Goal: Task Accomplishment & Management: Complete application form

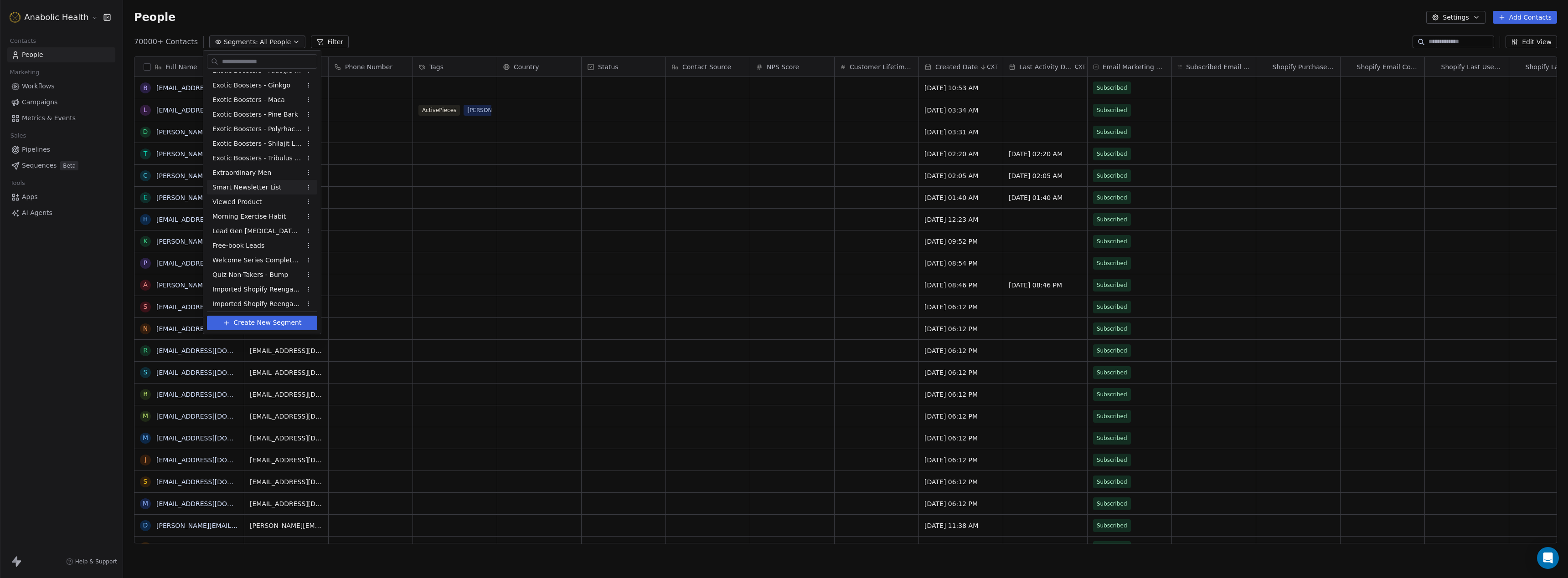
scroll to position [260, 0]
click at [256, 290] on span "Imported Shopify Reengage (6-Week 50% Re-engage Flow)" at bounding box center [257, 287] width 89 height 10
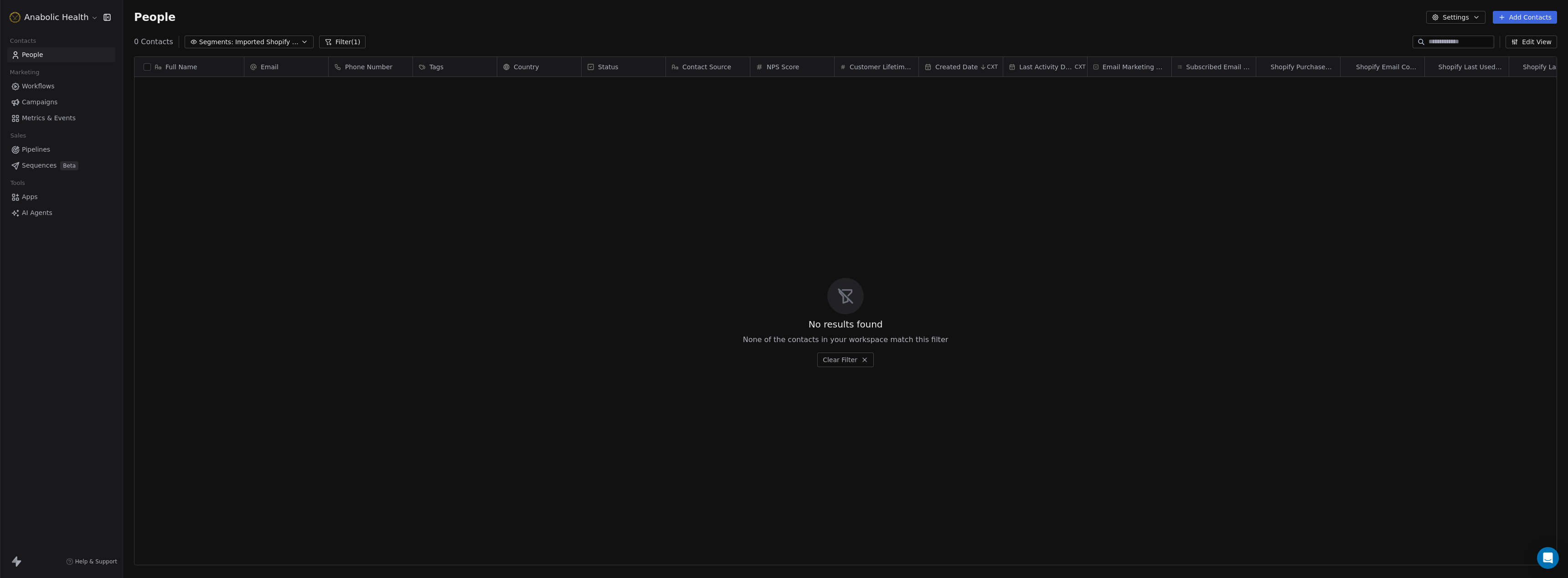
scroll to position [509, 1445]
click at [347, 37] on button "Filter (1)" at bounding box center [342, 41] width 47 height 13
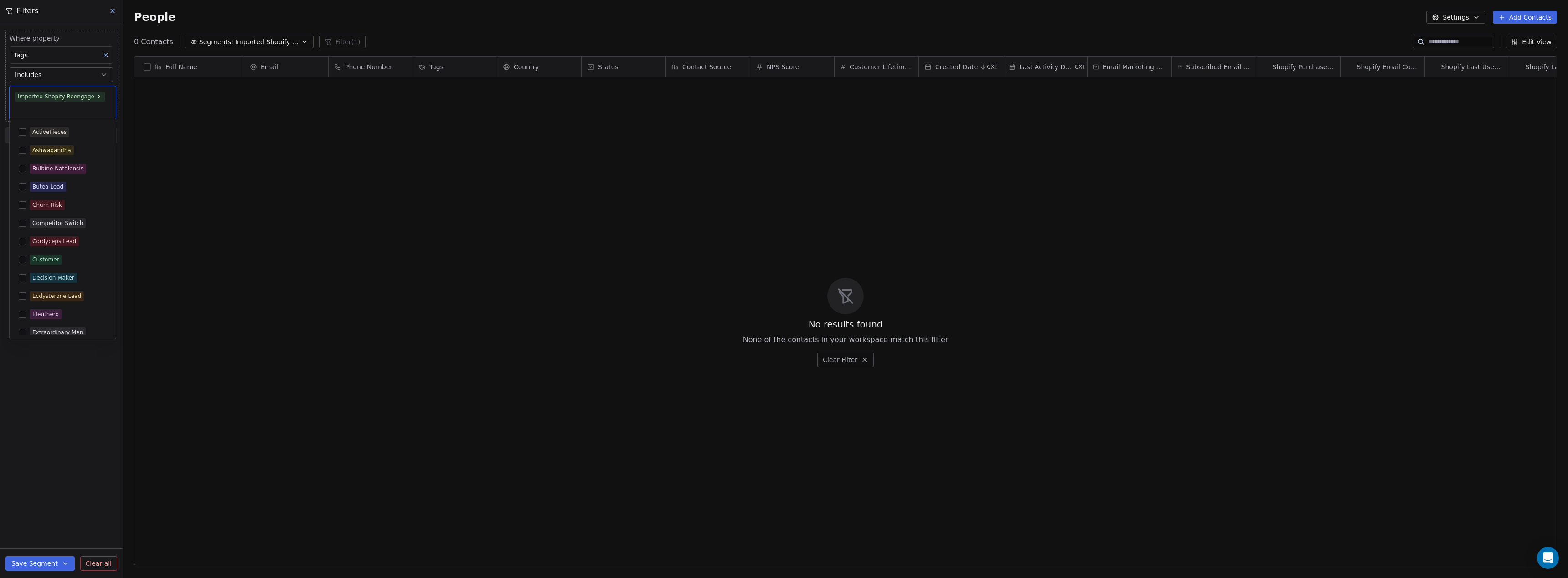
drag, startPoint x: 99, startPoint y: 92, endPoint x: 9, endPoint y: 94, distance: 90.0
click at [9, 94] on html "Anabolic Health Contacts People Marketing Workflows Campaigns Metrics & Events …" at bounding box center [784, 289] width 1568 height 578
click at [30, 97] on div "Imported Shopify Reengage" at bounding box center [56, 96] width 77 height 8
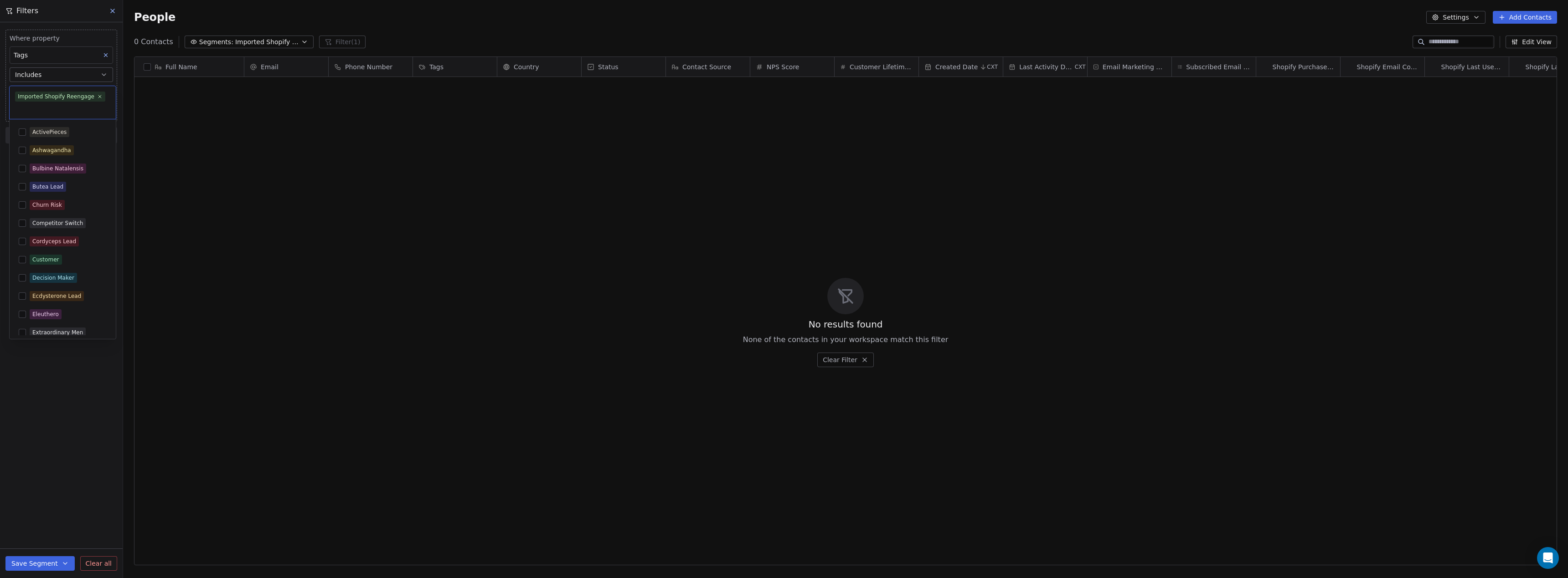
click at [624, 214] on html "Anabolic Health Contacts People Marketing Workflows Campaigns Metrics & Events …" at bounding box center [784, 300] width 1568 height 600
drag, startPoint x: 444, startPoint y: 155, endPoint x: 424, endPoint y: 151, distance: 20.4
click at [444, 155] on div "No results found None of the contacts in your workspace match this filter Clear…" at bounding box center [845, 322] width 1422 height 487
click at [1539, 17] on button "Add Contacts" at bounding box center [1525, 17] width 65 height 13
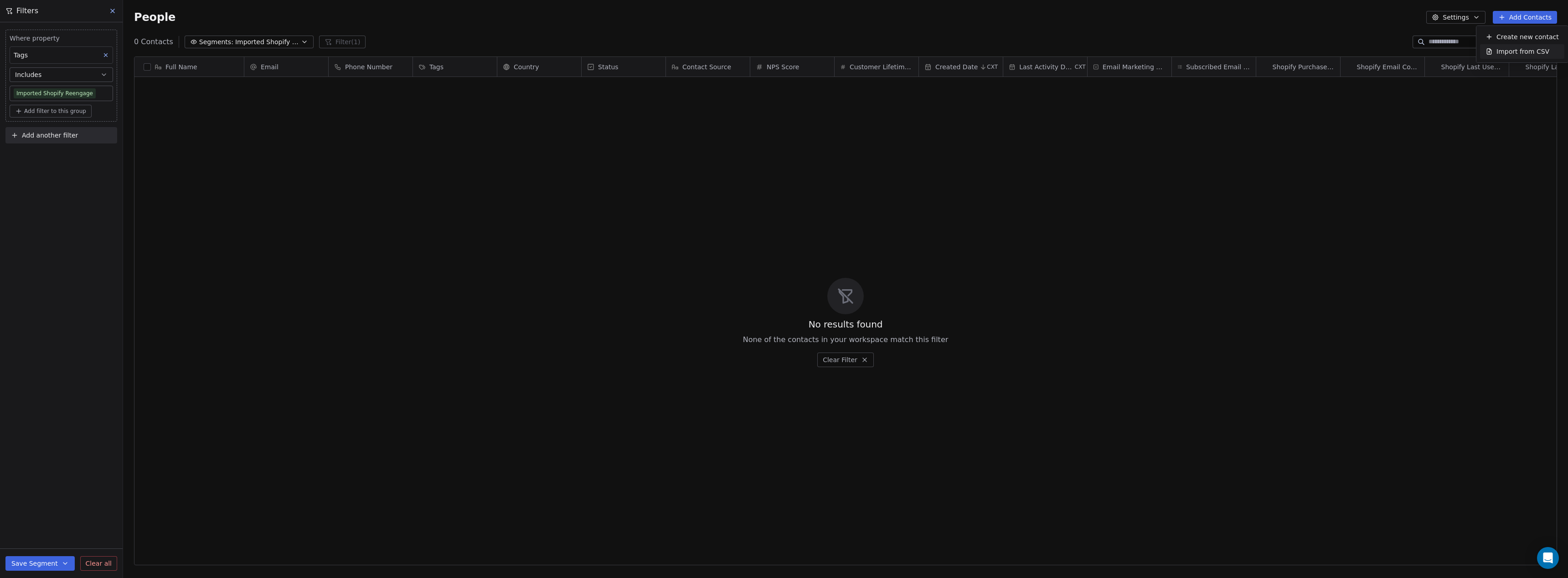
click at [1519, 52] on span "Import from CSV" at bounding box center [1522, 52] width 53 height 10
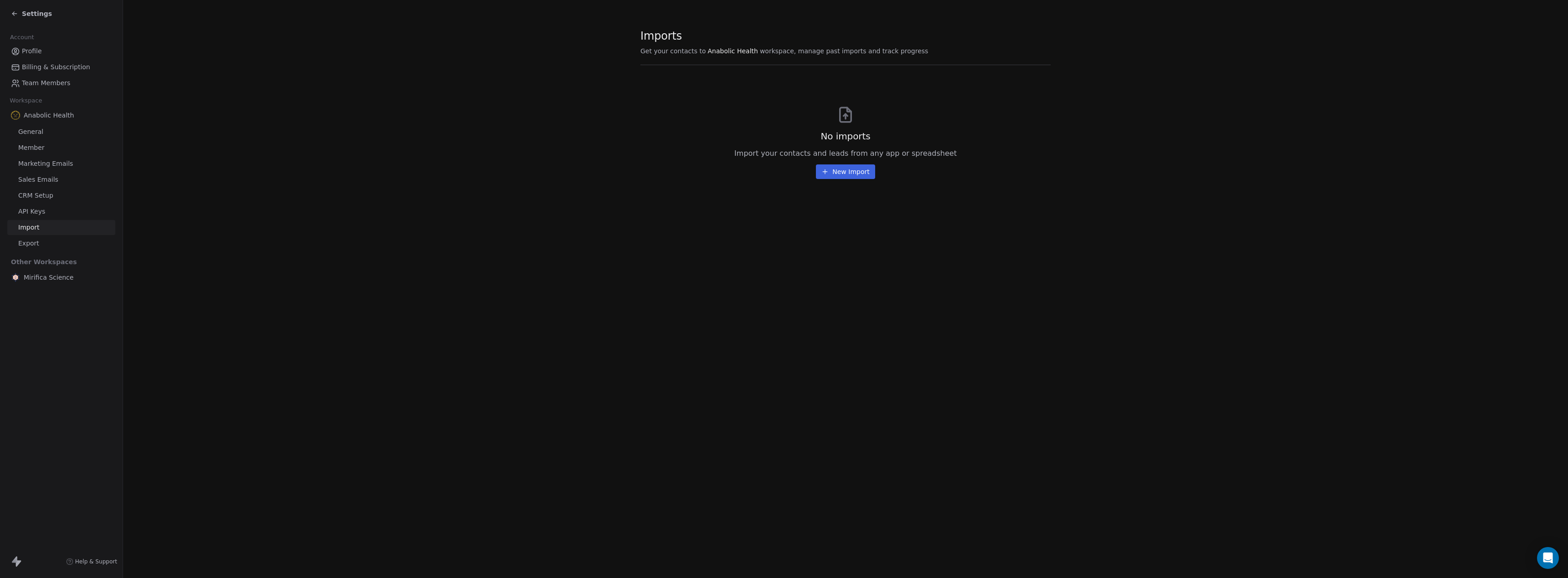
click at [862, 172] on button "New Import" at bounding box center [845, 172] width 59 height 15
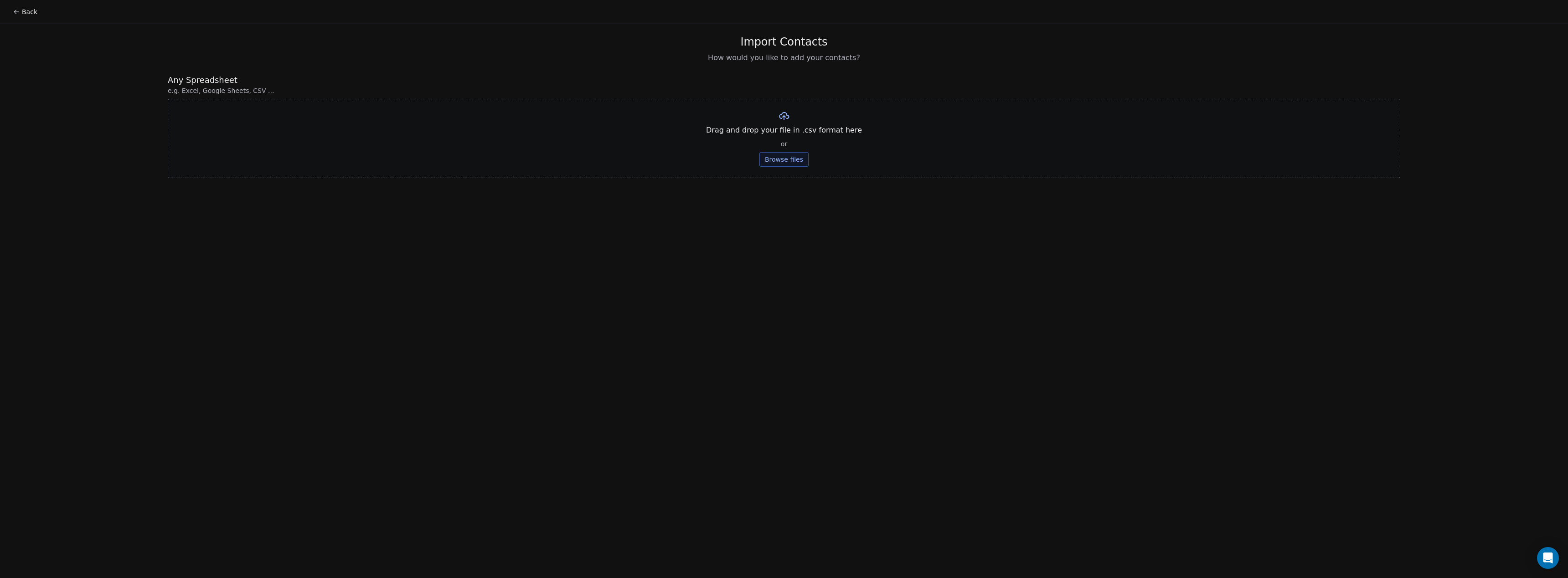
click at [788, 161] on button "Browse files" at bounding box center [784, 159] width 49 height 15
click at [778, 136] on button "Upload" at bounding box center [783, 134] width 33 height 15
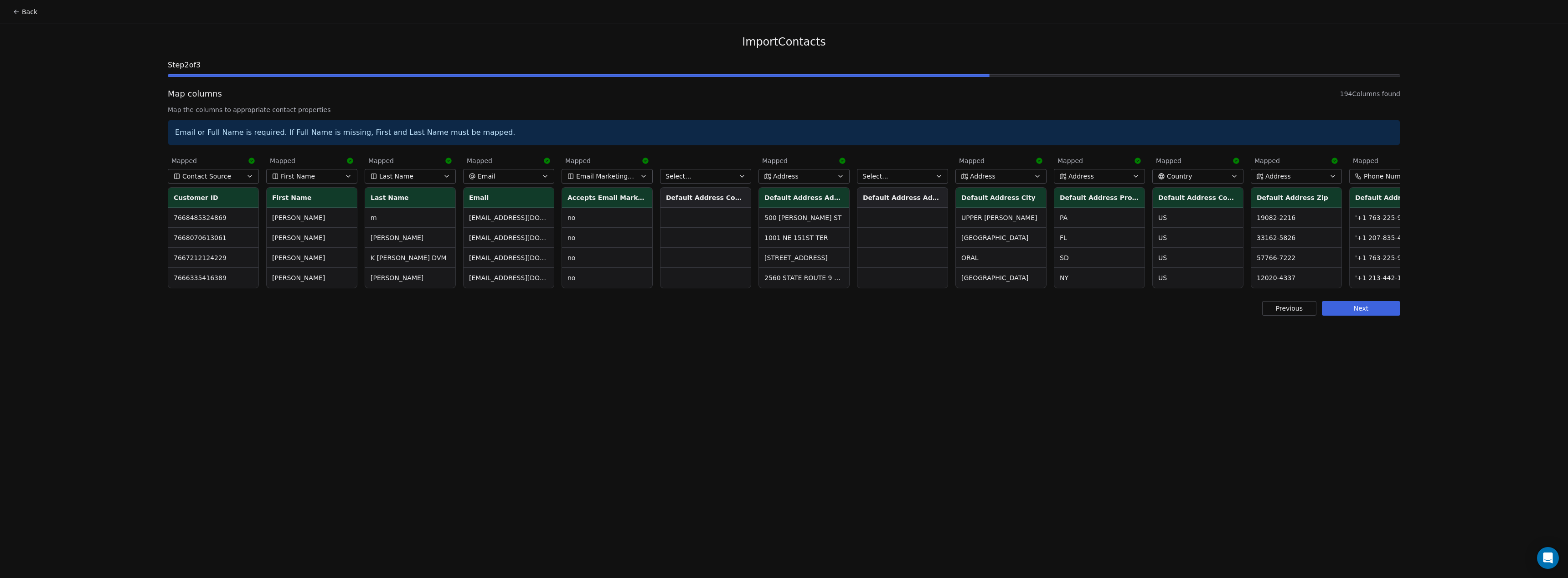
click at [221, 177] on span "Contact Source" at bounding box center [207, 176] width 49 height 9
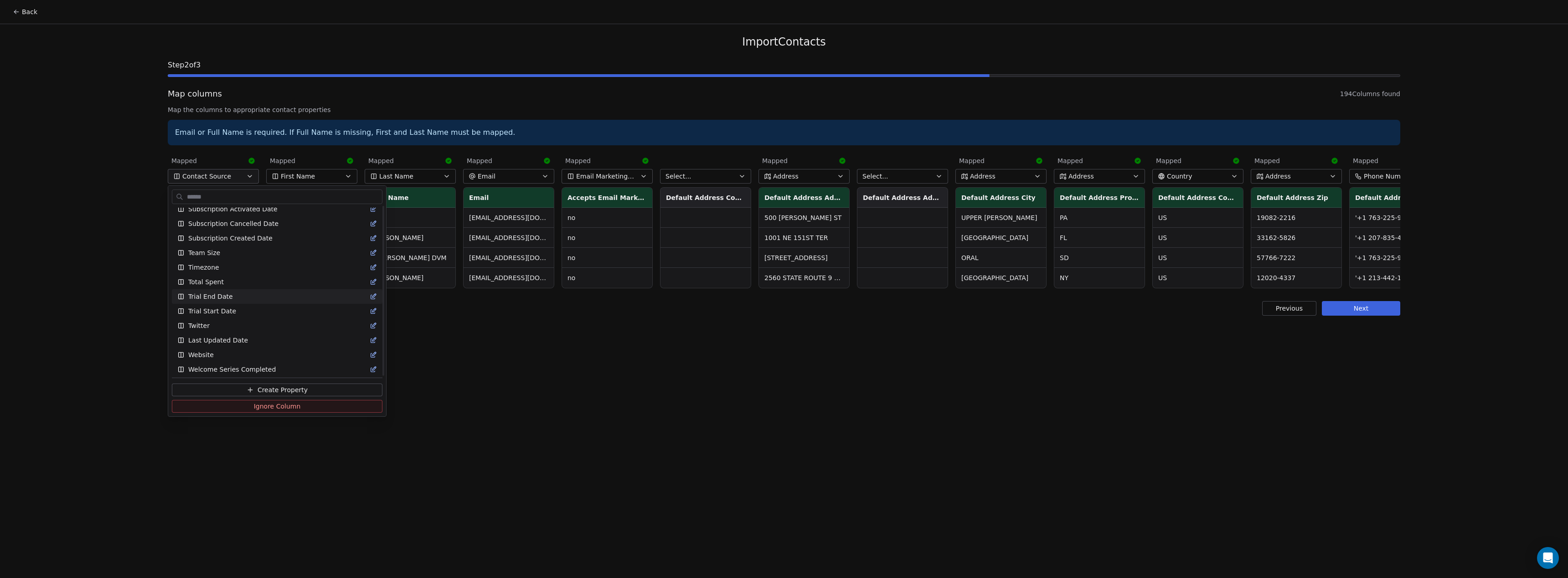
scroll to position [862, 0]
type input "**"
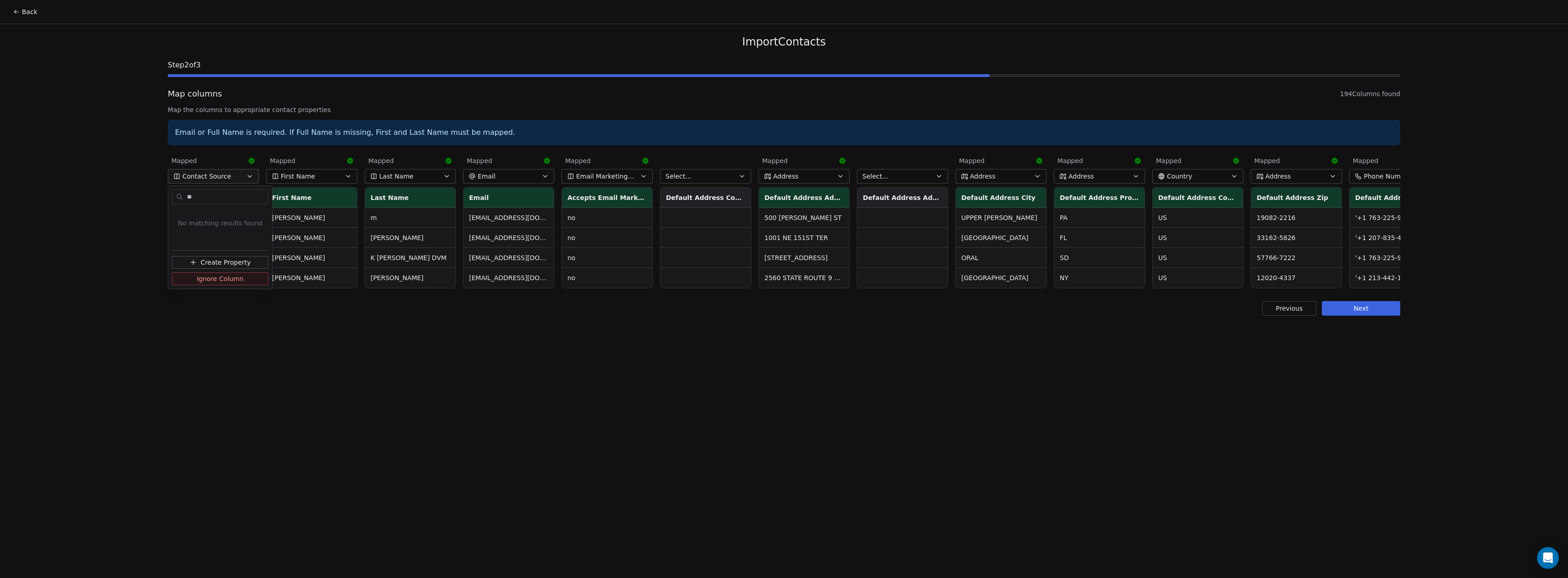
scroll to position [0, 0]
drag, startPoint x: 206, startPoint y: 198, endPoint x: 166, endPoint y: 195, distance: 40.1
click at [185, 195] on input "**" at bounding box center [226, 197] width 83 height 13
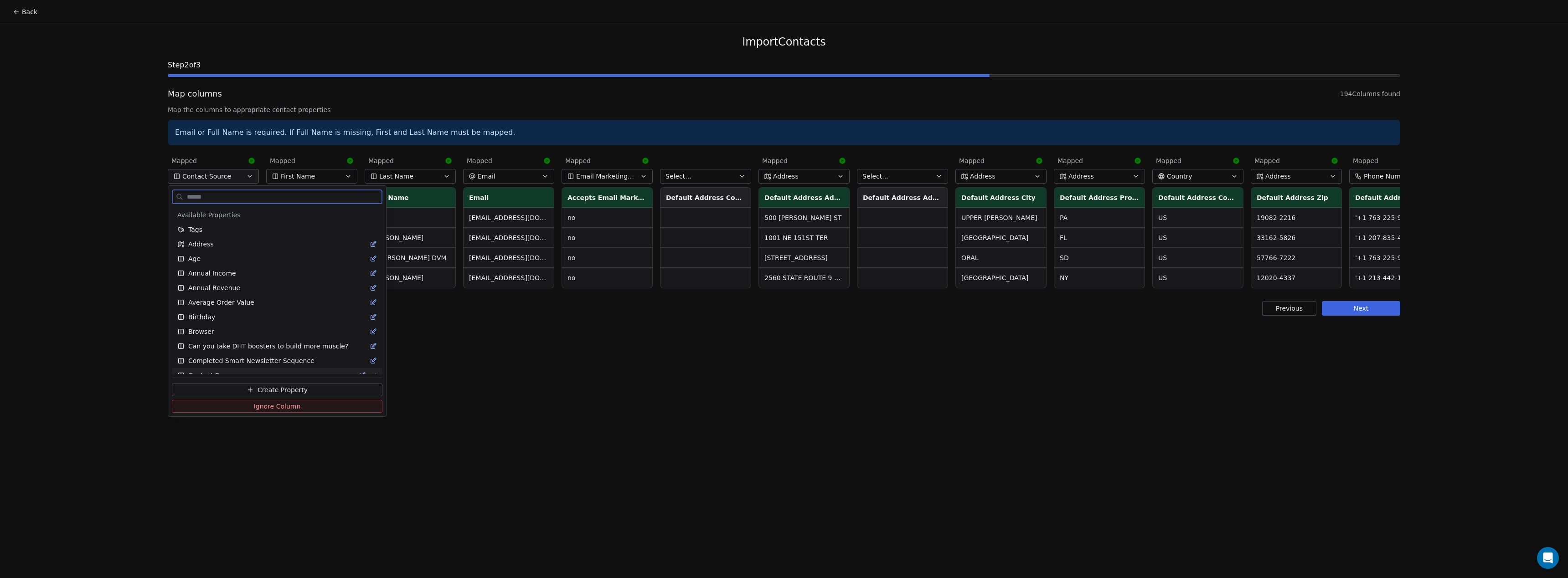
click at [299, 392] on span "Create Property" at bounding box center [282, 390] width 50 height 9
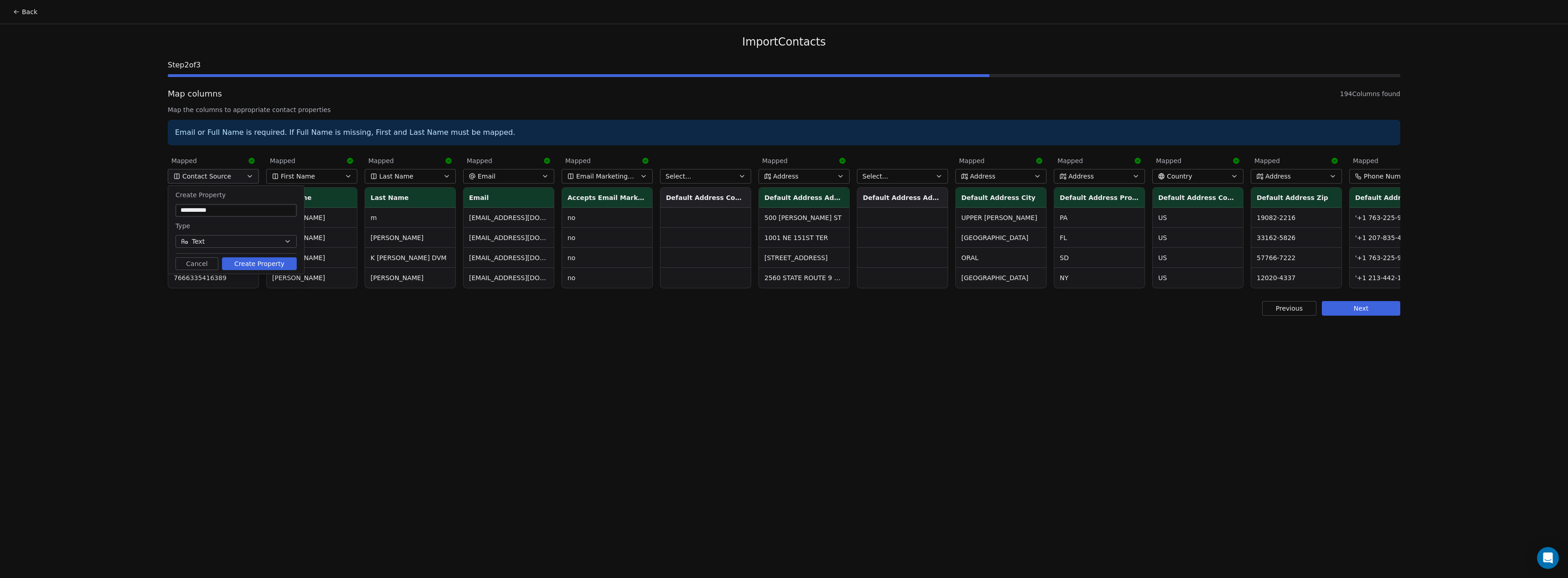
click at [228, 237] on button "Text" at bounding box center [236, 241] width 121 height 13
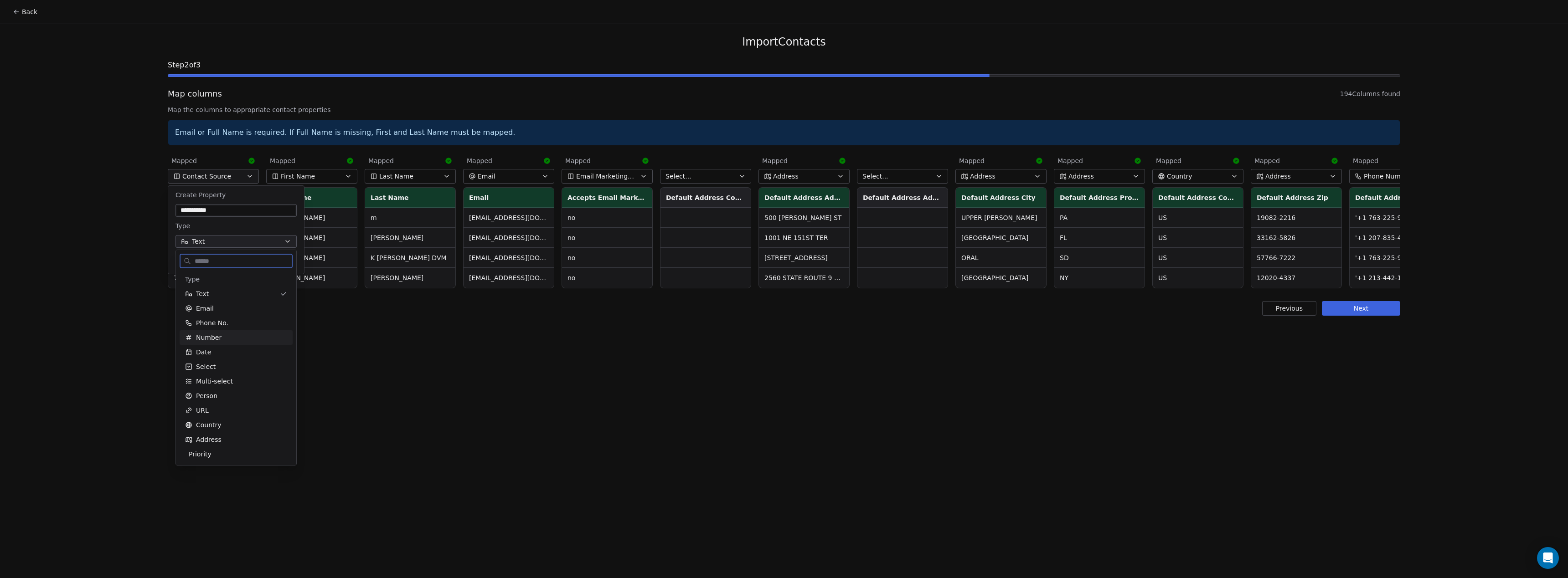
click at [228, 336] on div "Number" at bounding box center [236, 337] width 102 height 9
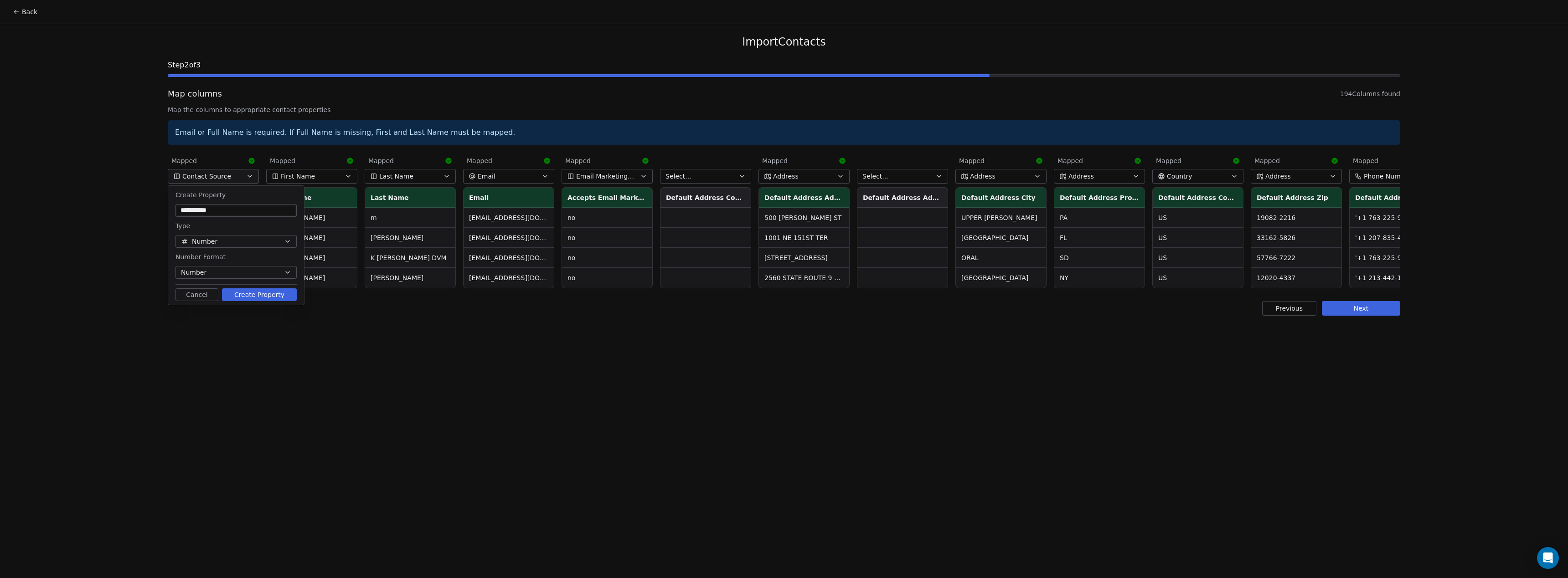
click at [275, 294] on button "Create Property" at bounding box center [259, 294] width 75 height 13
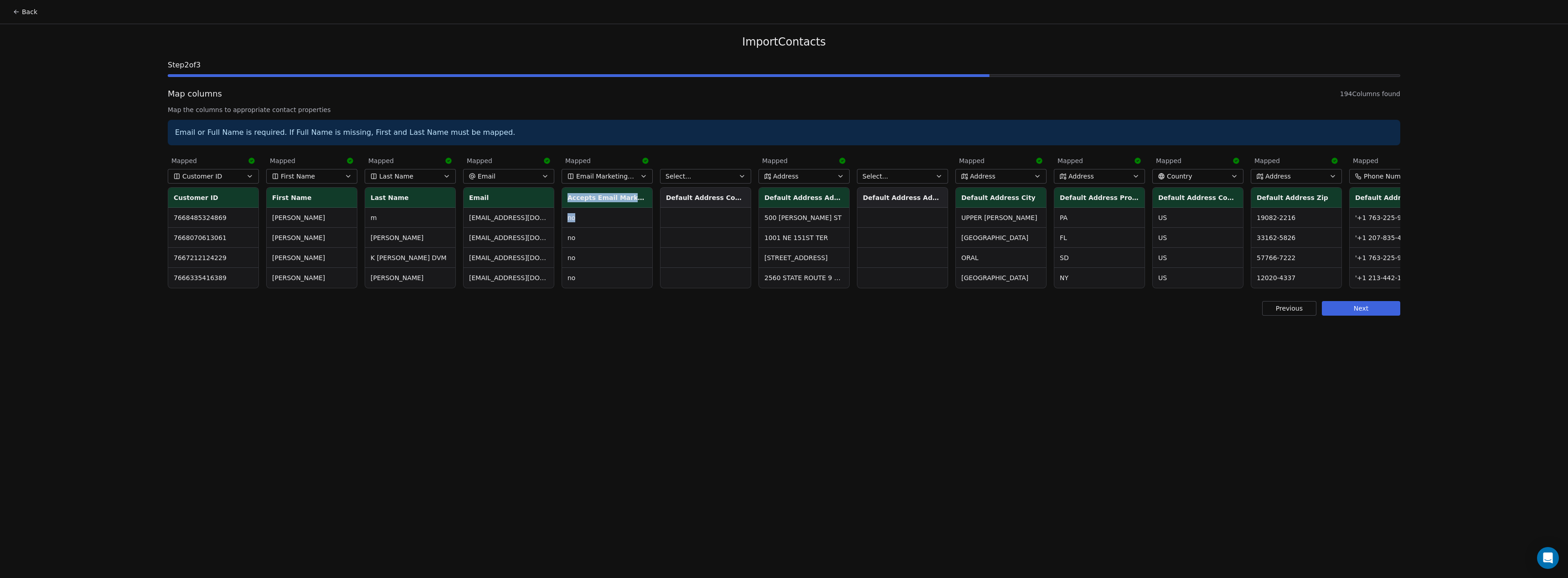
drag, startPoint x: 516, startPoint y: 218, endPoint x: 567, endPoint y: 223, distance: 51.2
click at [554, 222] on div "Email bounce-c377-rktcnp@mail.codisto.com bounce-c376-rktcnp@mail.codisto.com b…" at bounding box center [509, 238] width 90 height 100
click at [531, 273] on td "bounce-c372-rktcnp@mail.codisto.com" at bounding box center [509, 277] width 90 height 20
drag, startPoint x: 531, startPoint y: 273, endPoint x: 529, endPoint y: 263, distance: 10.2
click at [531, 273] on td "bounce-c372-rktcnp@mail.codisto.com" at bounding box center [509, 277] width 90 height 20
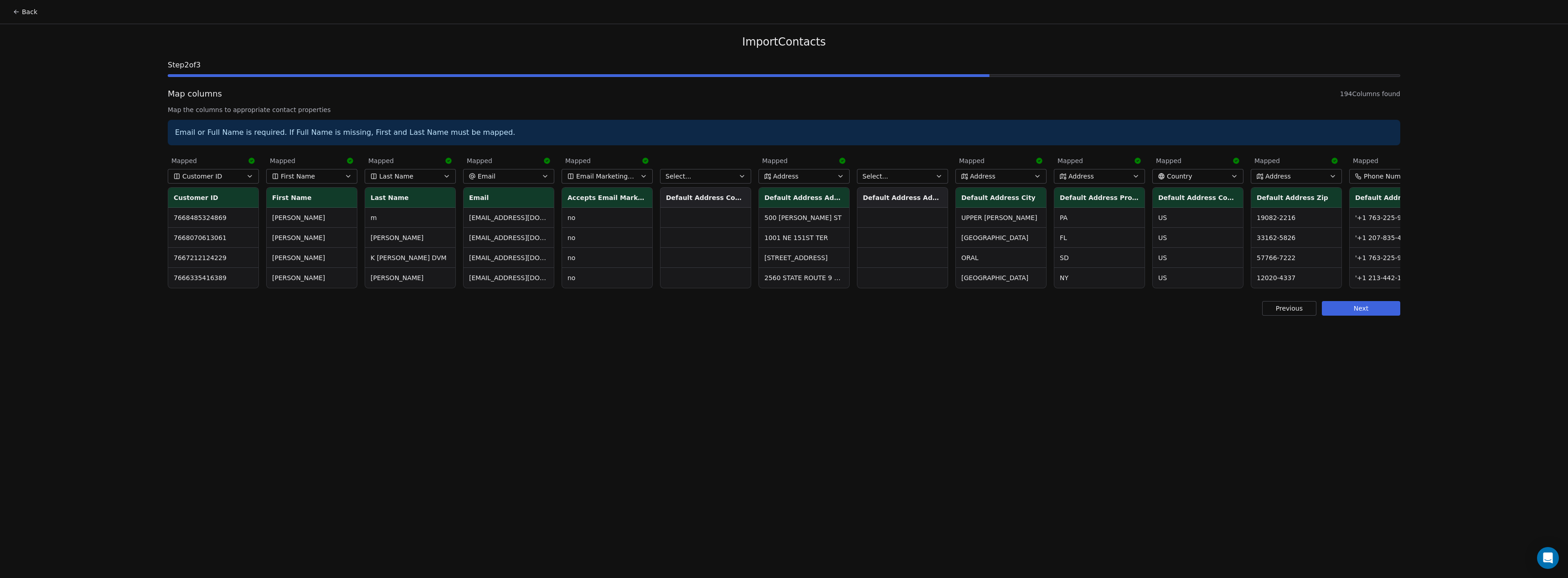
click at [509, 221] on td "bounce-c377-rktcnp@mail.codisto.com" at bounding box center [509, 217] width 90 height 20
click at [593, 316] on div "Import Contacts Step 2 of 3 Map columns 194 Columns found Map the columns to ap…" at bounding box center [784, 175] width 1255 height 302
click at [601, 176] on span "Email Marketing Consent" at bounding box center [606, 176] width 59 height 9
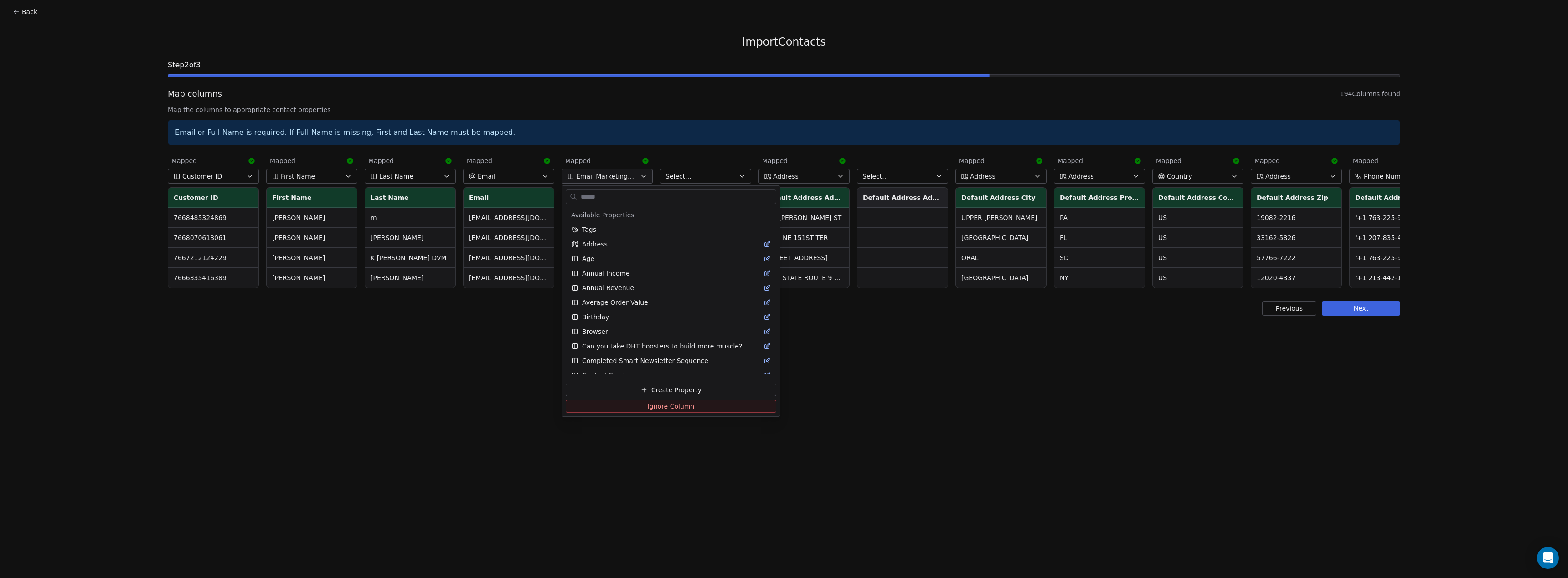
scroll to position [505, 0]
click at [727, 405] on button "Ignore Column" at bounding box center [671, 406] width 211 height 13
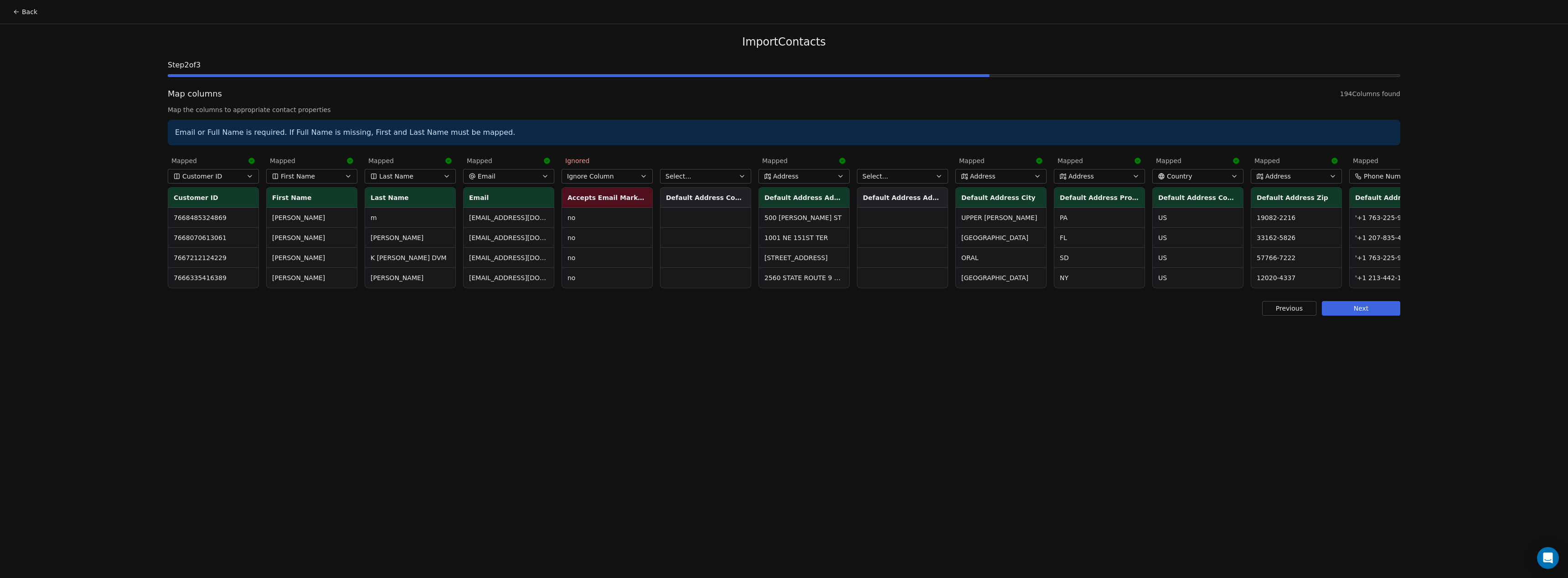
click at [880, 435] on div "Back Import Contacts Step 2 of 3 Map columns 194 Columns found Map the columns …" at bounding box center [784, 289] width 1568 height 578
click at [709, 198] on th "Default Address Company" at bounding box center [705, 198] width 90 height 20
click at [718, 177] on button "Select..." at bounding box center [705, 176] width 91 height 15
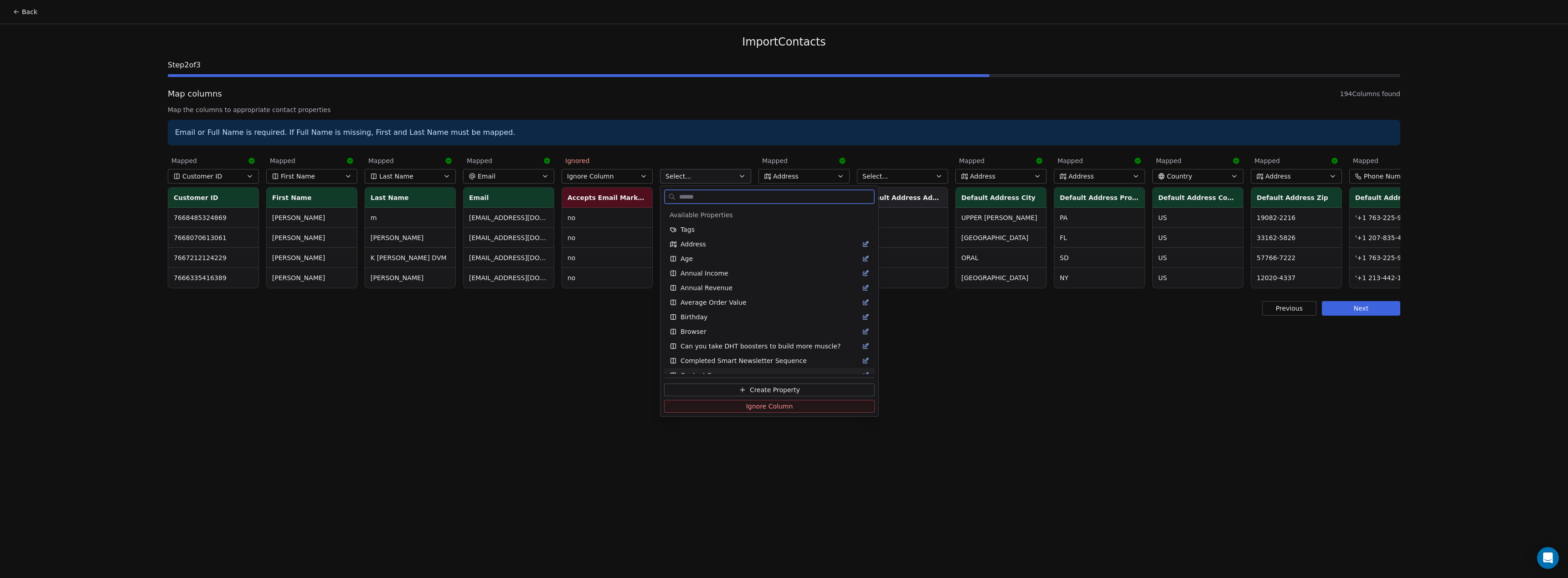
click at [747, 409] on span "Ignore Column" at bounding box center [769, 406] width 47 height 9
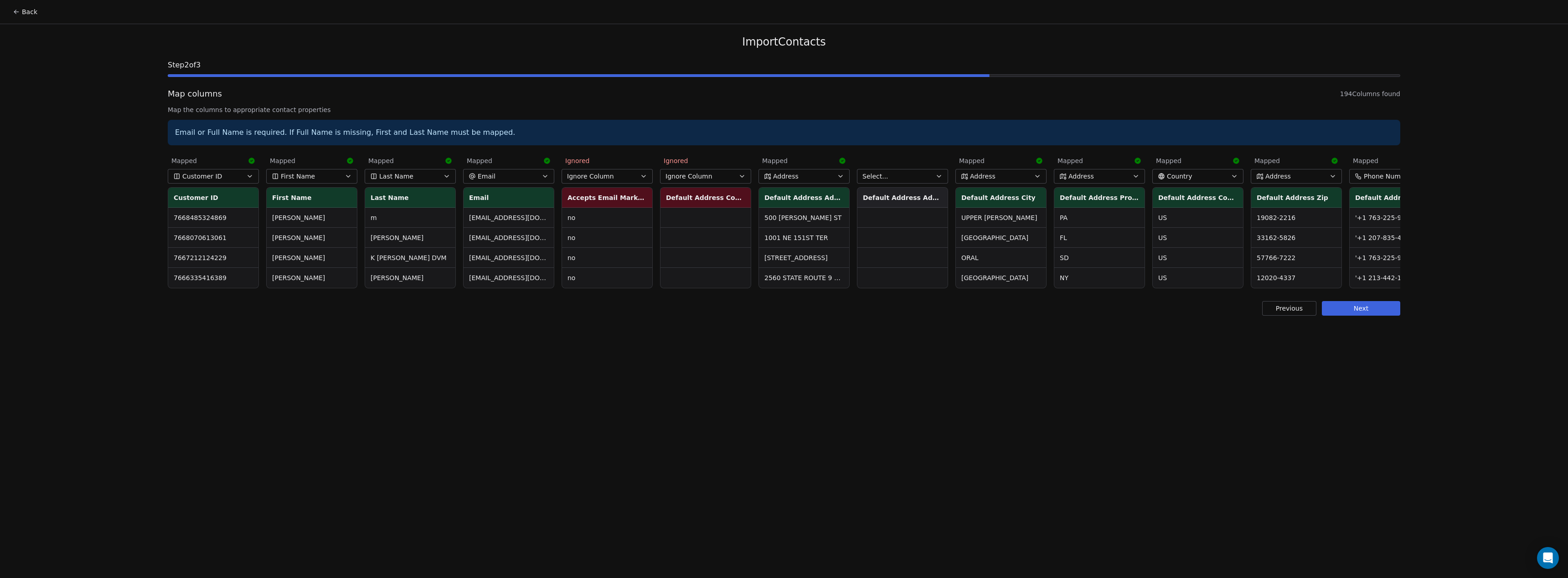
click at [914, 179] on button "Select..." at bounding box center [903, 176] width 91 height 15
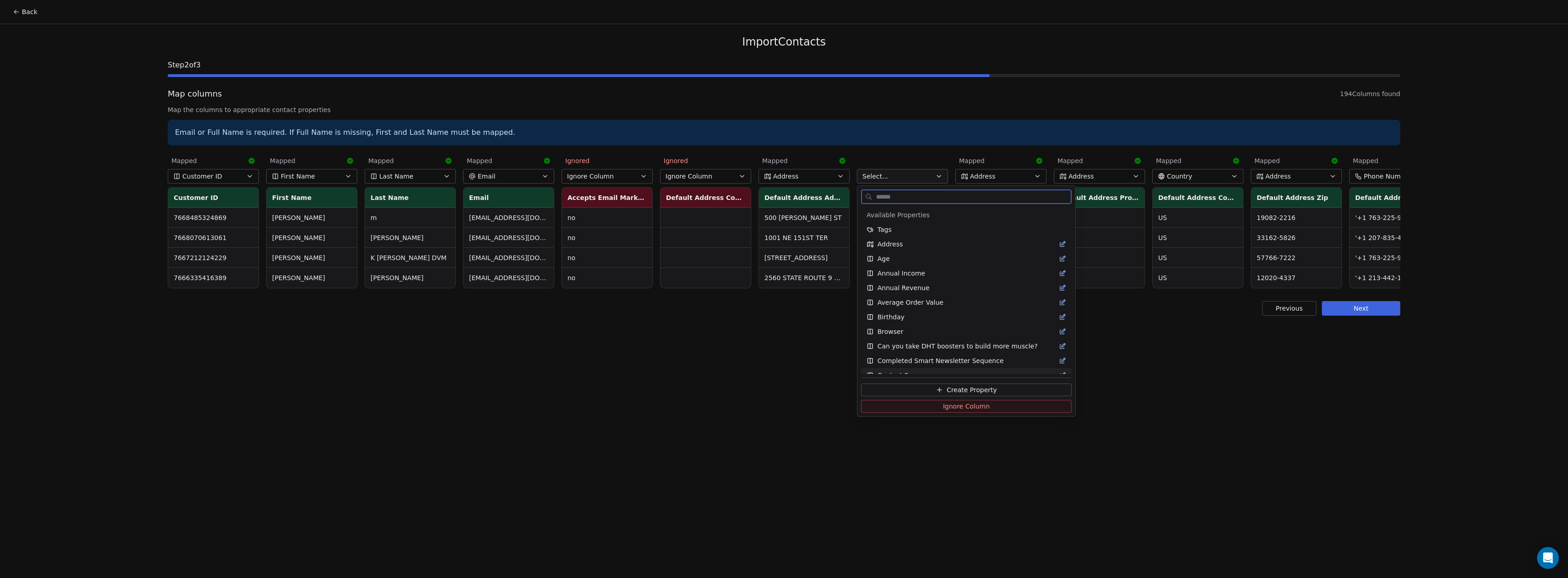
click at [945, 409] on span "Ignore Column" at bounding box center [966, 406] width 47 height 9
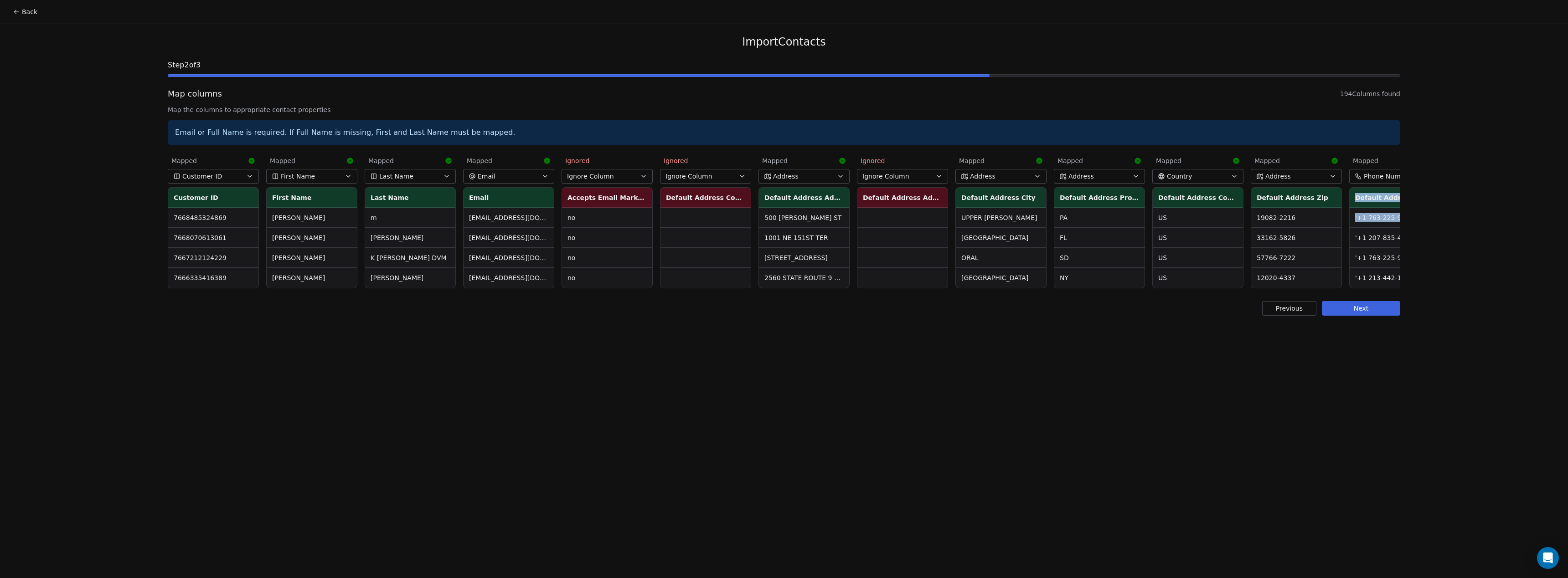
drag, startPoint x: 1357, startPoint y: 231, endPoint x: 1387, endPoint y: 231, distance: 30.0
click at [1342, 231] on div "Default Address Zip 19082-2216 33162-5826 57766-7222 12020-4337" at bounding box center [1297, 238] width 90 height 100
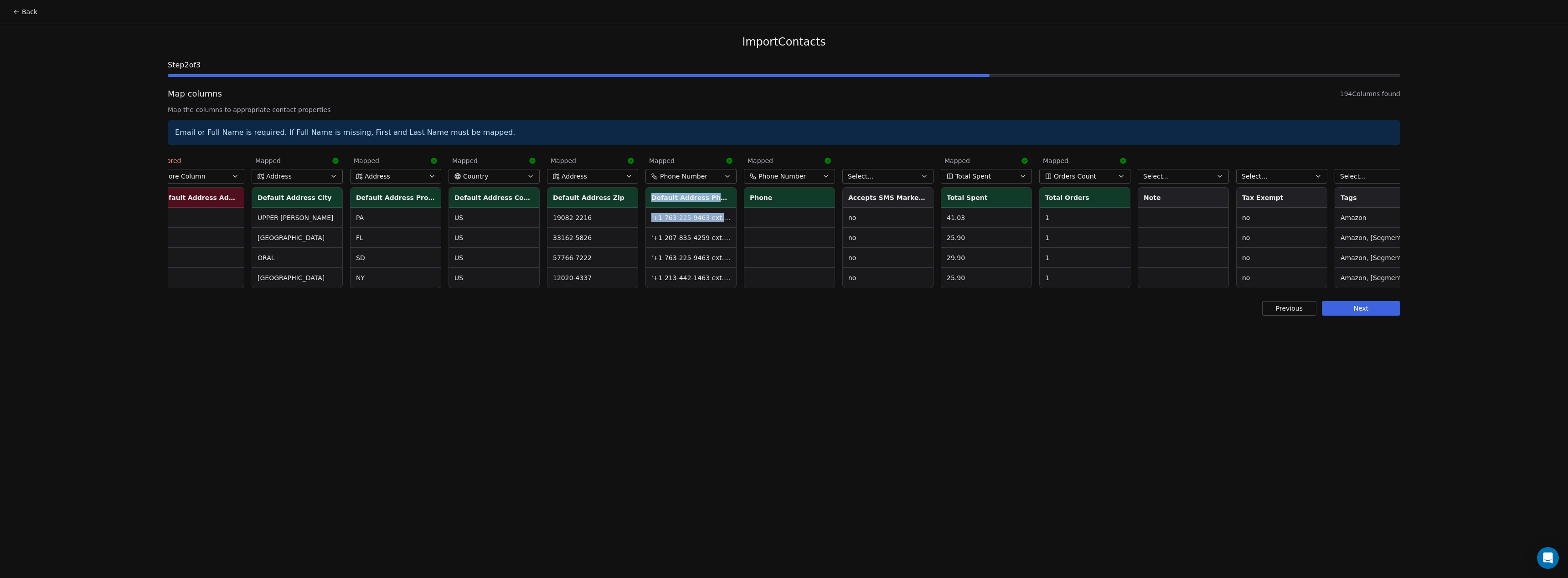
scroll to position [0, 710]
click at [821, 177] on icon "button" at bounding box center [819, 176] width 7 height 7
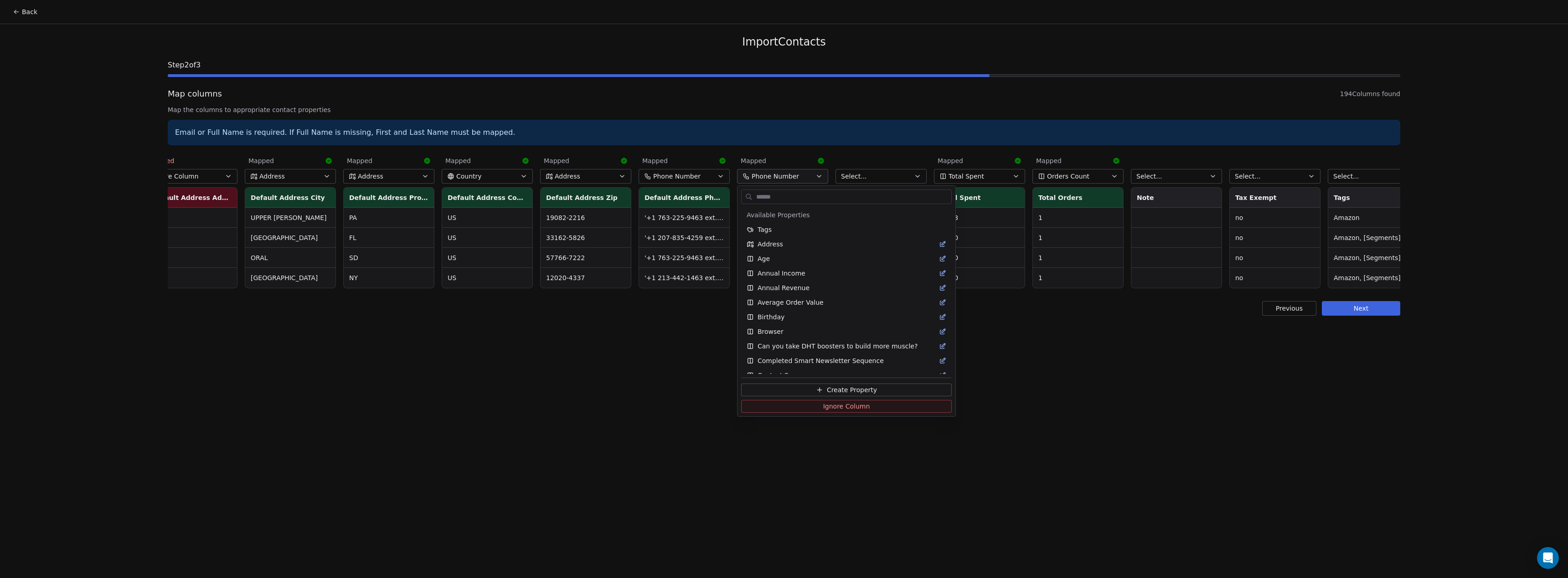
scroll to position [592, 0]
click at [814, 406] on button "Ignore Column" at bounding box center [847, 406] width 211 height 13
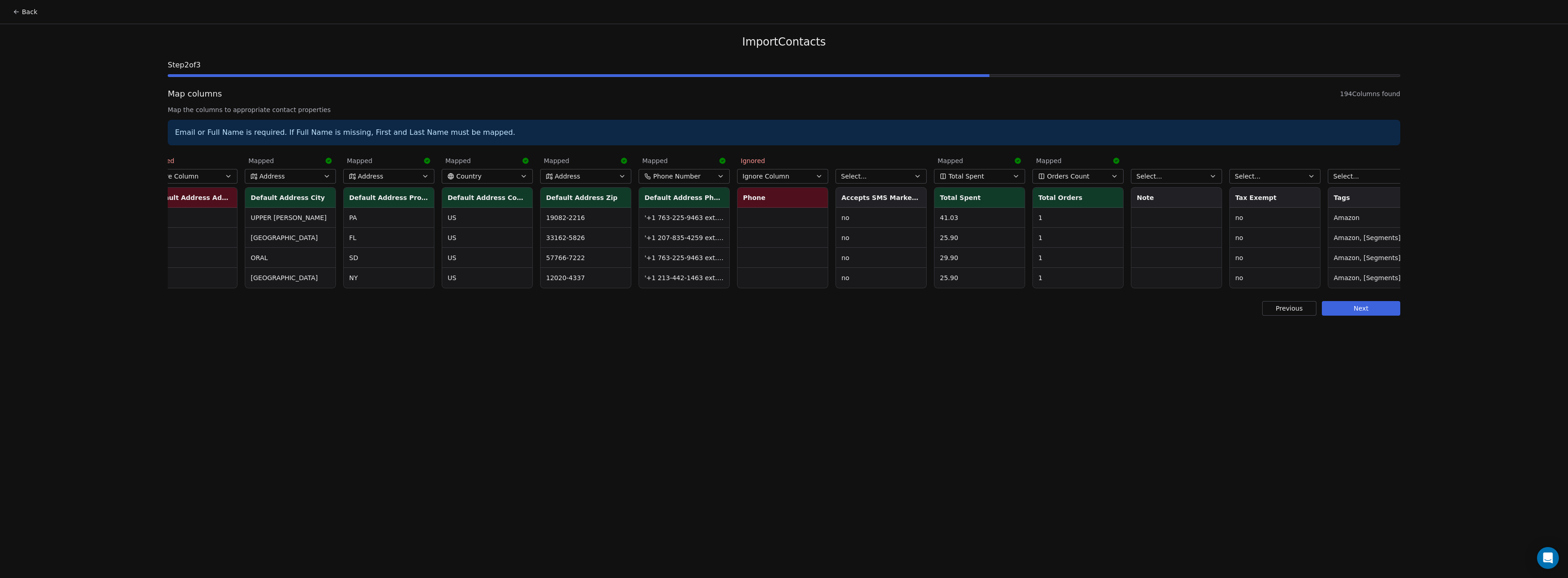
scroll to position [0, 710]
click at [915, 178] on icon "button" at bounding box center [917, 176] width 7 height 7
click at [915, 178] on html "Back Import Contacts Step 2 of 3 Map columns 194 Columns found Map the columns …" at bounding box center [784, 289] width 1568 height 578
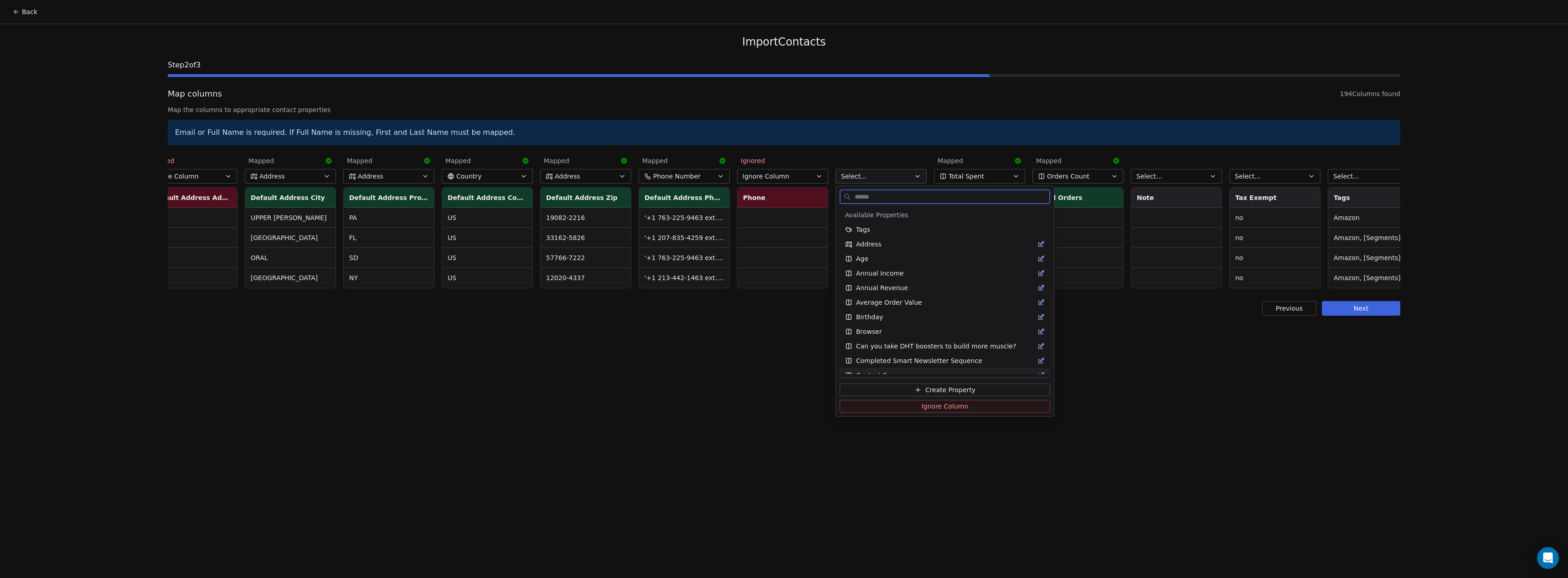
click at [891, 403] on button "Ignore Column" at bounding box center [945, 406] width 211 height 13
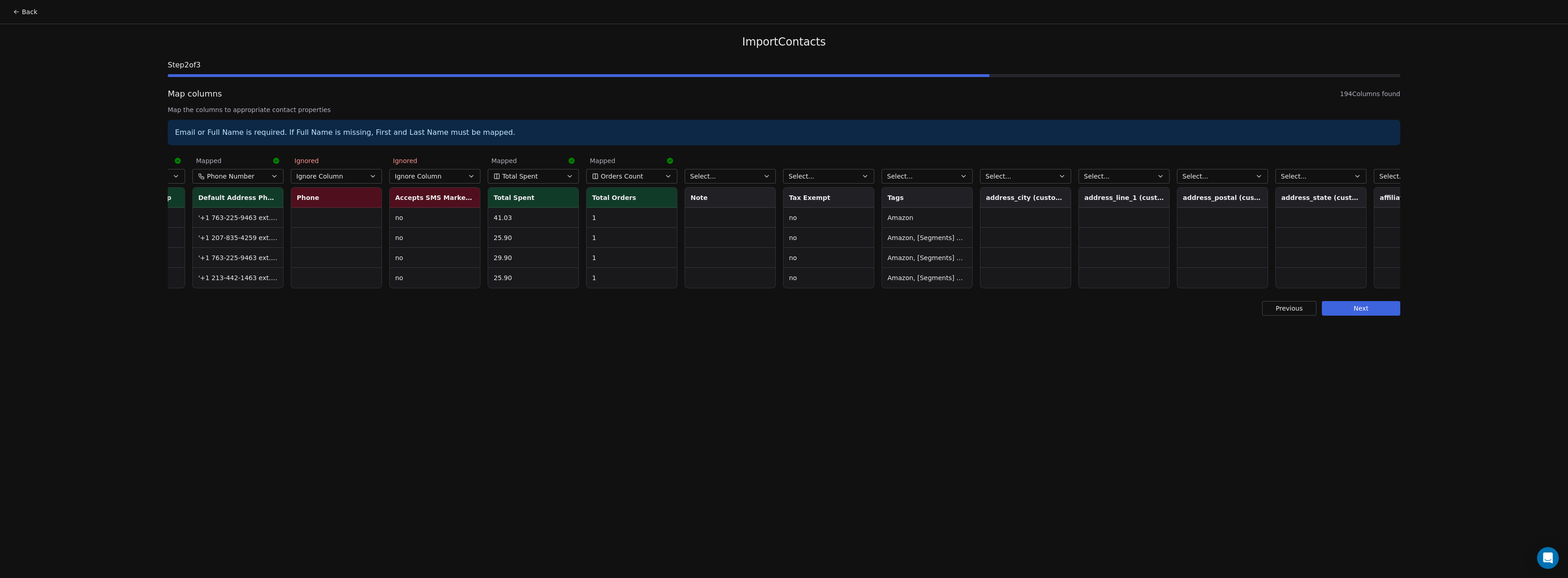
scroll to position [0, 1233]
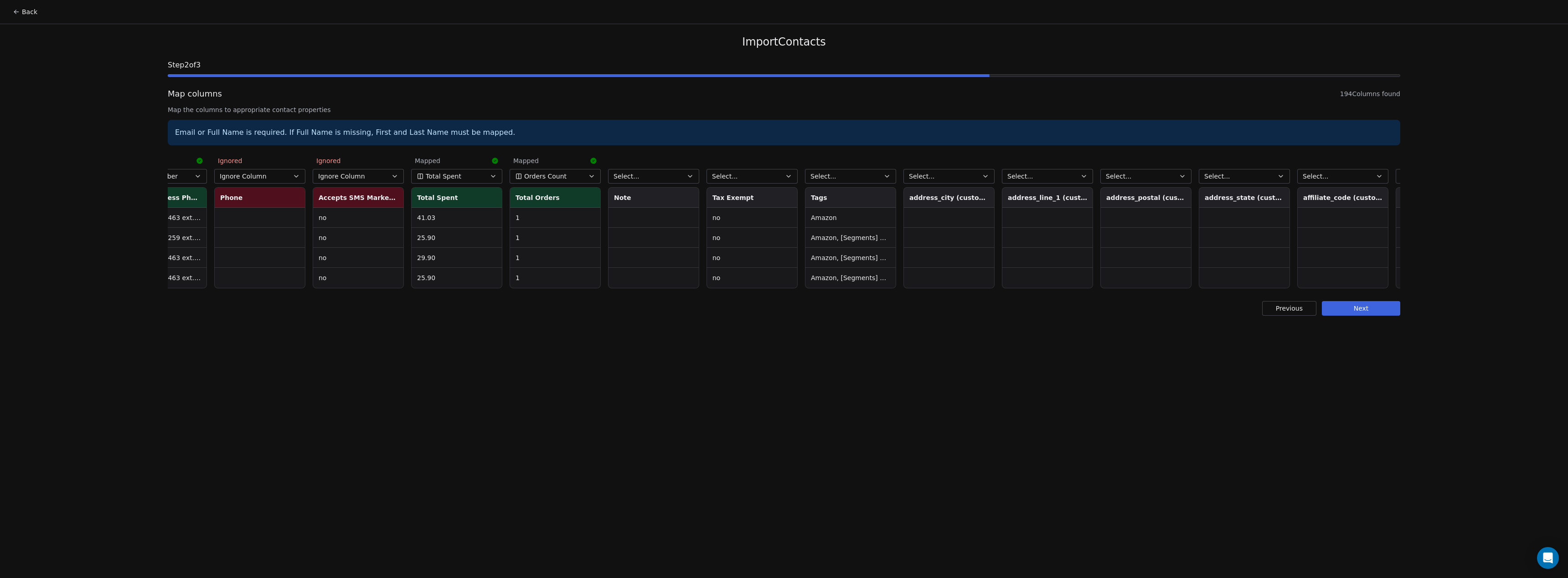
click at [677, 178] on button "Select..." at bounding box center [654, 176] width 91 height 15
click at [677, 178] on html "Back Import Contacts Step 2 of 3 Map columns 194 Columns found Map the columns …" at bounding box center [784, 289] width 1568 height 578
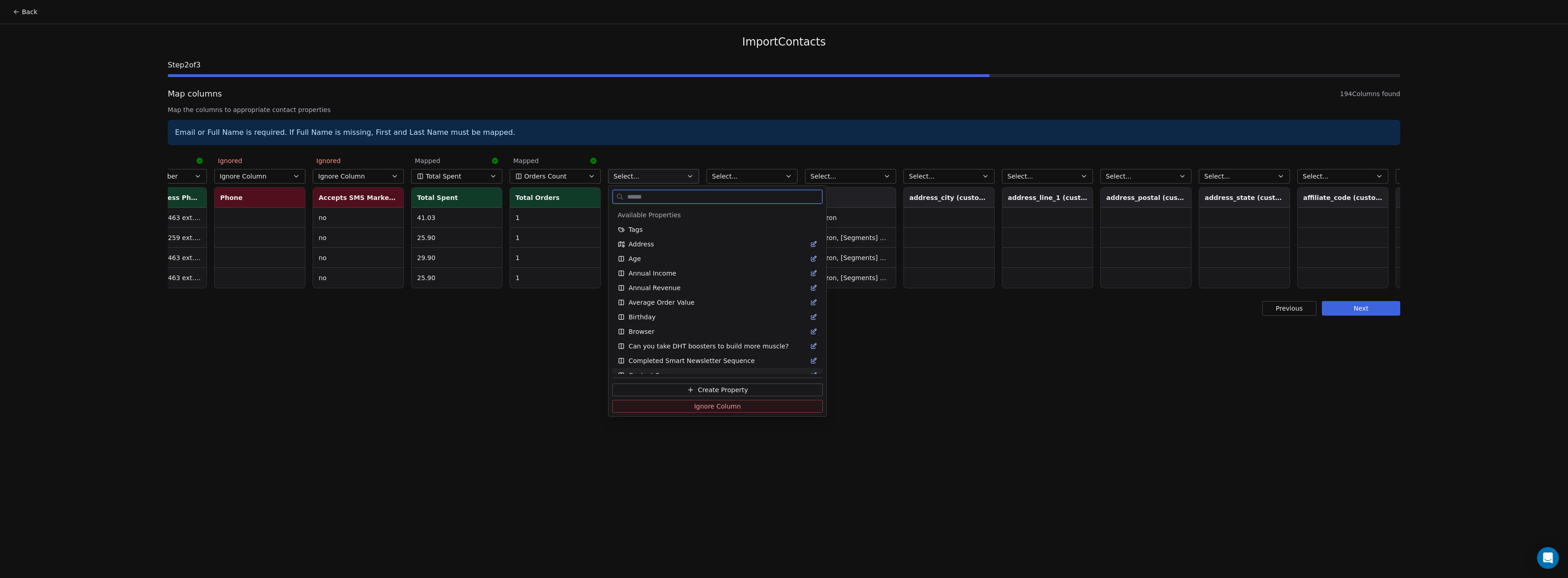
click at [706, 406] on span "Ignore Column" at bounding box center [717, 406] width 47 height 9
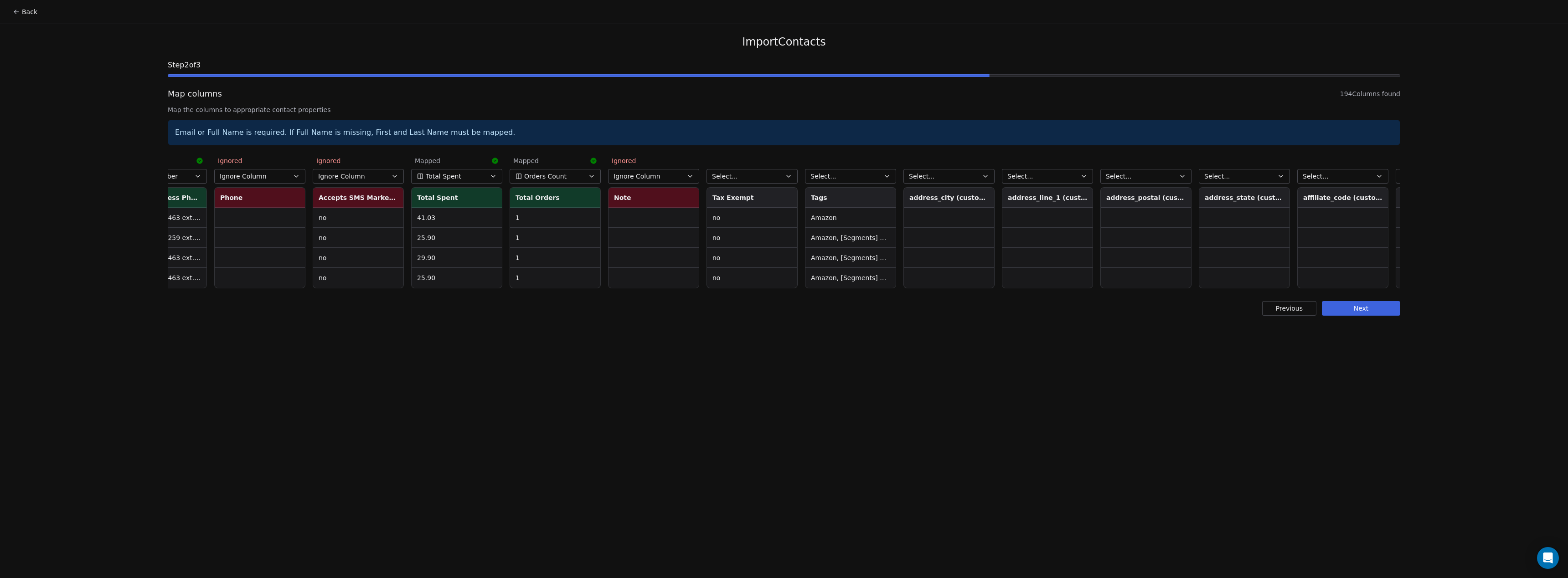
click at [789, 181] on button "Select..." at bounding box center [752, 176] width 91 height 15
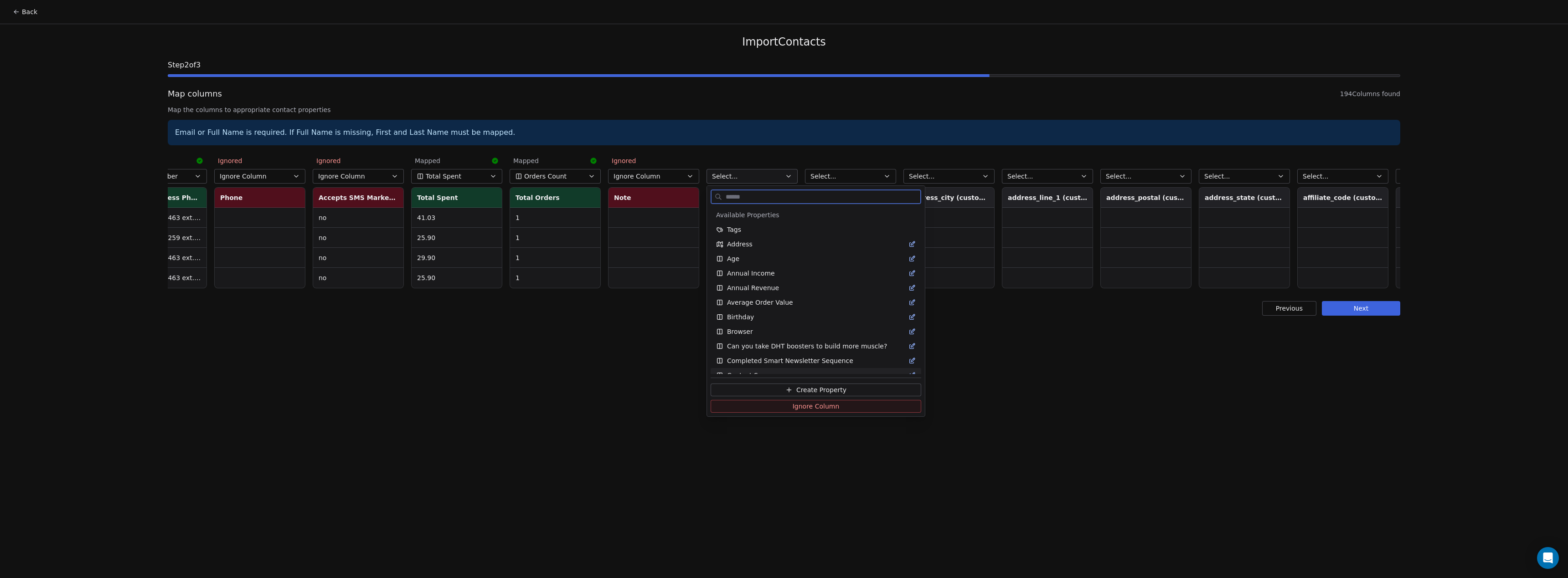
click at [788, 409] on button "Ignore Column" at bounding box center [816, 406] width 211 height 13
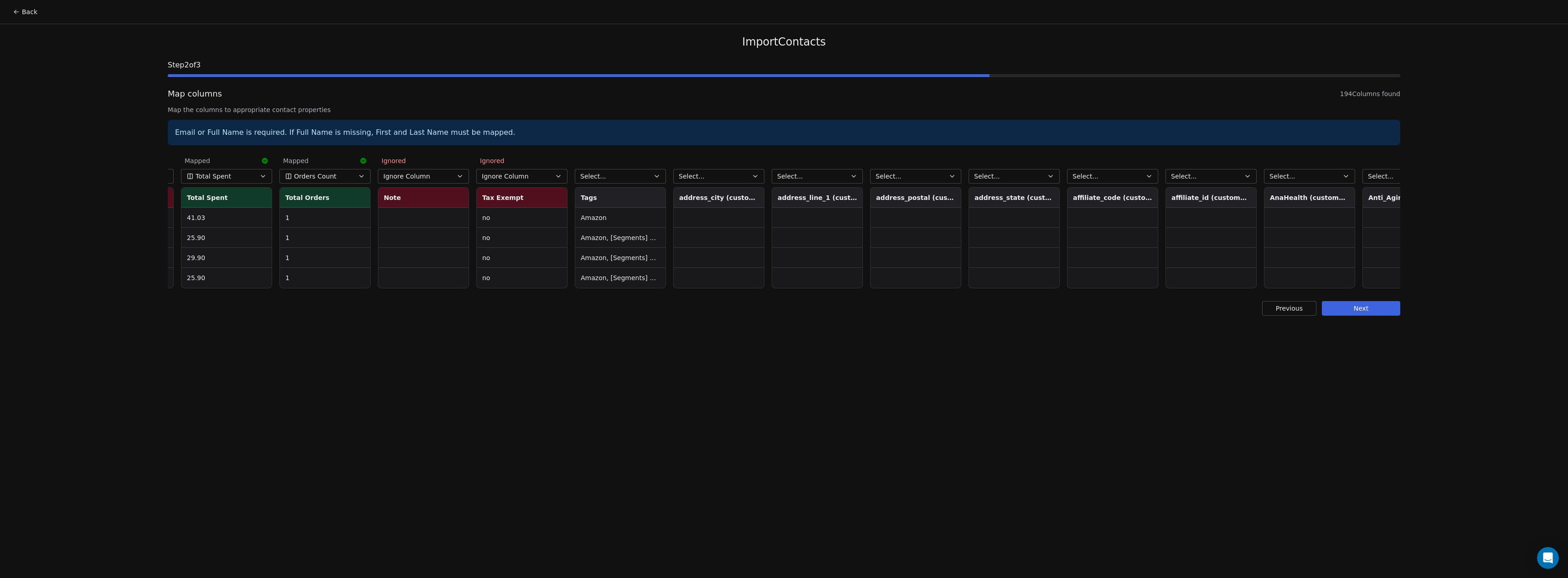
scroll to position [0, 1596]
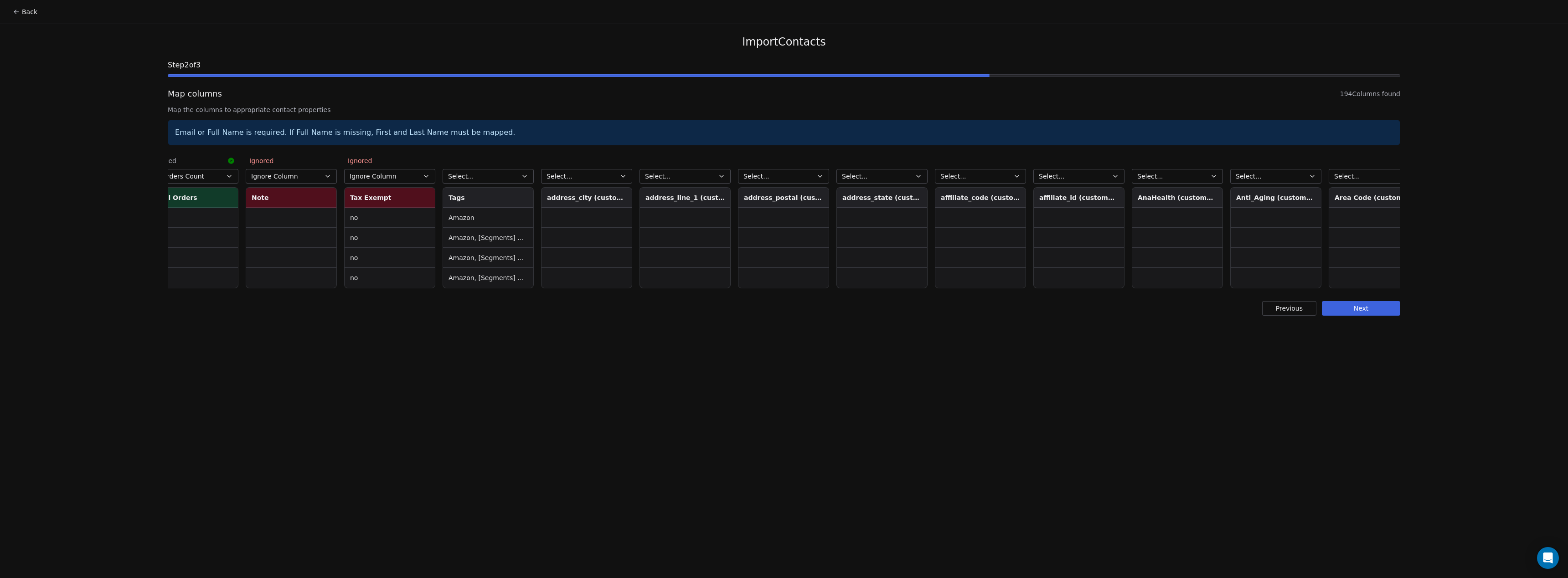
click at [465, 176] on span "Select..." at bounding box center [461, 176] width 26 height 9
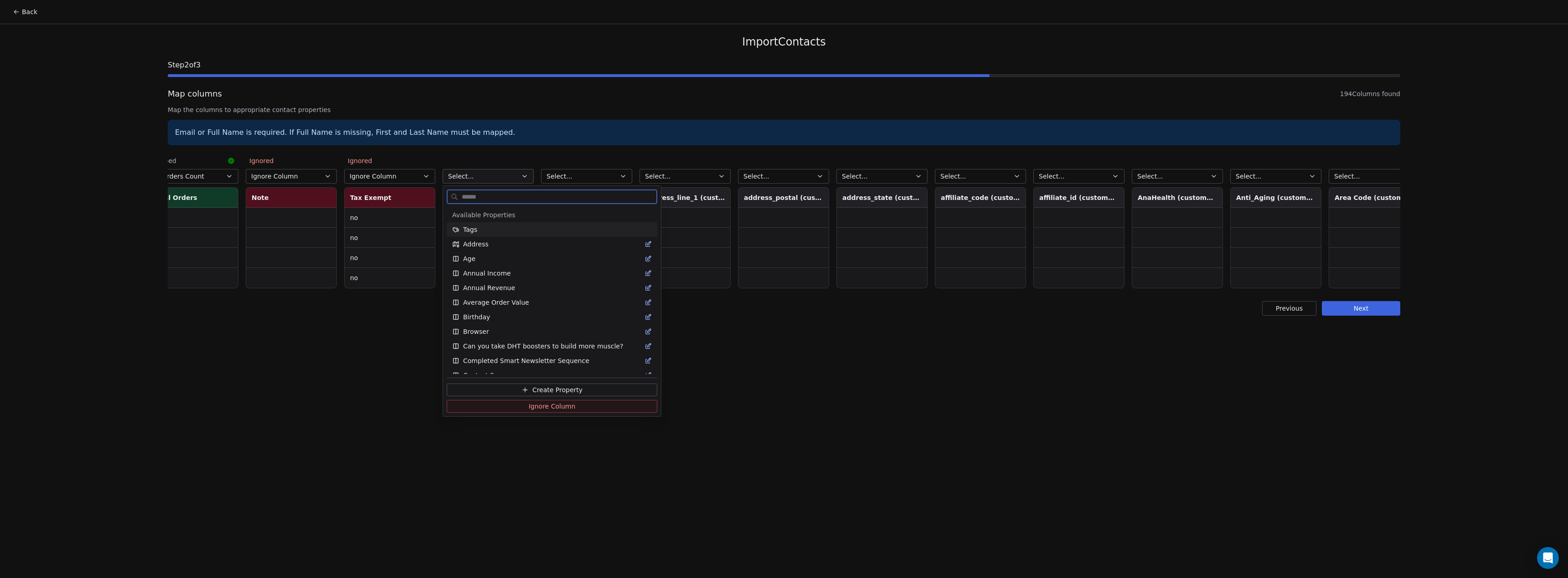
click at [506, 235] on div "Tags" at bounding box center [552, 229] width 211 height 15
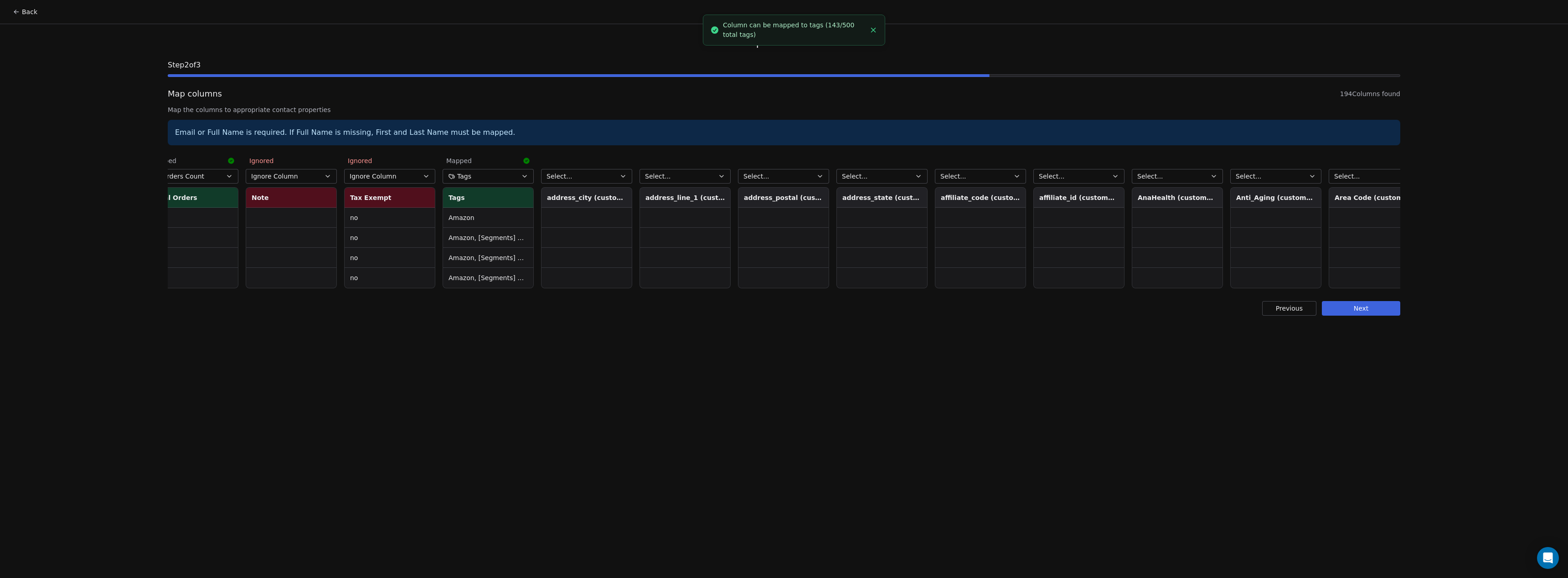
scroll to position [0, 1665]
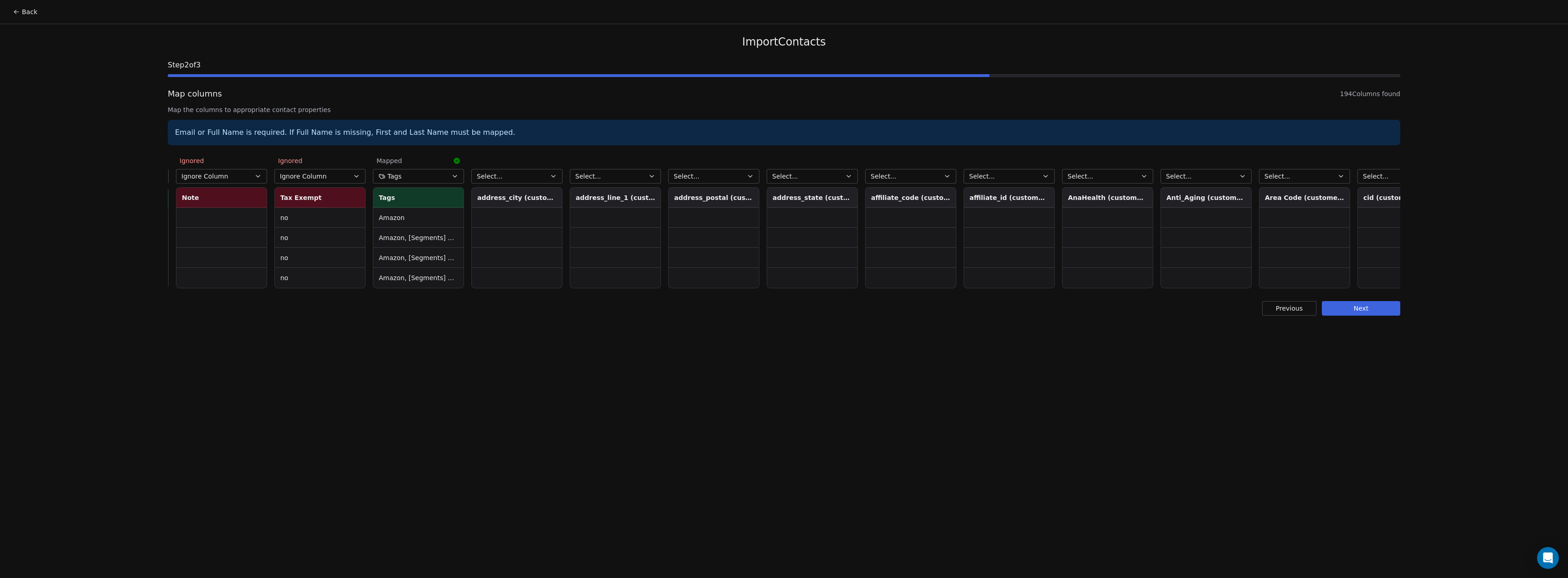
click at [538, 177] on button "Select..." at bounding box center [517, 176] width 91 height 15
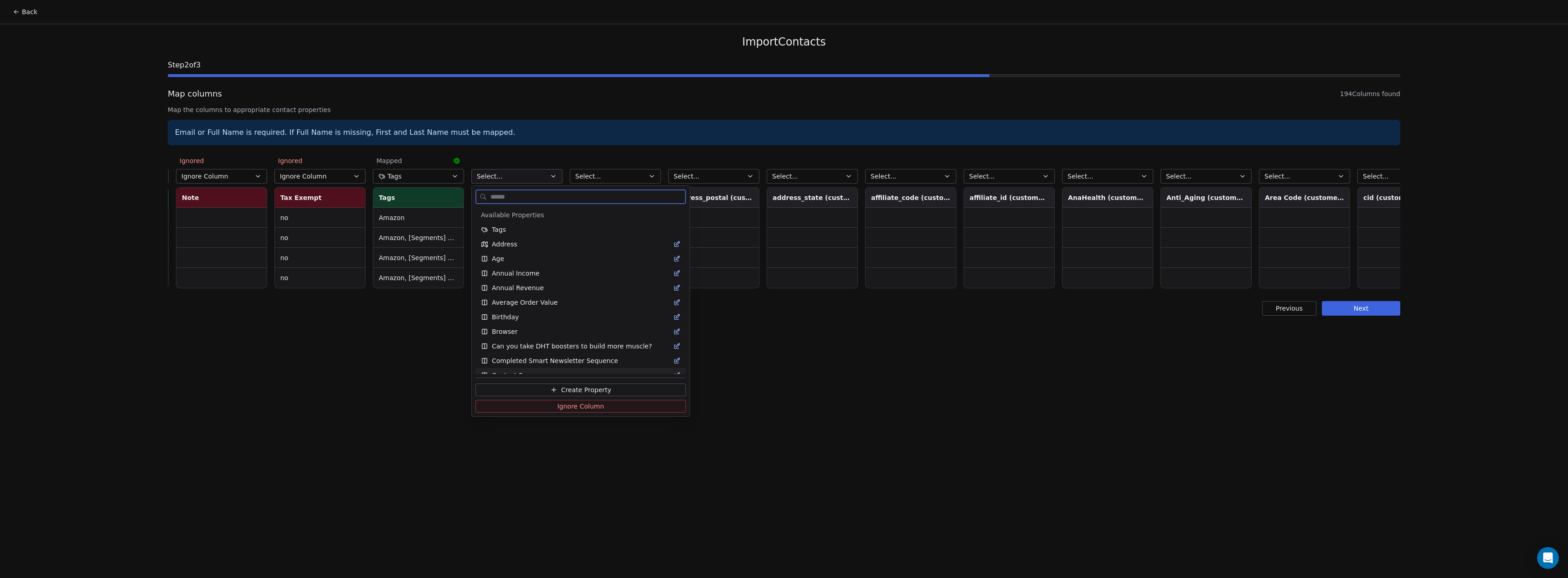
click at [575, 405] on span "Ignore Column" at bounding box center [581, 406] width 47 height 9
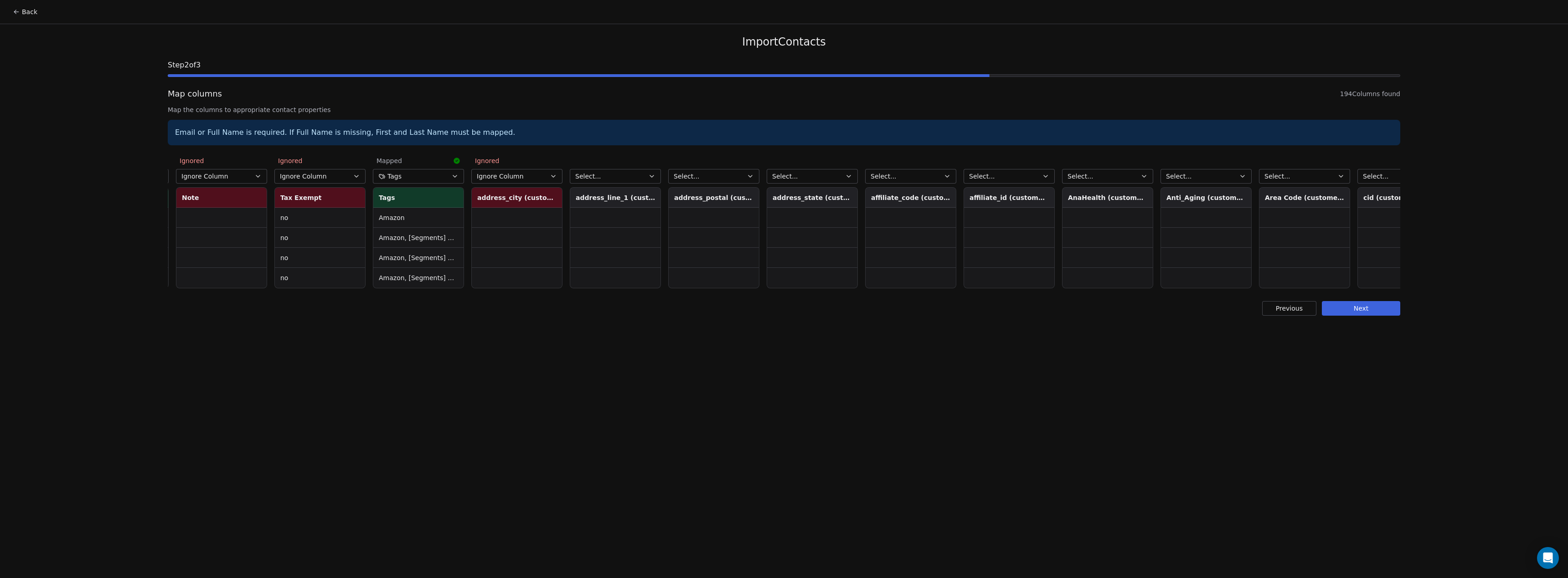
click at [646, 175] on button "Select..." at bounding box center [615, 176] width 91 height 15
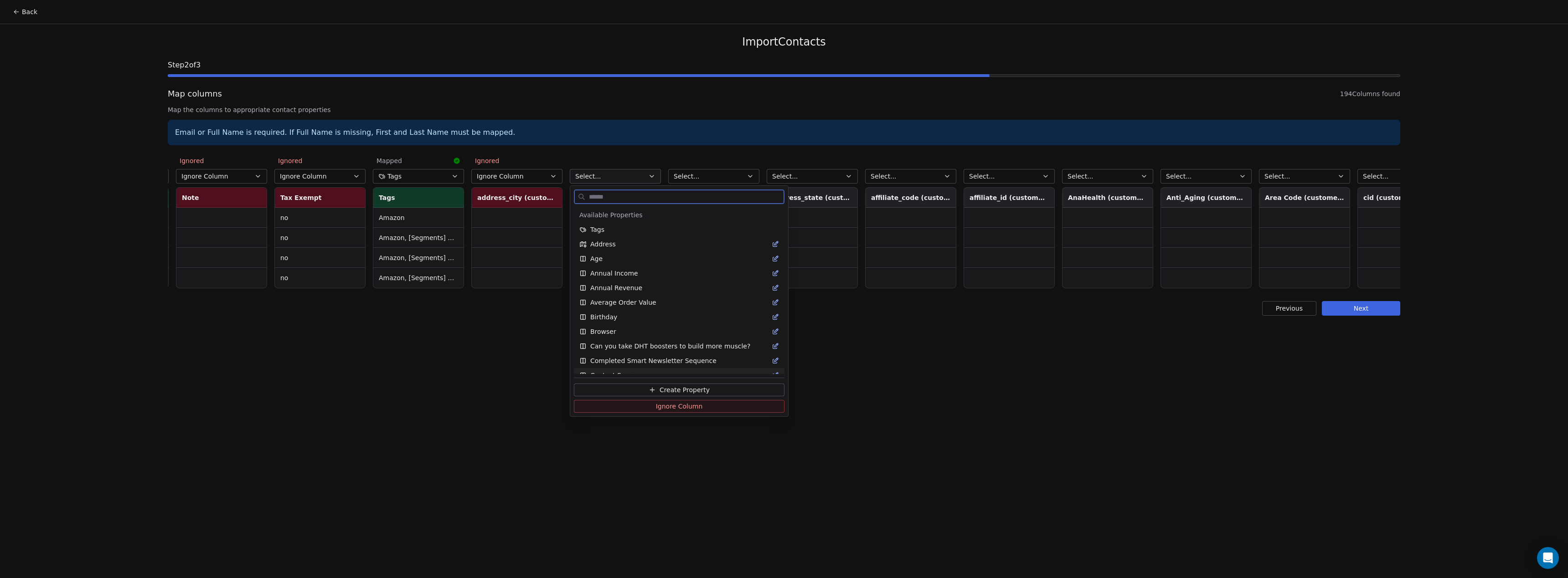
click at [666, 403] on span "Ignore Column" at bounding box center [679, 406] width 47 height 9
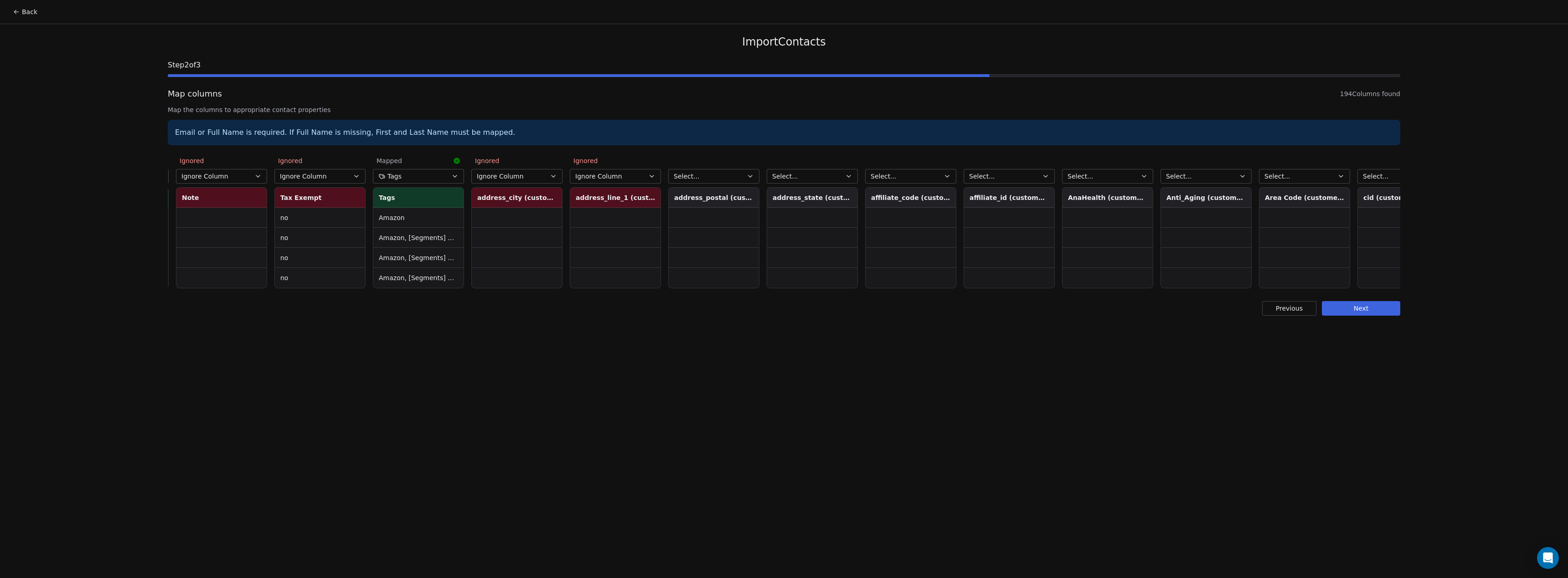
click at [706, 172] on button "Select..." at bounding box center [714, 176] width 91 height 15
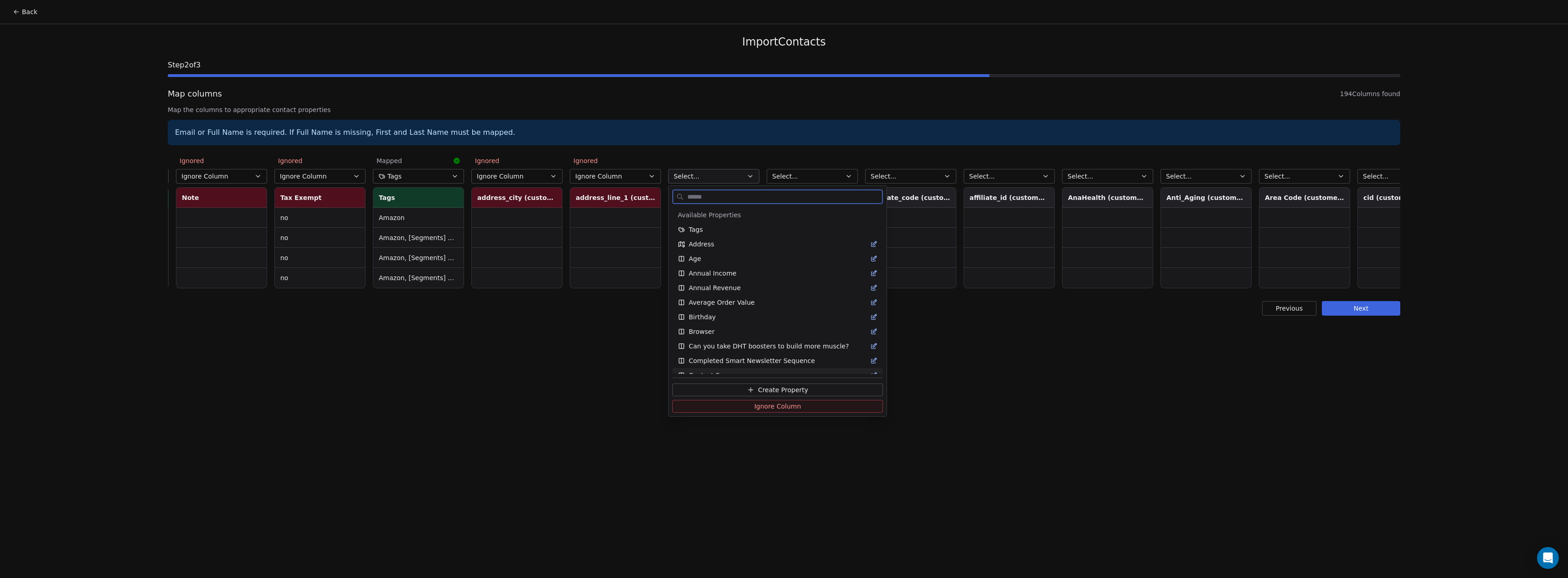
drag, startPoint x: 770, startPoint y: 409, endPoint x: 828, endPoint y: 343, distance: 87.9
click at [769, 409] on span "Ignore Column" at bounding box center [777, 406] width 47 height 9
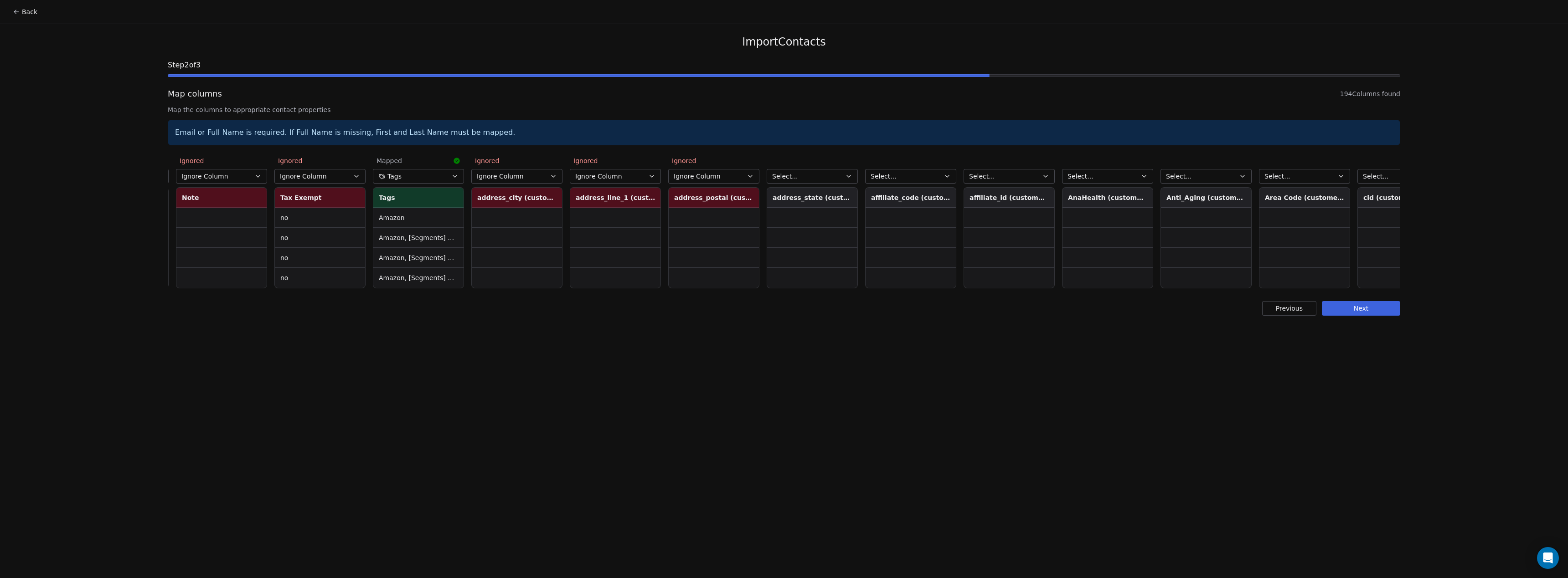
click at [814, 175] on button "Select..." at bounding box center [813, 176] width 91 height 15
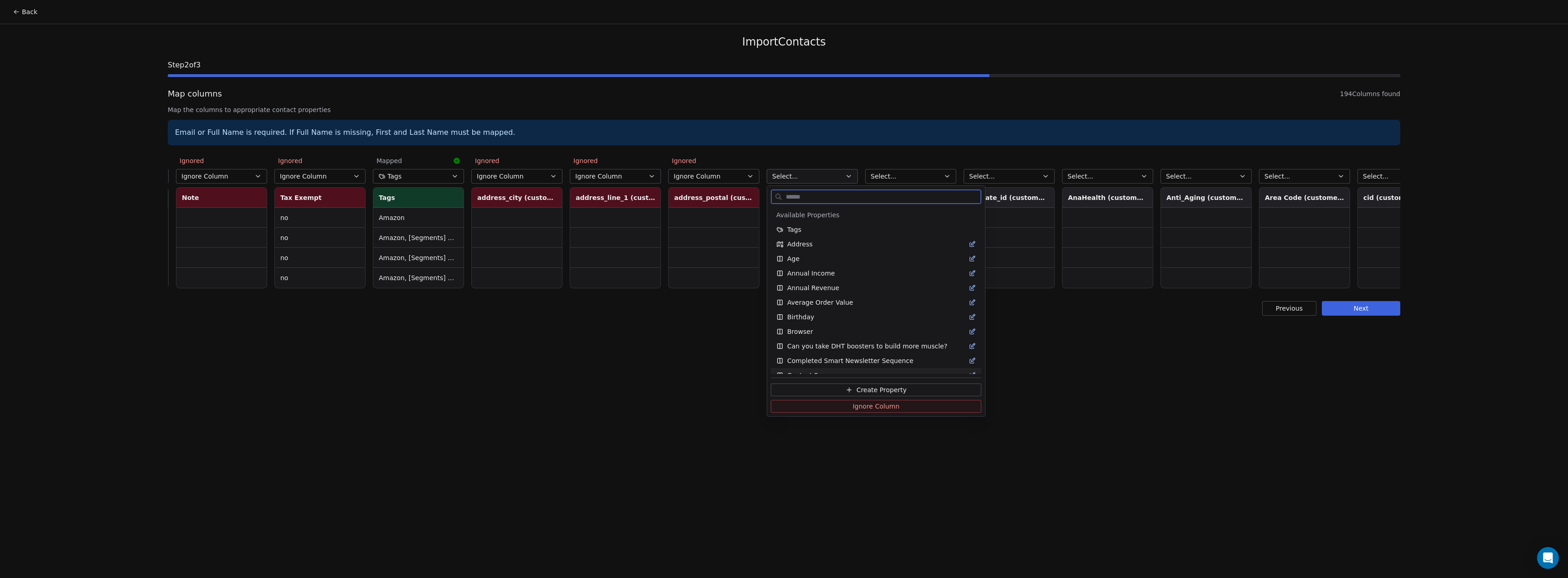
click at [868, 405] on span "Ignore Column" at bounding box center [876, 406] width 47 height 9
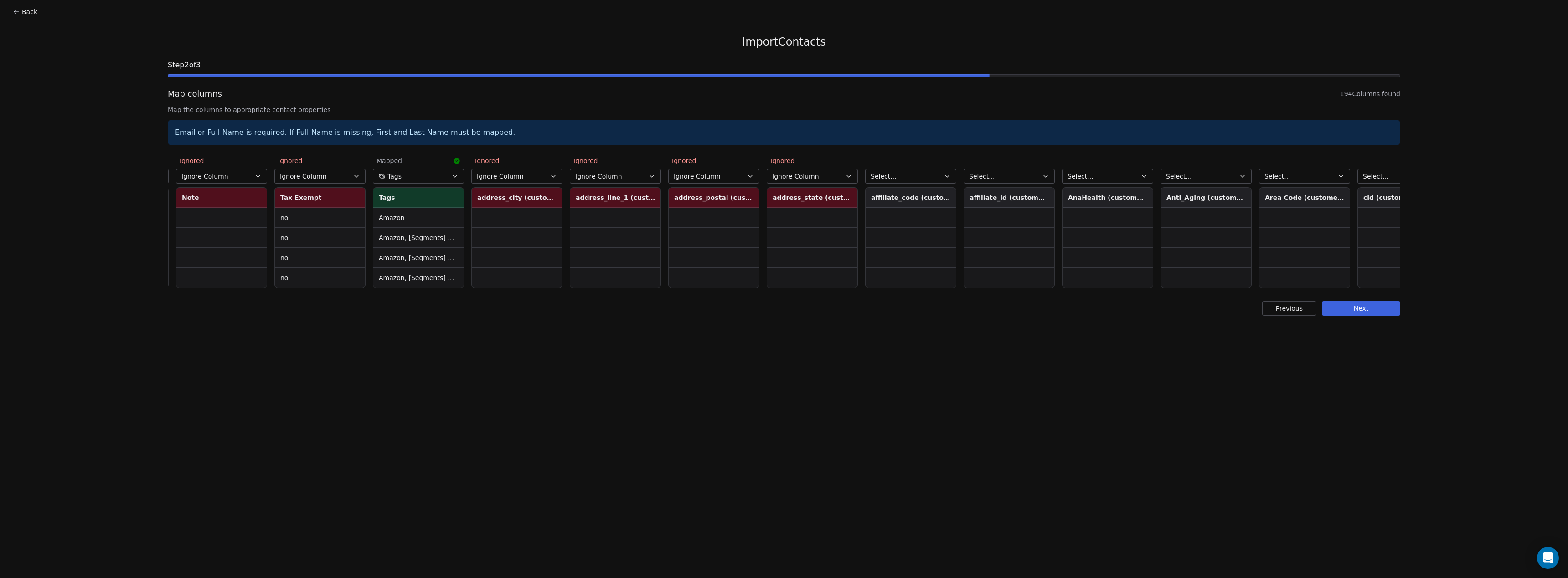
drag, startPoint x: 915, startPoint y: 170, endPoint x: 914, endPoint y: 177, distance: 7.1
click at [914, 176] on button "Select..." at bounding box center [911, 176] width 91 height 15
click at [914, 177] on html "Back Import Contacts Step 2 of 3 Map columns 194 Columns found Map the columns …" at bounding box center [784, 289] width 1568 height 578
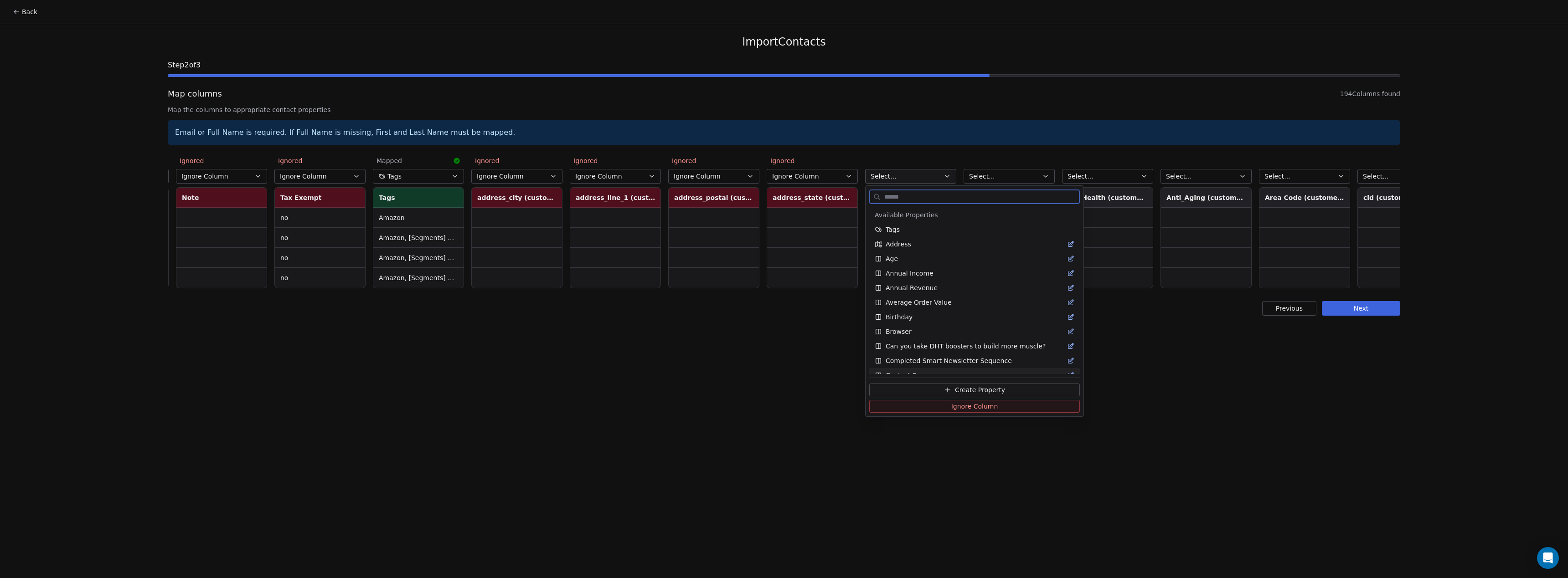
click at [956, 408] on span "Ignore Column" at bounding box center [975, 406] width 47 height 9
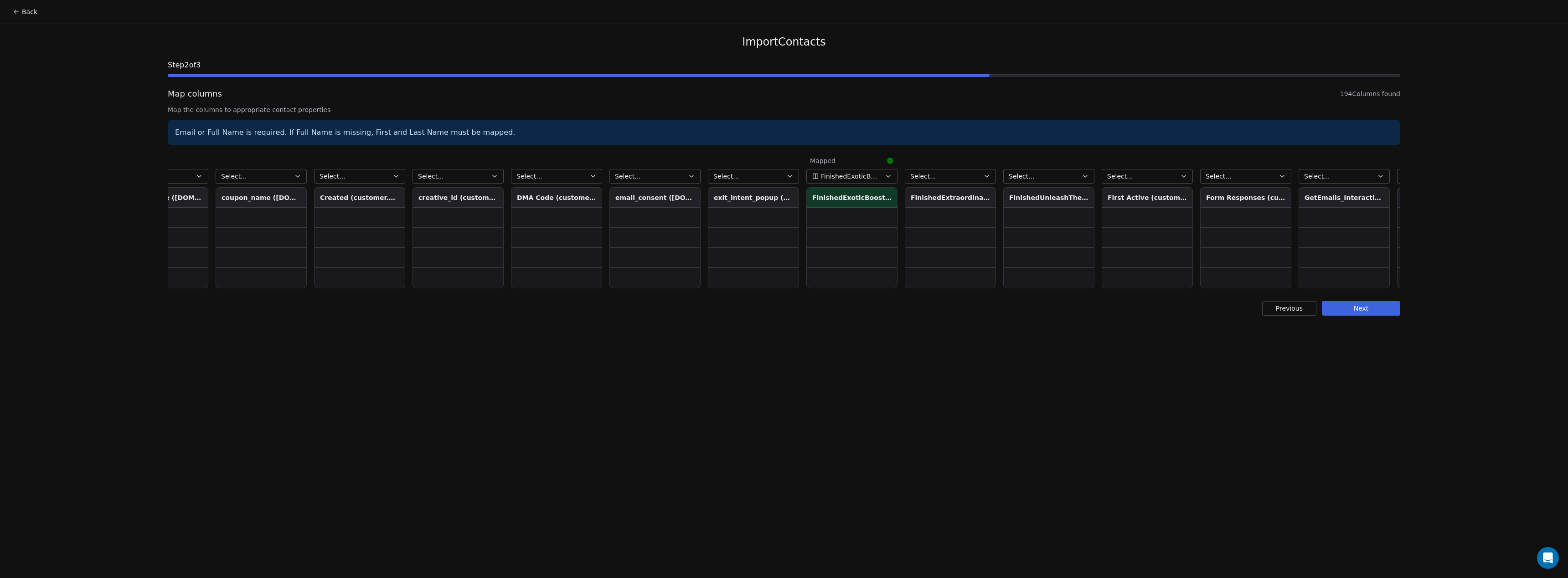
scroll to position [0, 3846]
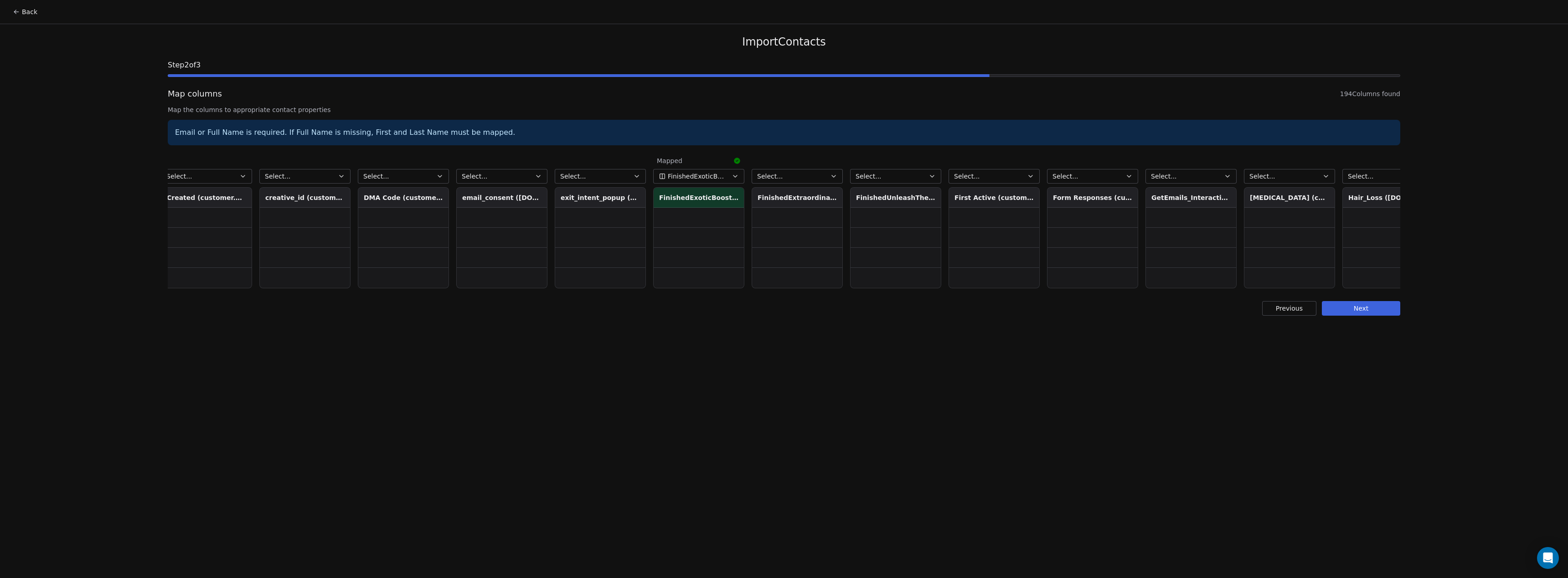
click at [780, 181] on button "Select..." at bounding box center [797, 176] width 91 height 15
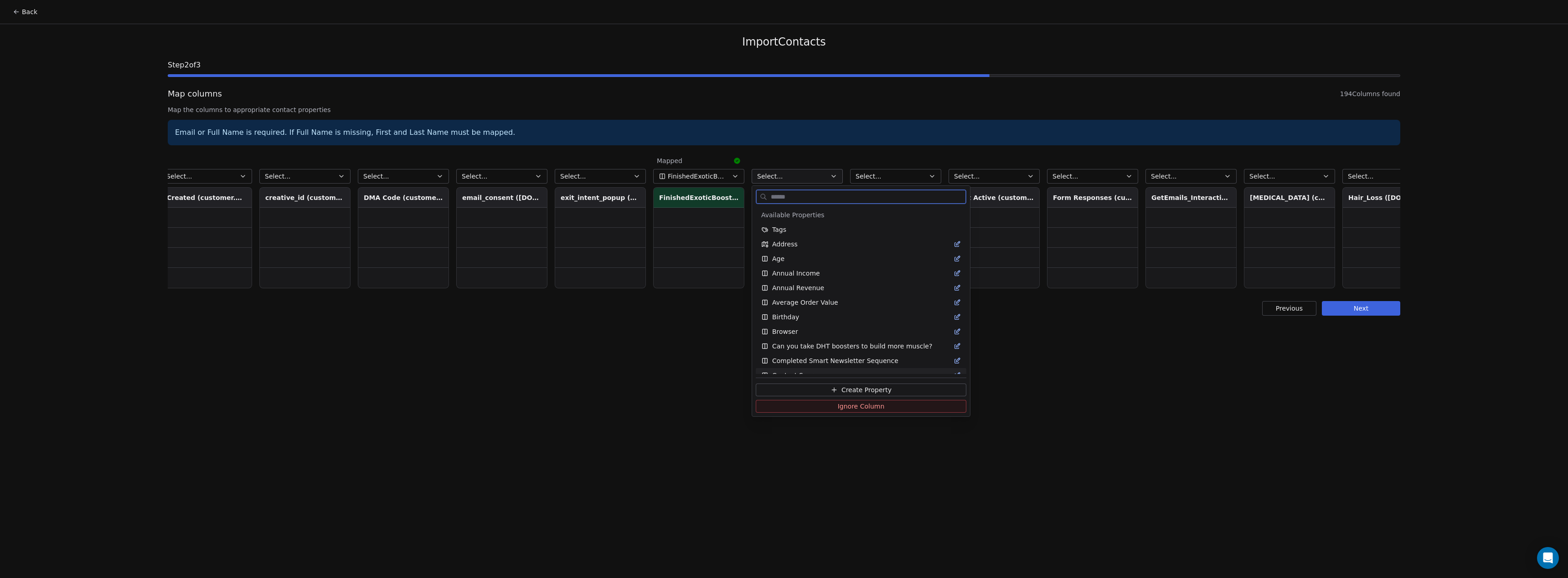
click at [857, 390] on span "Create Property" at bounding box center [866, 390] width 50 height 9
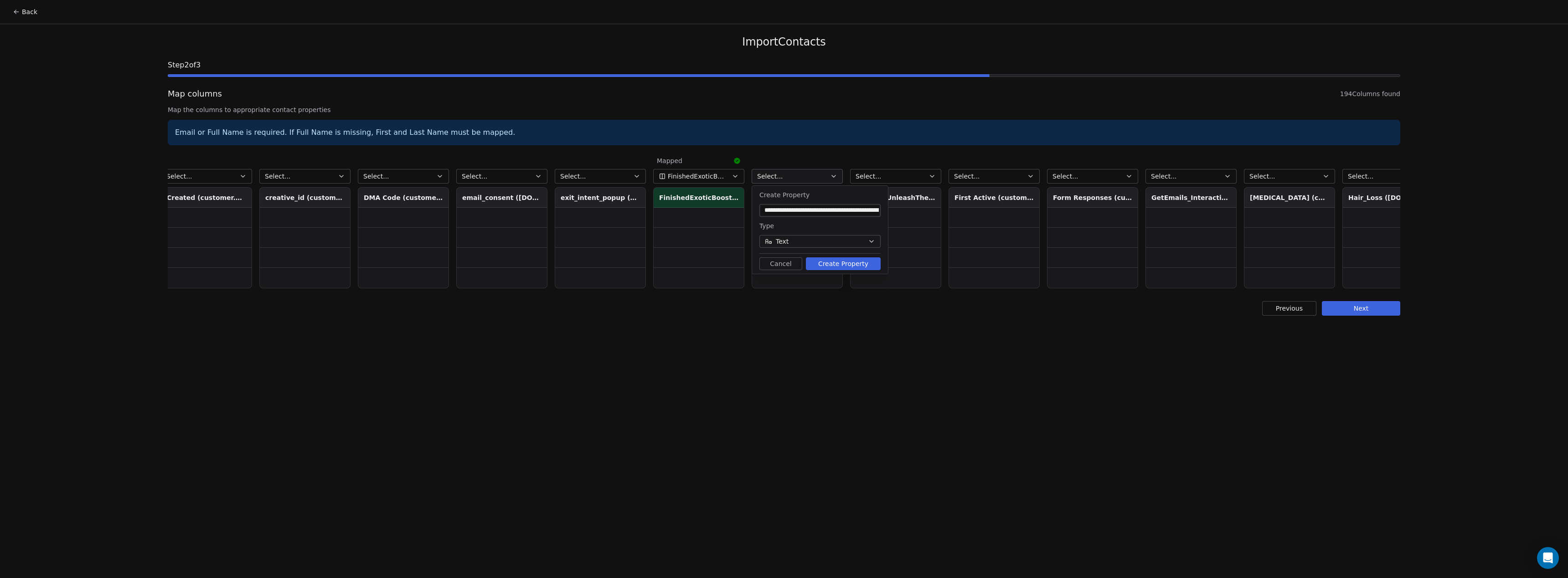
click at [861, 265] on button "Create Property" at bounding box center [843, 263] width 75 height 13
click at [913, 170] on button "Select..." at bounding box center [896, 176] width 91 height 15
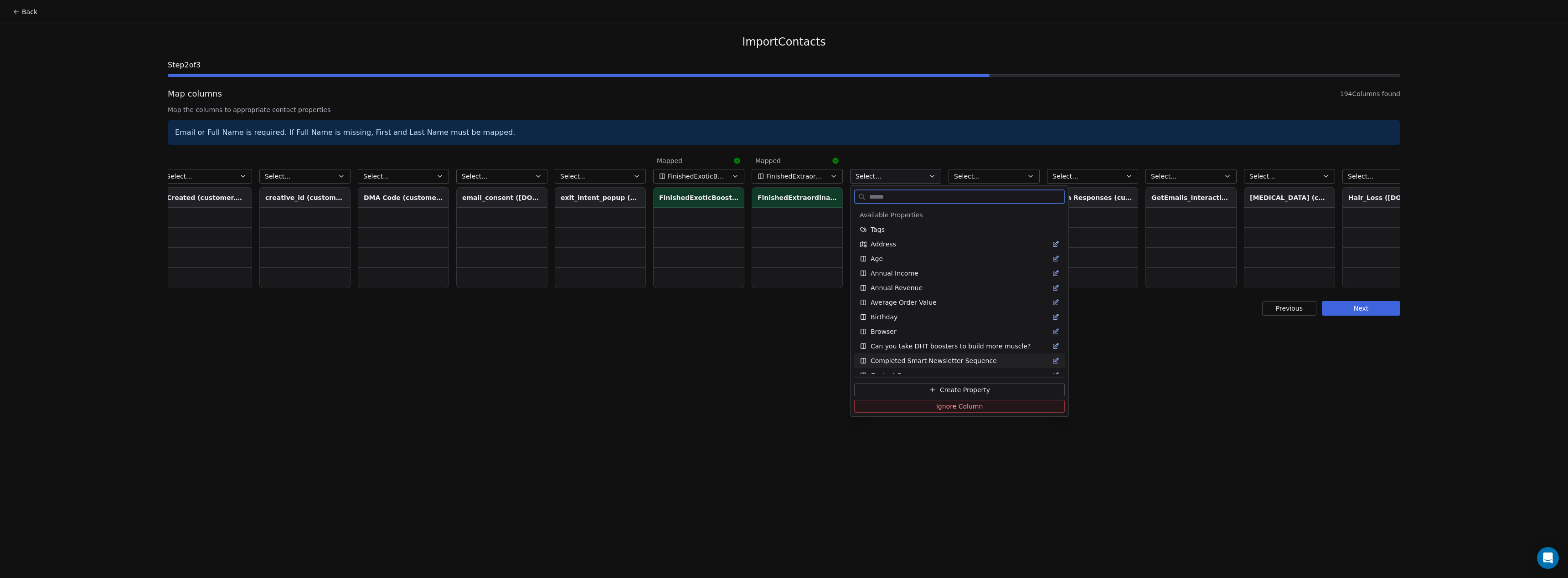
click at [943, 386] on span "Create Property" at bounding box center [965, 390] width 50 height 9
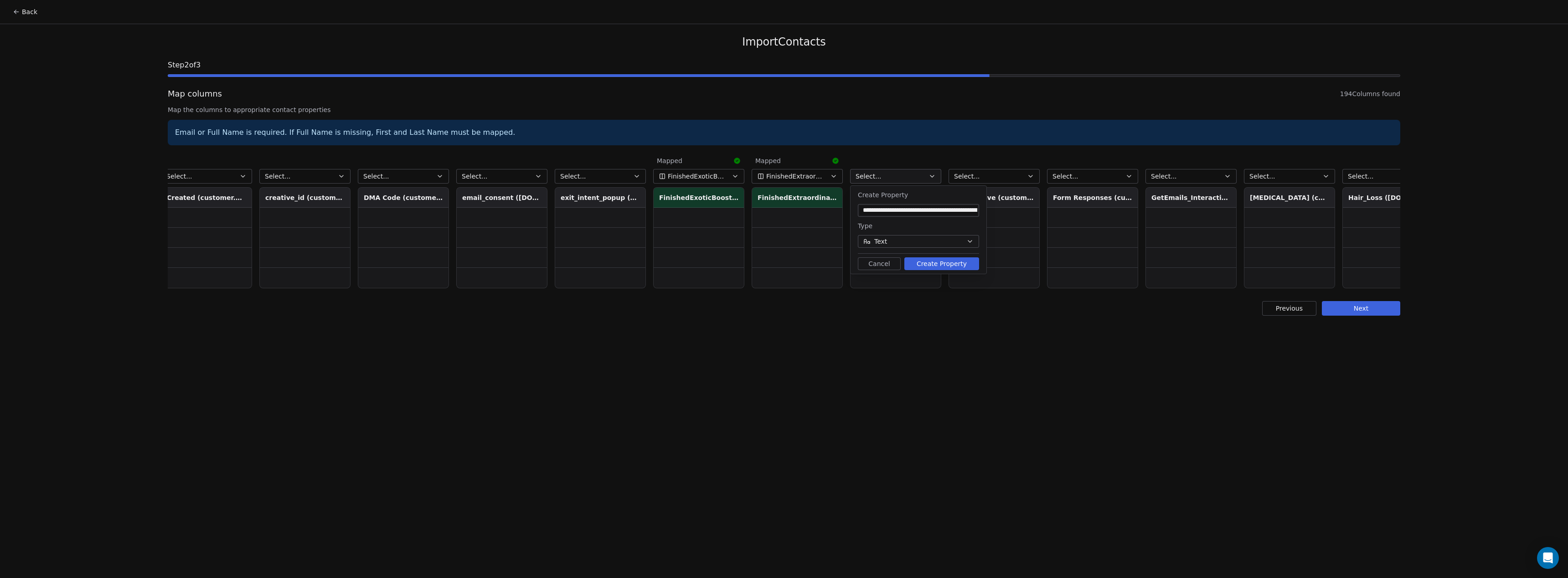
click at [945, 263] on button "Create Property" at bounding box center [942, 263] width 75 height 13
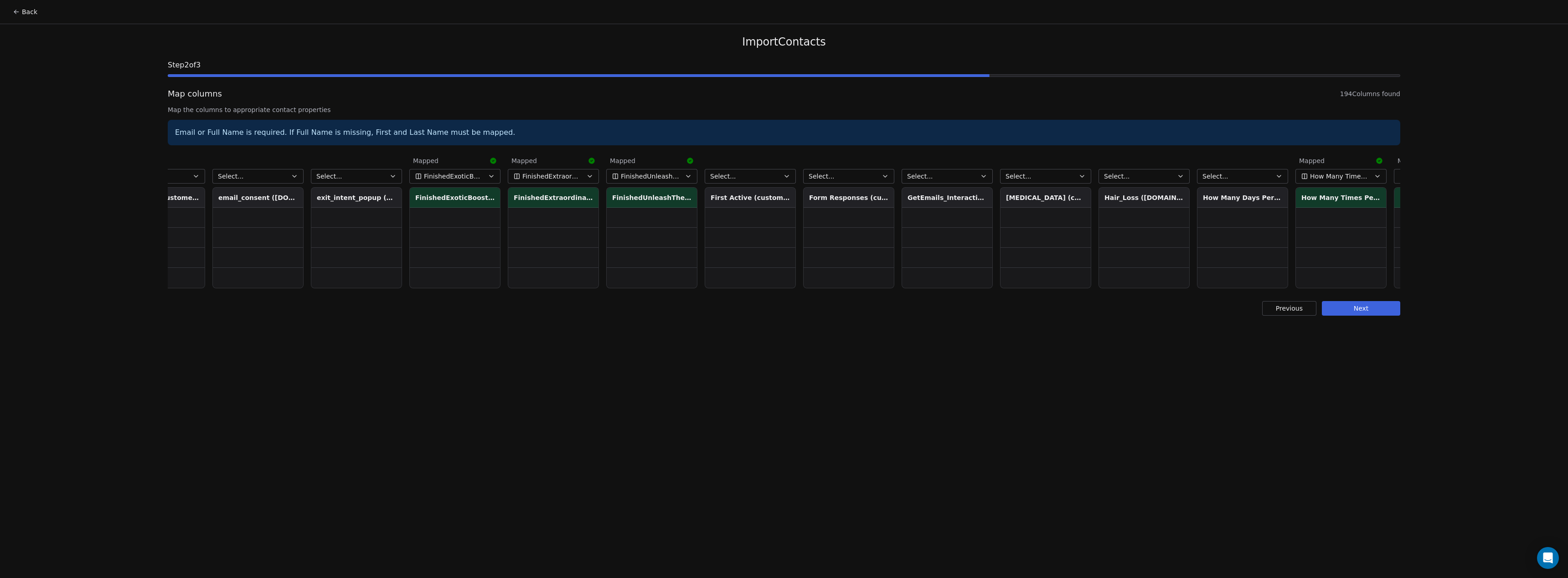
scroll to position [0, 4132]
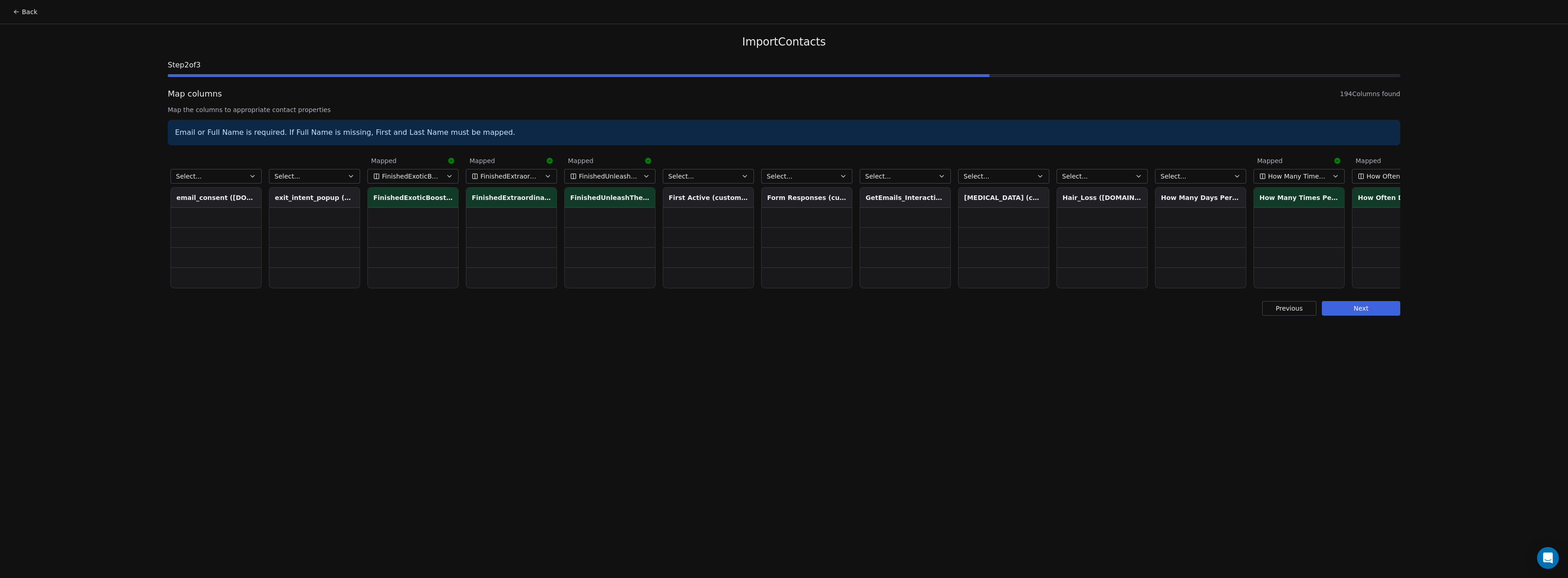
click at [1032, 174] on button "Select..." at bounding box center [1004, 176] width 91 height 15
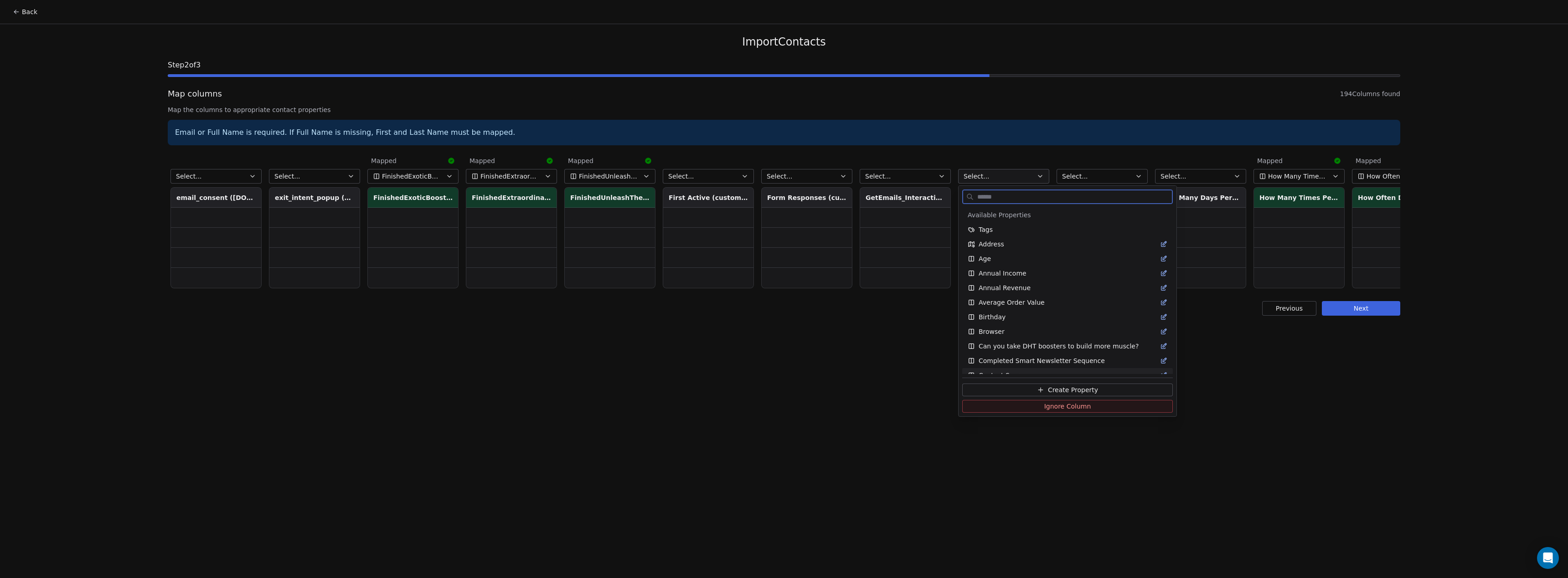
click at [1040, 391] on icon at bounding box center [1041, 390] width 7 height 7
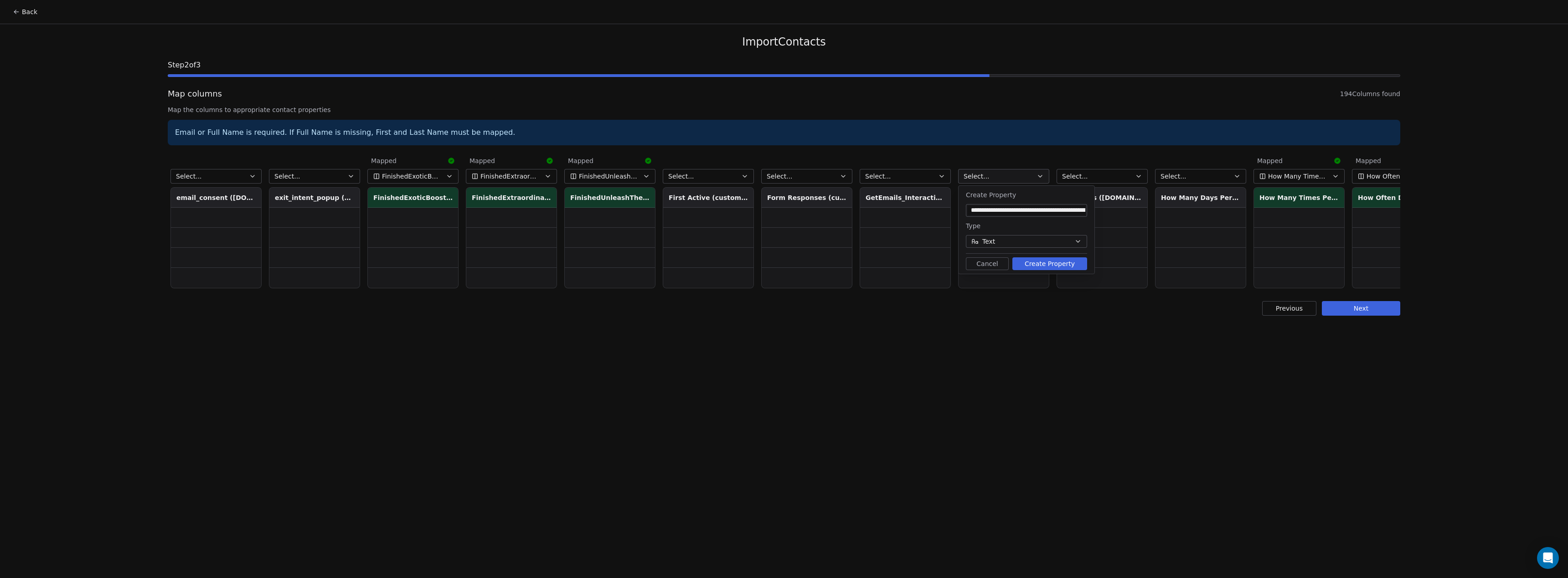
click at [1060, 264] on button "Create Property" at bounding box center [1049, 263] width 75 height 13
click at [1119, 177] on button "Select..." at bounding box center [1102, 176] width 91 height 15
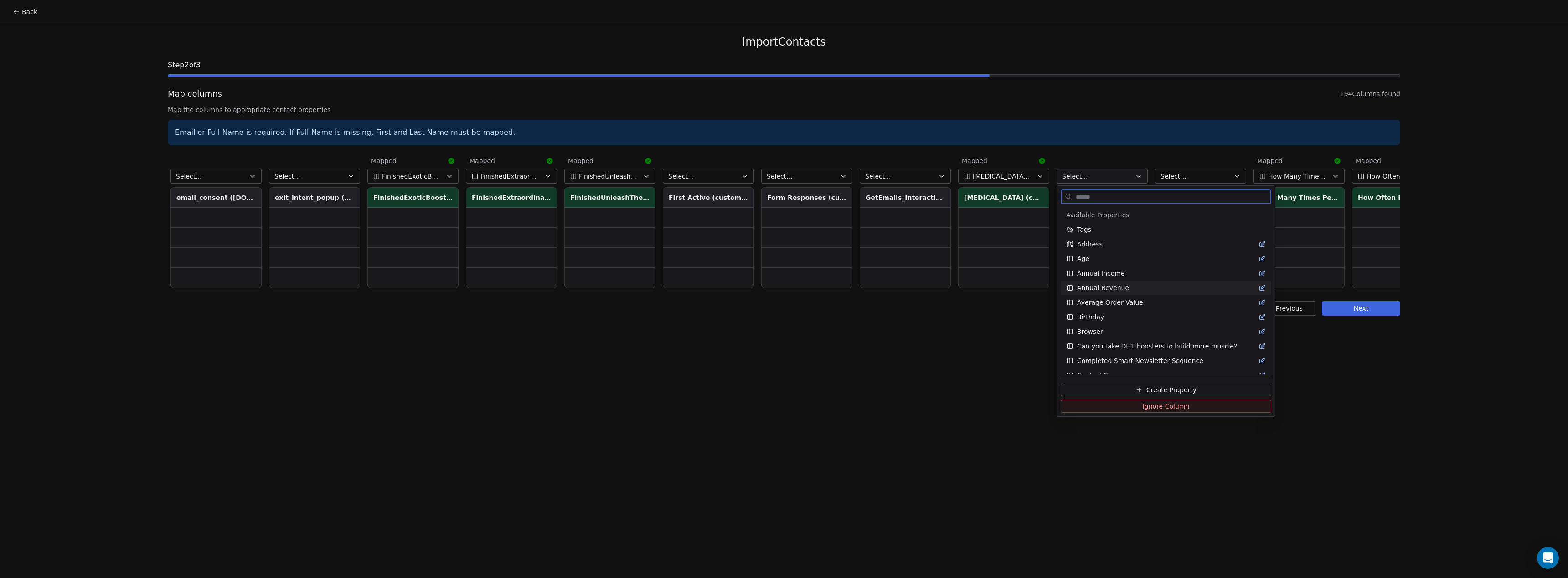
click at [1114, 389] on button "Create Property" at bounding box center [1166, 390] width 211 height 13
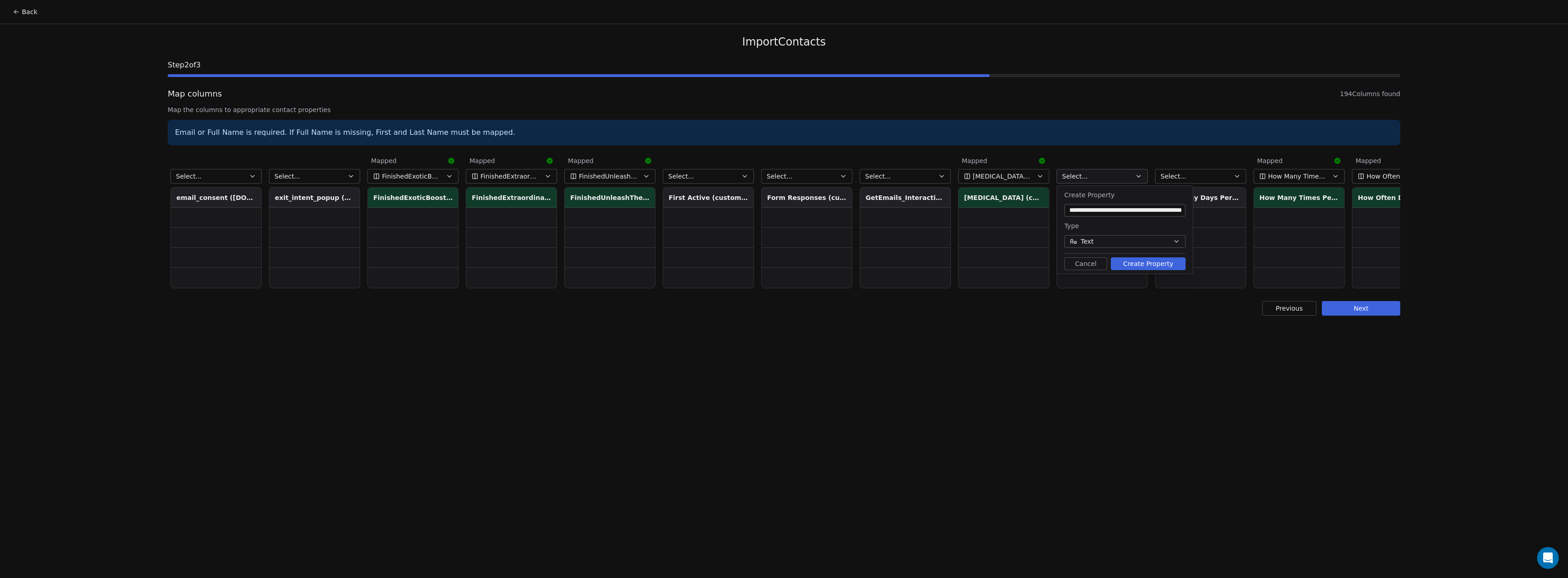
click at [1163, 262] on button "Create Property" at bounding box center [1148, 263] width 75 height 13
click at [1214, 176] on button "Select..." at bounding box center [1201, 176] width 91 height 15
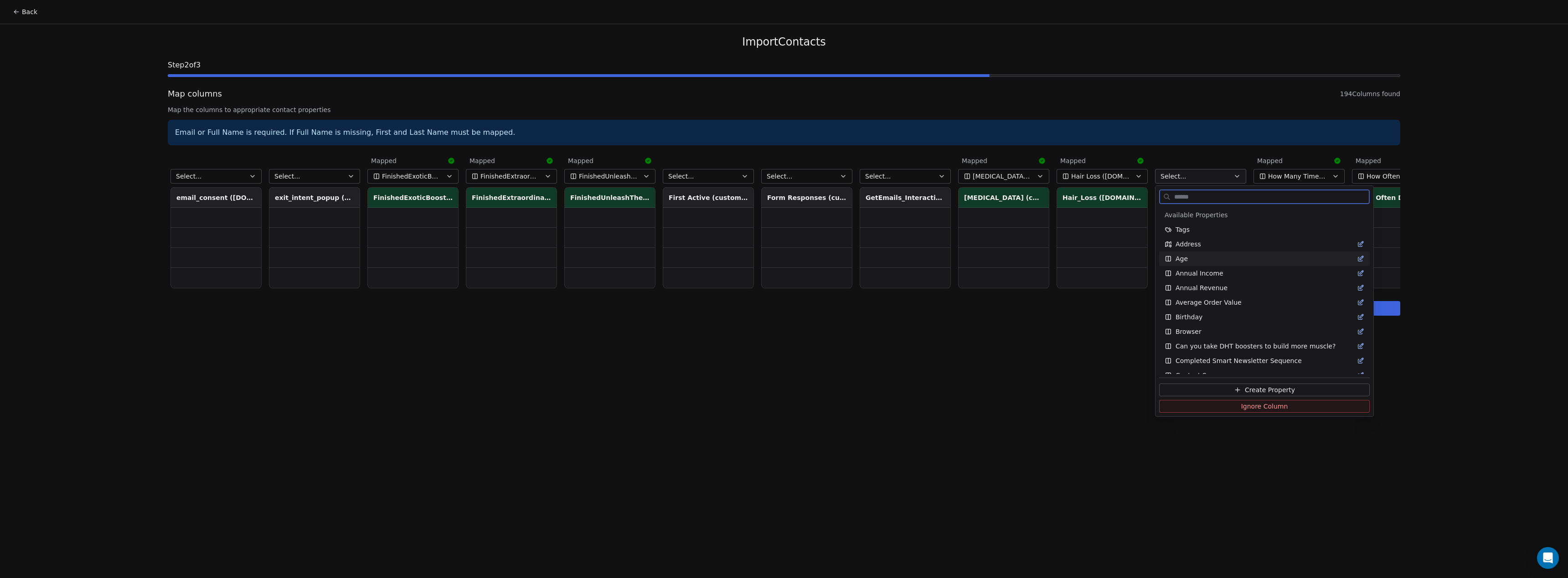
click at [1232, 389] on button "Create Property" at bounding box center [1264, 390] width 211 height 13
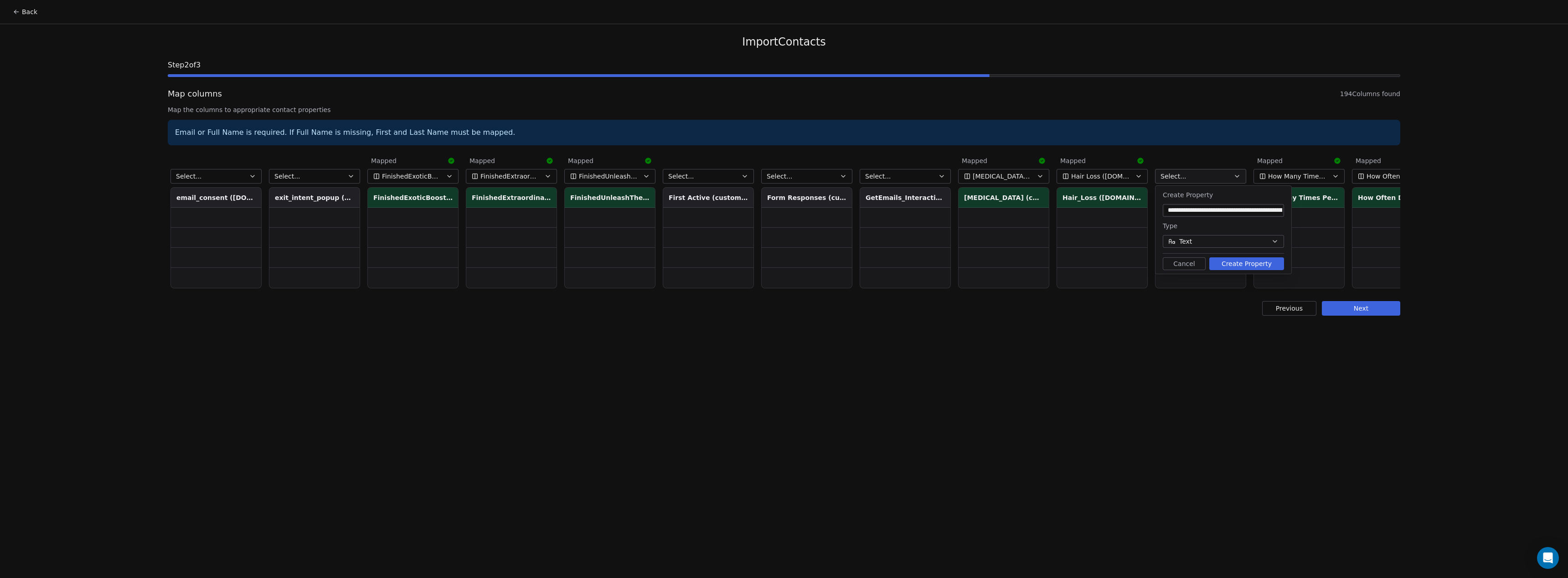
click at [1271, 263] on button "Create Property" at bounding box center [1247, 263] width 75 height 13
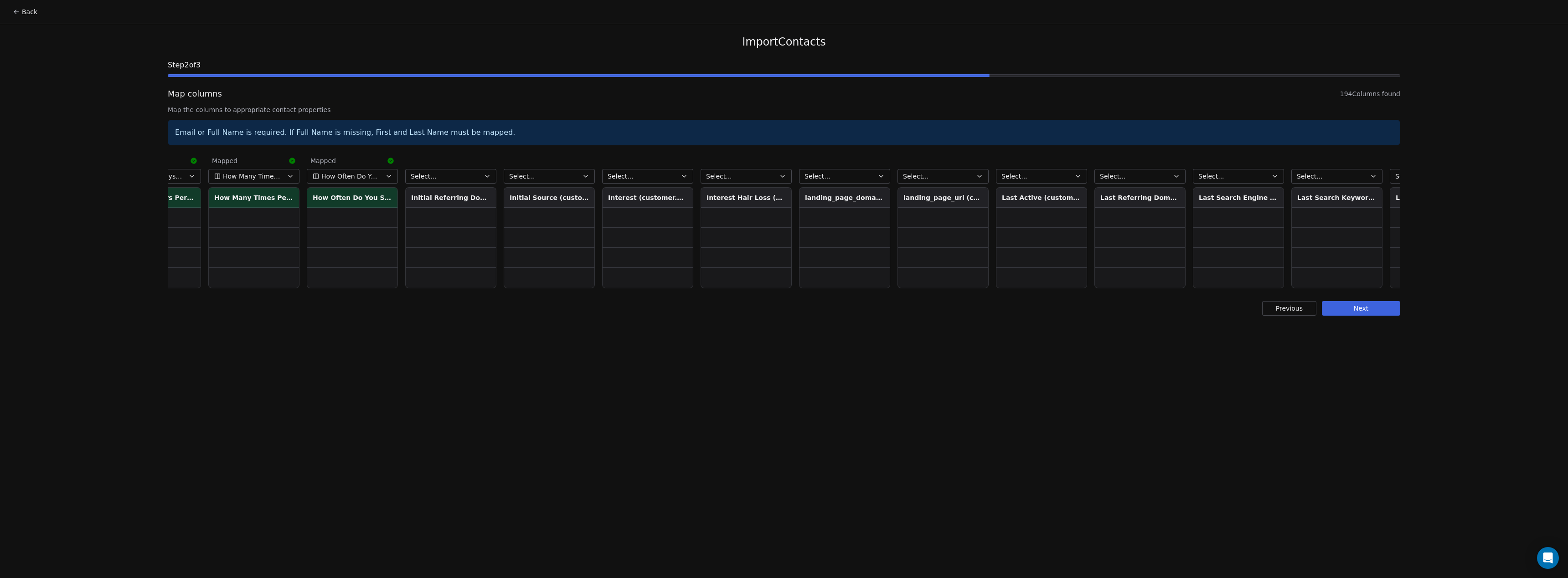
scroll to position [0, 5226]
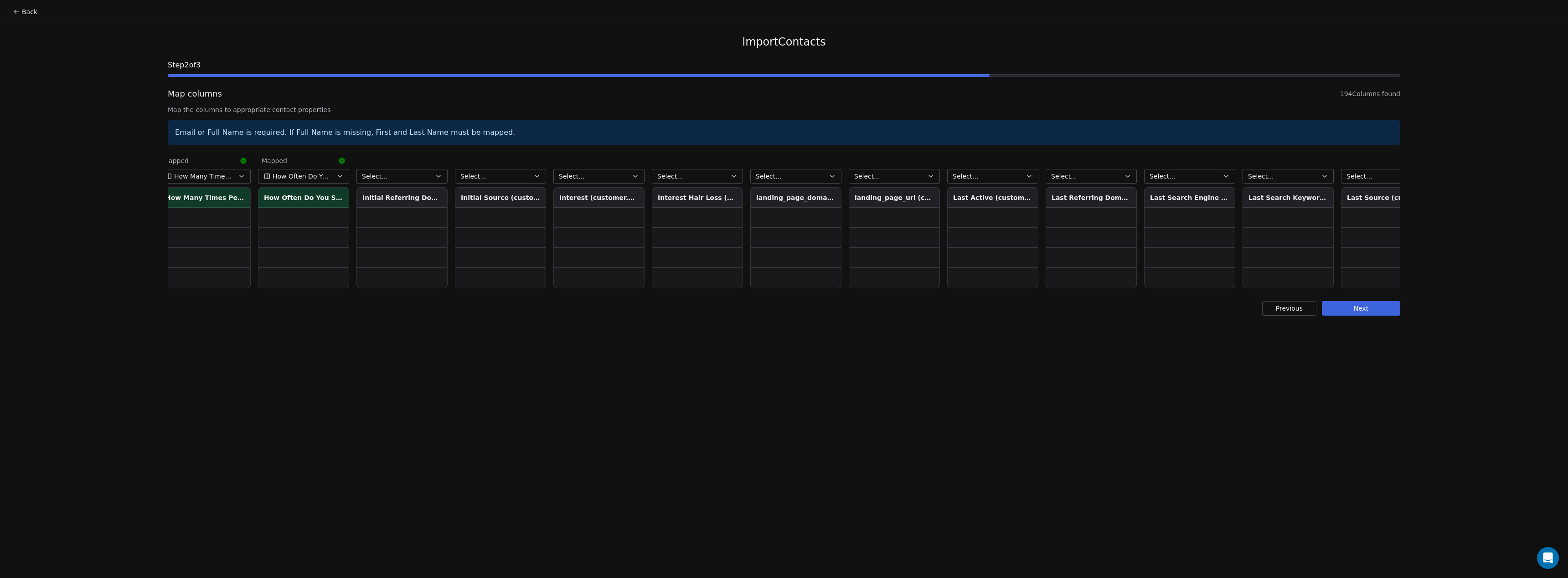
click at [691, 173] on button "Select..." at bounding box center [698, 176] width 91 height 15
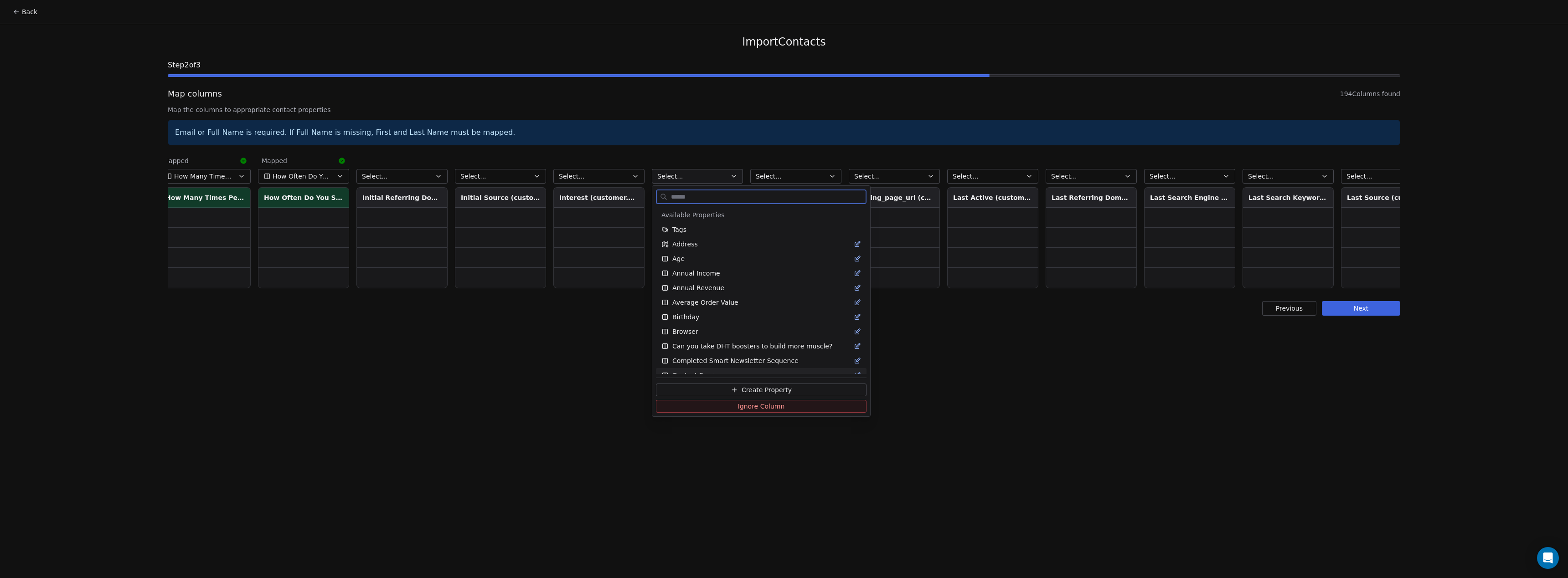
click at [747, 387] on span "Create Property" at bounding box center [766, 390] width 50 height 9
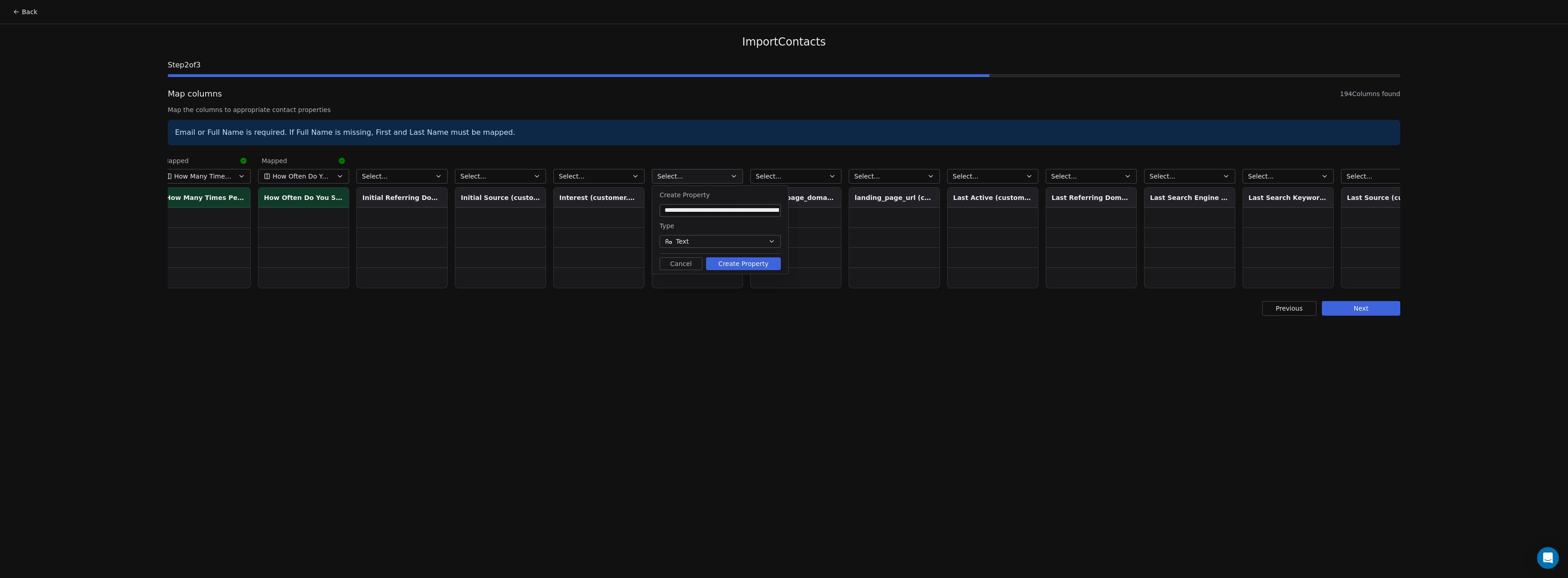
click at [747, 259] on button "Create Property" at bounding box center [743, 263] width 75 height 13
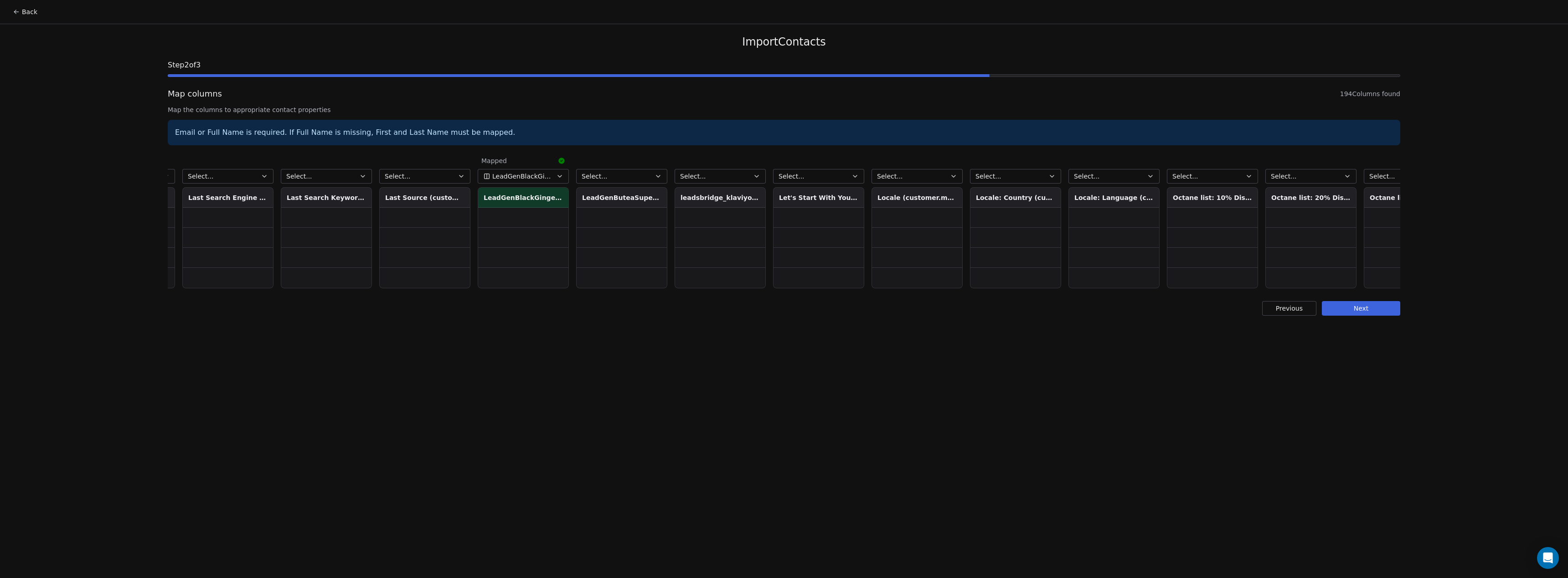
scroll to position [0, 6216]
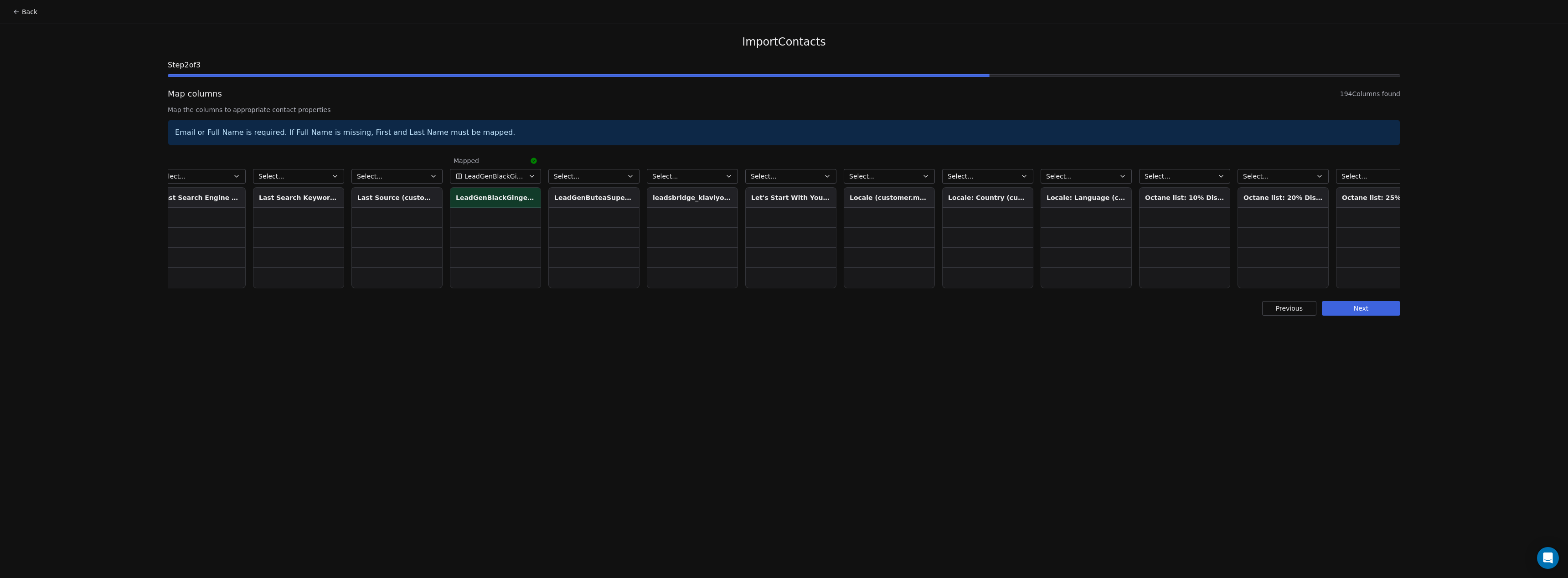
click at [614, 176] on button "Select..." at bounding box center [594, 176] width 91 height 15
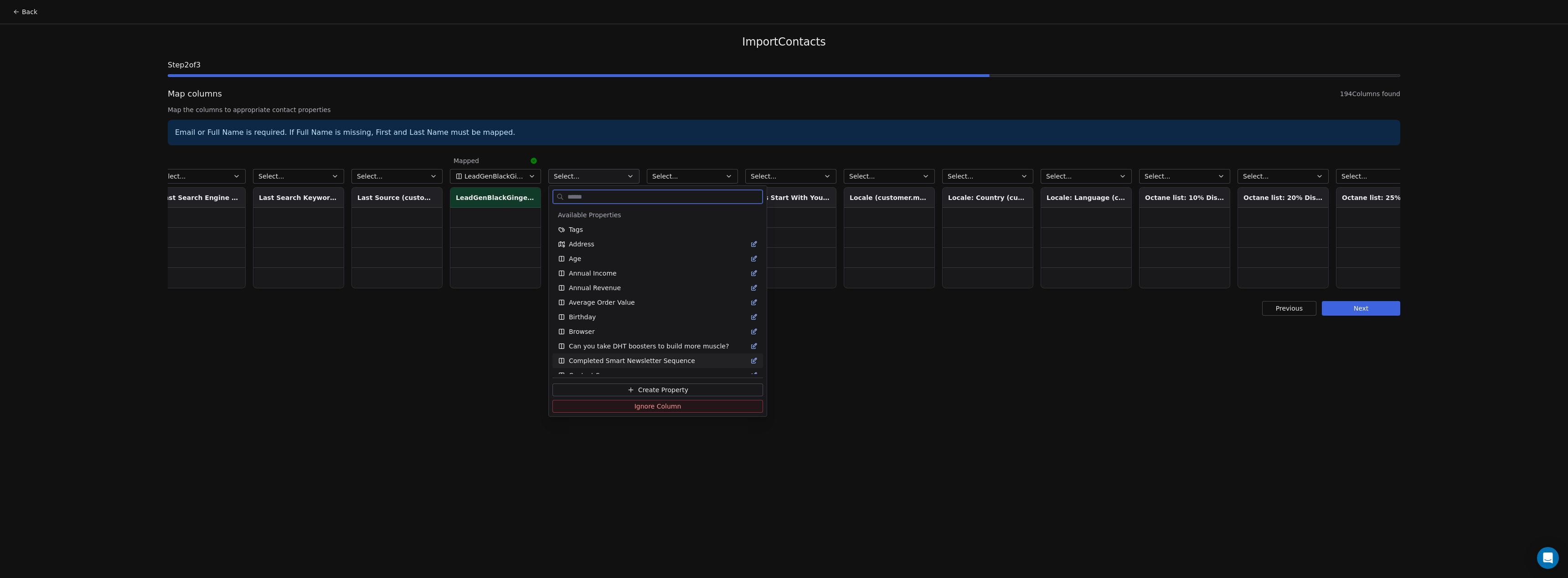
click at [694, 386] on button "Create Property" at bounding box center [658, 390] width 211 height 13
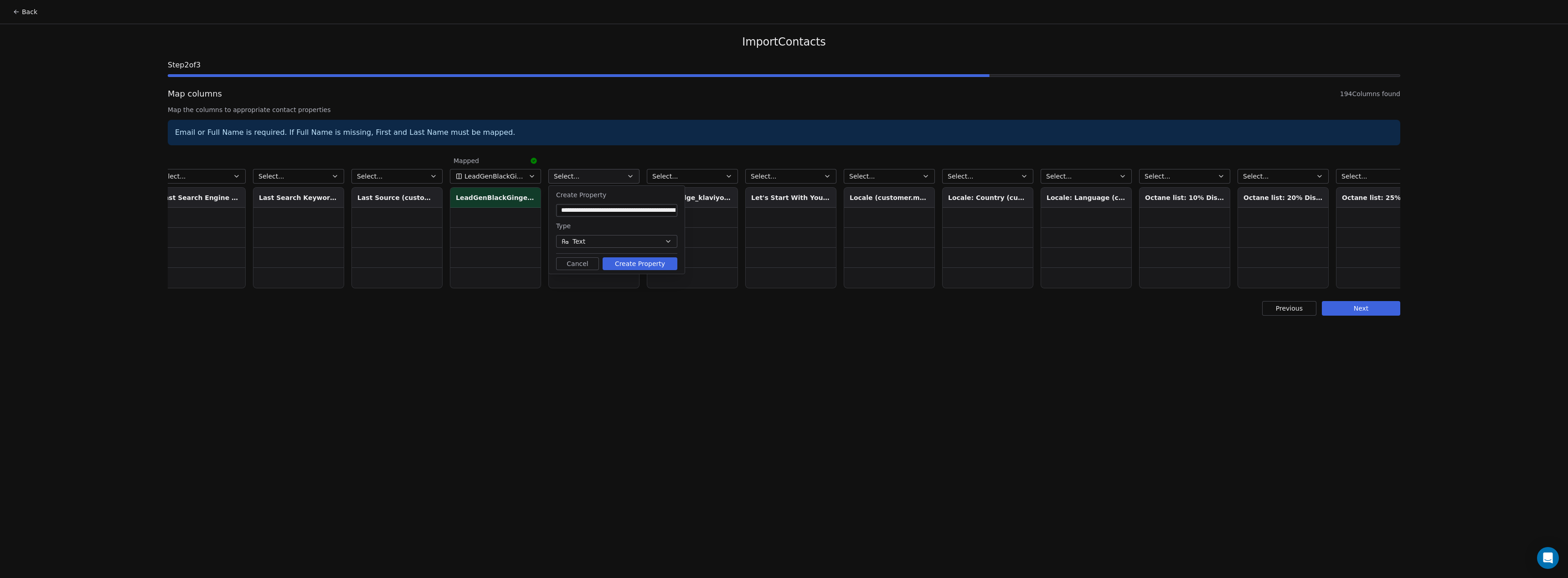
click at [652, 262] on button "Create Property" at bounding box center [640, 263] width 75 height 13
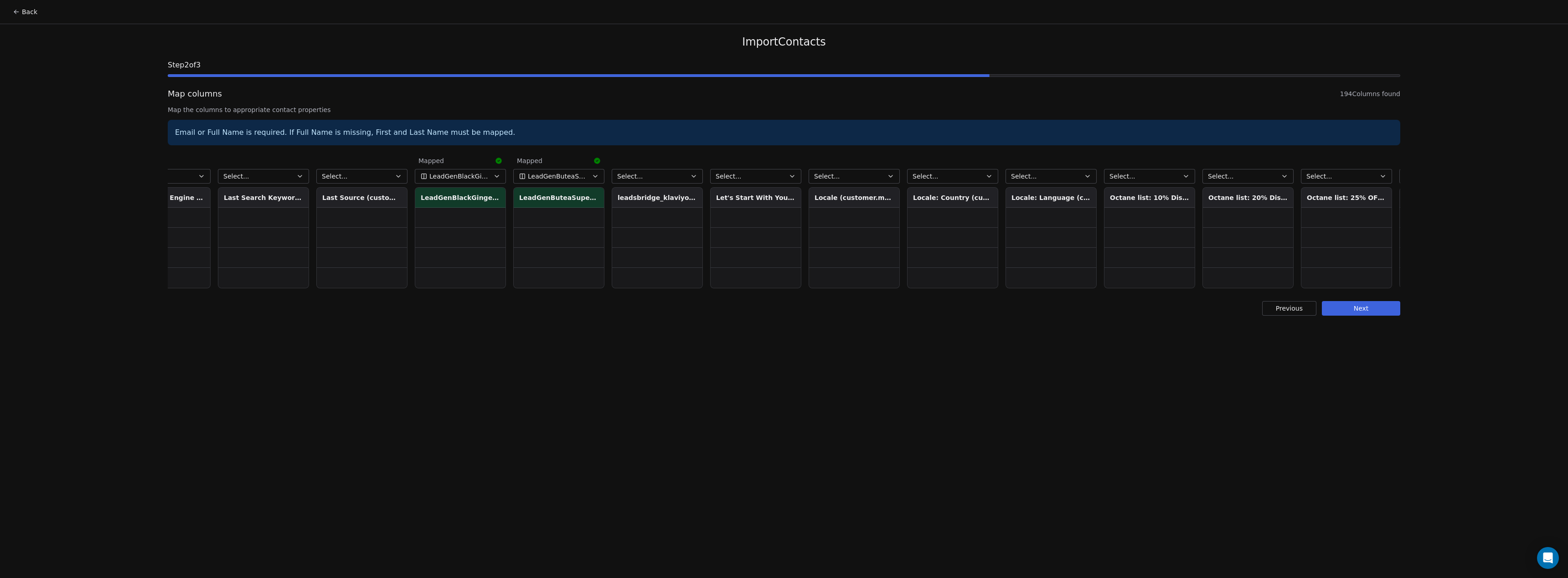
click at [753, 181] on button "Select..." at bounding box center [756, 176] width 91 height 15
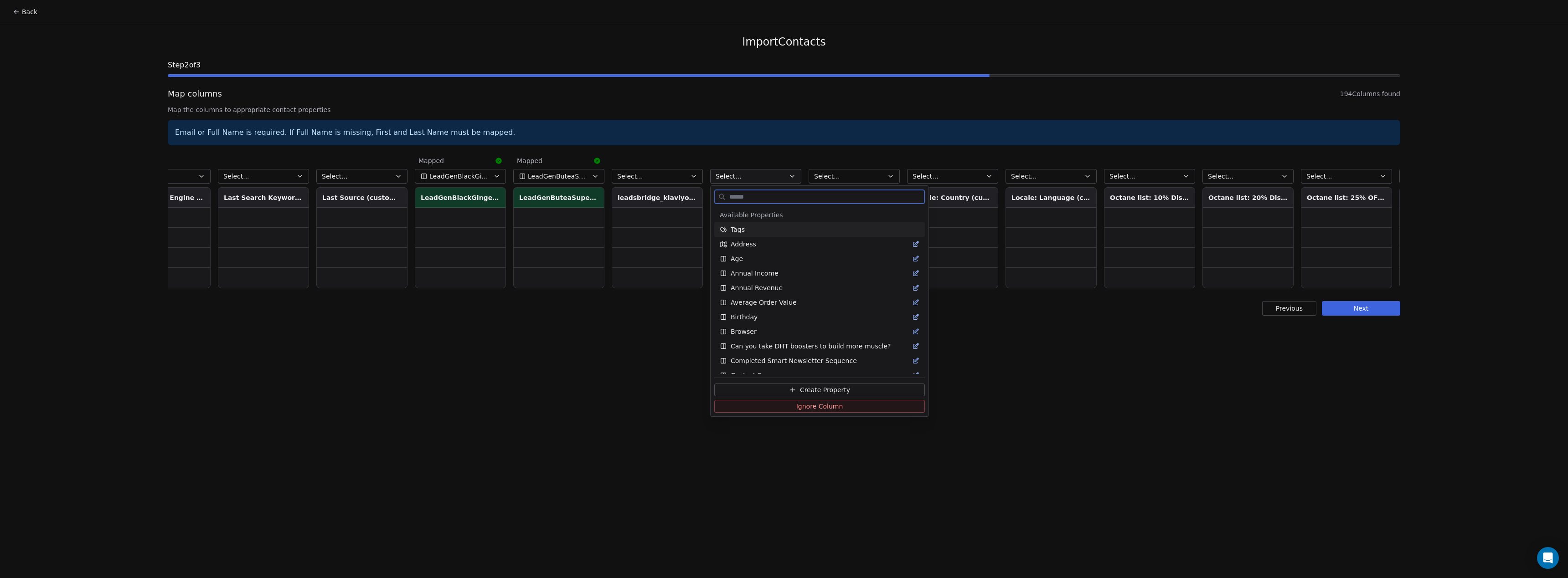
click at [814, 388] on span "Create Property" at bounding box center [825, 390] width 50 height 9
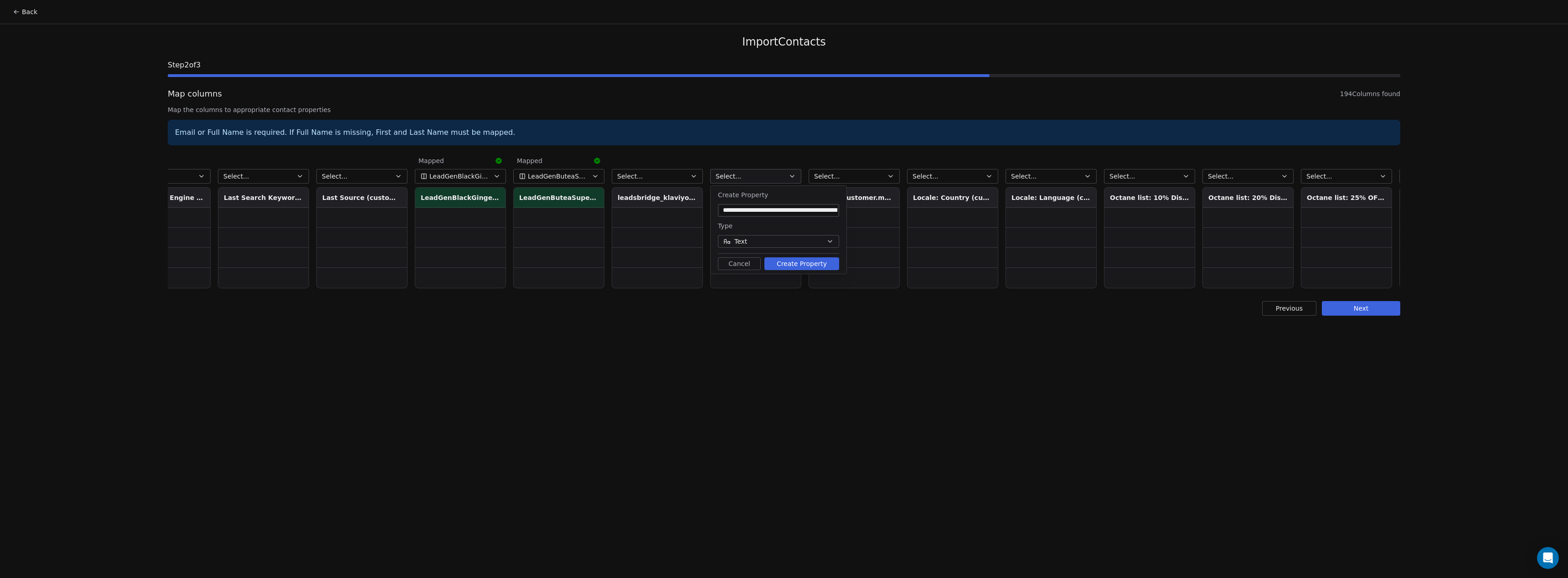
click at [807, 262] on button "Create Property" at bounding box center [802, 263] width 75 height 13
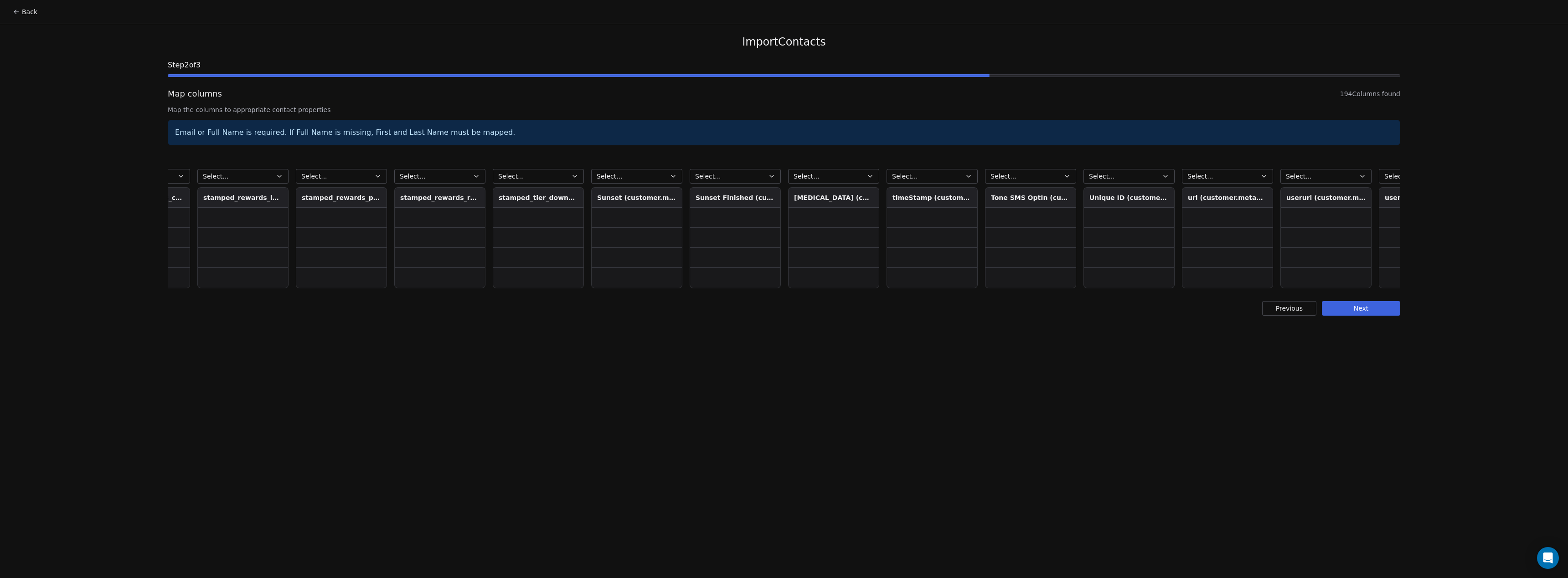
scroll to position [0, 14634]
click at [861, 177] on button "Select..." at bounding box center [840, 176] width 91 height 15
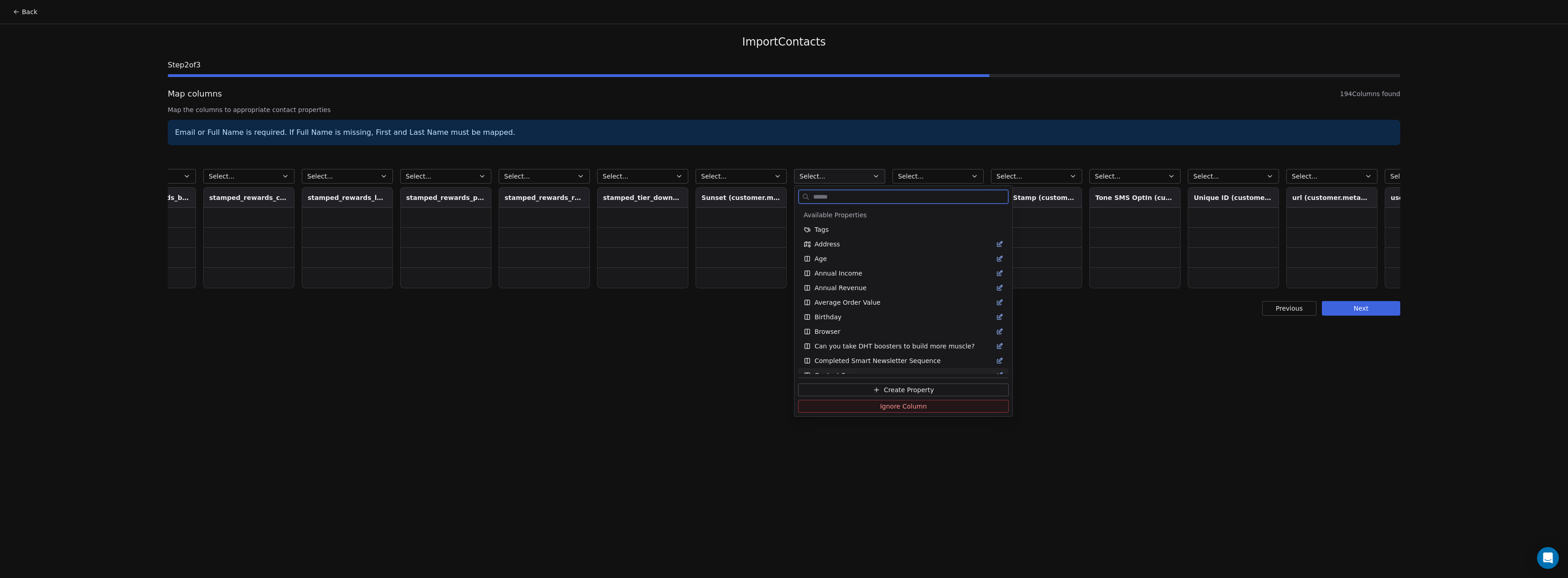
click at [887, 391] on span "Create Property" at bounding box center [909, 390] width 50 height 9
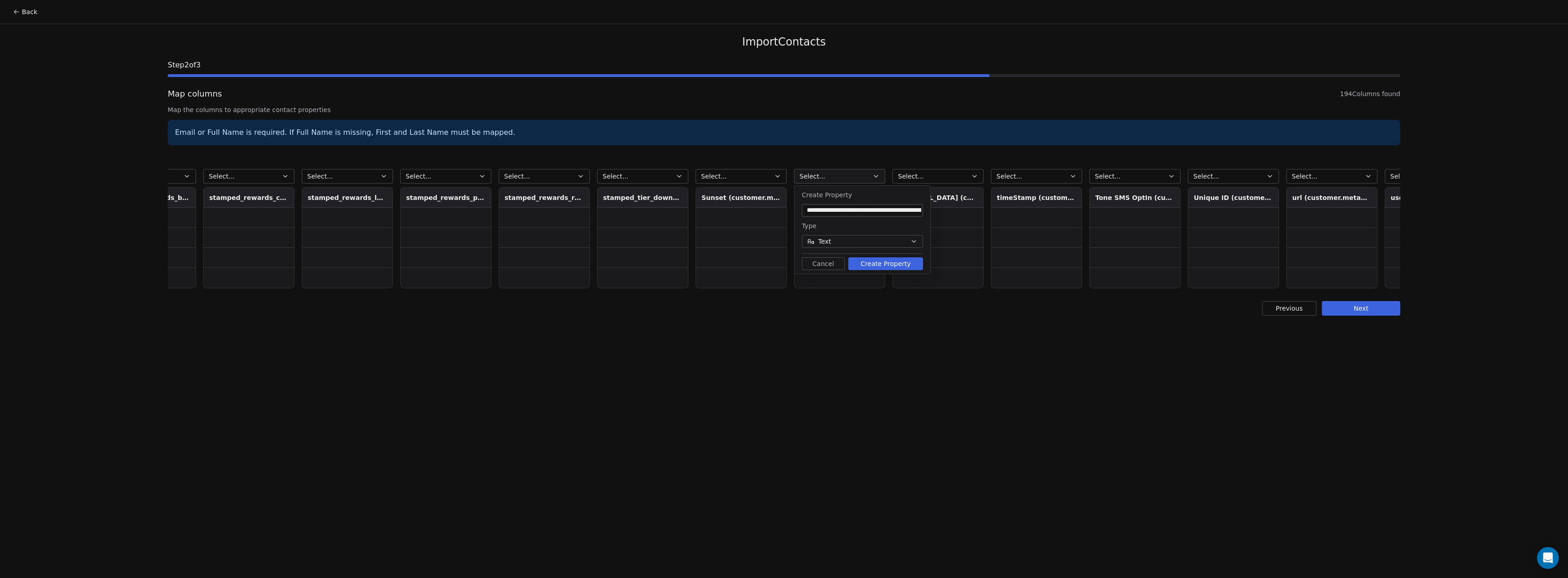
scroll to position [0, 14634]
click at [878, 266] on button "Create Property" at bounding box center [886, 263] width 75 height 13
click at [964, 179] on button "Select..." at bounding box center [939, 176] width 91 height 15
click at [964, 179] on html "Back Import Contacts Step 2 of 3 Map columns 194 Columns found Map the columns …" at bounding box center [784, 289] width 1568 height 578
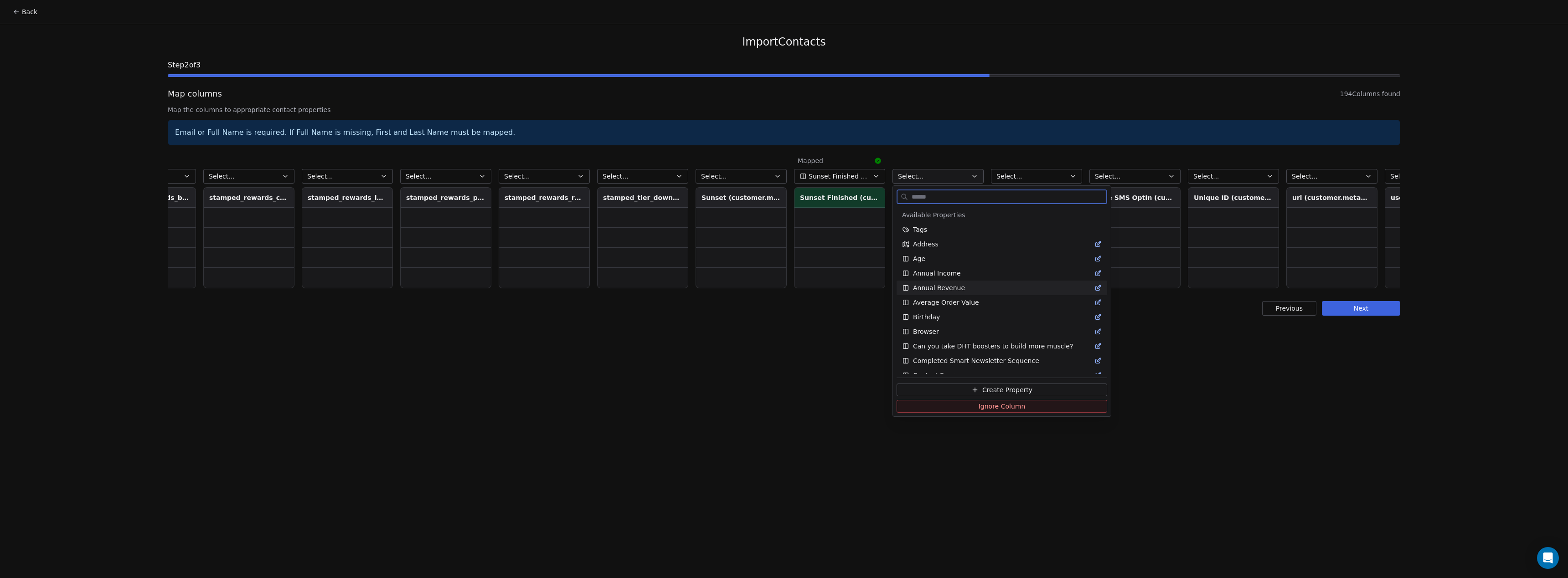
click at [1003, 394] on button "Create Property" at bounding box center [1002, 390] width 211 height 13
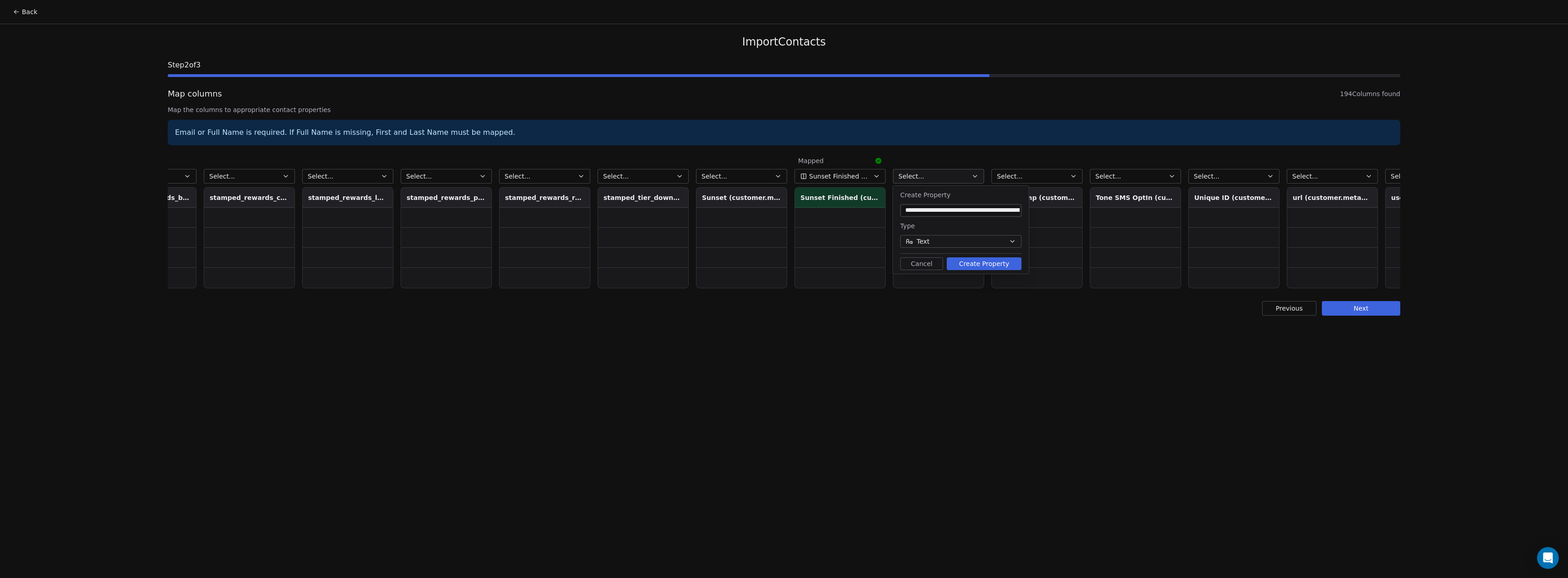
click at [976, 262] on button "Create Property" at bounding box center [984, 263] width 75 height 13
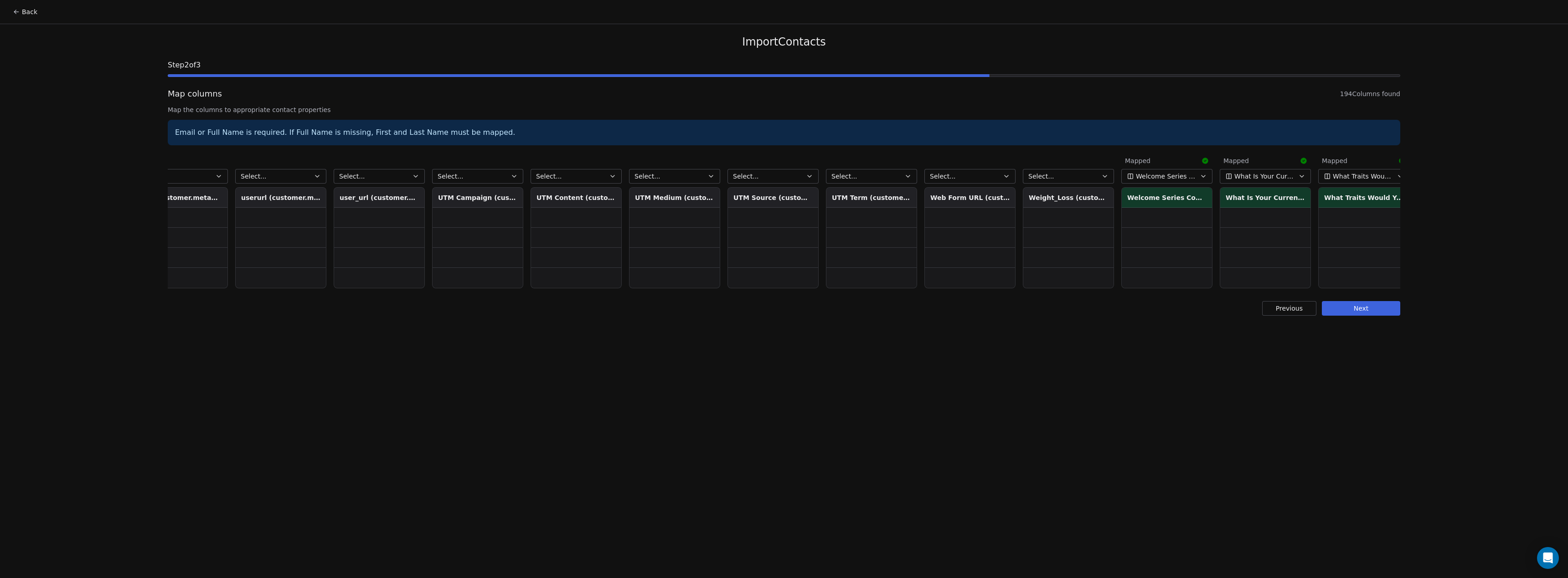
scroll to position [0, 15791]
click at [1065, 177] on button "Select..." at bounding box center [1062, 176] width 91 height 15
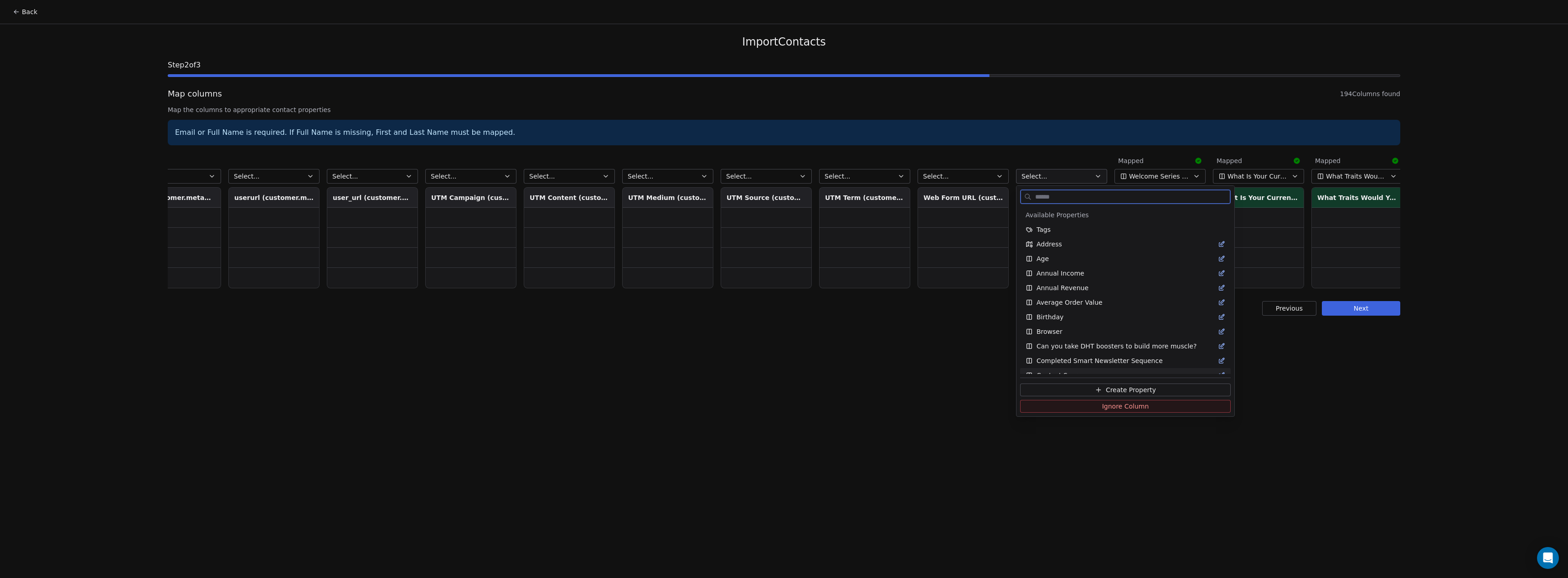
click at [1080, 386] on button "Create Property" at bounding box center [1125, 390] width 211 height 13
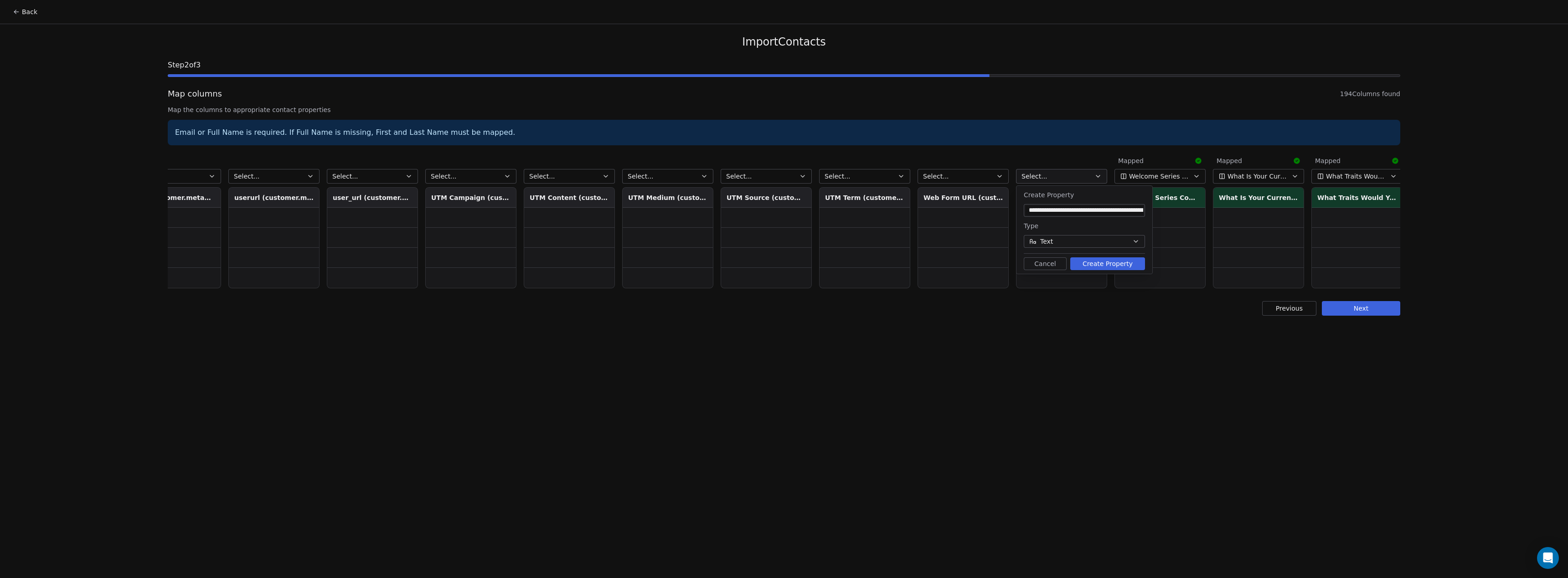
click at [1111, 268] on button "Create Property" at bounding box center [1107, 263] width 75 height 13
click at [1111, 268] on div "Mapped Customer ID Customer ID 7668485324869 7668070613061 7667212124229 766633…" at bounding box center [784, 220] width 1233 height 139
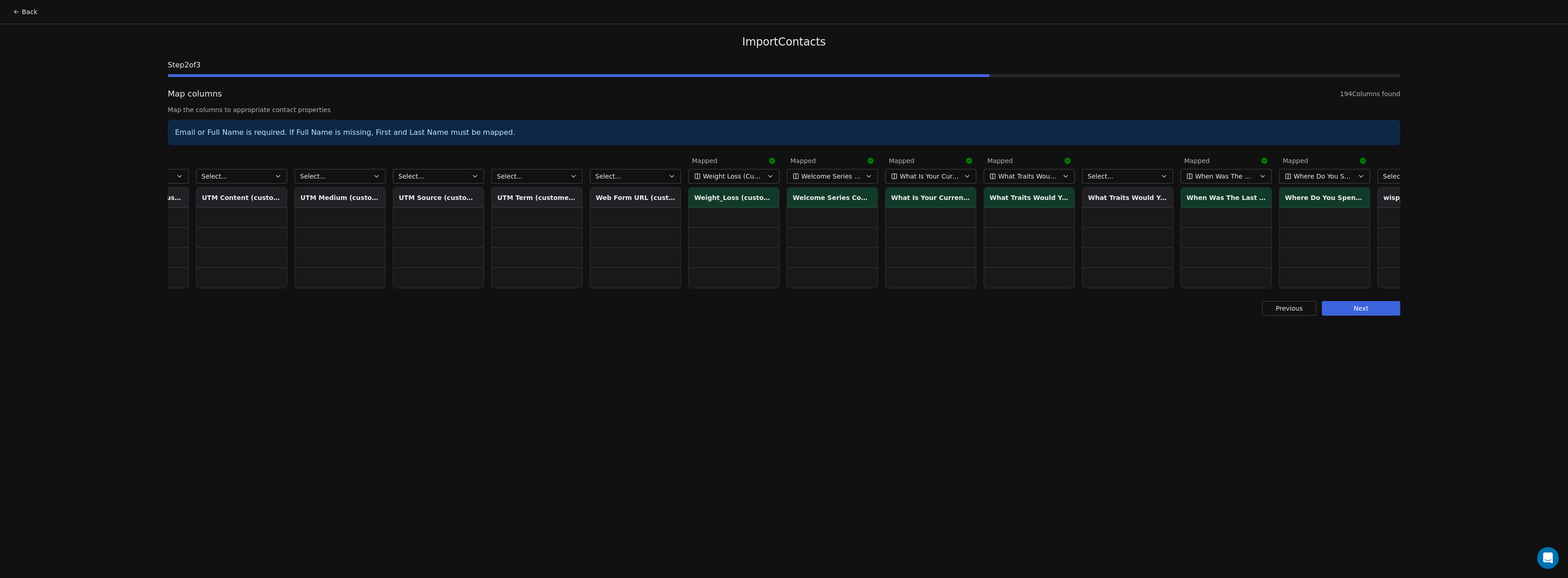
scroll to position [0, 16133]
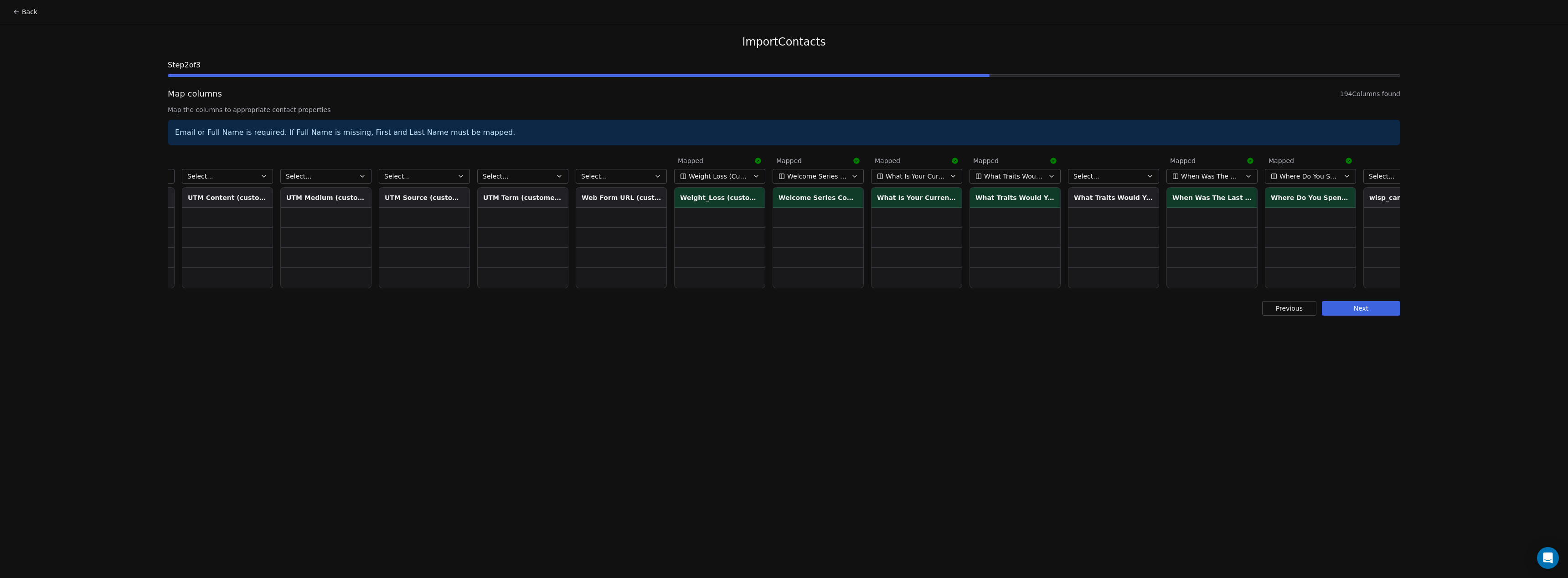
click at [1144, 179] on button "Select..." at bounding box center [1114, 176] width 91 height 15
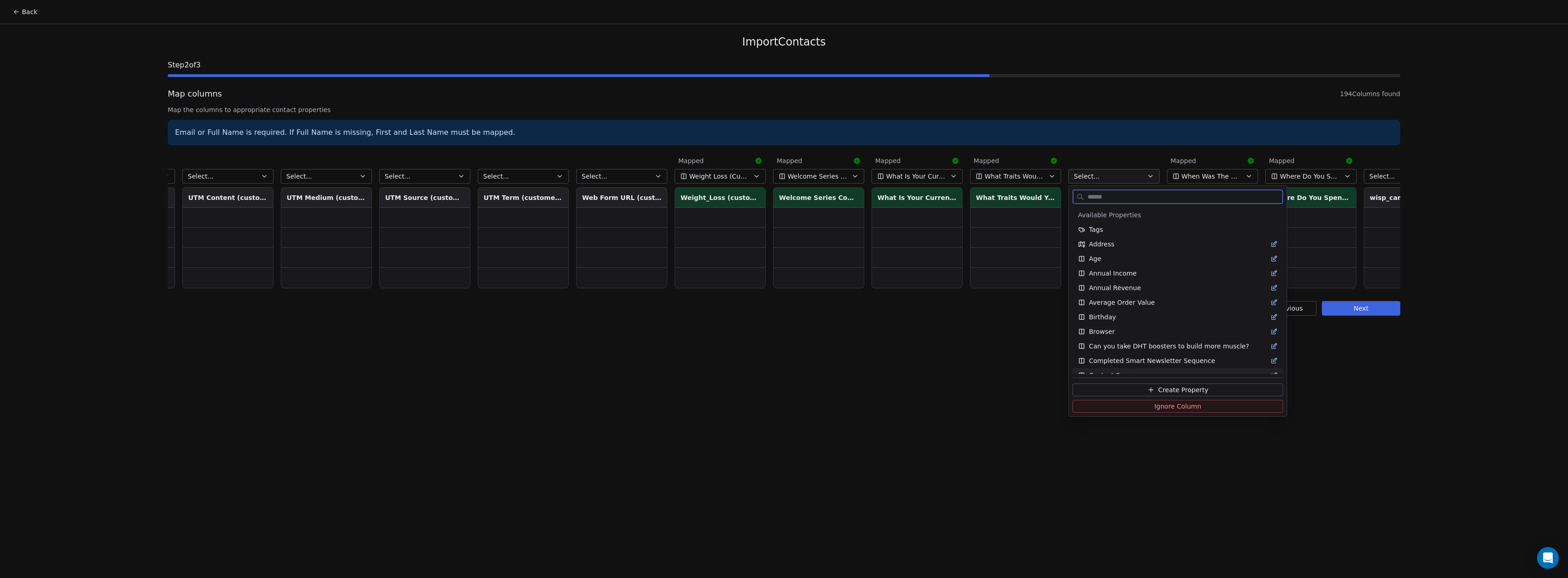
click at [1164, 385] on button "Create Property" at bounding box center [1178, 390] width 211 height 13
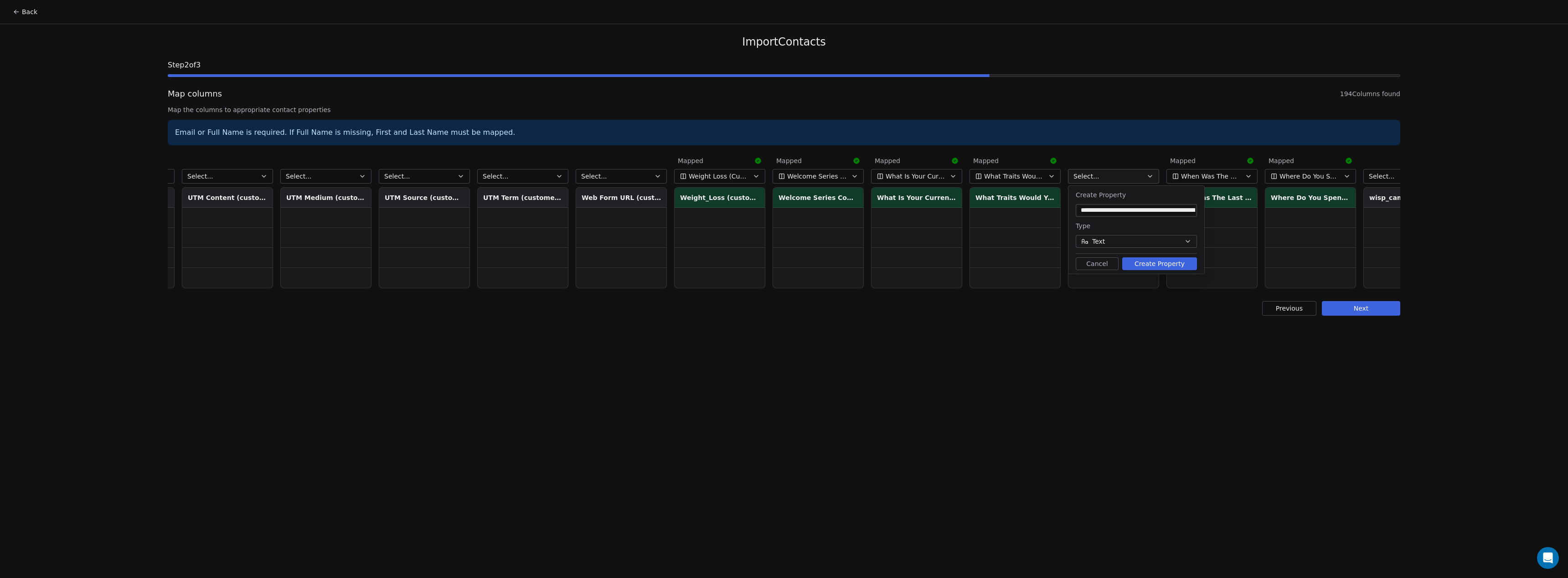
click at [1161, 263] on button "Create Property" at bounding box center [1160, 263] width 75 height 13
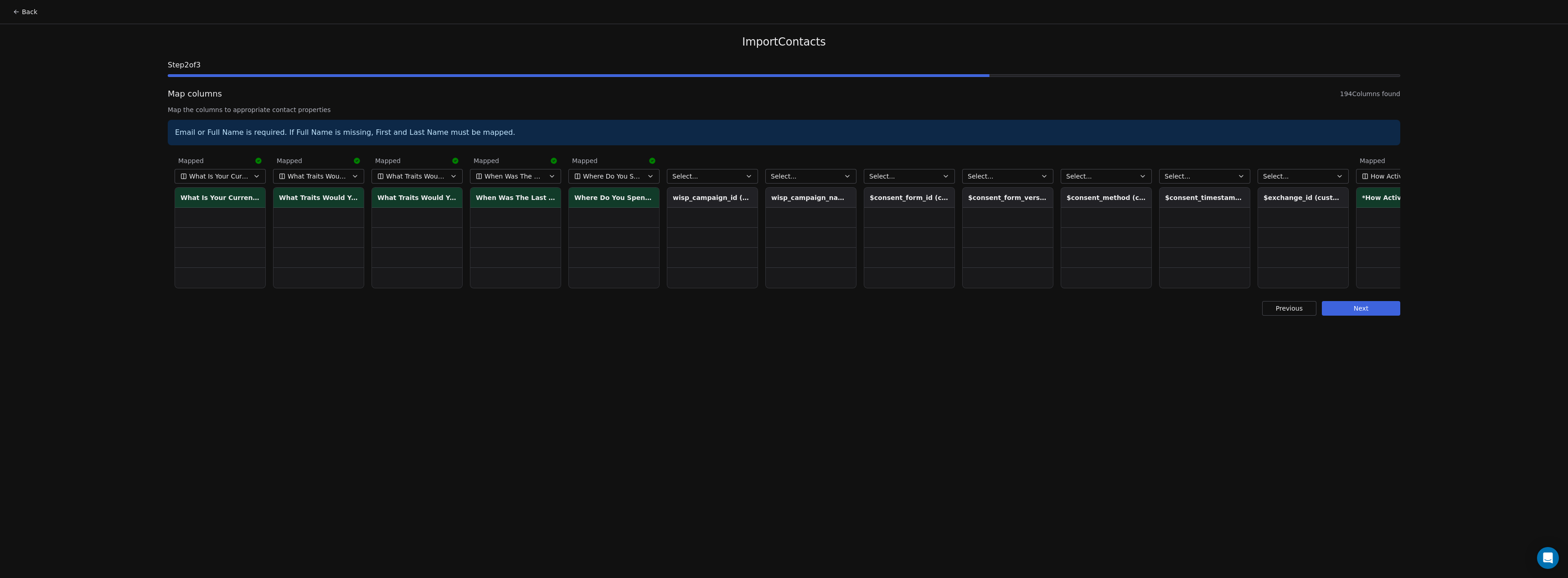
scroll to position [0, 16885]
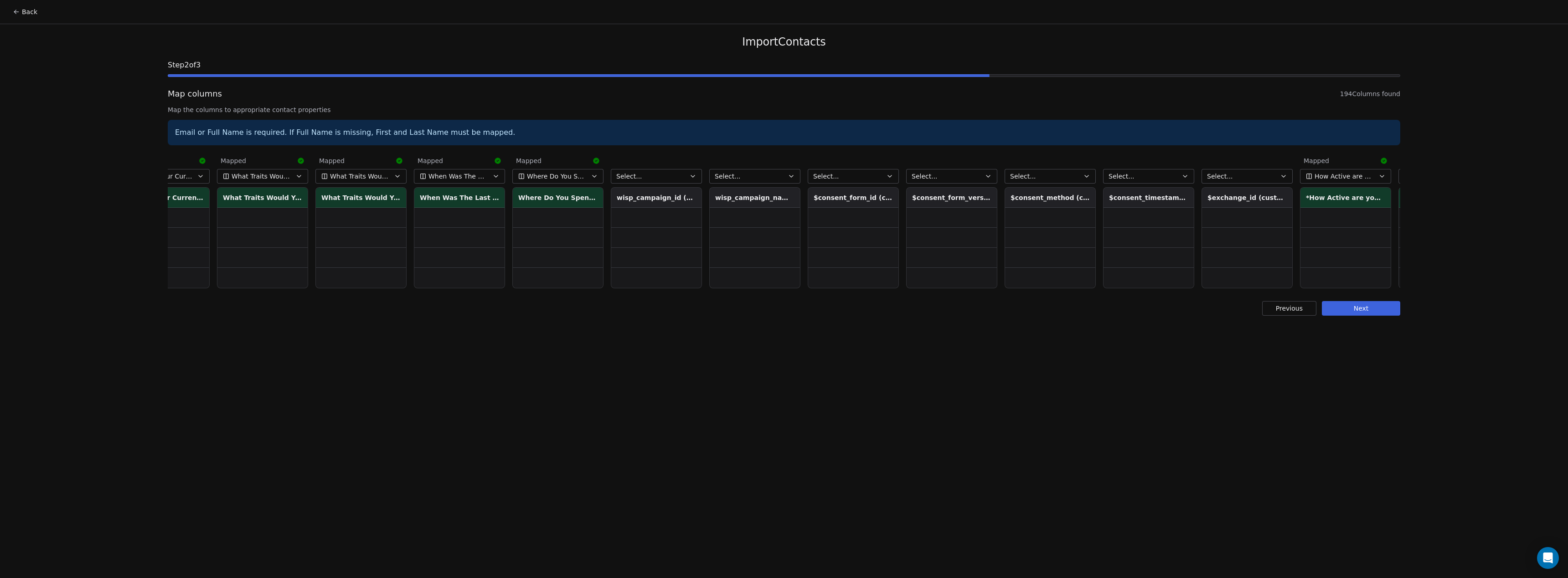
drag, startPoint x: 1320, startPoint y: 284, endPoint x: 1340, endPoint y: 284, distance: 20.0
click at [1340, 284] on td at bounding box center [1345, 277] width 90 height 20
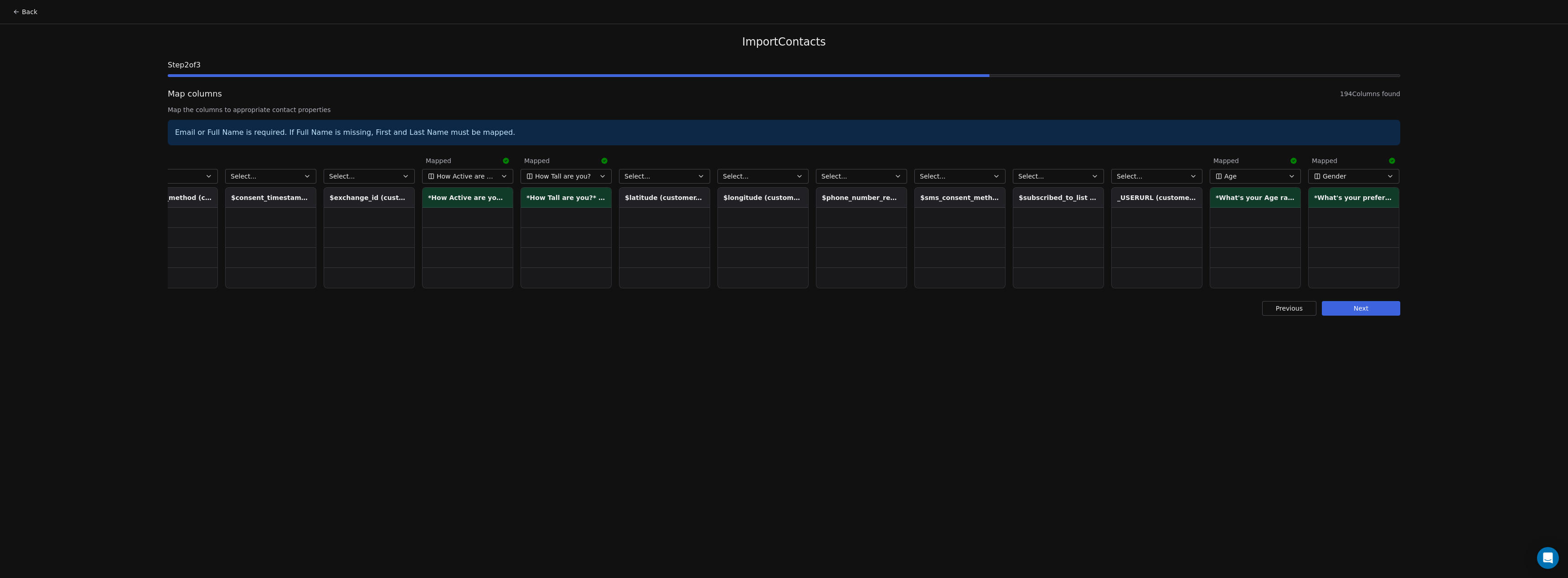
scroll to position [0, 17860]
click at [1371, 310] on button "Next" at bounding box center [1361, 308] width 79 height 15
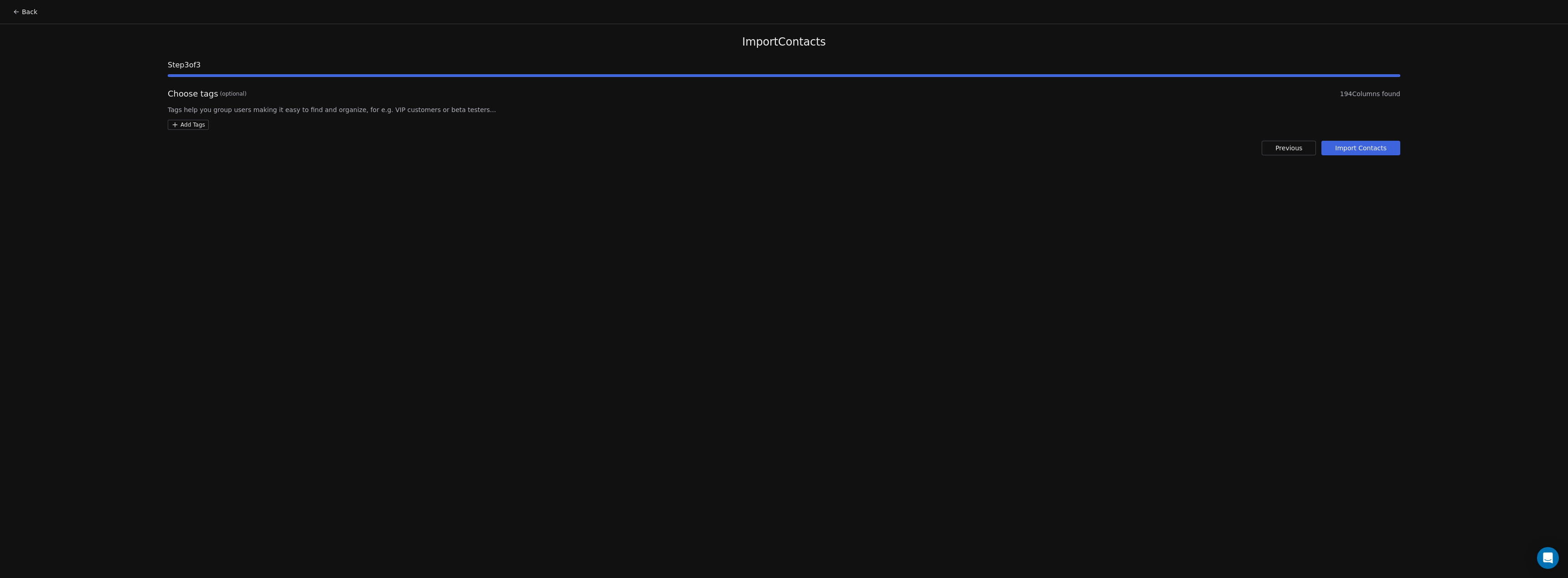
click at [192, 127] on html "Back Import Contacts Step 3 of 3 Choose tags (optional) 194 Columns found Tags …" at bounding box center [784, 289] width 1568 height 578
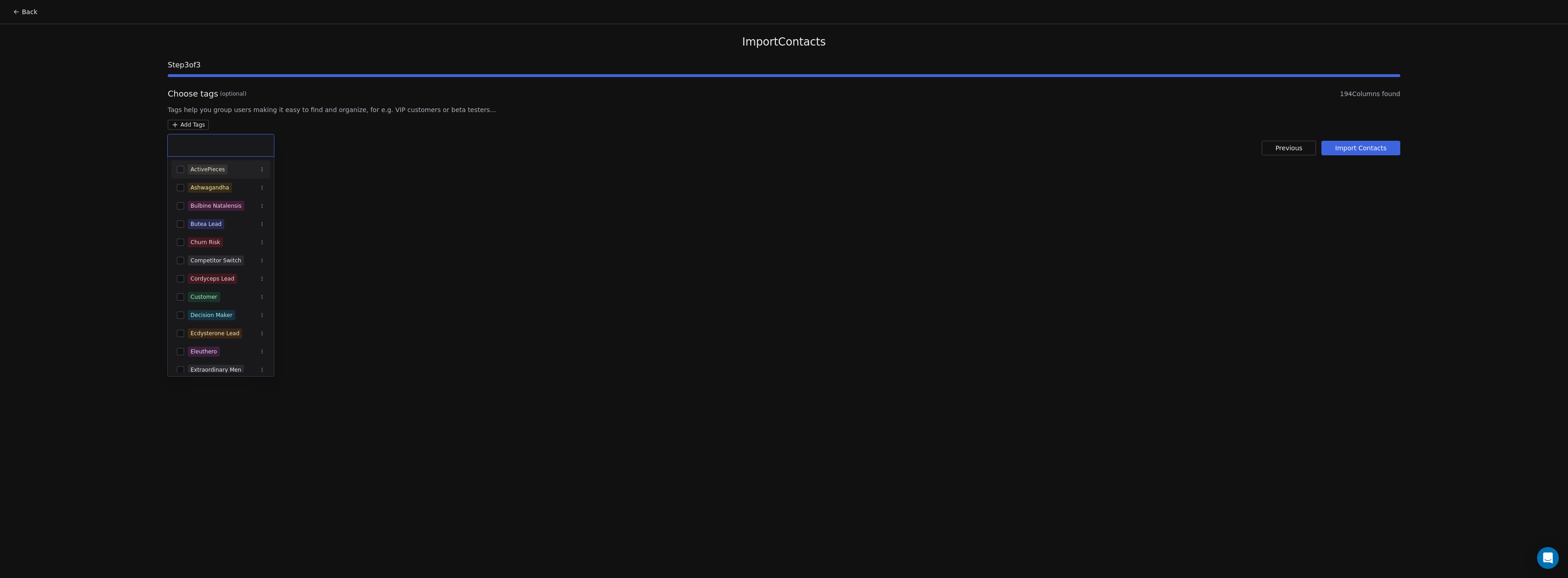
type input "**********"
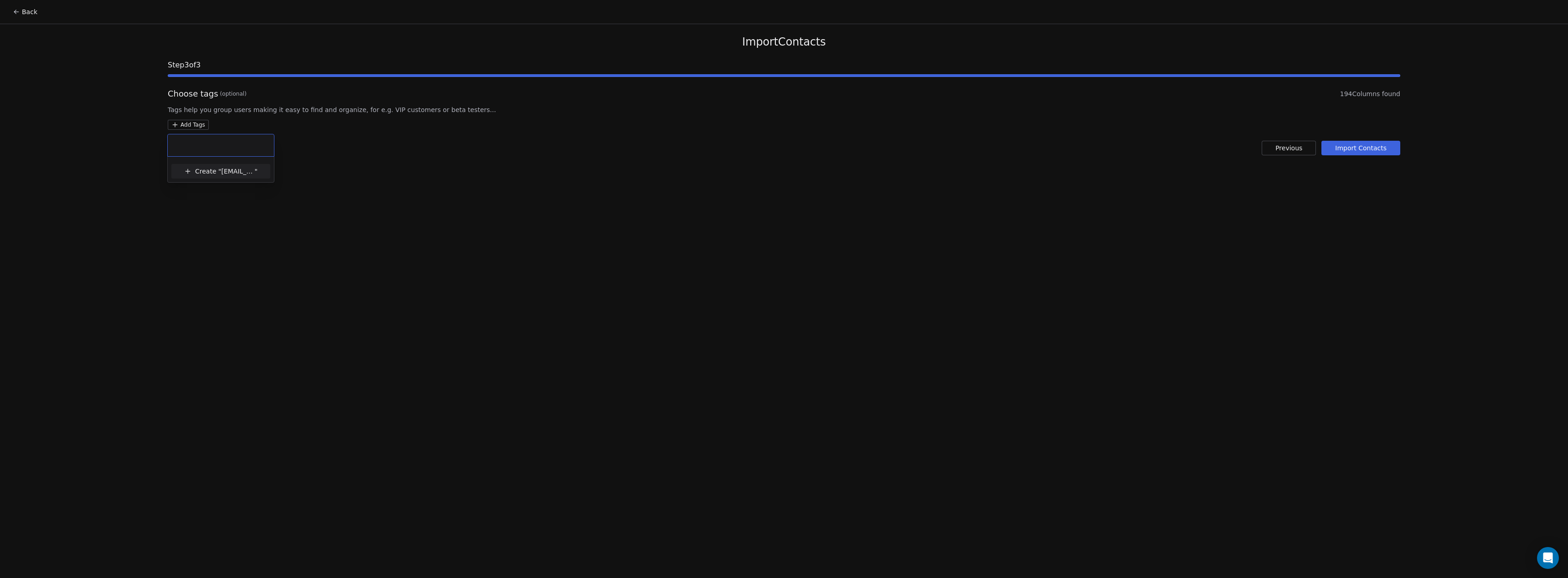
scroll to position [0, 0]
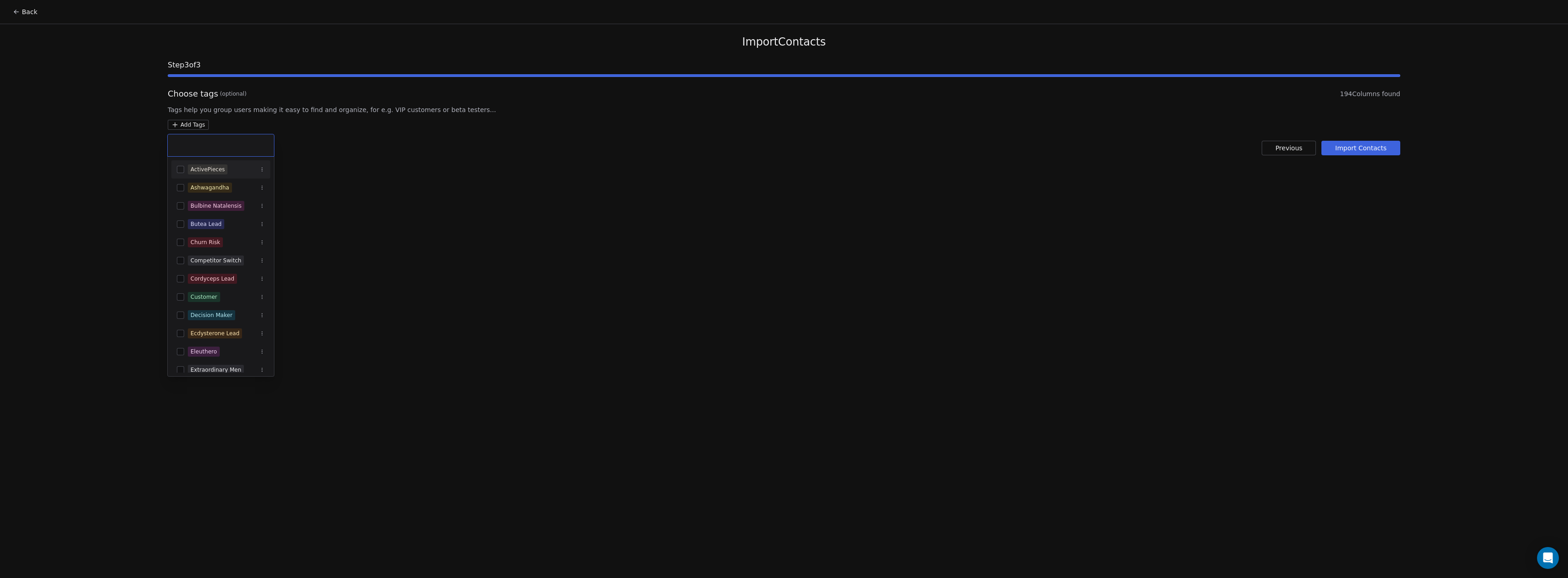
paste input "**********"
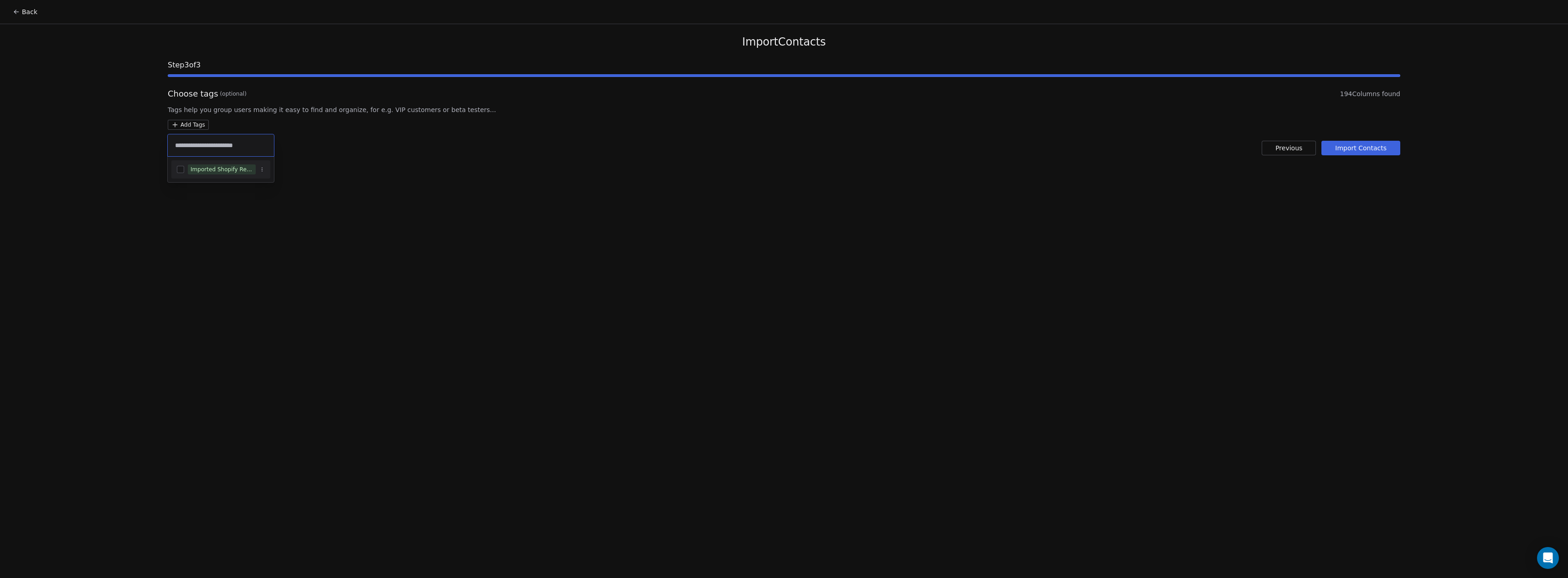
type input "**********"
click at [177, 170] on button "Suggestions" at bounding box center [181, 170] width 7 height 7
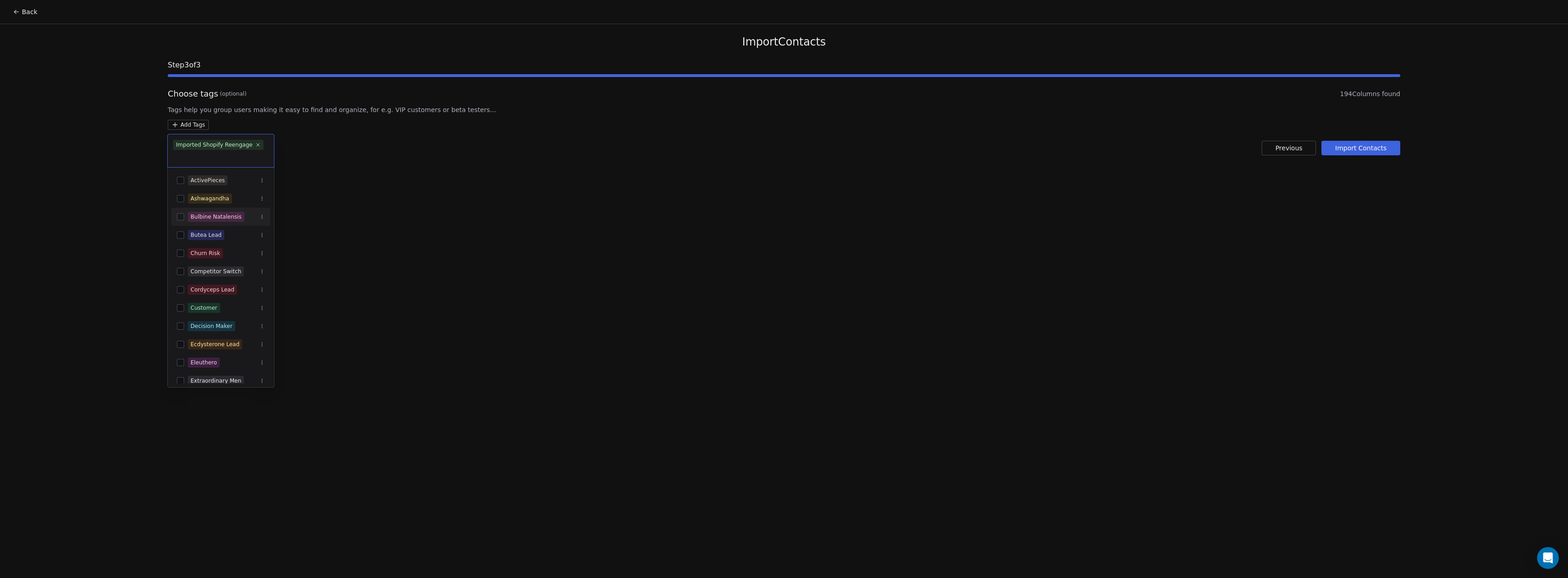
click at [449, 252] on html "Back Import Contacts Step 3 of 3 Choose tags (optional) 194 Columns found Tags …" at bounding box center [784, 289] width 1568 height 578
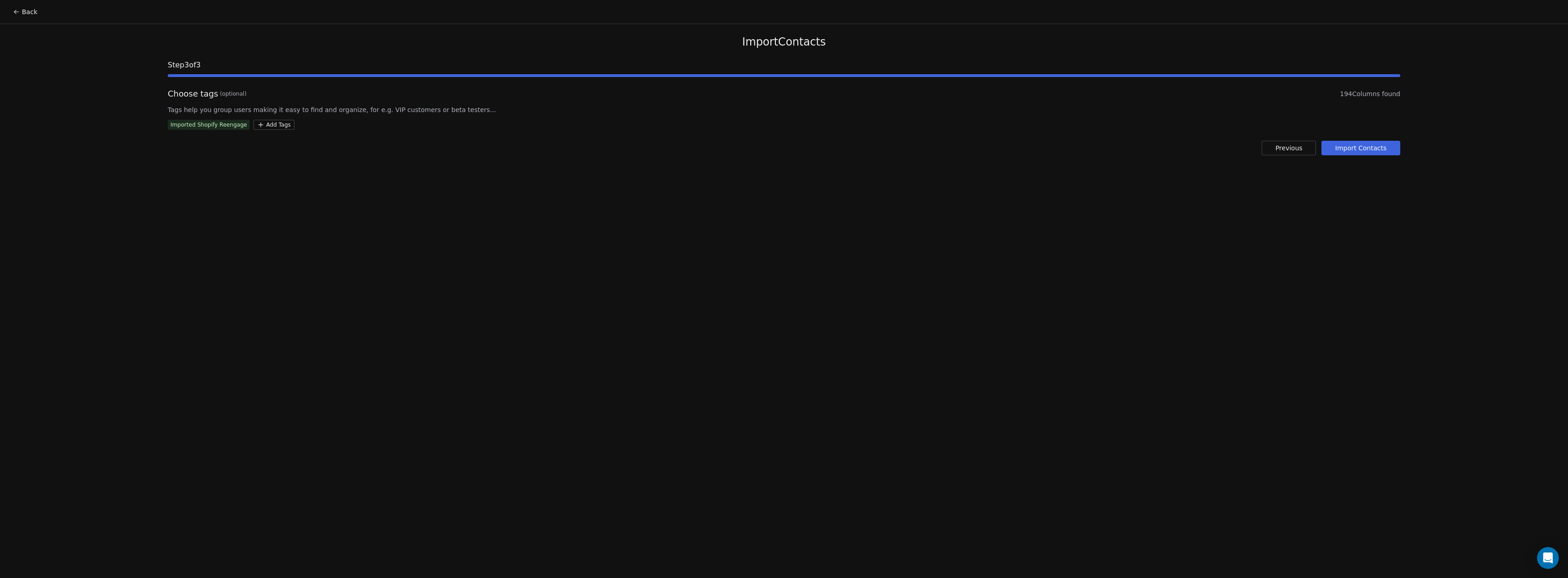
click at [273, 125] on html "Back Import Contacts Step 3 of 3 Choose tags (optional) 194 Columns found Tags …" at bounding box center [784, 289] width 1568 height 578
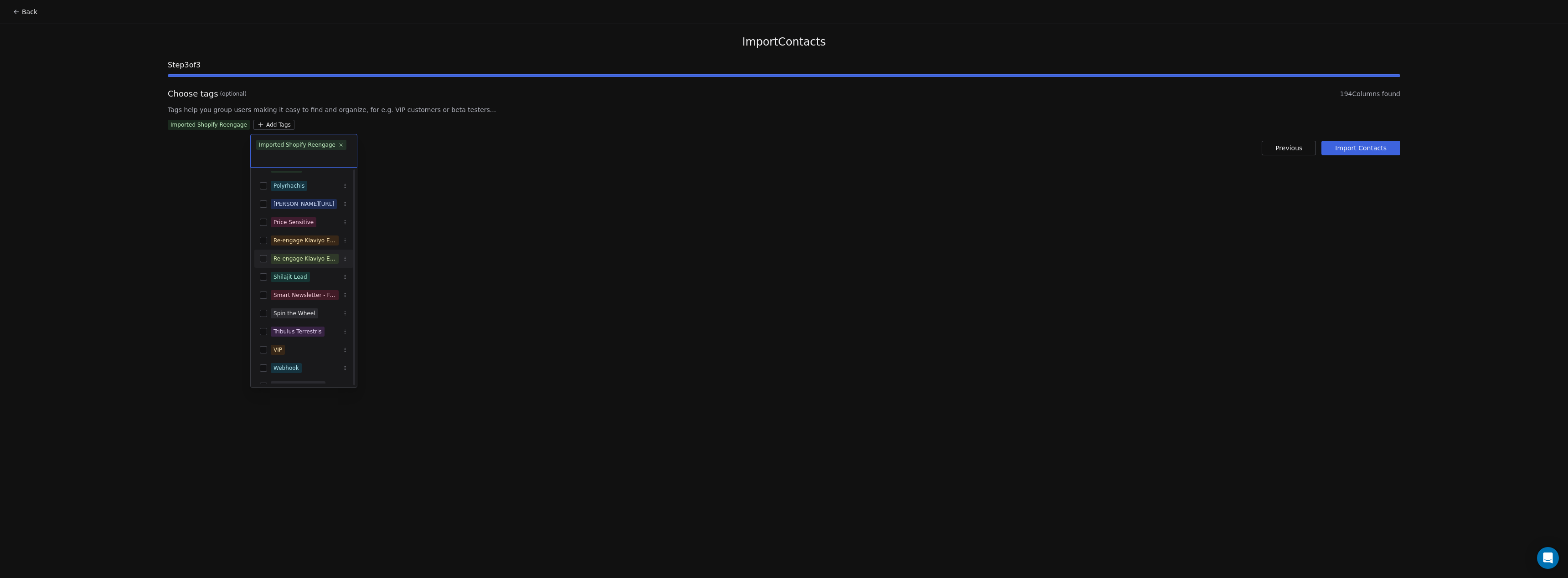
scroll to position [407, 0]
click at [642, 247] on html "Back Import Contacts Step 3 of 3 Choose tags (optional) 194 Columns found Tags …" at bounding box center [784, 289] width 1568 height 578
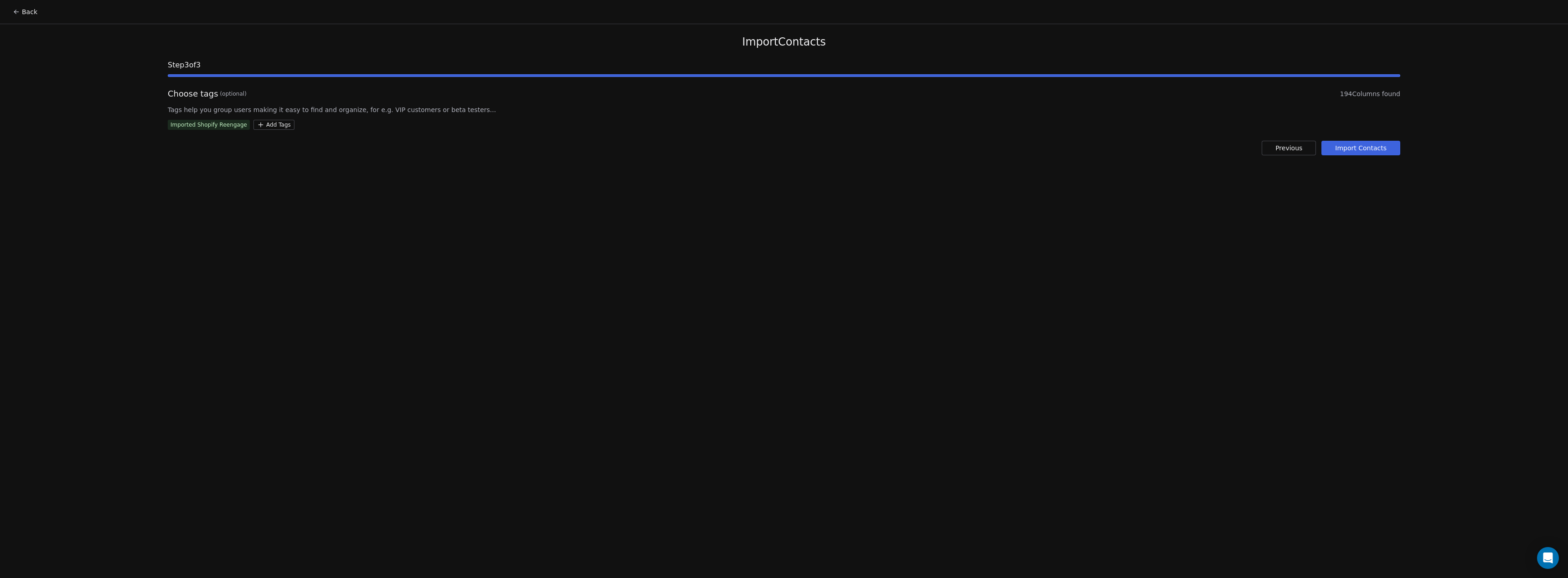
click at [1368, 151] on button "Import Contacts" at bounding box center [1361, 148] width 79 height 15
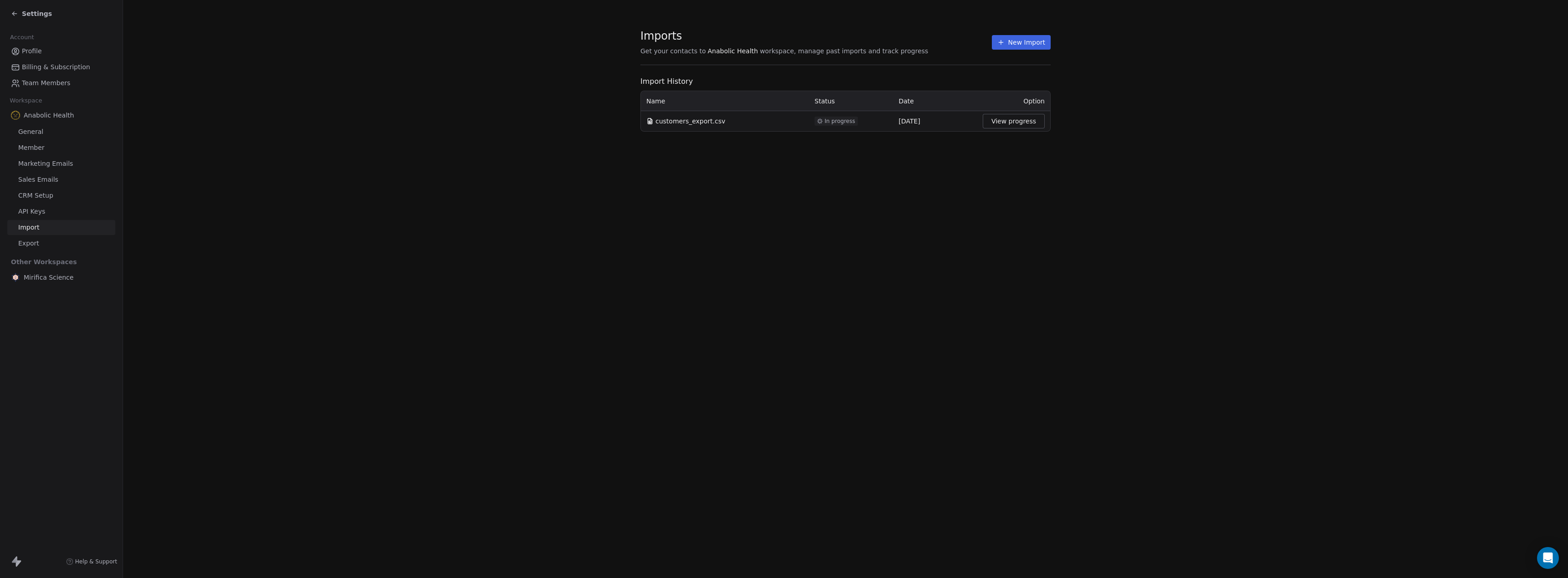
click at [1027, 46] on button "New Import" at bounding box center [1021, 43] width 59 height 15
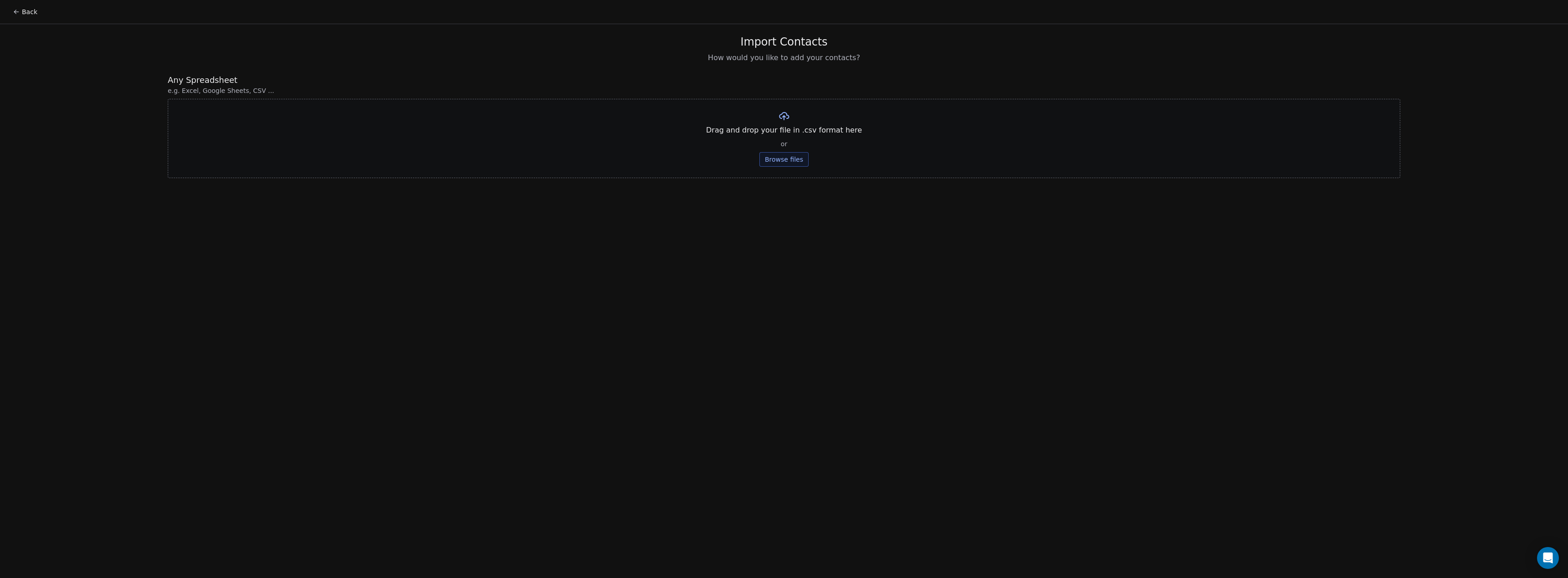
click at [793, 161] on button "Browse files" at bounding box center [784, 159] width 49 height 15
click at [782, 136] on button "Upload" at bounding box center [783, 134] width 33 height 15
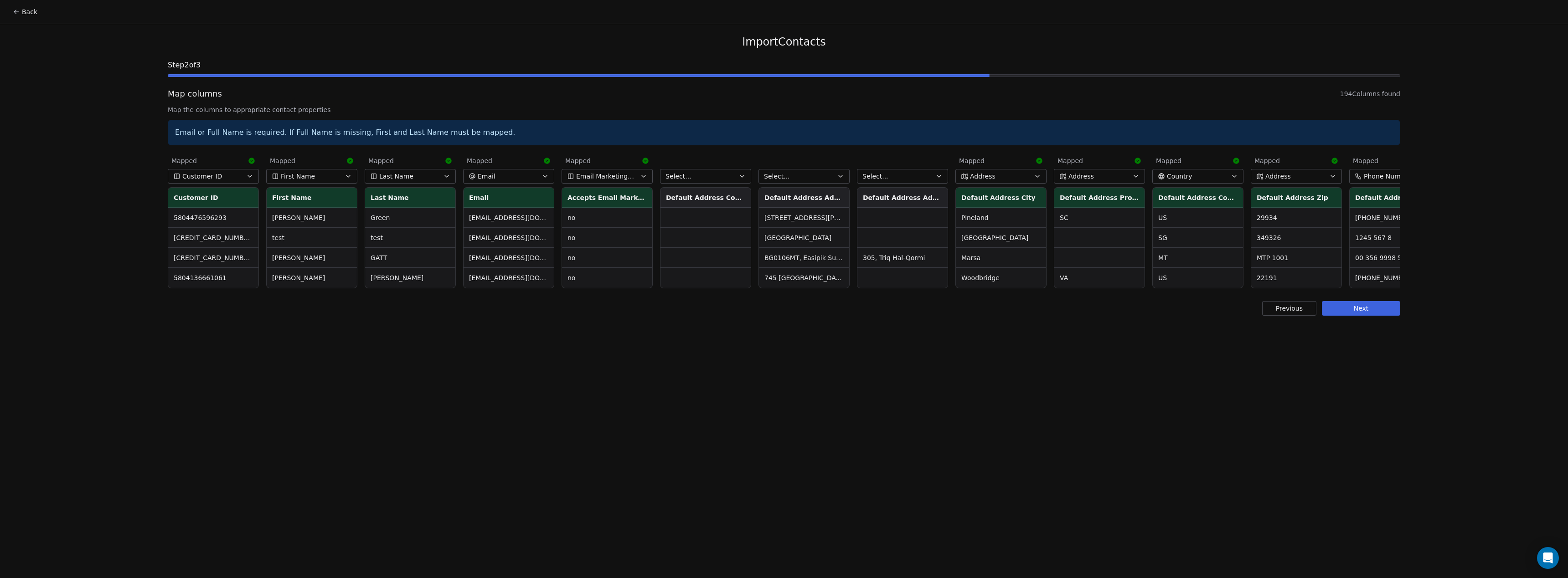
click at [565, 366] on div "Back Import Contacts Step 2 of 3 Map columns 194 Columns found Map the columns …" at bounding box center [784, 289] width 1568 height 578
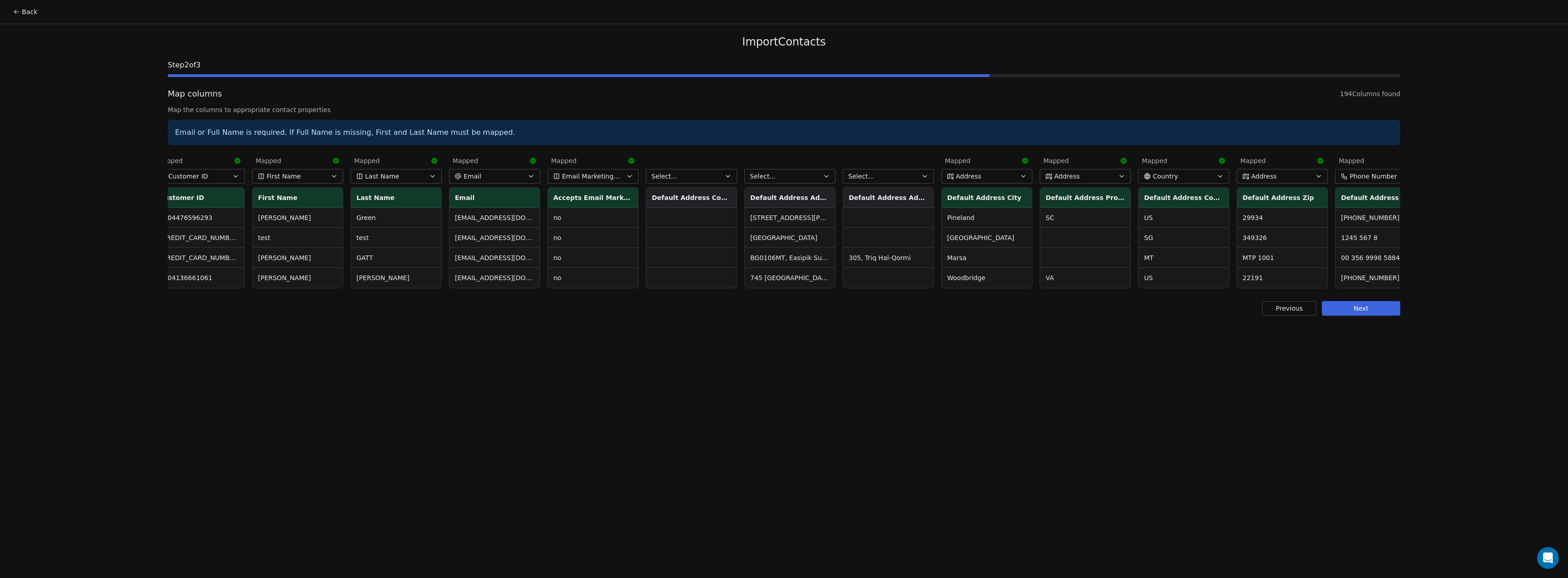
scroll to position [0, 28]
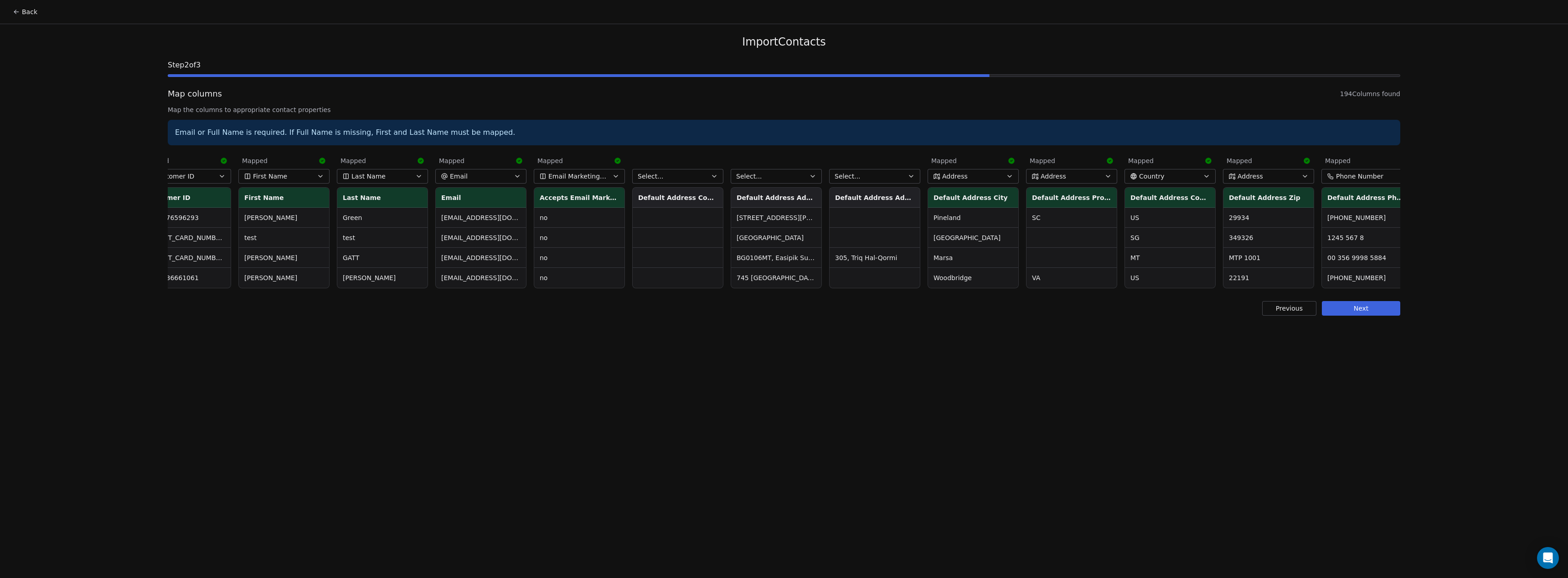
click at [575, 173] on span "Email Marketing Consent" at bounding box center [578, 176] width 59 height 9
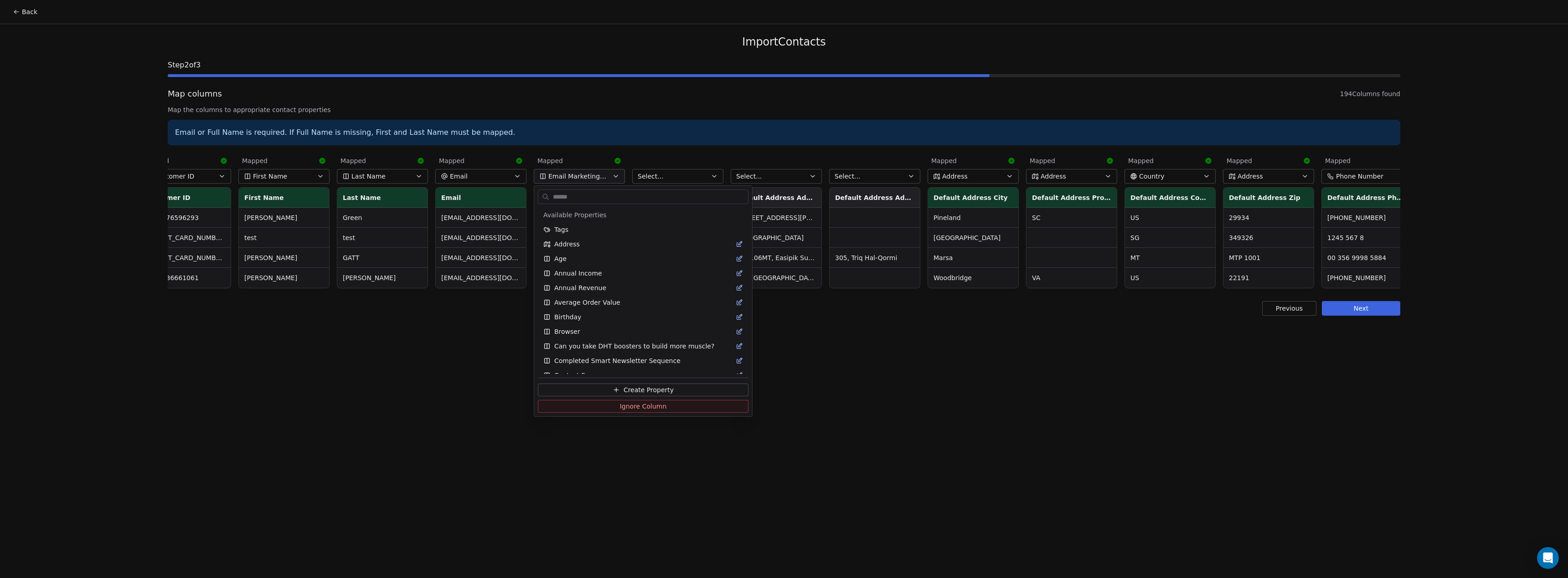
scroll to position [621, 0]
drag, startPoint x: 612, startPoint y: 403, endPoint x: 393, endPoint y: 348, distance: 225.8
click at [612, 403] on button "Ignore Column" at bounding box center [643, 406] width 211 height 13
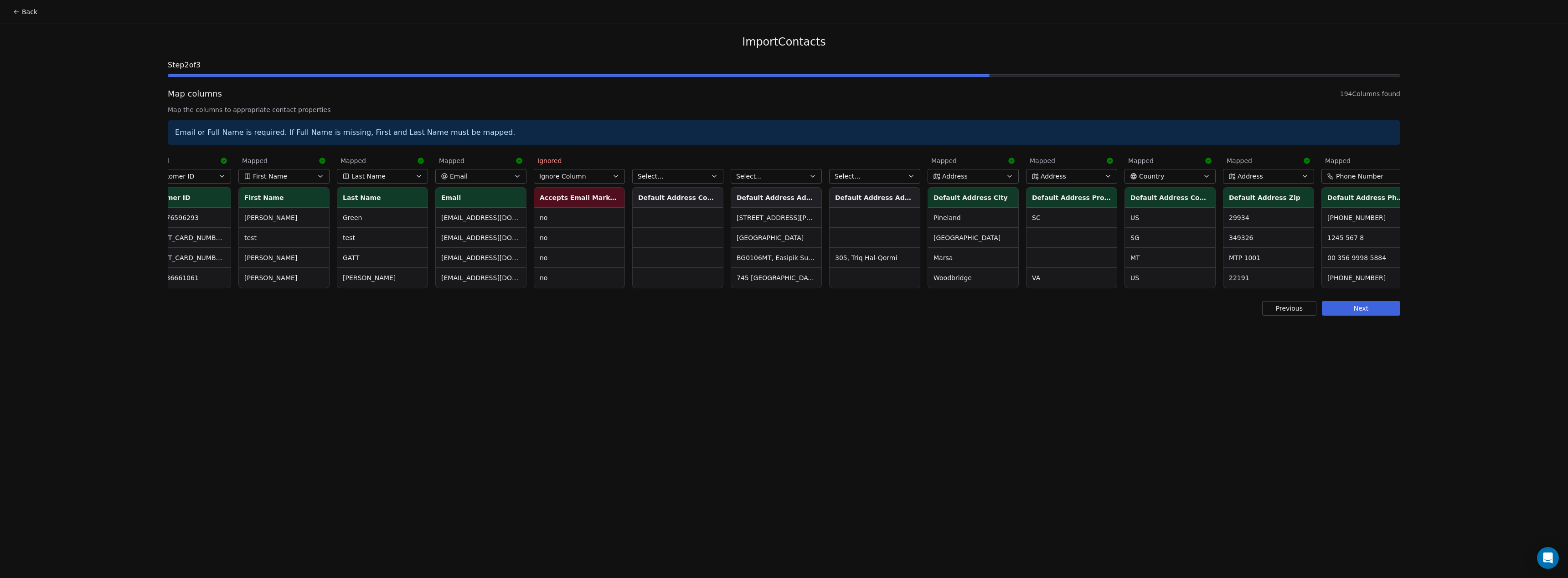
scroll to position [0, 28]
click at [685, 428] on div "Back Import Contacts Step 2 of 3 Map columns 194 Columns found Map the columns …" at bounding box center [784, 289] width 1568 height 578
click at [691, 180] on button "Select..." at bounding box center [678, 176] width 91 height 15
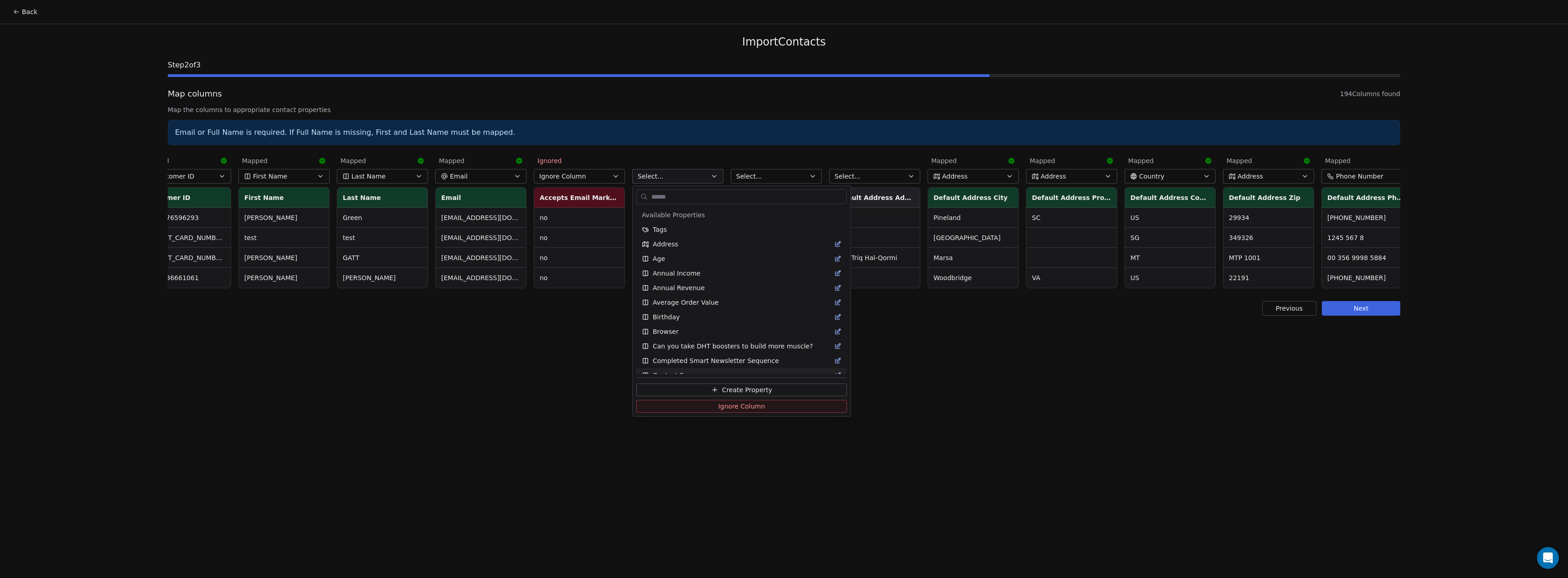
drag, startPoint x: 923, startPoint y: 458, endPoint x: 844, endPoint y: 295, distance: 181.1
click at [923, 459] on html "Back Import Contacts Step 2 of 3 Map columns 194 Columns found Map the columns …" at bounding box center [784, 289] width 1568 height 578
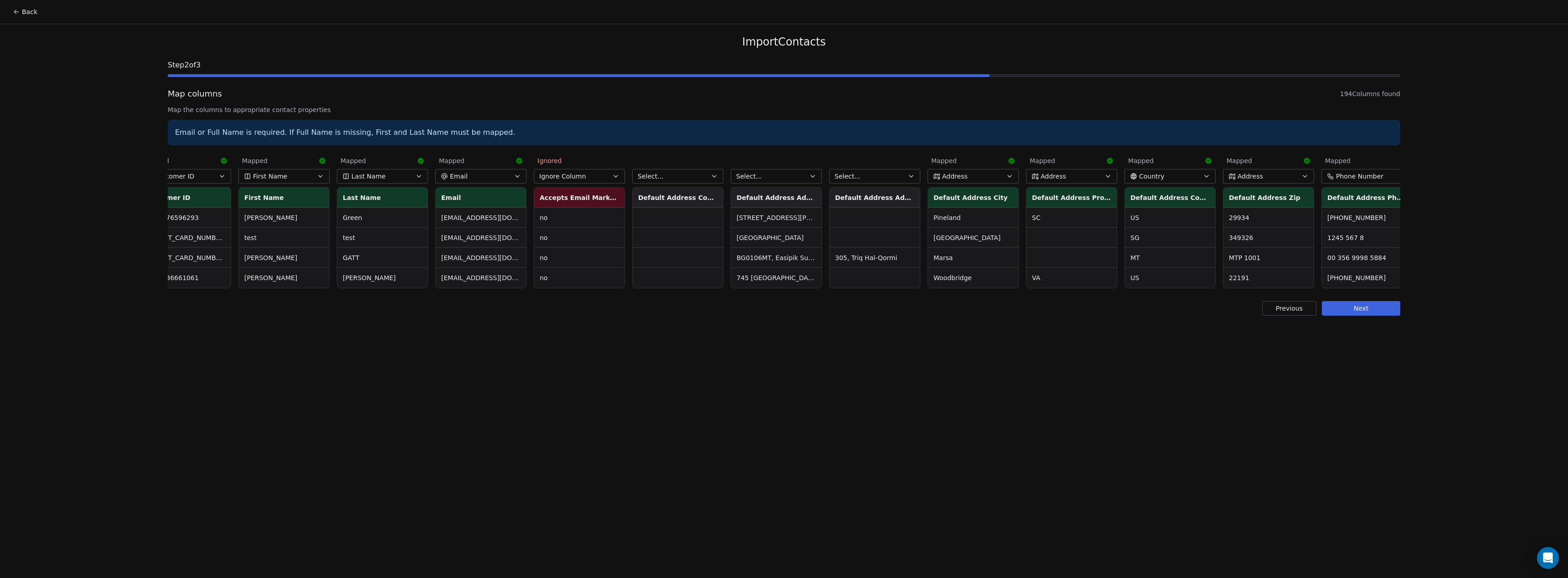
click at [790, 177] on button "Select..." at bounding box center [776, 176] width 91 height 15
type input "******"
click at [780, 228] on div "Address" at bounding box center [783, 229] width 86 height 9
click at [959, 336] on div "Back Import Contacts Step 2 of 3 Map columns 194 Columns found Map the columns …" at bounding box center [784, 289] width 1568 height 578
click at [866, 175] on button "Select..." at bounding box center [875, 176] width 91 height 15
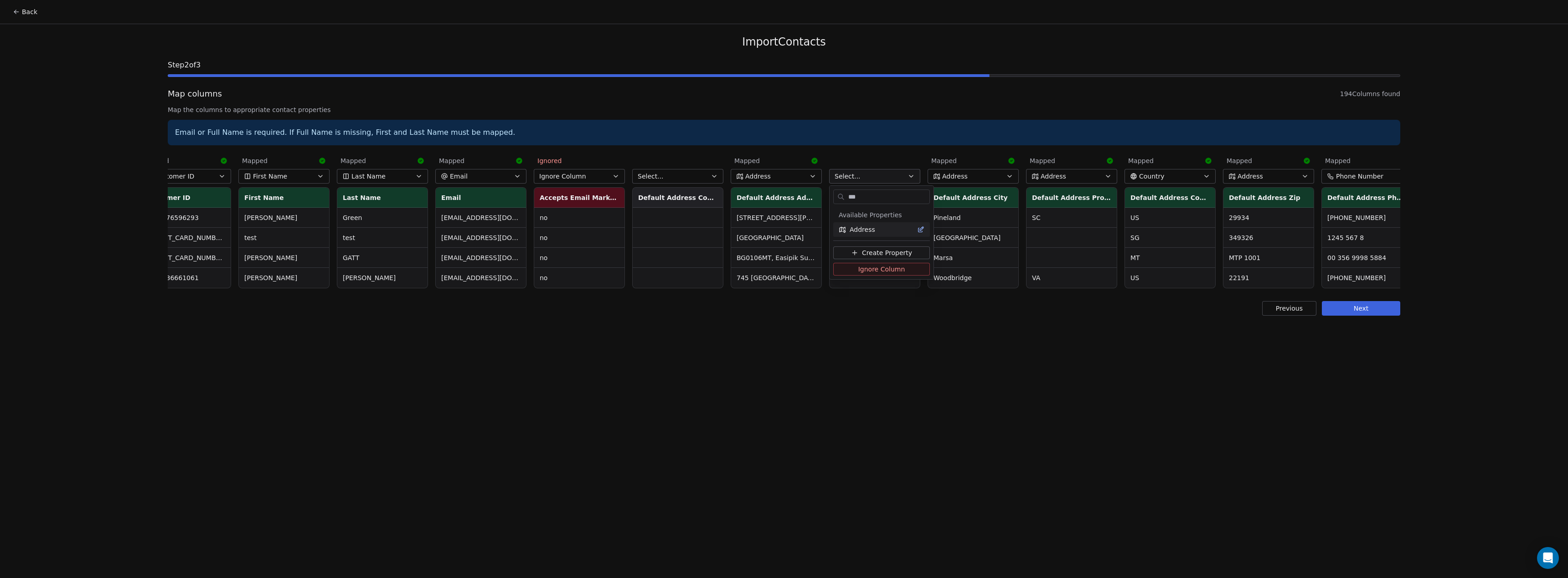
type input "***"
click at [884, 229] on div "Address" at bounding box center [881, 229] width 86 height 9
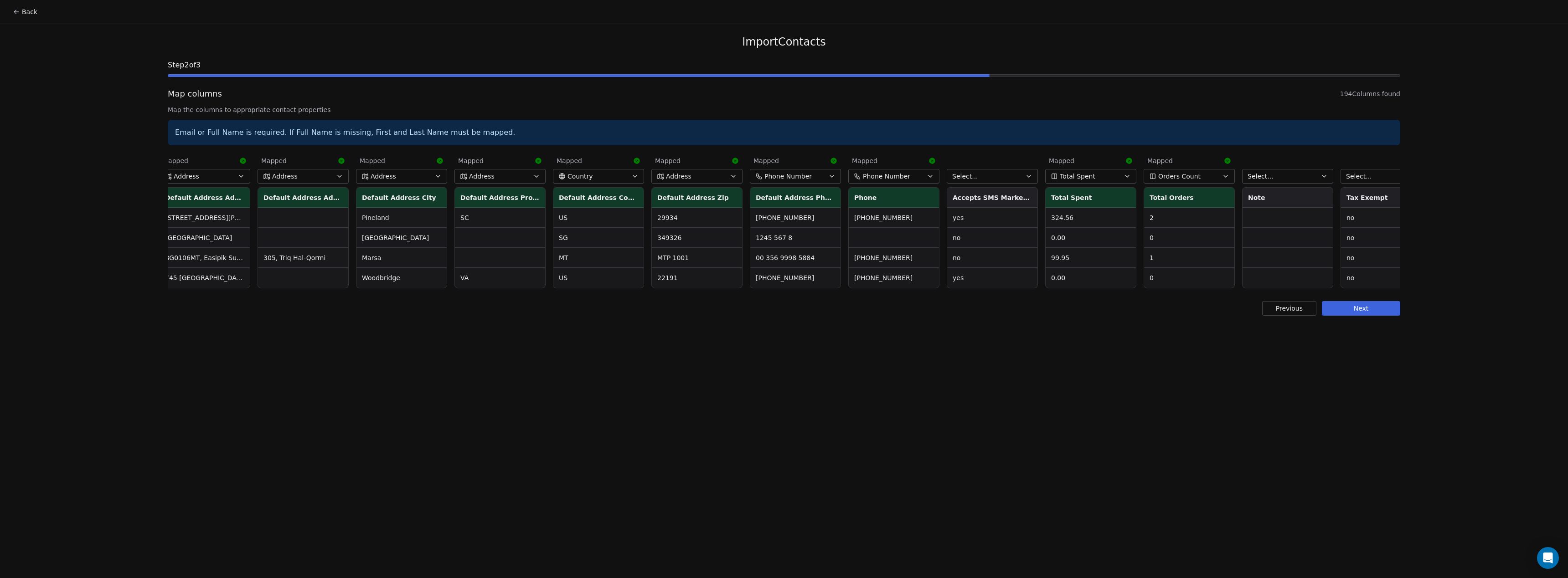
scroll to position [0, 606]
click at [988, 176] on button "Select..." at bounding box center [985, 176] width 91 height 15
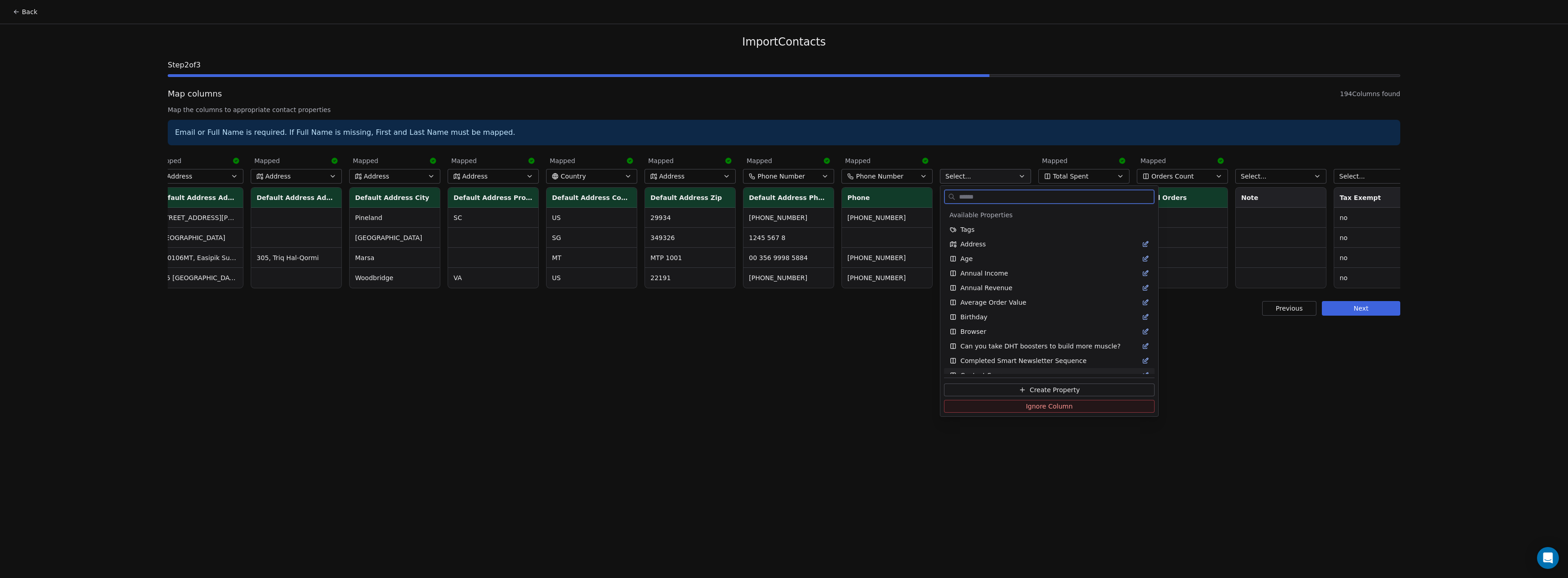
click at [1024, 409] on button "Ignore Column" at bounding box center [1049, 406] width 211 height 13
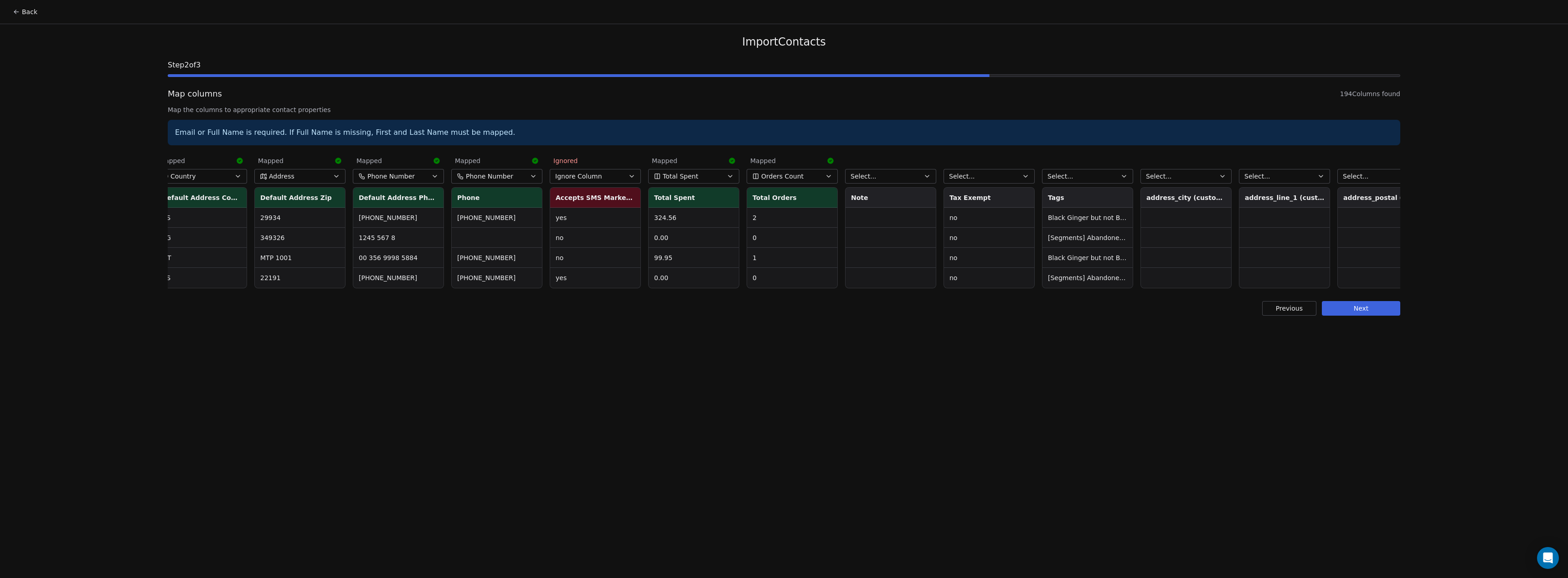
scroll to position [0, 1024]
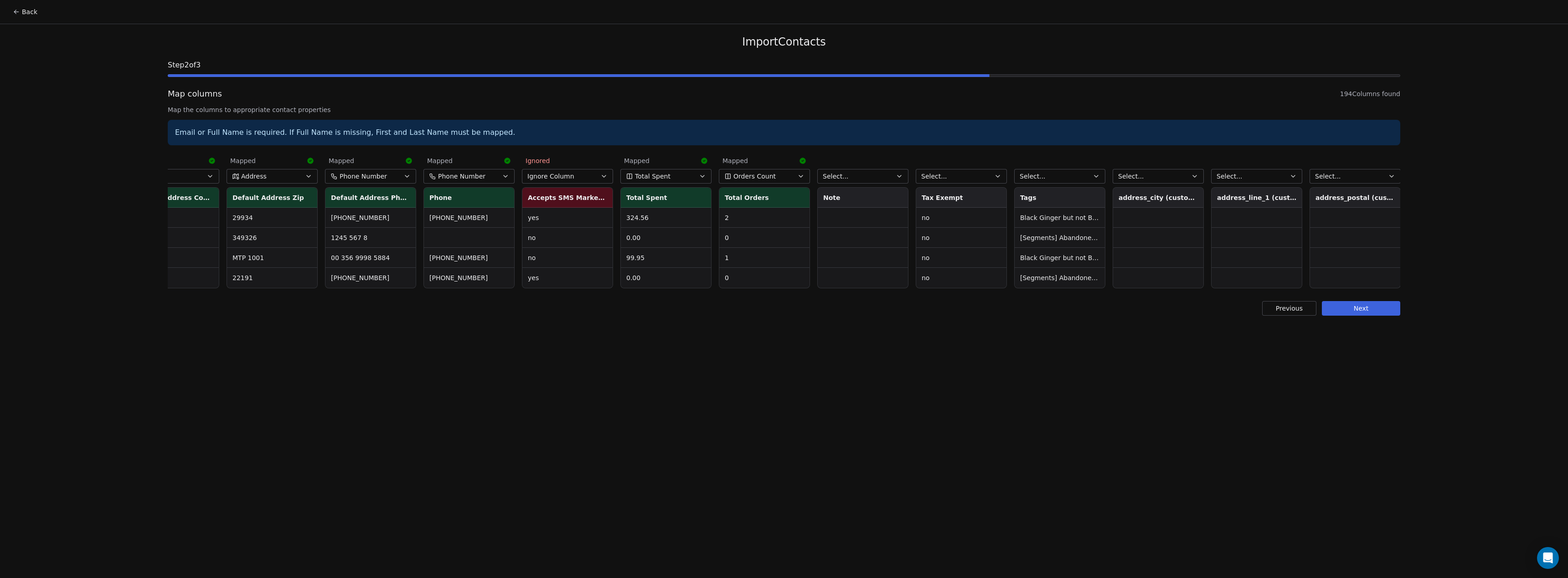
click at [1051, 179] on button "Select..." at bounding box center [1060, 176] width 91 height 15
type input "****"
click at [1064, 230] on div "Tags" at bounding box center [1066, 229] width 86 height 9
click at [1071, 177] on button "Select..." at bounding box center [1060, 176] width 91 height 15
type input "****"
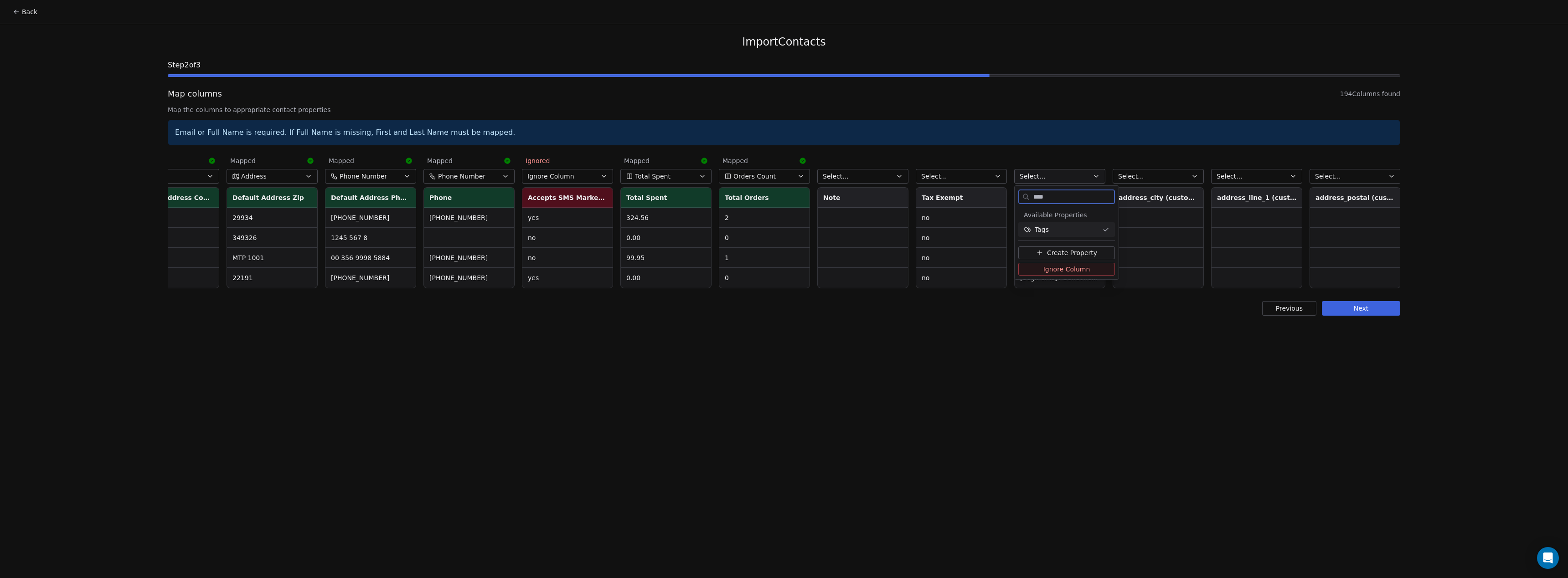
click at [1082, 229] on div "Tags" at bounding box center [1061, 229] width 75 height 9
click at [1170, 368] on div "Back Import Contacts Step 2 of 3 Map columns 194 Columns found Map the columns …" at bounding box center [784, 289] width 1568 height 578
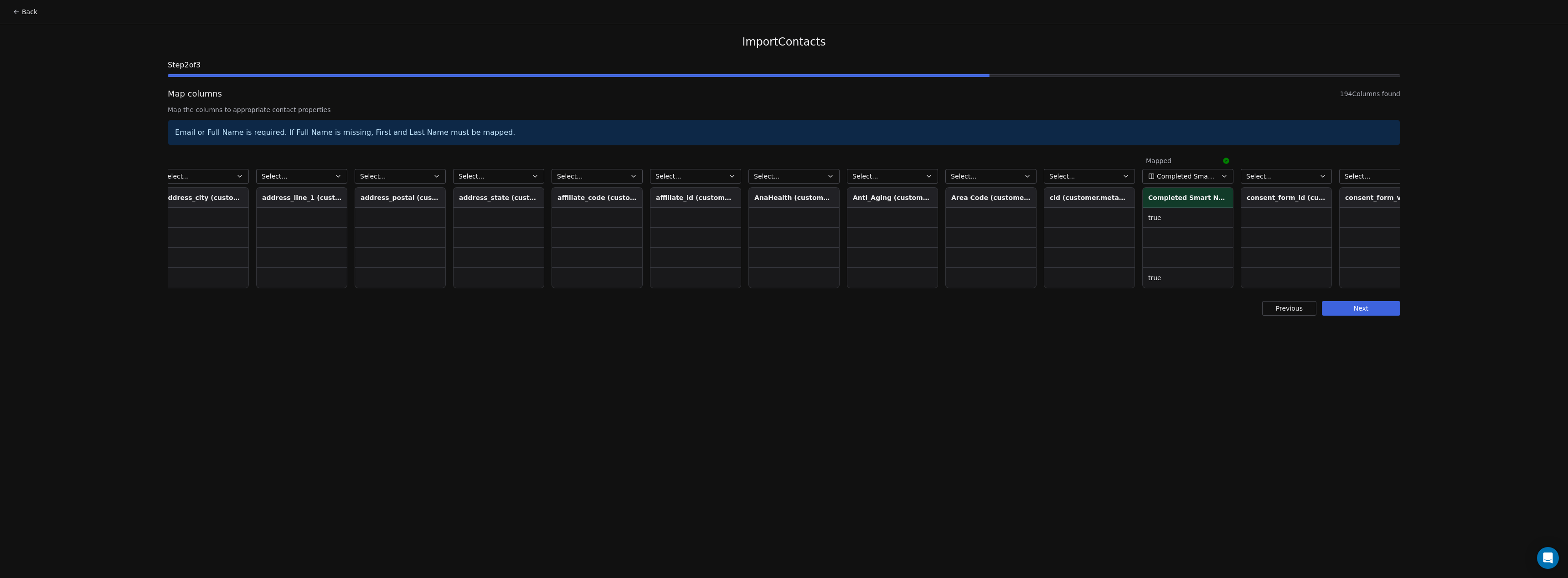
scroll to position [0, 2028]
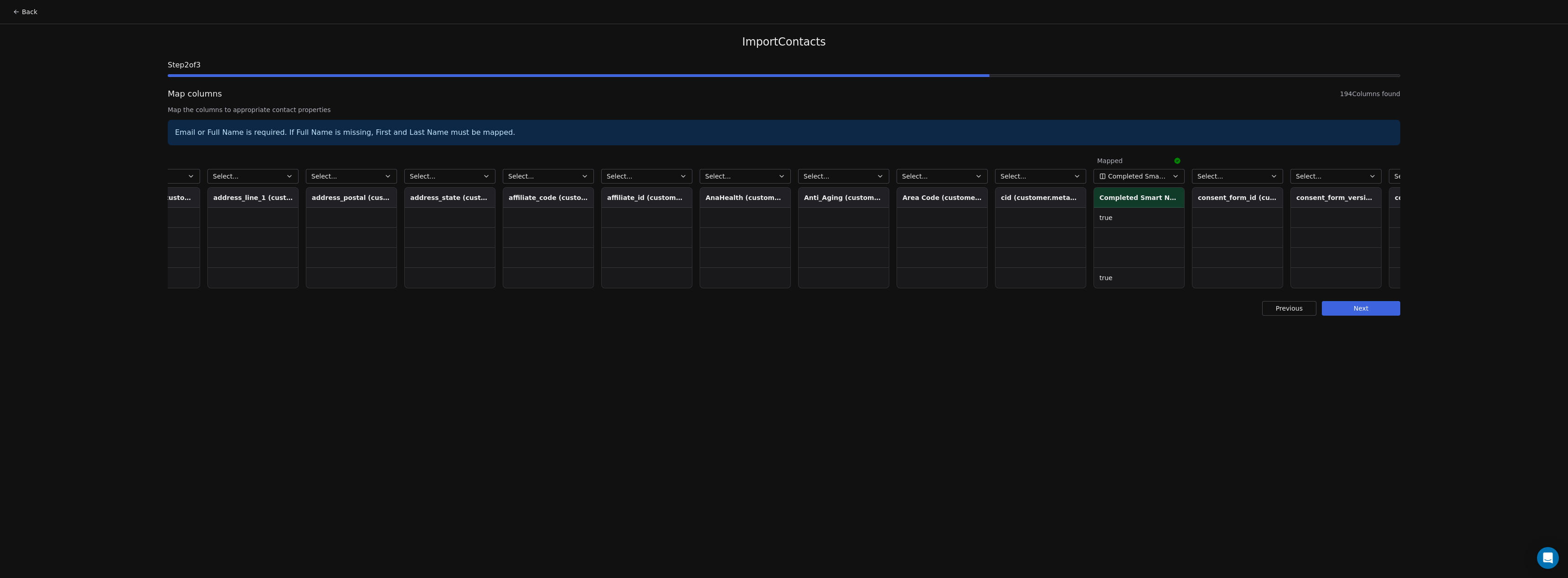
drag, startPoint x: 277, startPoint y: 286, endPoint x: 356, endPoint y: 279, distance: 79.3
click at [356, 279] on td at bounding box center [351, 277] width 90 height 20
click at [820, 175] on span "Select..." at bounding box center [816, 176] width 26 height 9
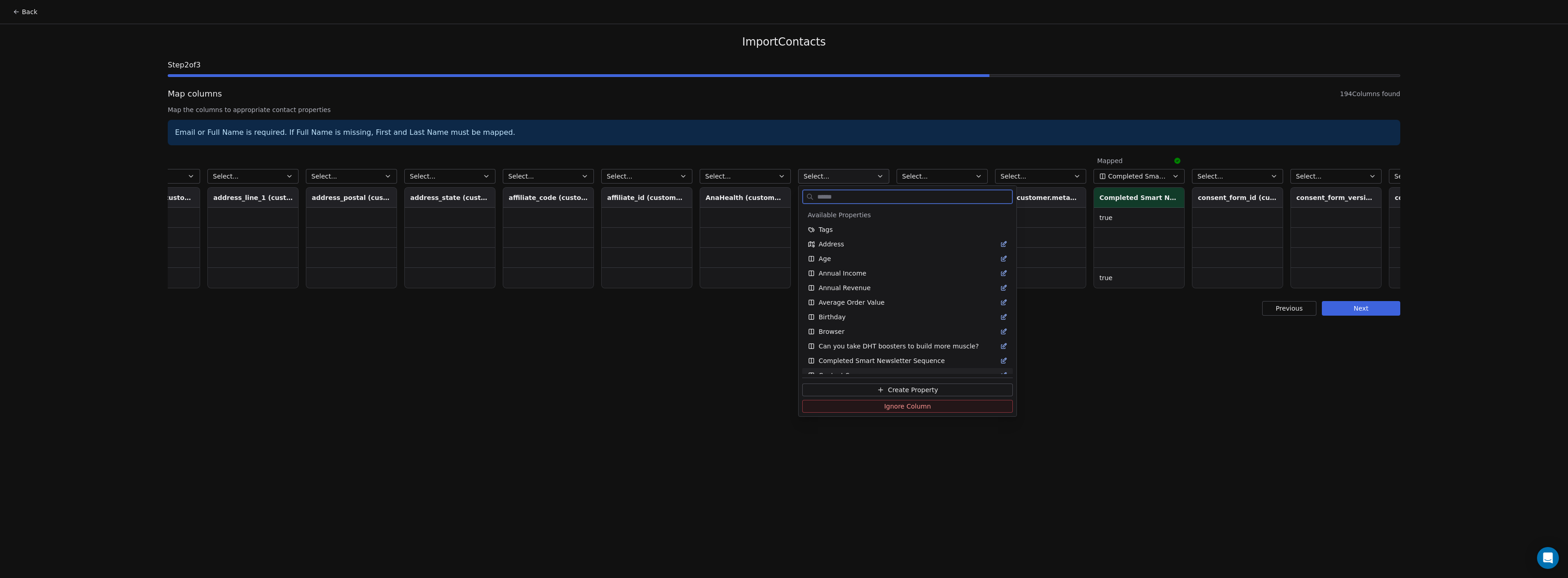
click at [866, 392] on button "Create Property" at bounding box center [908, 390] width 211 height 13
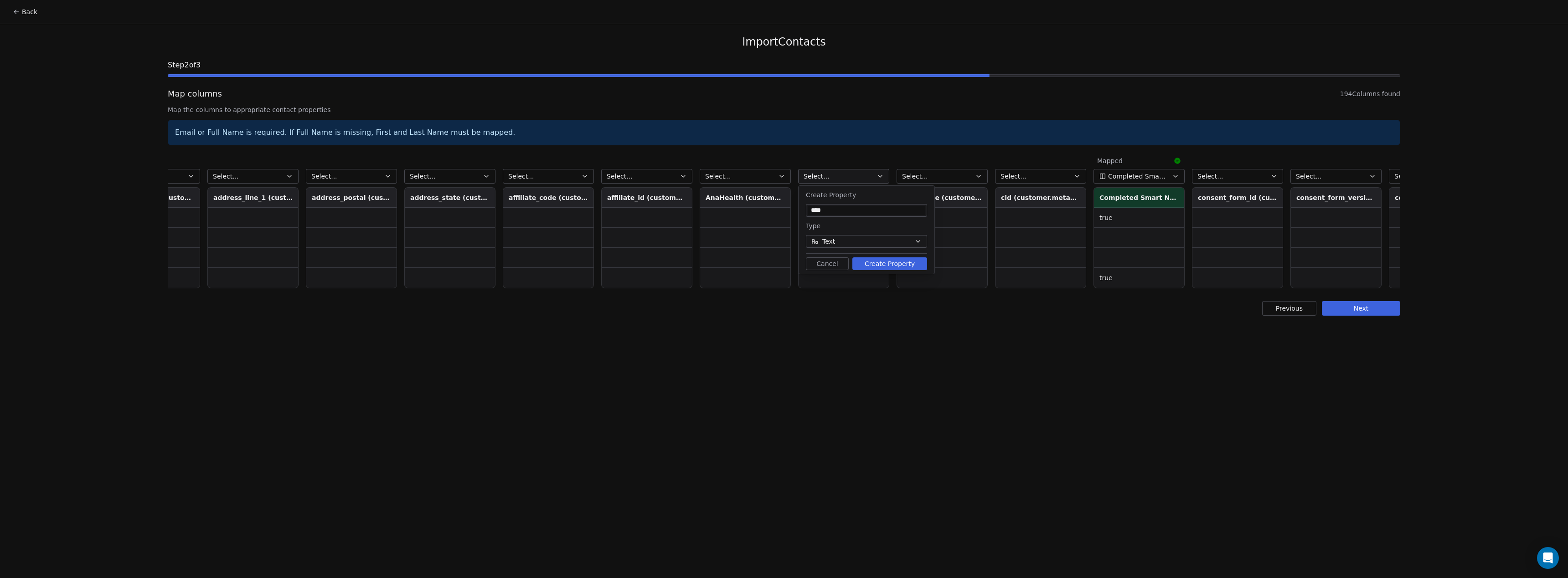
click at [903, 265] on button "Create Property" at bounding box center [889, 263] width 75 height 13
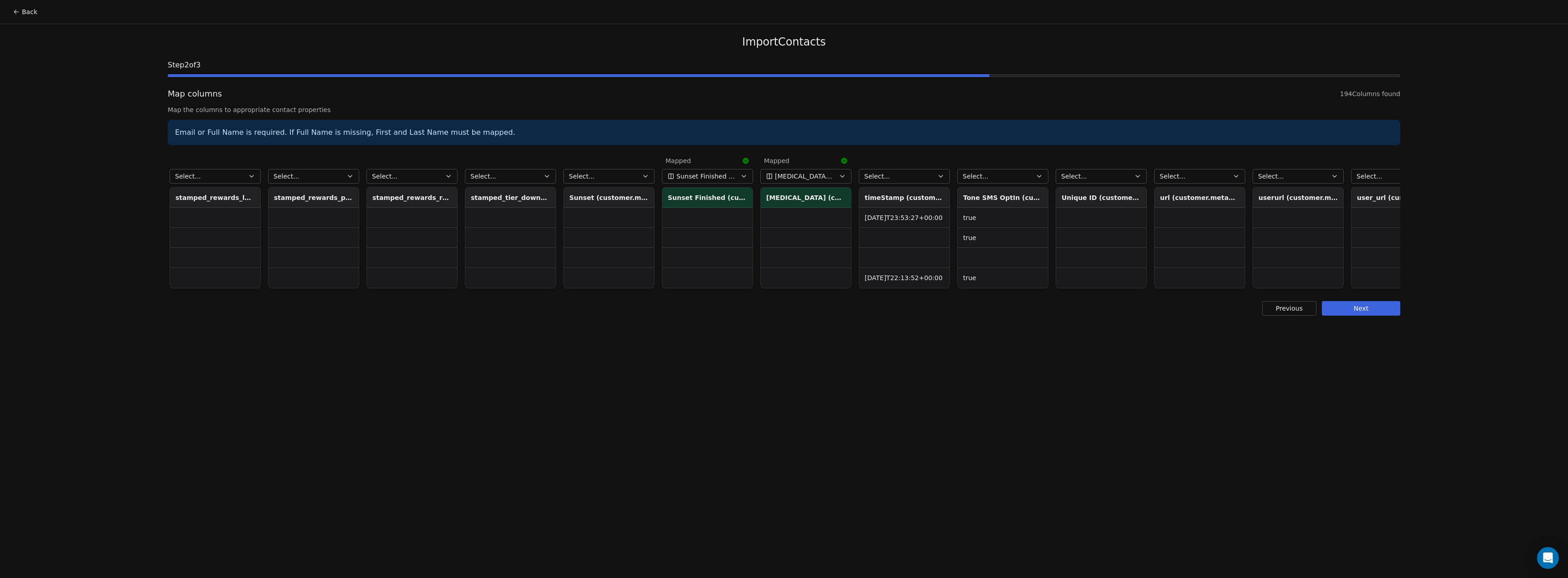
scroll to position [0, 14774]
click at [917, 181] on button "Select..." at bounding box center [898, 176] width 91 height 15
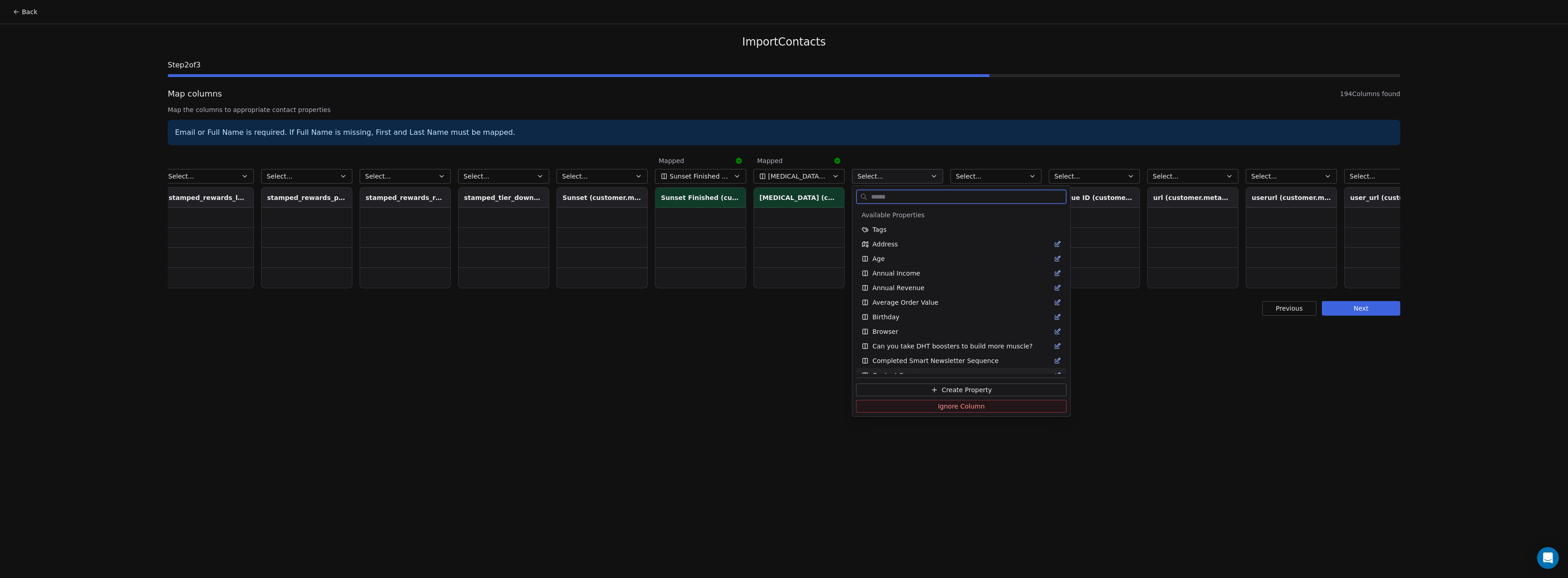
click at [994, 388] on button "Create Property" at bounding box center [961, 390] width 211 height 13
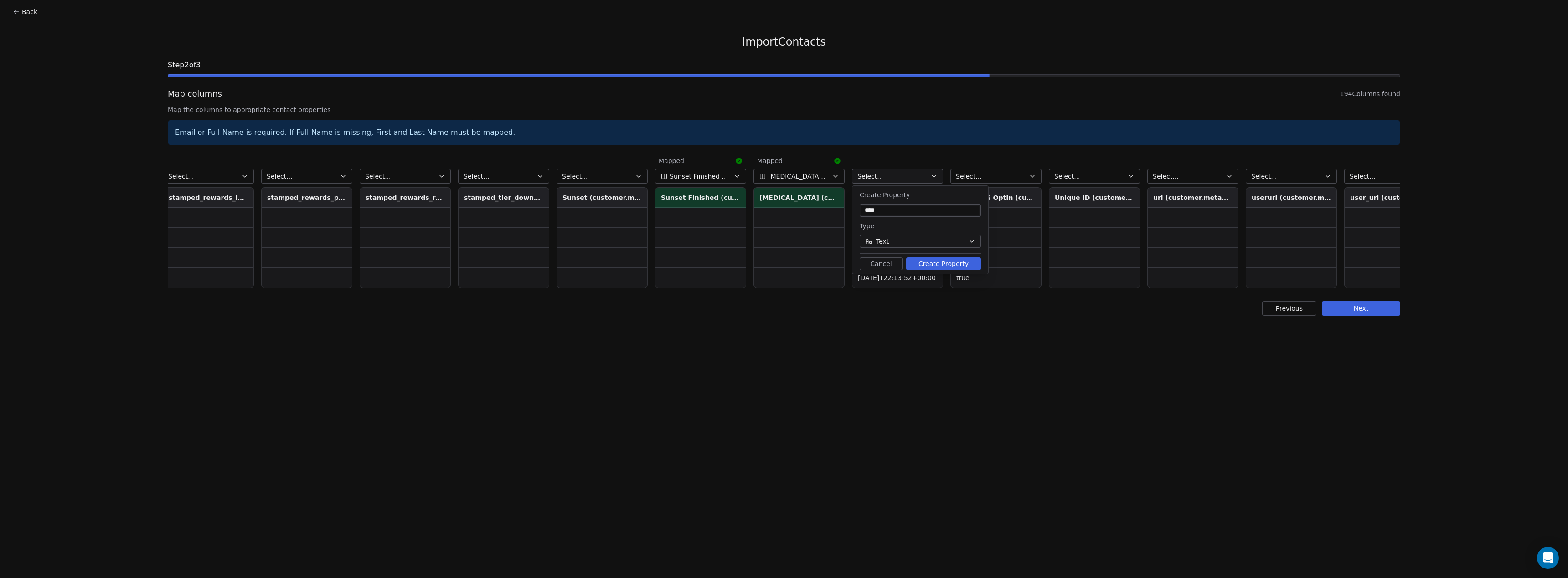
click at [938, 262] on button "Create Property" at bounding box center [943, 263] width 75 height 13
click at [896, 212] on input "****" at bounding box center [920, 210] width 117 height 9
click at [896, 212] on input "****" at bounding box center [920, 210] width 117 height 9
click at [896, 212] on input "****" at bounding box center [920, 210] width 117 height 9
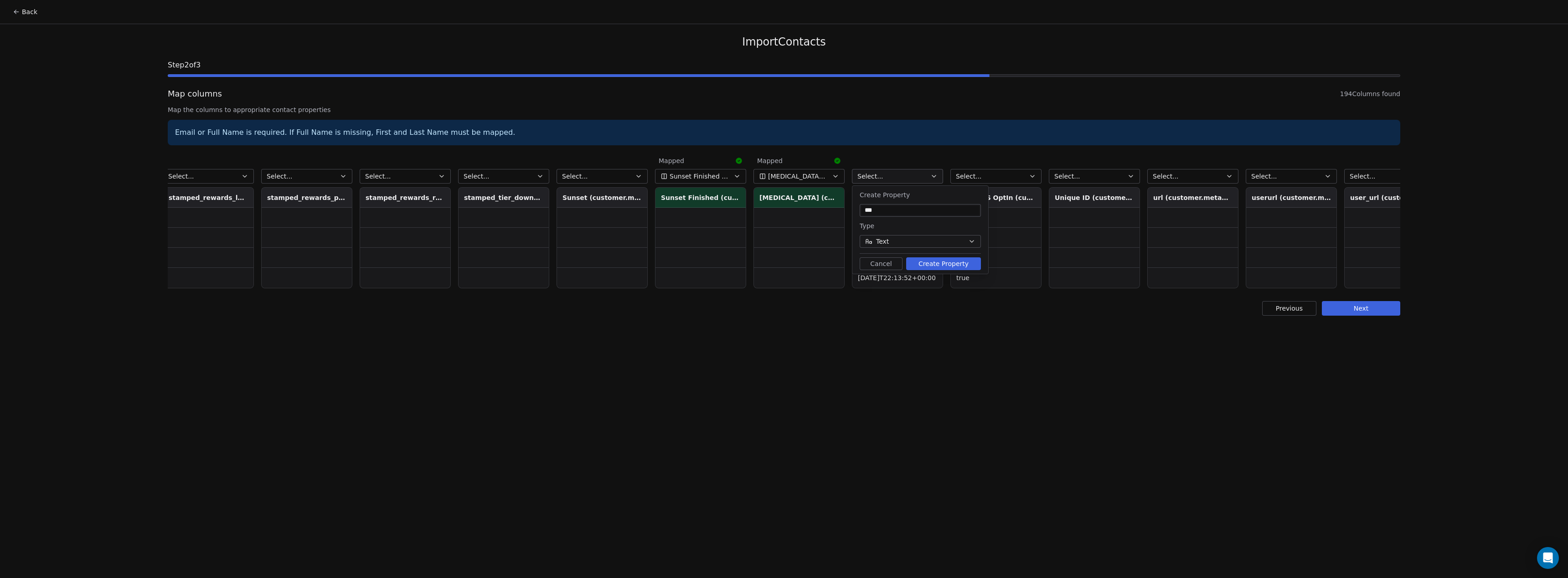
type input "***"
click at [883, 262] on button "Cancel" at bounding box center [881, 263] width 43 height 13
click at [891, 179] on button "Select..." at bounding box center [898, 176] width 91 height 15
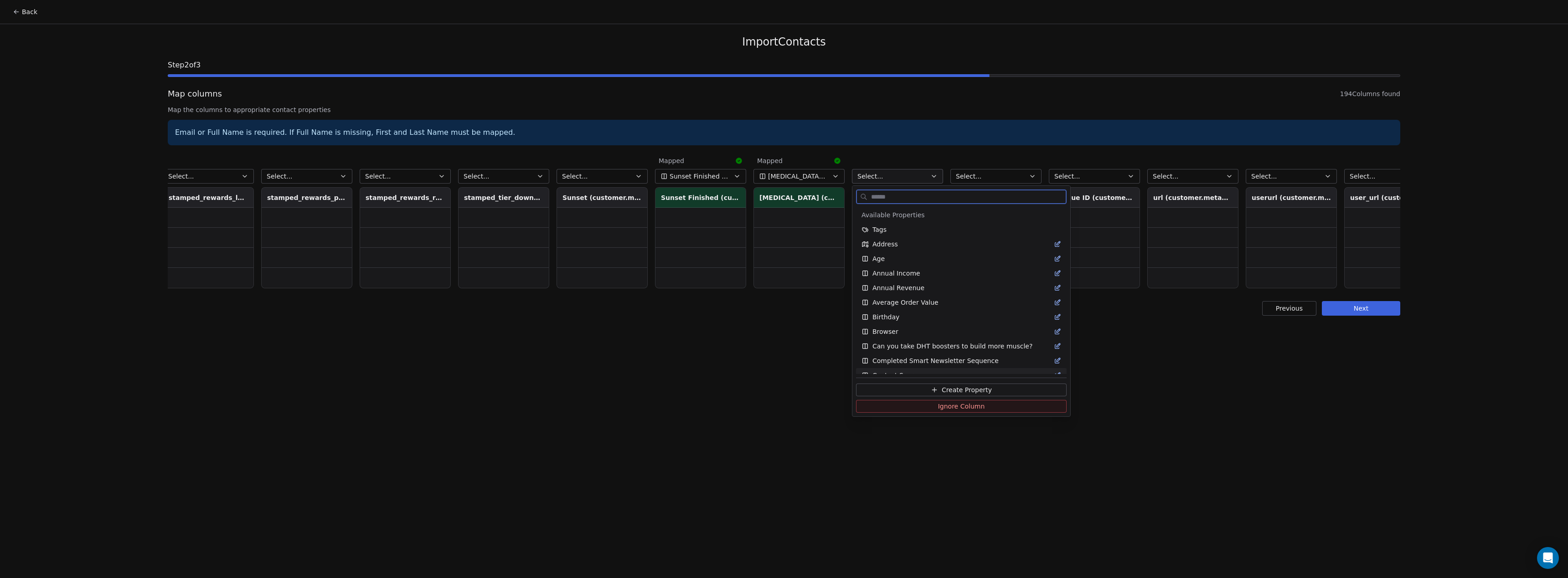
drag, startPoint x: 954, startPoint y: 391, endPoint x: 966, endPoint y: 352, distance: 40.8
click at [954, 391] on span "Create Property" at bounding box center [967, 390] width 50 height 9
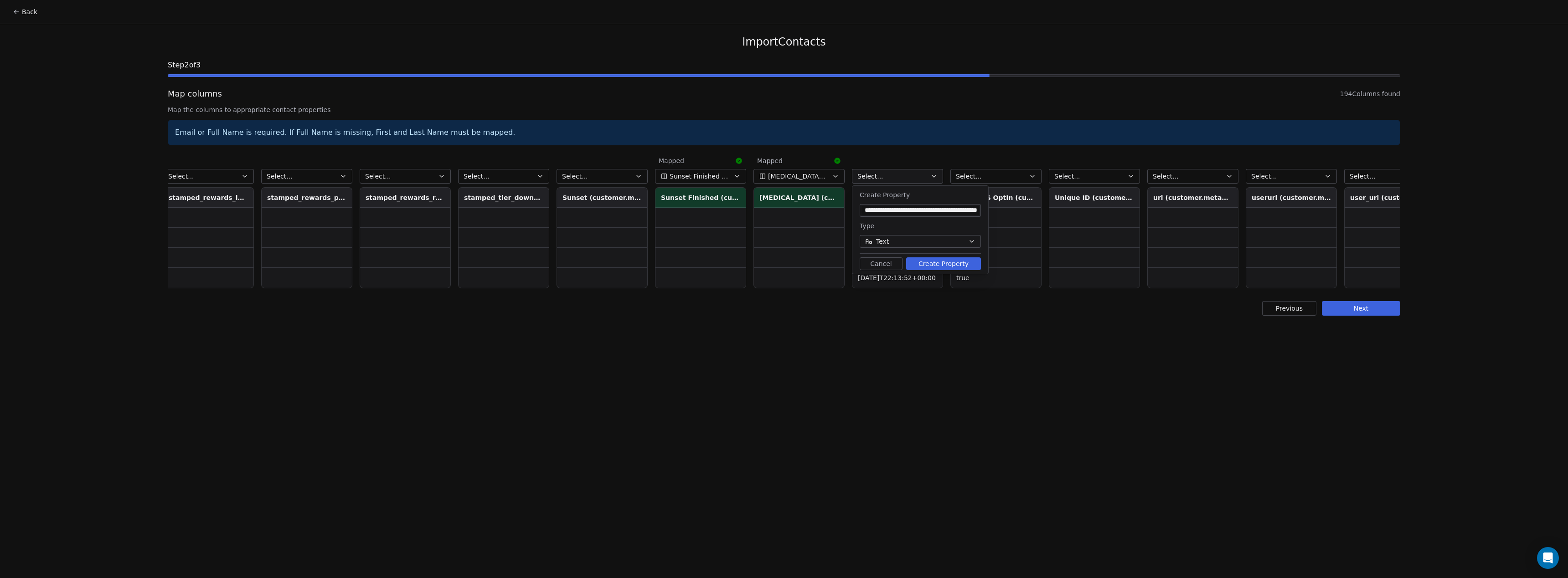
click at [921, 246] on button "Text" at bounding box center [920, 241] width 121 height 13
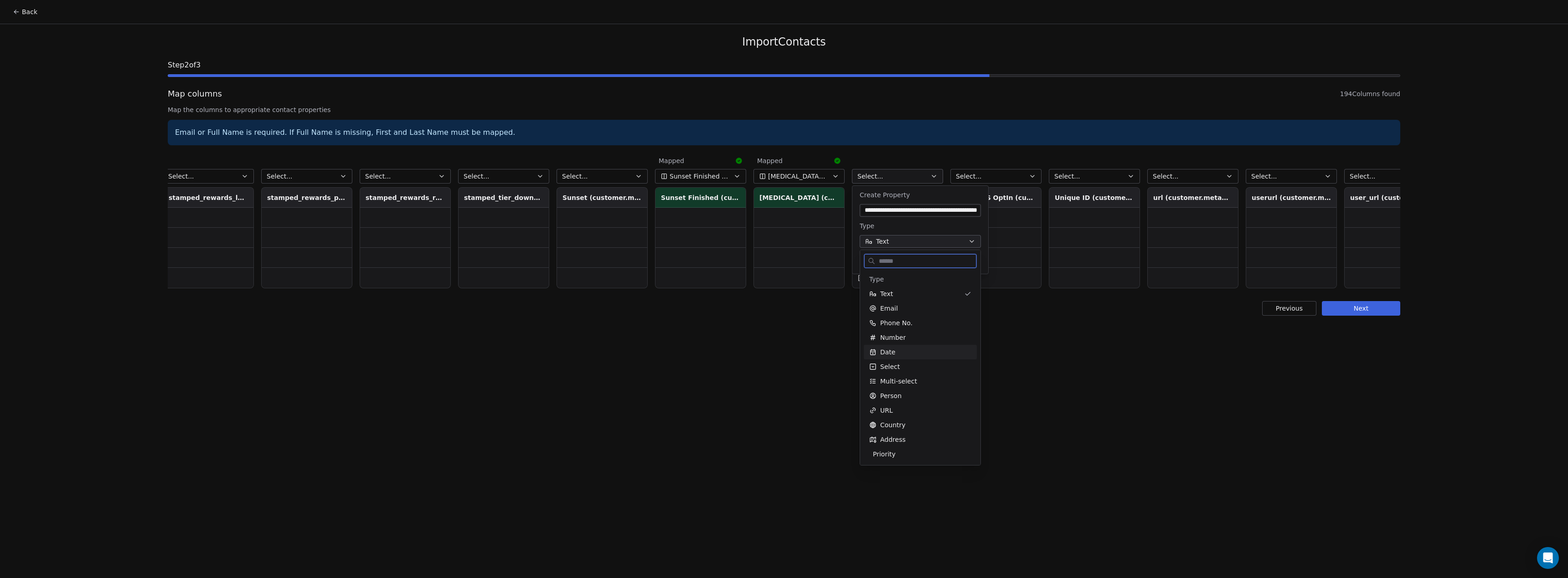
click at [927, 347] on div "Date" at bounding box center [920, 352] width 102 height 9
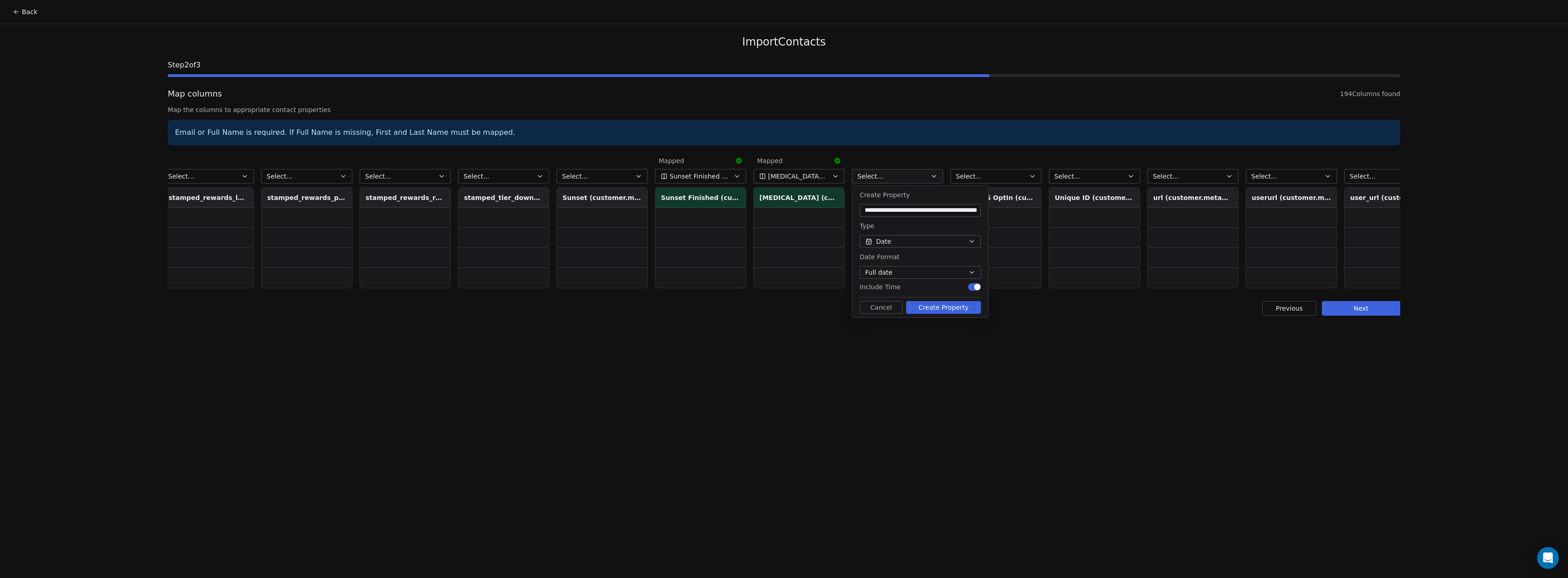
click at [942, 308] on button "Create Property" at bounding box center [943, 307] width 75 height 13
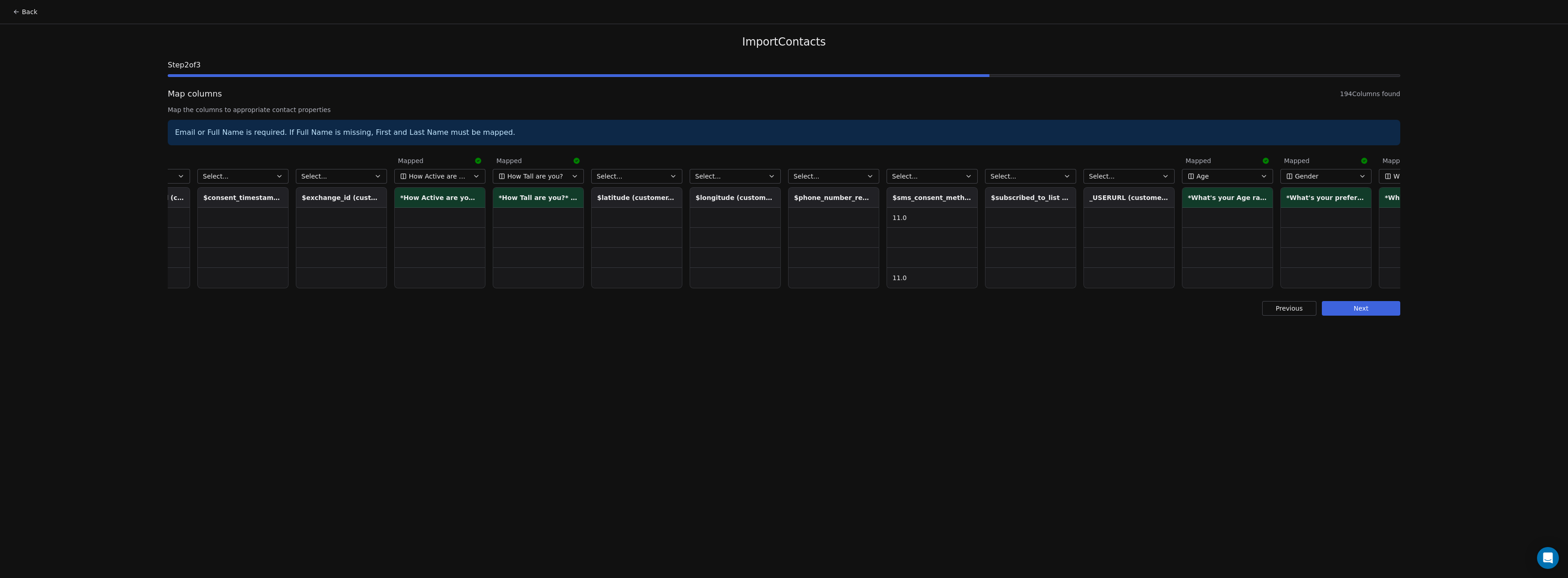
scroll to position [0, 17860]
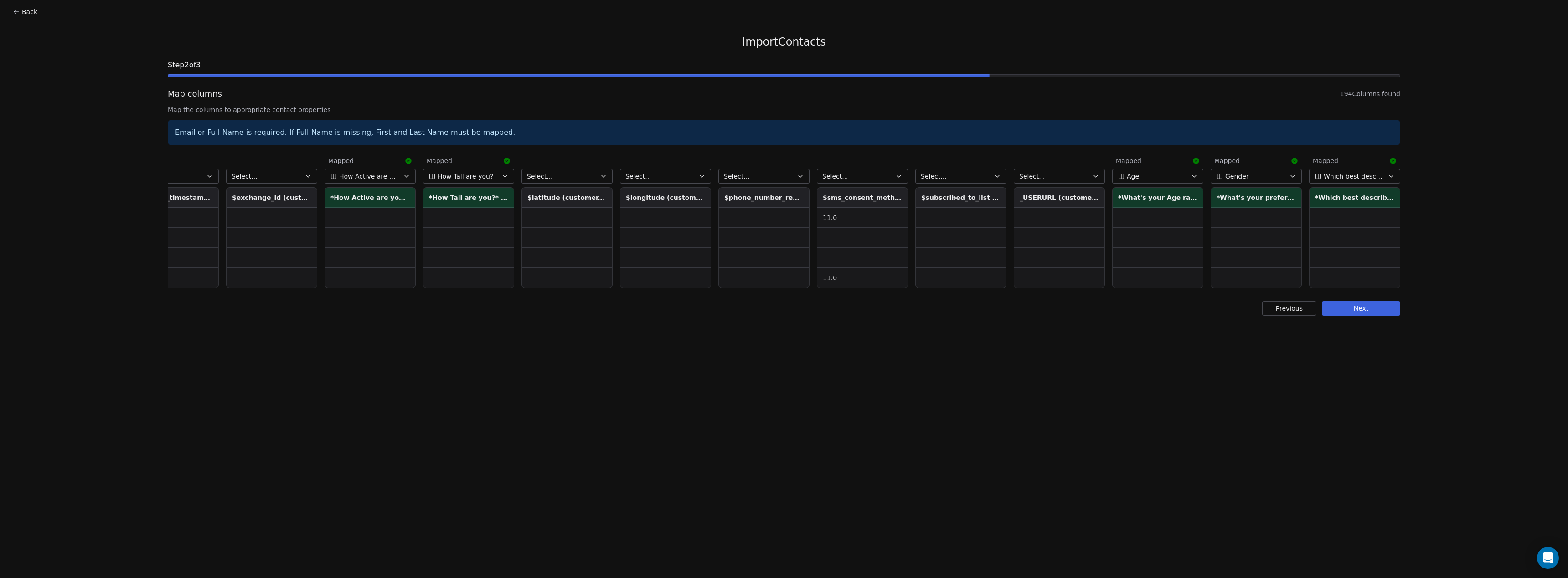
click at [1379, 307] on button "Next" at bounding box center [1361, 308] width 79 height 15
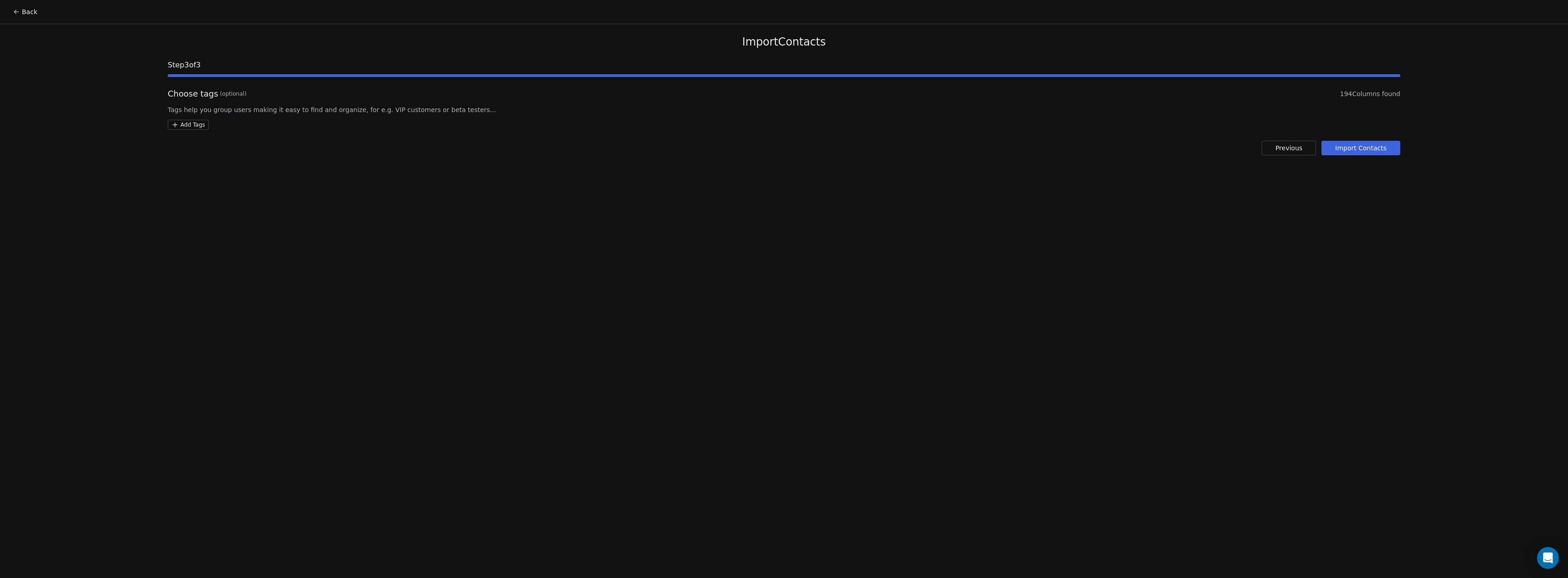
drag, startPoint x: 186, startPoint y: 126, endPoint x: 418, endPoint y: 198, distance: 242.9
click at [187, 126] on html "Back Import Contacts Step 3 of 3 Choose tags (optional) 194 Columns found Tags …" at bounding box center [784, 289] width 1568 height 578
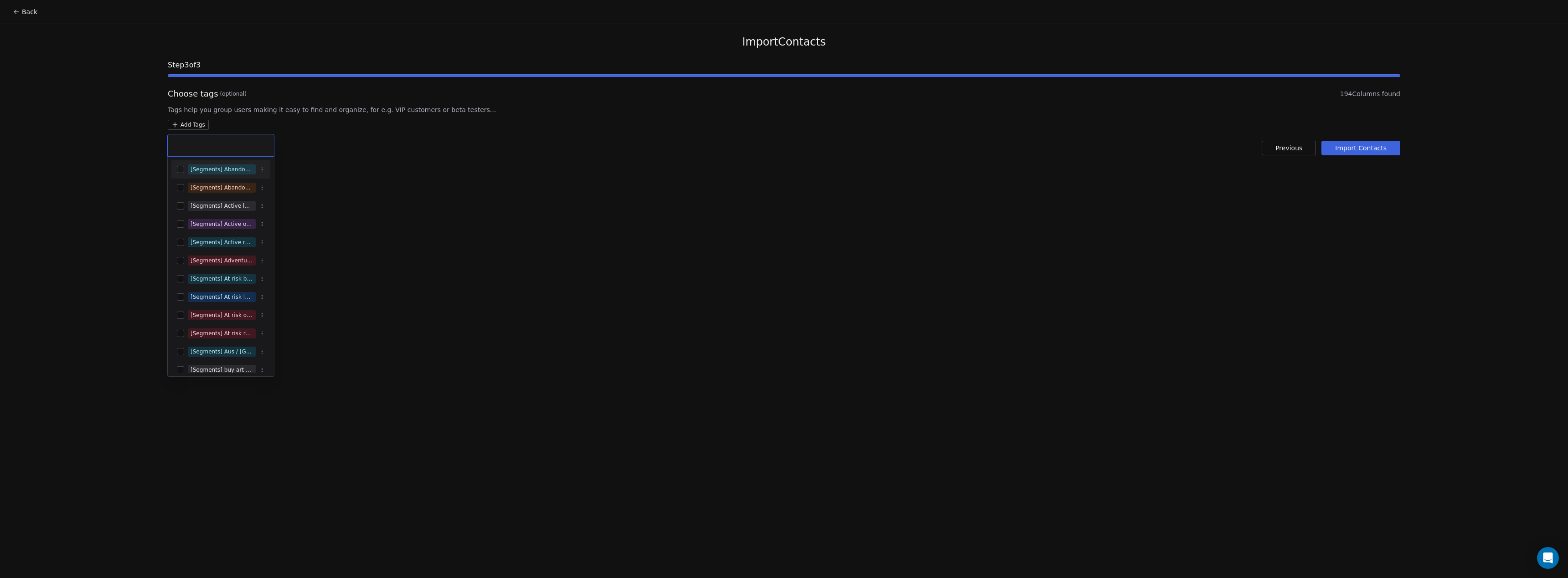
click at [195, 142] on input "text" at bounding box center [221, 145] width 96 height 10
paste input "**********"
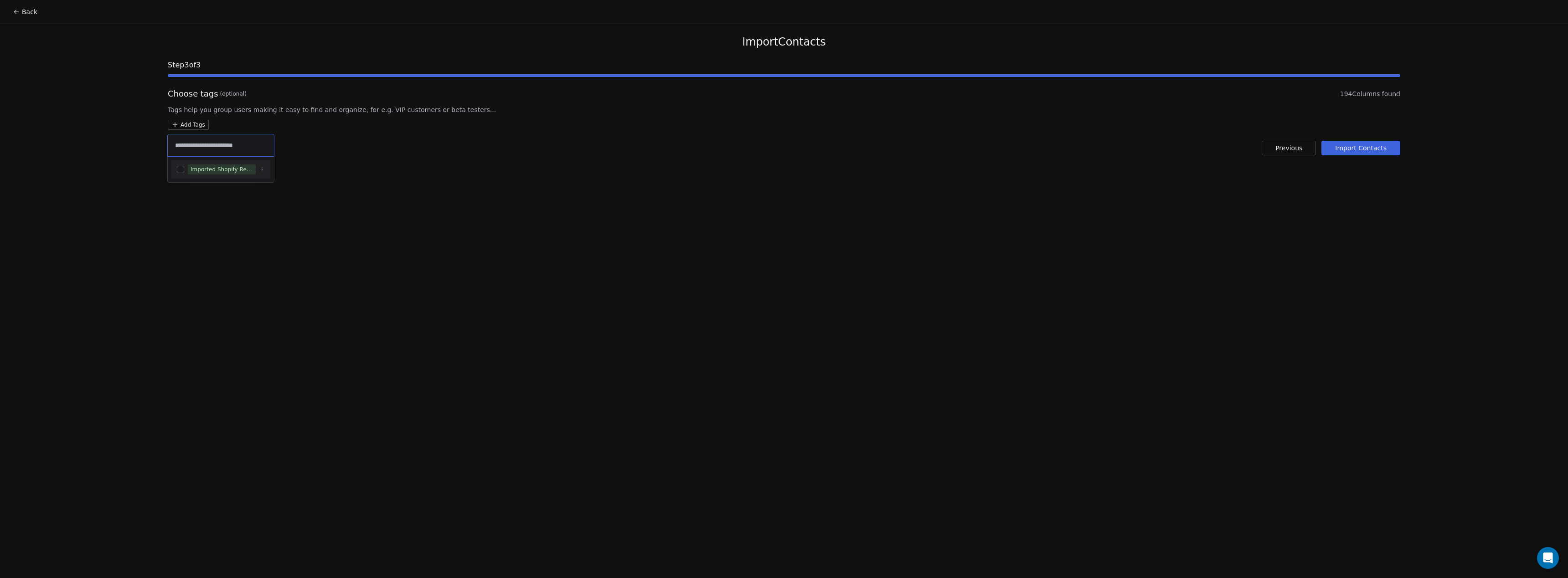
type input "**********"
click at [180, 170] on button "Suggestions" at bounding box center [181, 170] width 7 height 7
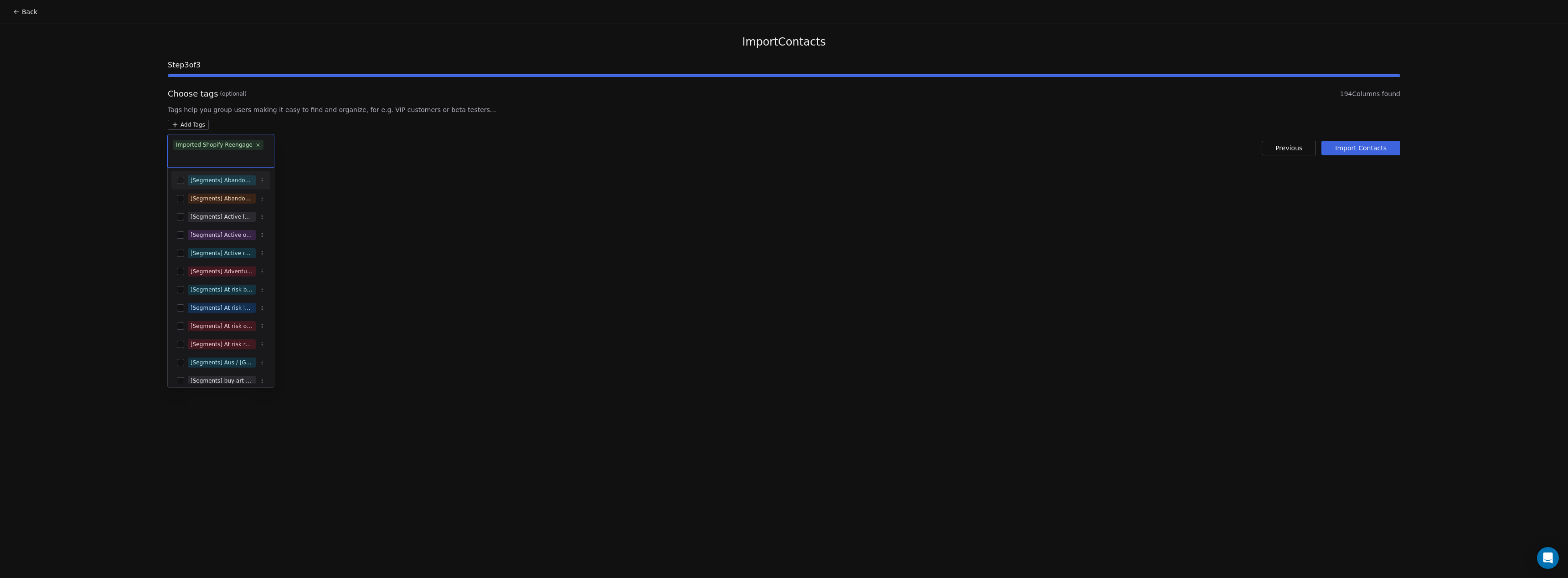
click at [626, 304] on html "Back Import Contacts Step 3 of 3 Choose tags (optional) 194 Columns found Tags …" at bounding box center [784, 289] width 1568 height 578
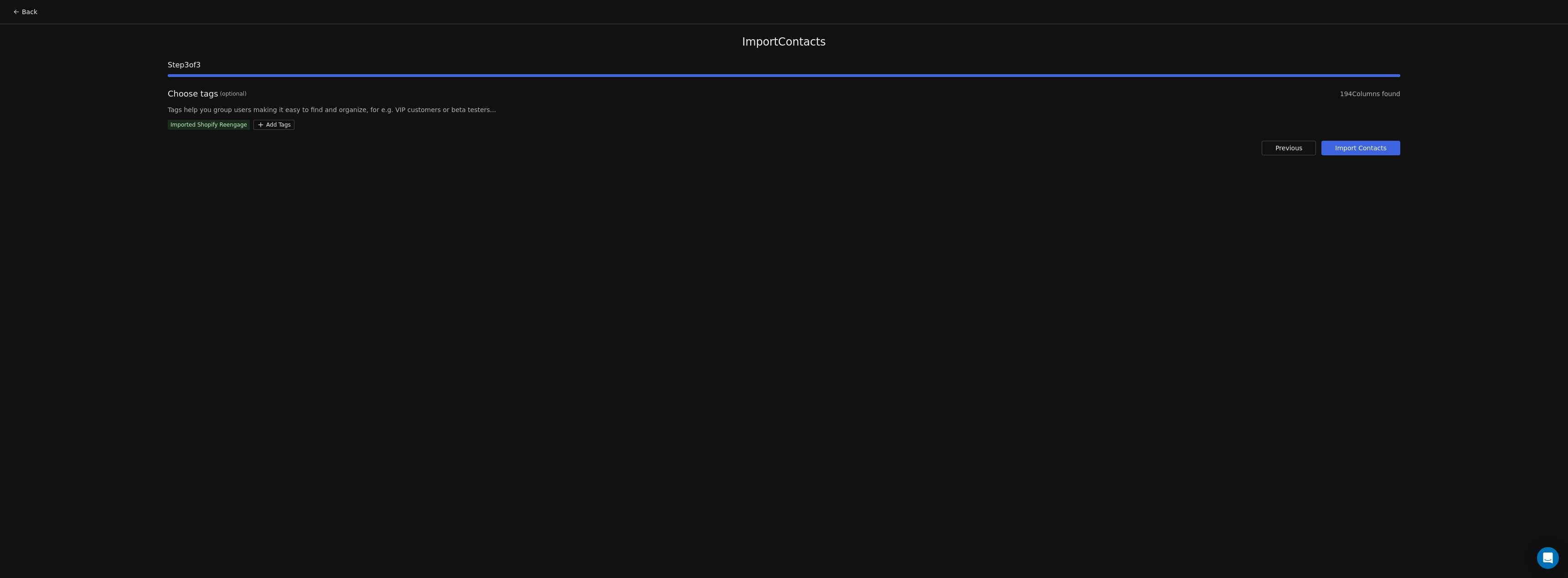
click at [1387, 150] on button "Import Contacts" at bounding box center [1361, 148] width 79 height 15
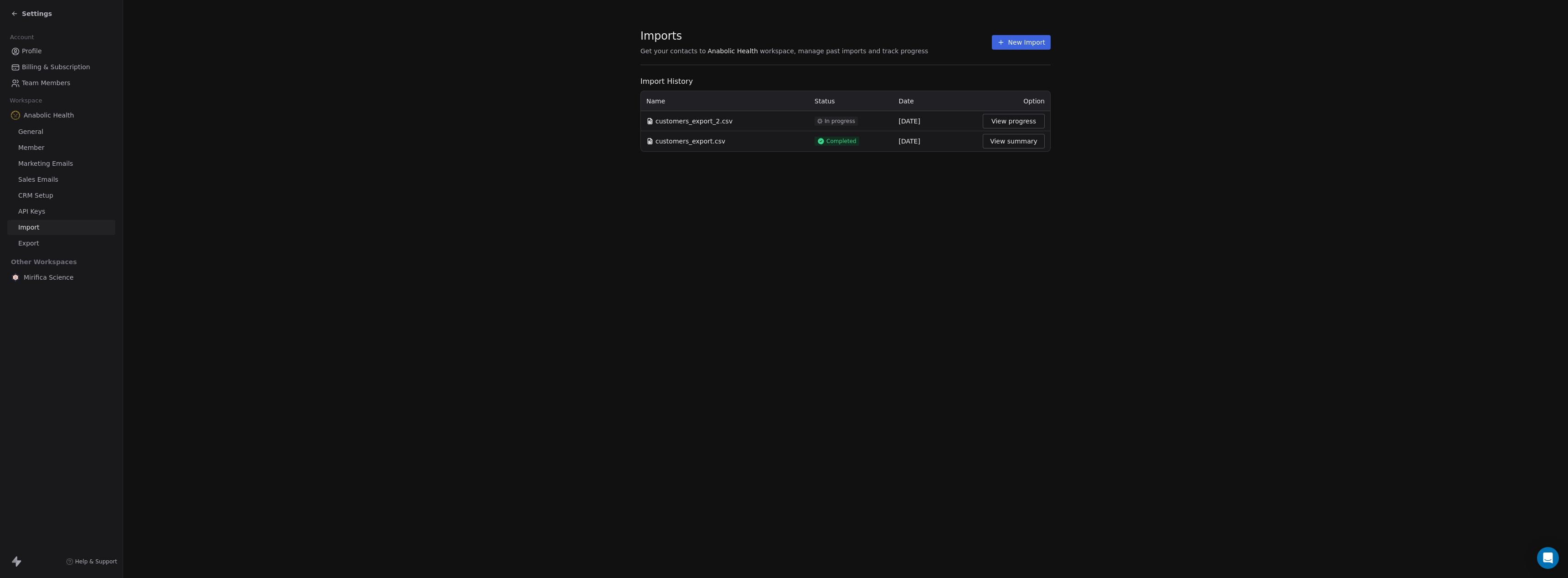
click at [1035, 43] on button "New Import" at bounding box center [1021, 43] width 59 height 15
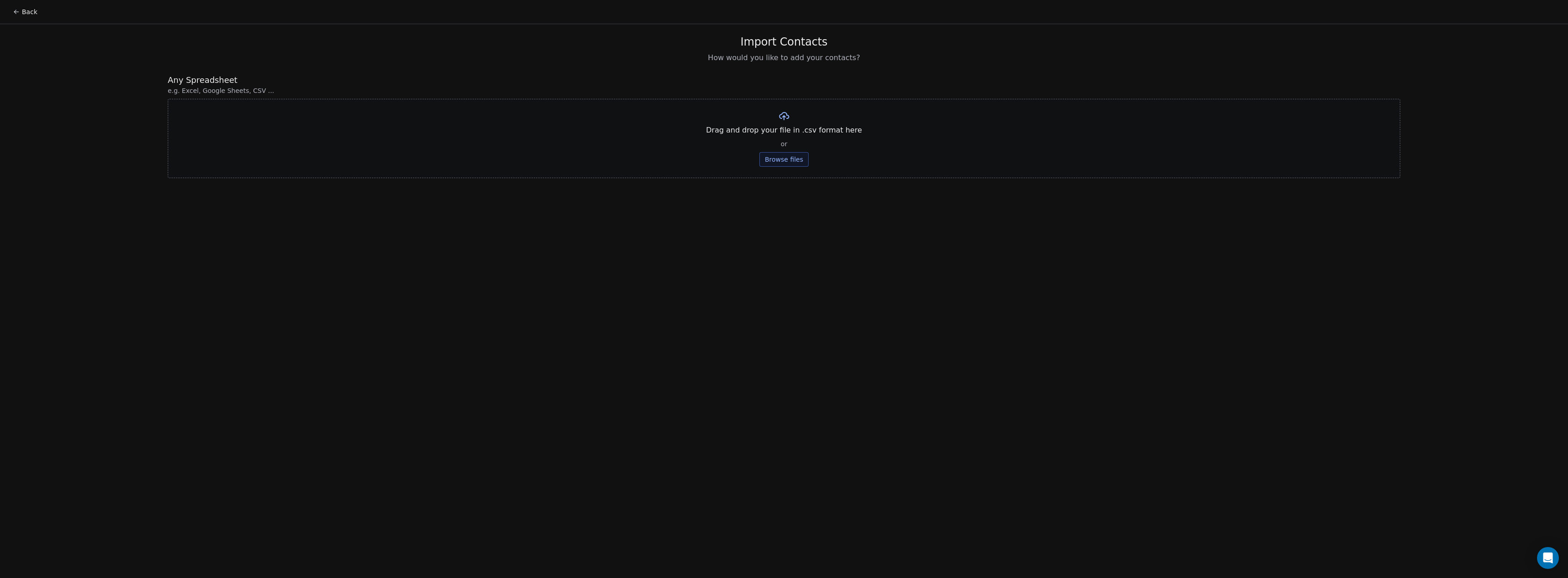
click at [782, 163] on button "Browse files" at bounding box center [784, 159] width 49 height 15
click at [782, 137] on button "Upload" at bounding box center [783, 134] width 33 height 15
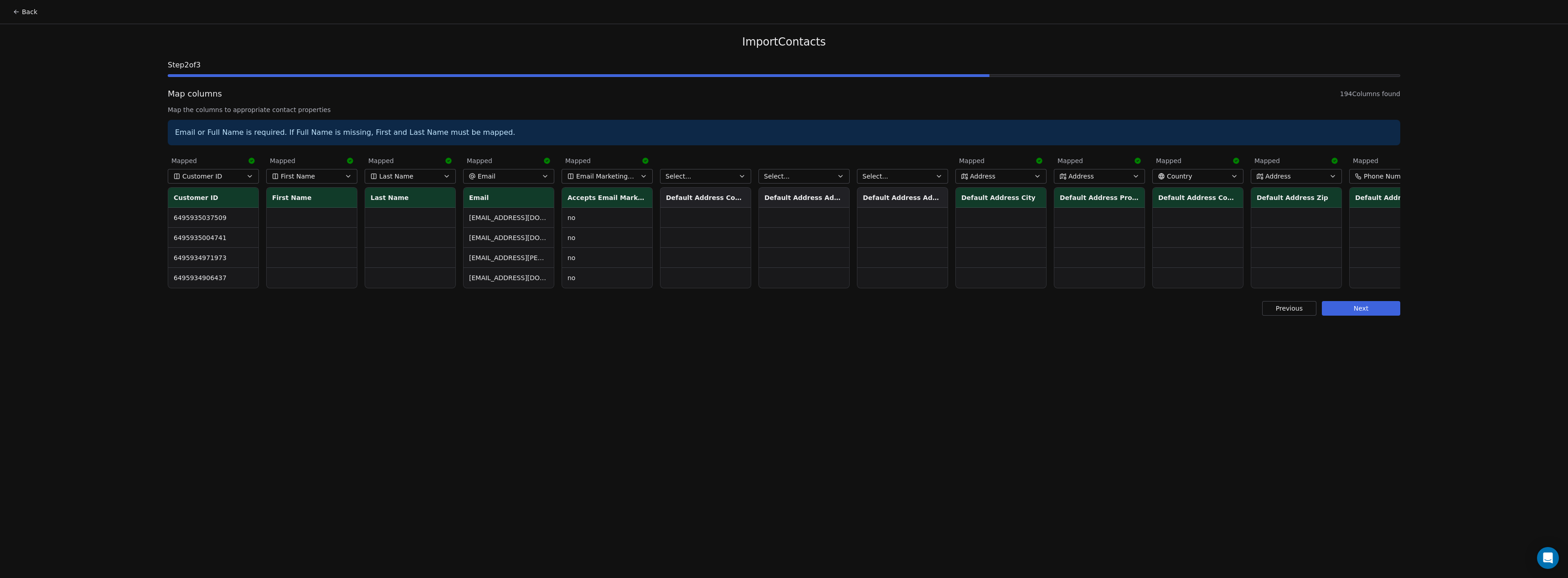
click at [908, 196] on th "Default Address Address2" at bounding box center [903, 198] width 90 height 20
click at [908, 198] on th "Default Address Address2" at bounding box center [903, 198] width 90 height 20
click at [782, 195] on th "Default Address Address1" at bounding box center [804, 198] width 90 height 20
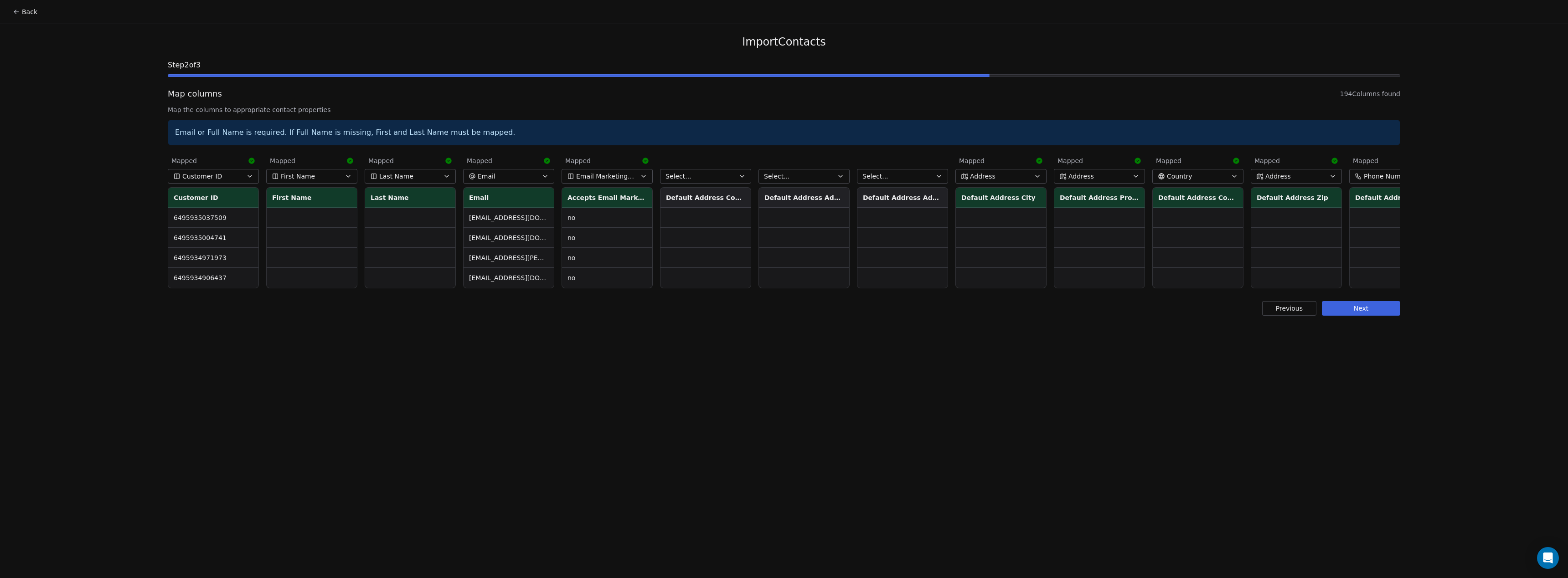
click at [782, 195] on th "Default Address Address1" at bounding box center [804, 198] width 90 height 20
click at [698, 302] on div "Previous Next" at bounding box center [784, 308] width 1233 height 15
click at [819, 172] on button "Select..." at bounding box center [804, 176] width 91 height 15
type input "*******"
click at [799, 225] on span "Address" at bounding box center [792, 229] width 26 height 9
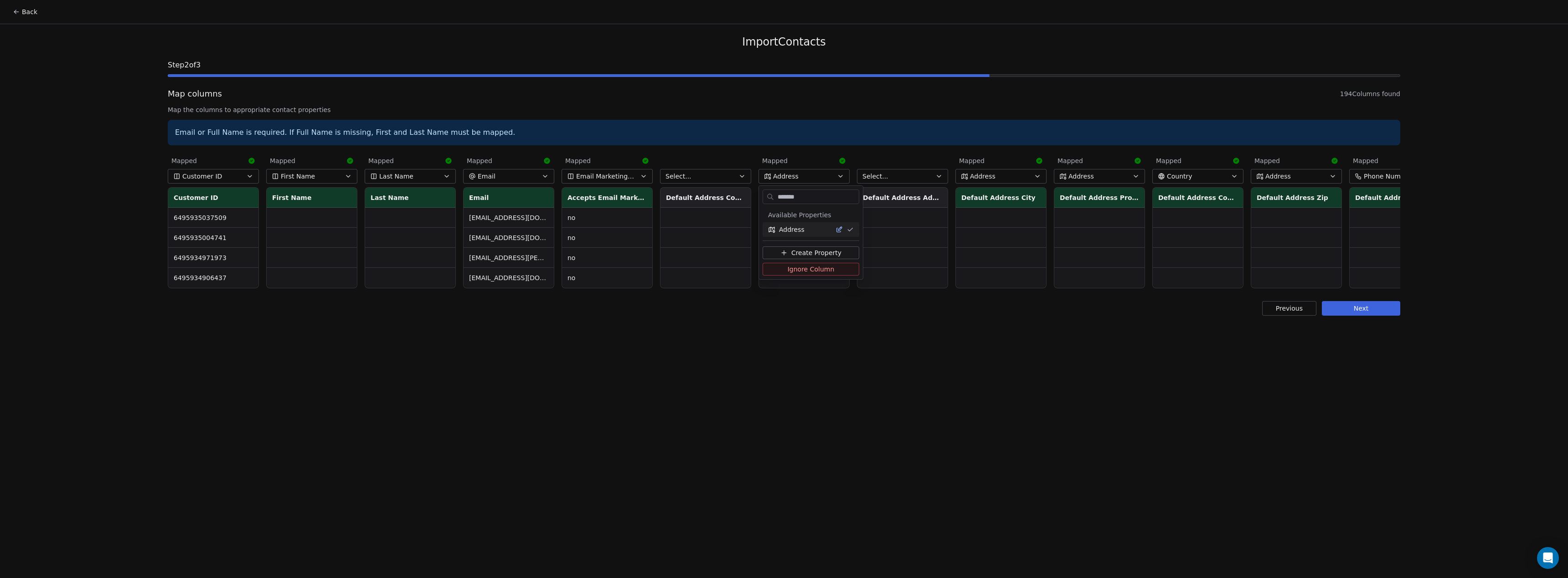
click at [792, 229] on td at bounding box center [804, 237] width 90 height 20
click at [881, 356] on div "Back Import Contacts Step 2 of 3 Map columns 194 Columns found Map the columns …" at bounding box center [784, 289] width 1568 height 578
click at [601, 170] on button "Email Marketing Consent" at bounding box center [607, 176] width 91 height 15
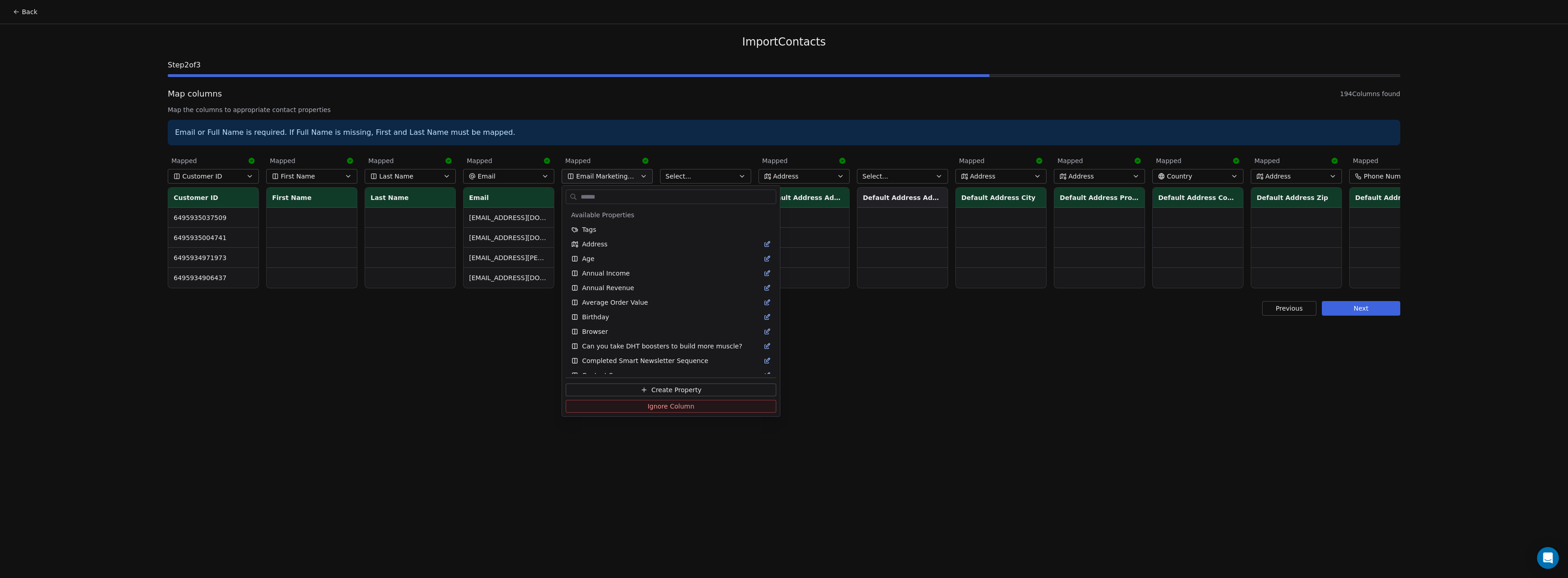
scroll to position [621, 0]
click at [691, 405] on span "Ignore Column" at bounding box center [671, 406] width 47 height 9
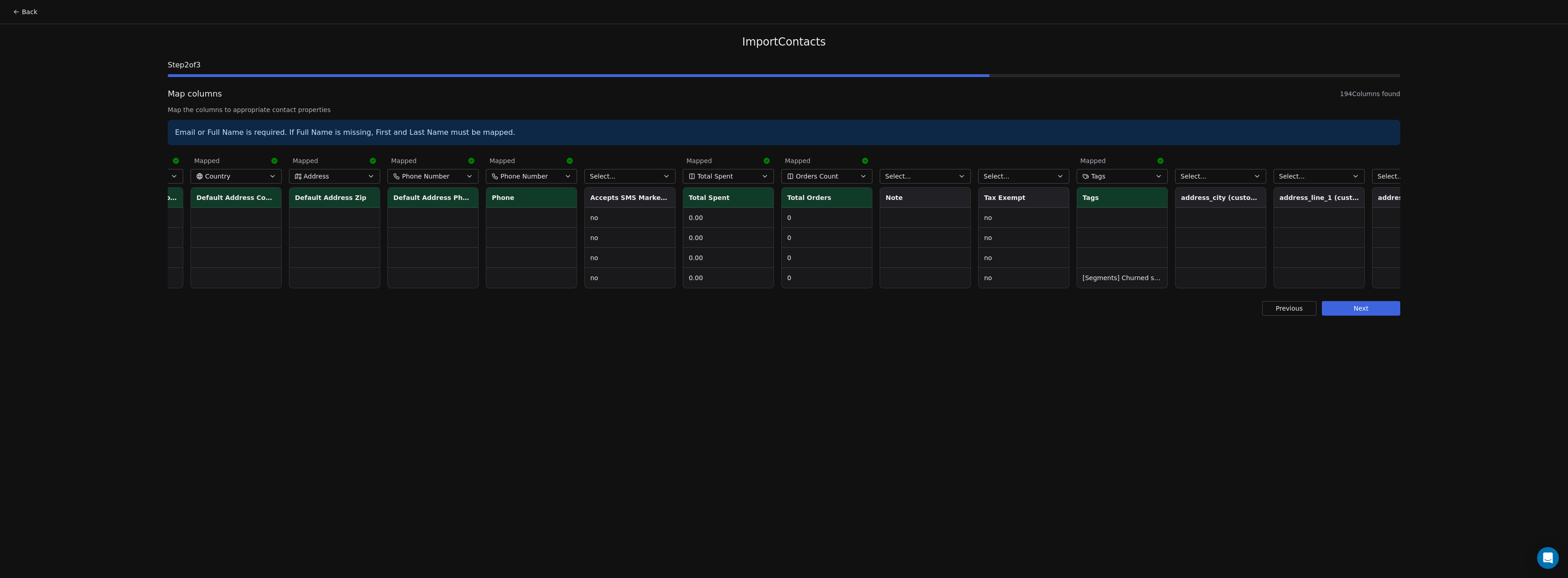
scroll to position [0, 996]
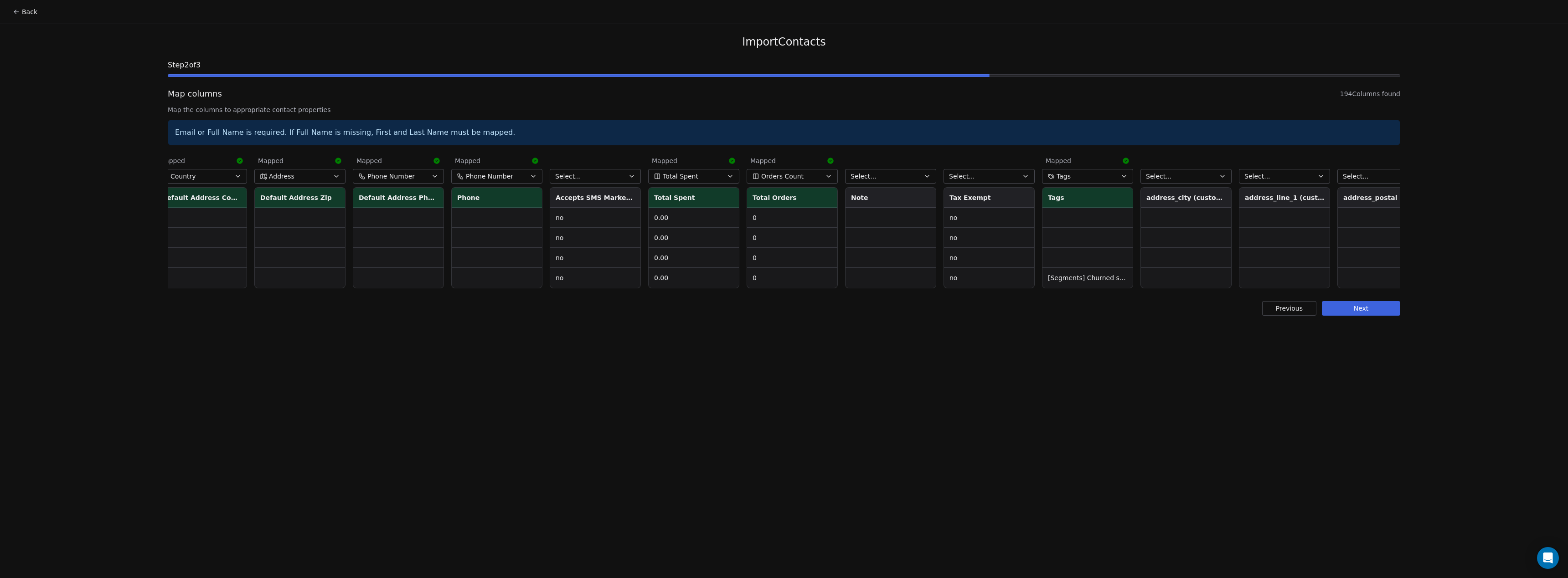
click at [593, 172] on button "Select..." at bounding box center [595, 176] width 91 height 15
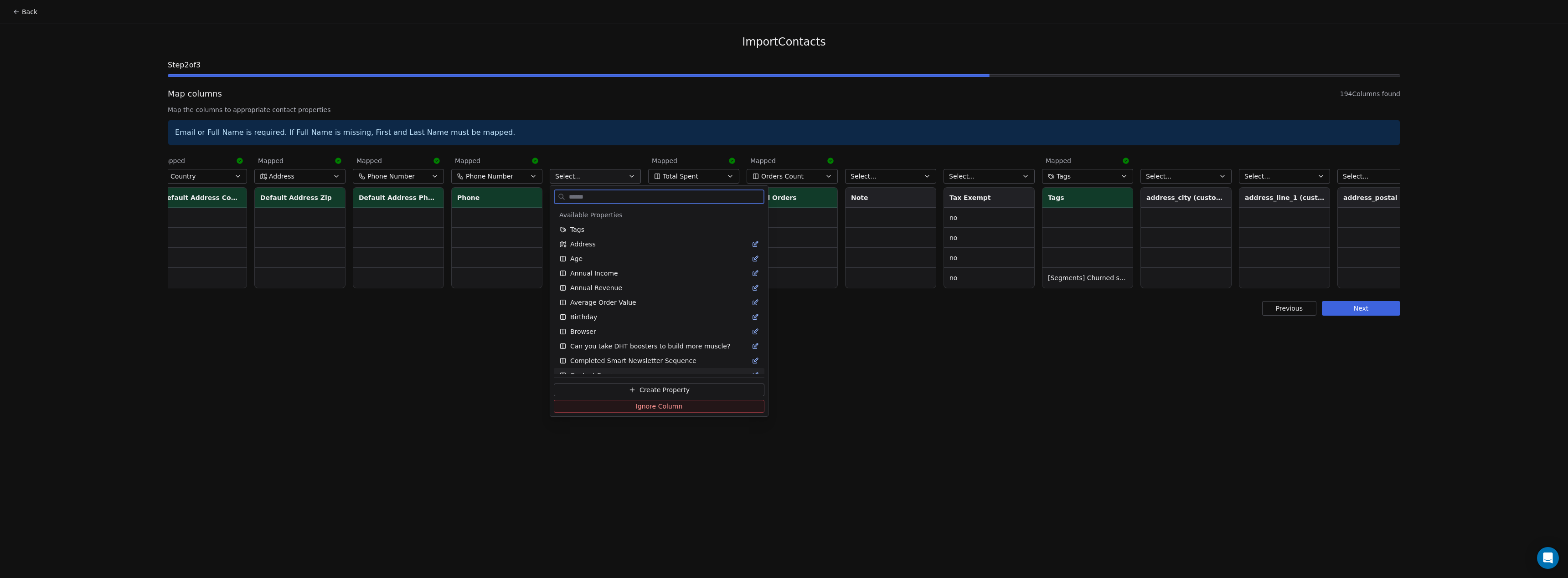
click at [611, 403] on button "Ignore Column" at bounding box center [659, 406] width 211 height 13
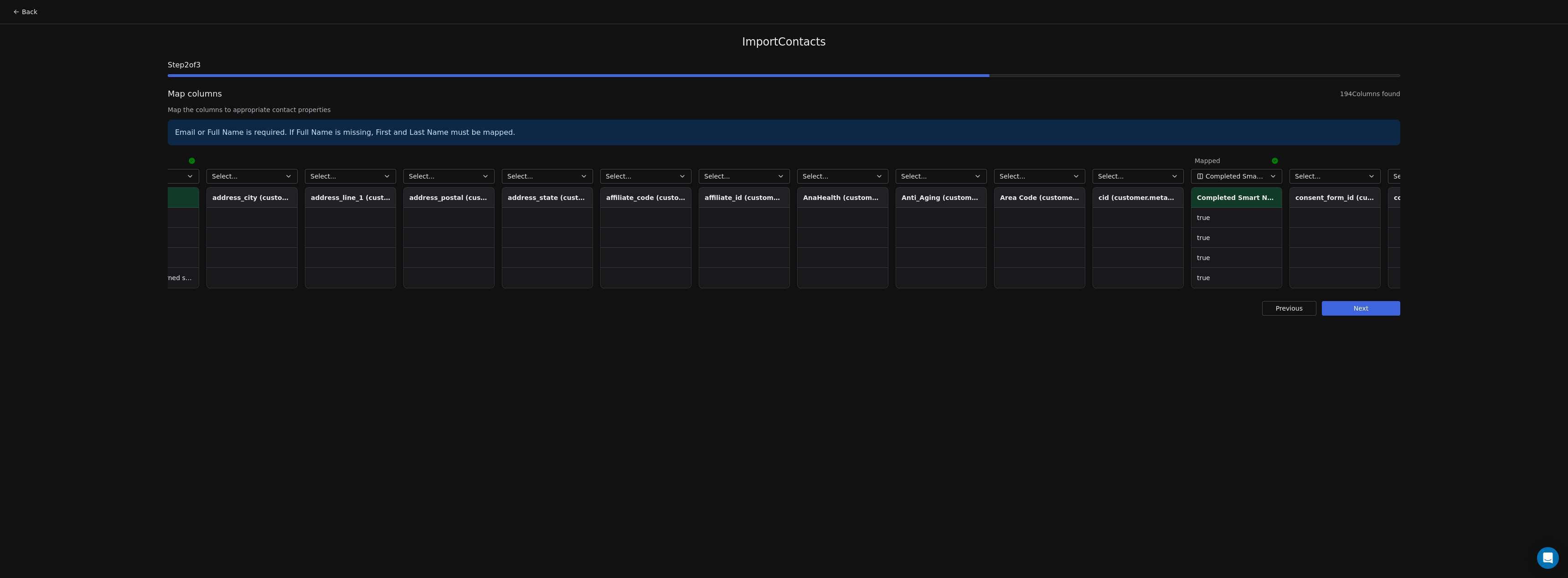
scroll to position [0, 2251]
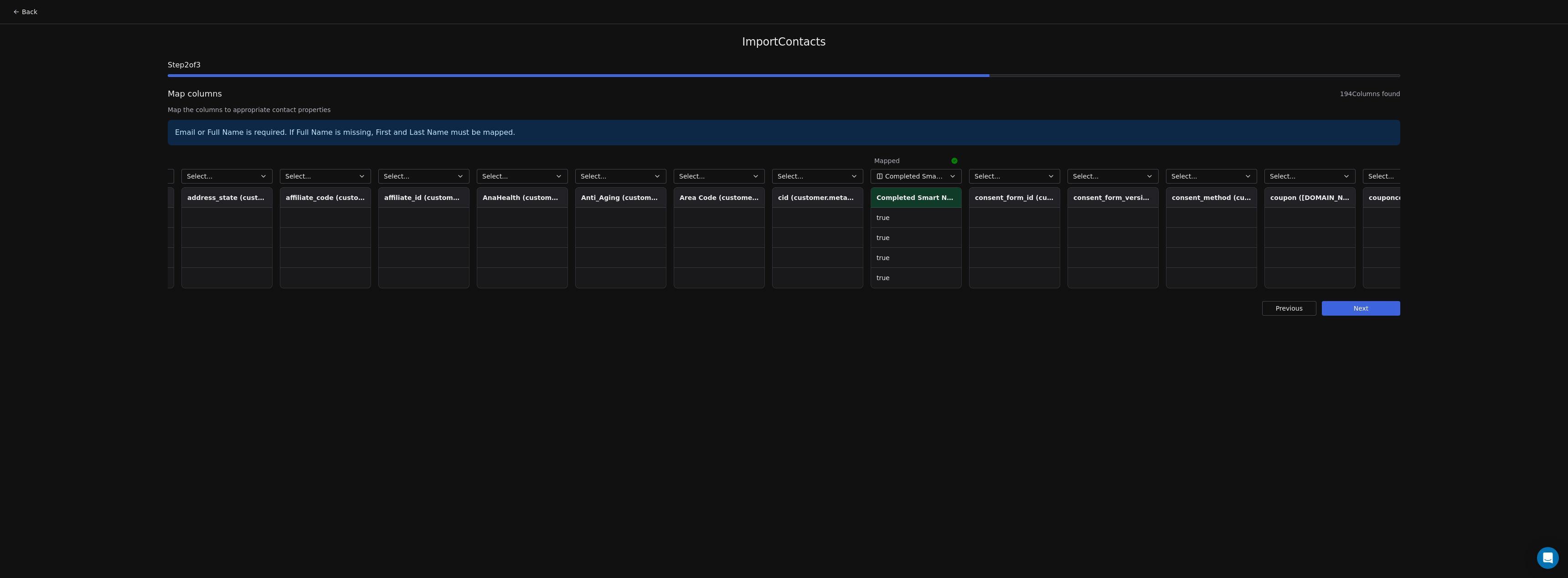
click at [607, 179] on button "Select..." at bounding box center [621, 176] width 91 height 15
type input "****"
click at [621, 259] on span "Create Property" at bounding box center [633, 262] width 50 height 9
click at [606, 264] on button "Cancel" at bounding box center [604, 263] width 43 height 13
click at [695, 346] on div "Back Import Contacts Step 2 of 3 Map columns 194 Columns found Map the columns …" at bounding box center [784, 289] width 1568 height 578
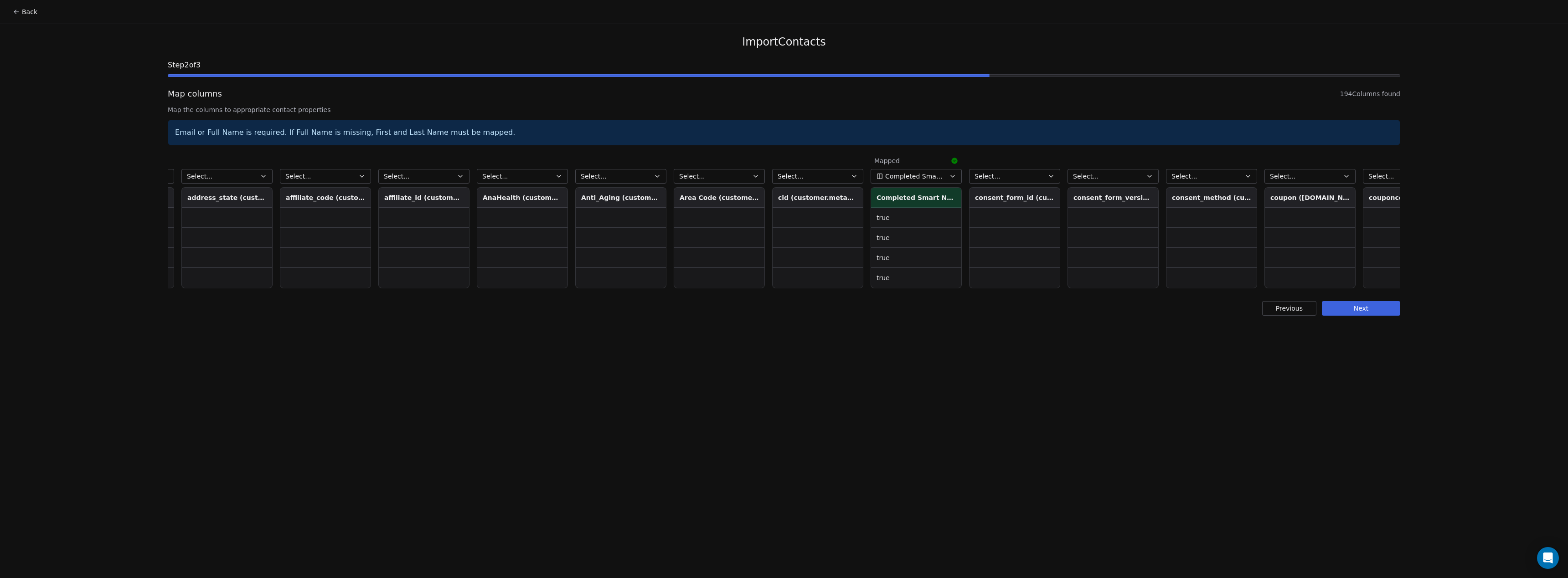
click at [613, 178] on button "Select..." at bounding box center [621, 176] width 91 height 15
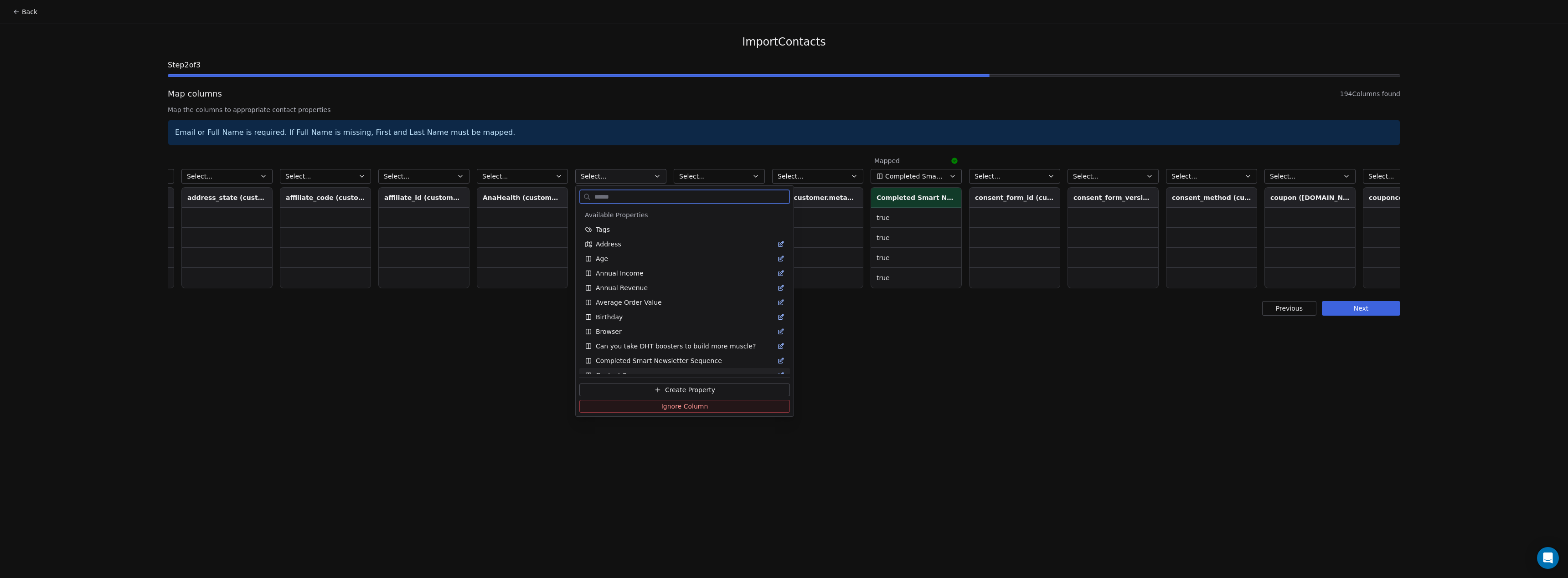
click at [638, 386] on button "Create Property" at bounding box center [685, 390] width 211 height 13
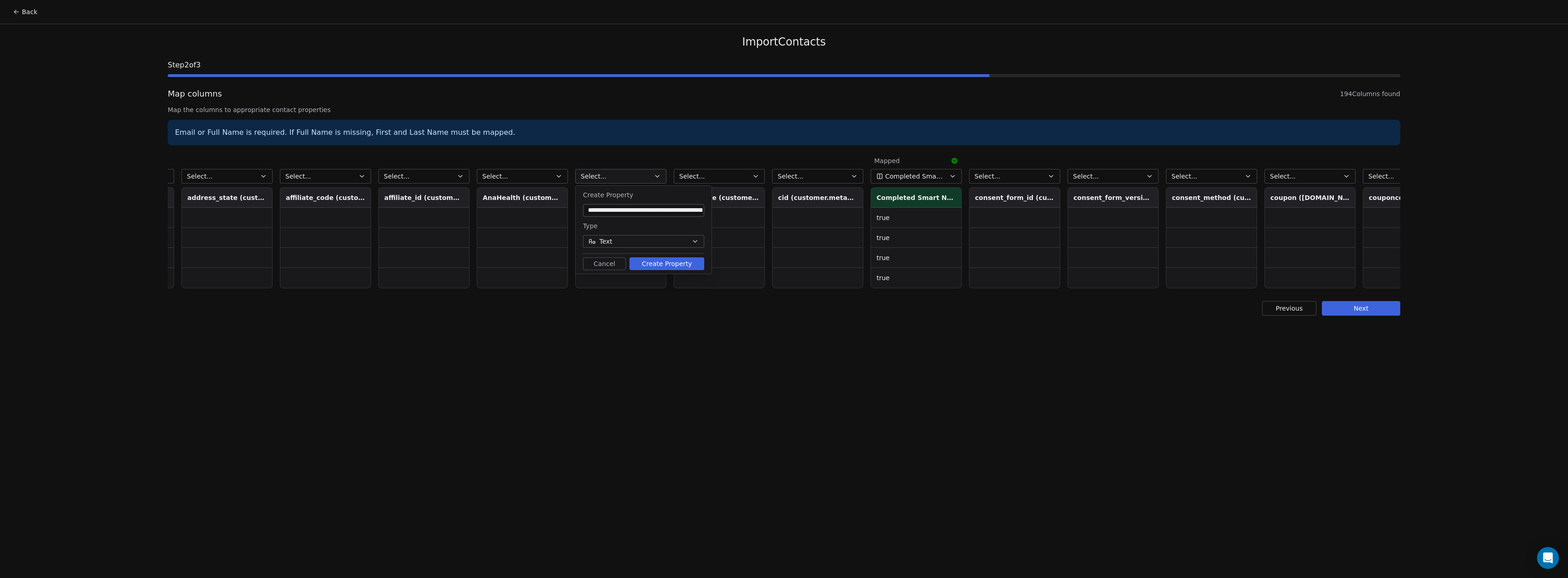
click at [673, 268] on button "Create Property" at bounding box center [667, 263] width 75 height 13
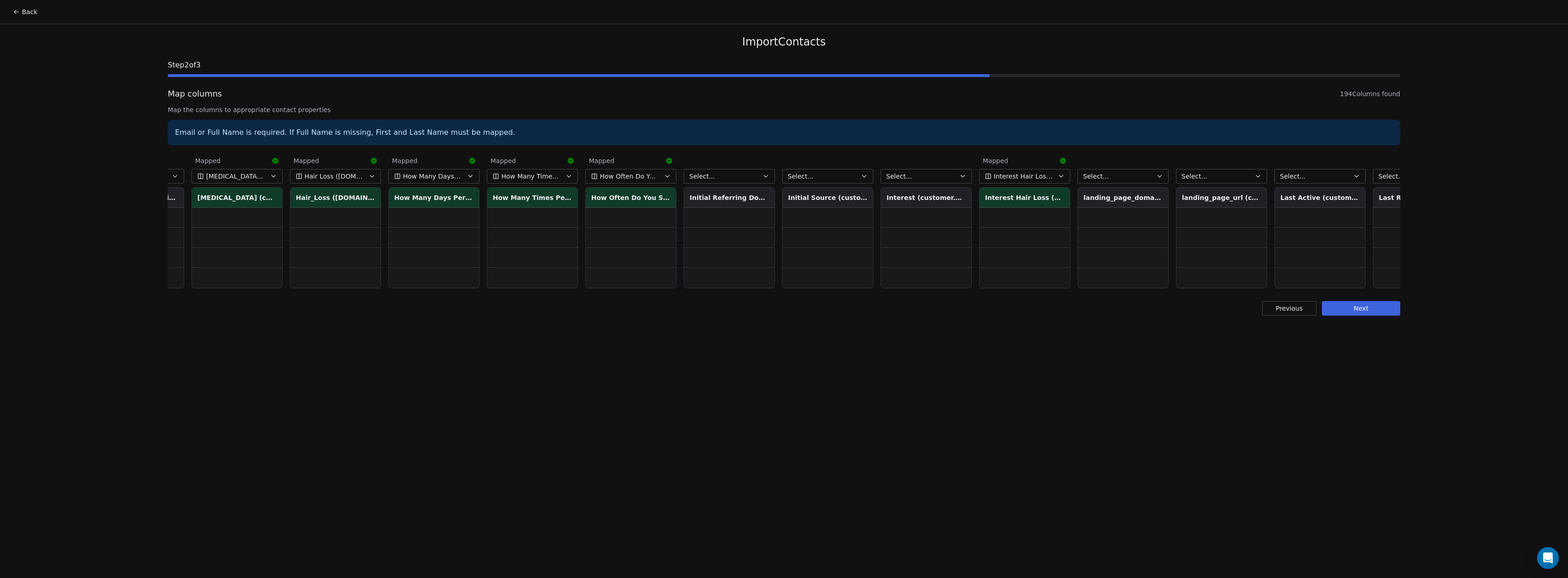
scroll to position [0, 4933]
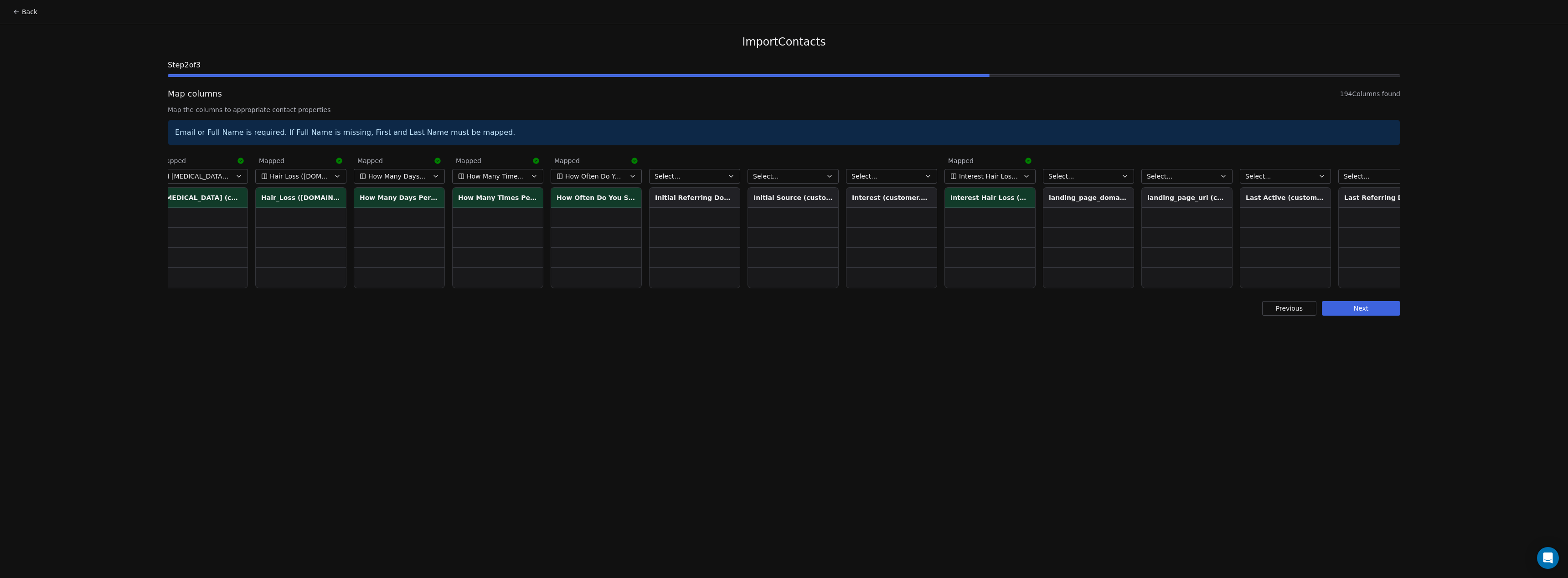
click at [869, 179] on span "Select..." at bounding box center [864, 176] width 26 height 9
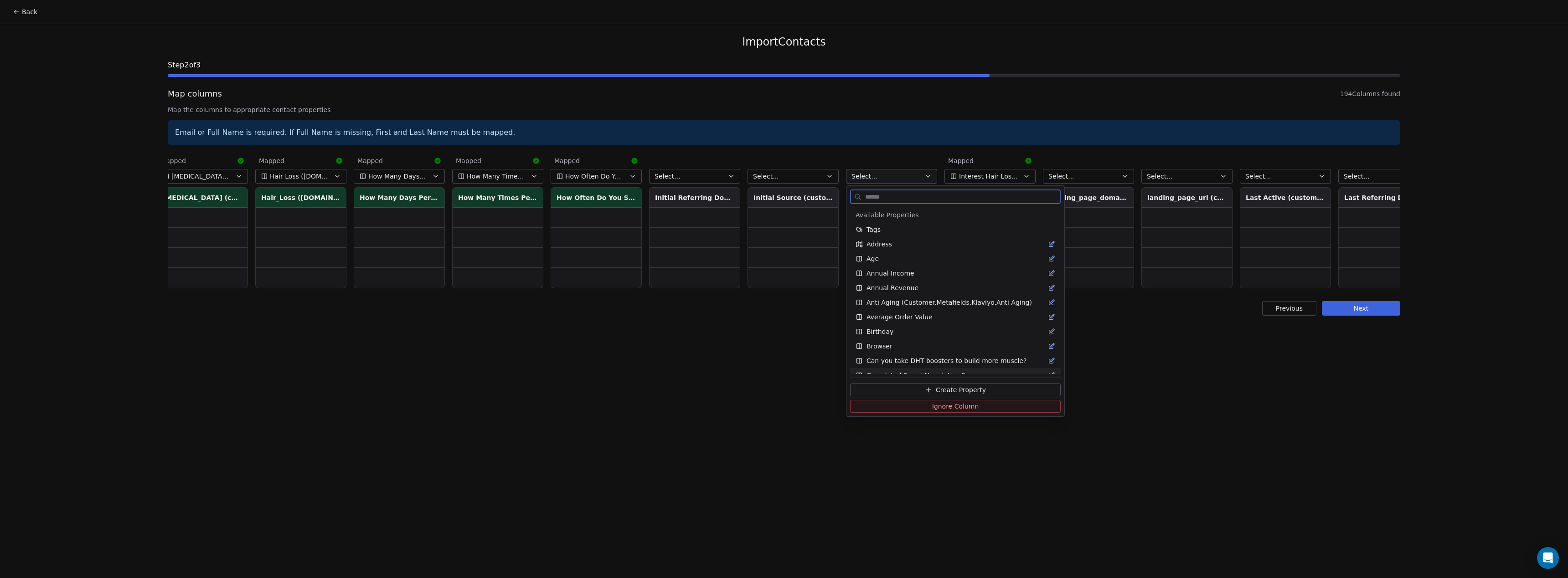
click at [909, 388] on button "Create Property" at bounding box center [956, 390] width 211 height 13
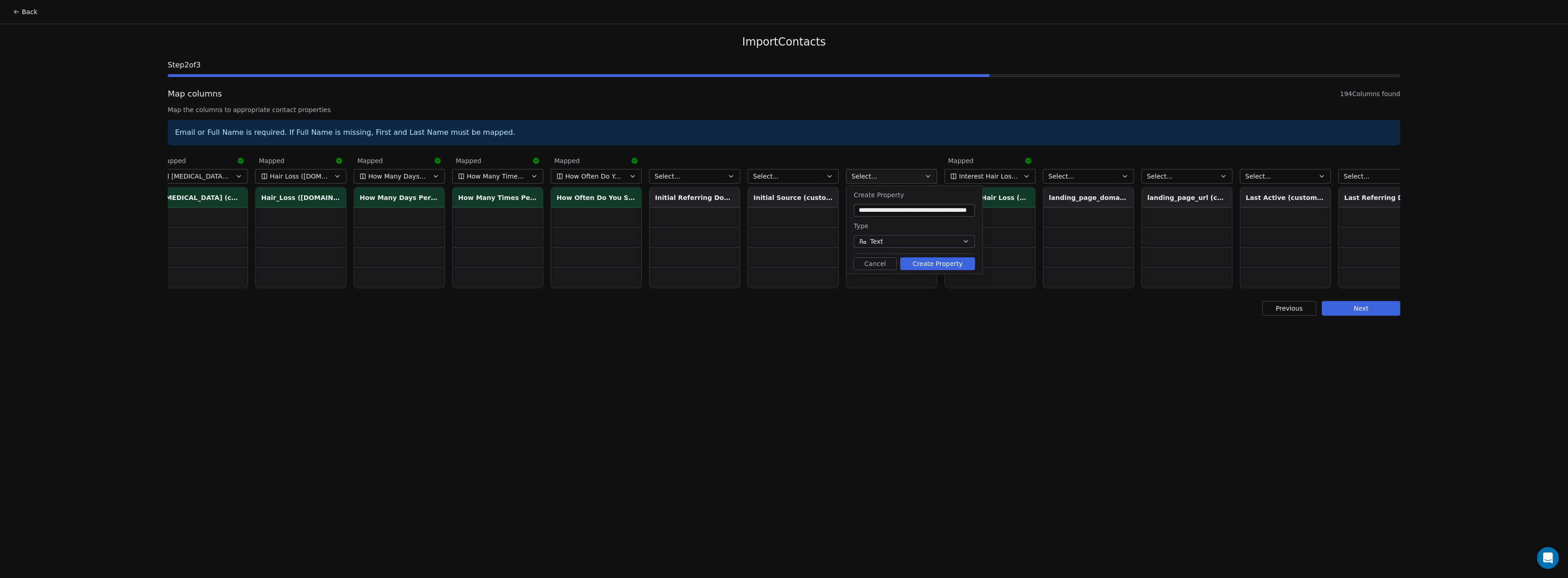
click at [919, 263] on button "Create Property" at bounding box center [937, 263] width 75 height 13
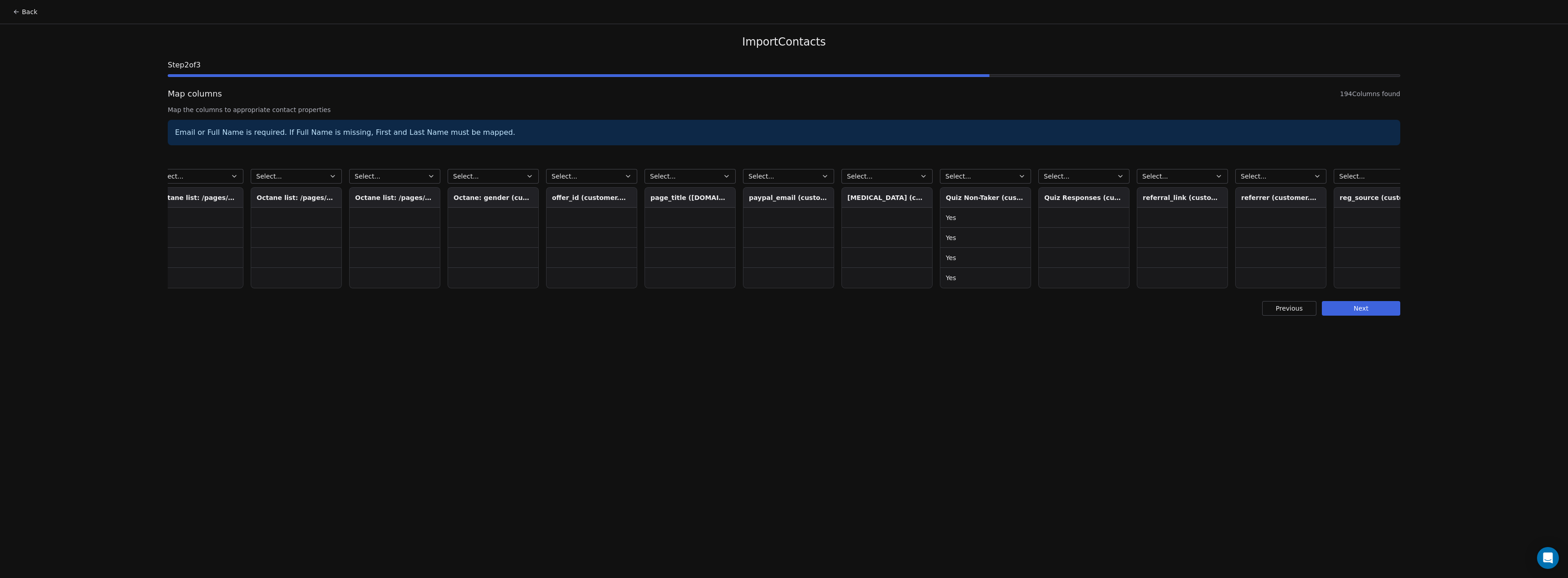
scroll to position [0, 11331]
click at [894, 179] on button "Select..." at bounding box center [894, 176] width 91 height 15
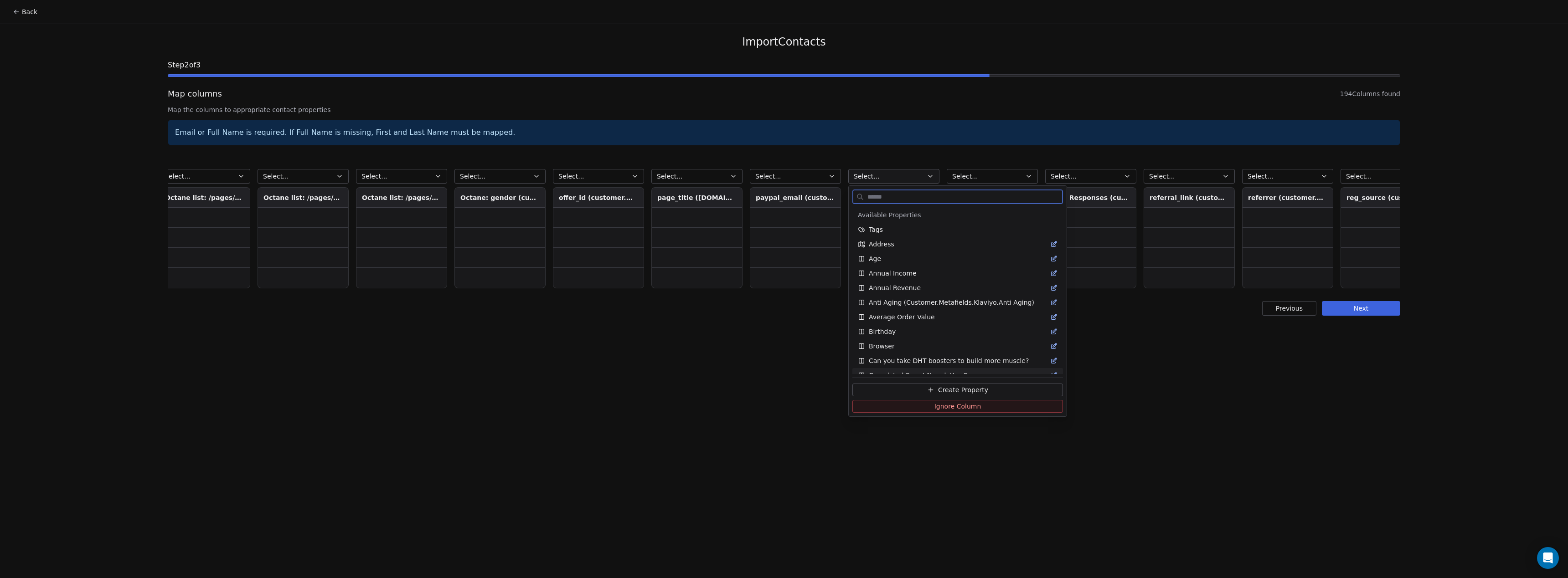
click at [959, 393] on span "Create Property" at bounding box center [963, 390] width 50 height 9
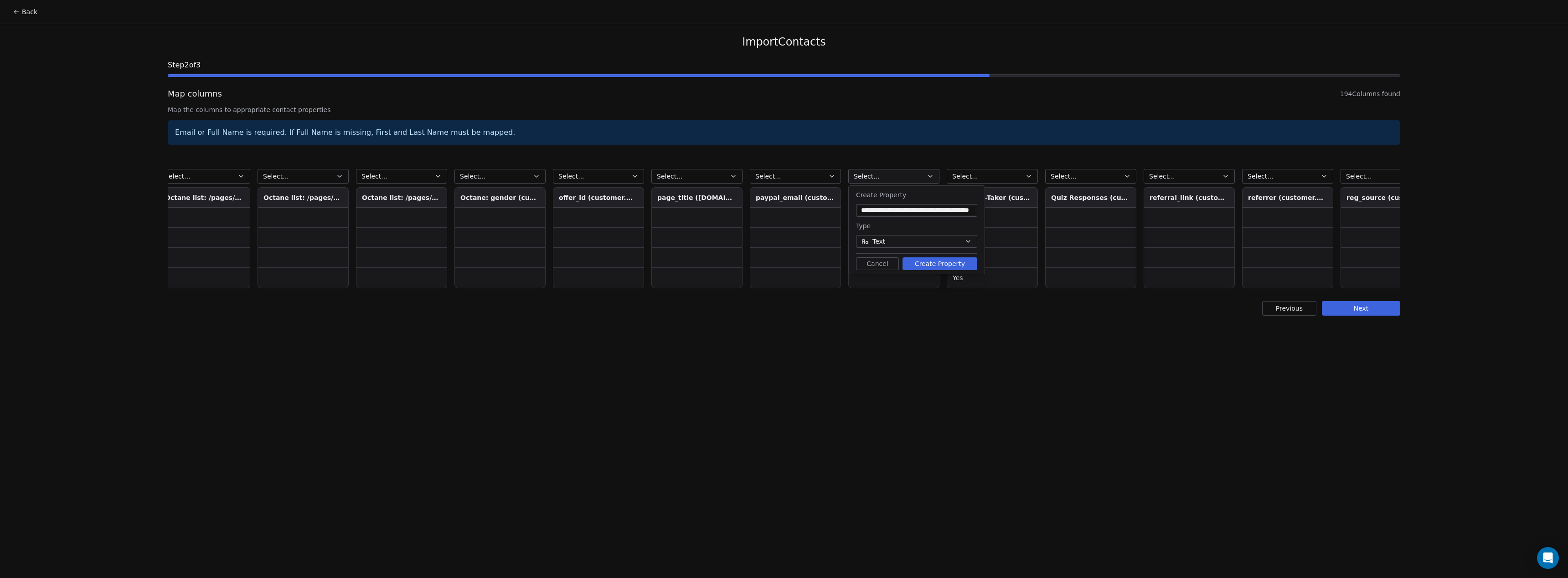
click at [935, 266] on button "Create Property" at bounding box center [940, 263] width 75 height 13
click at [984, 171] on button "Select..." at bounding box center [992, 176] width 91 height 15
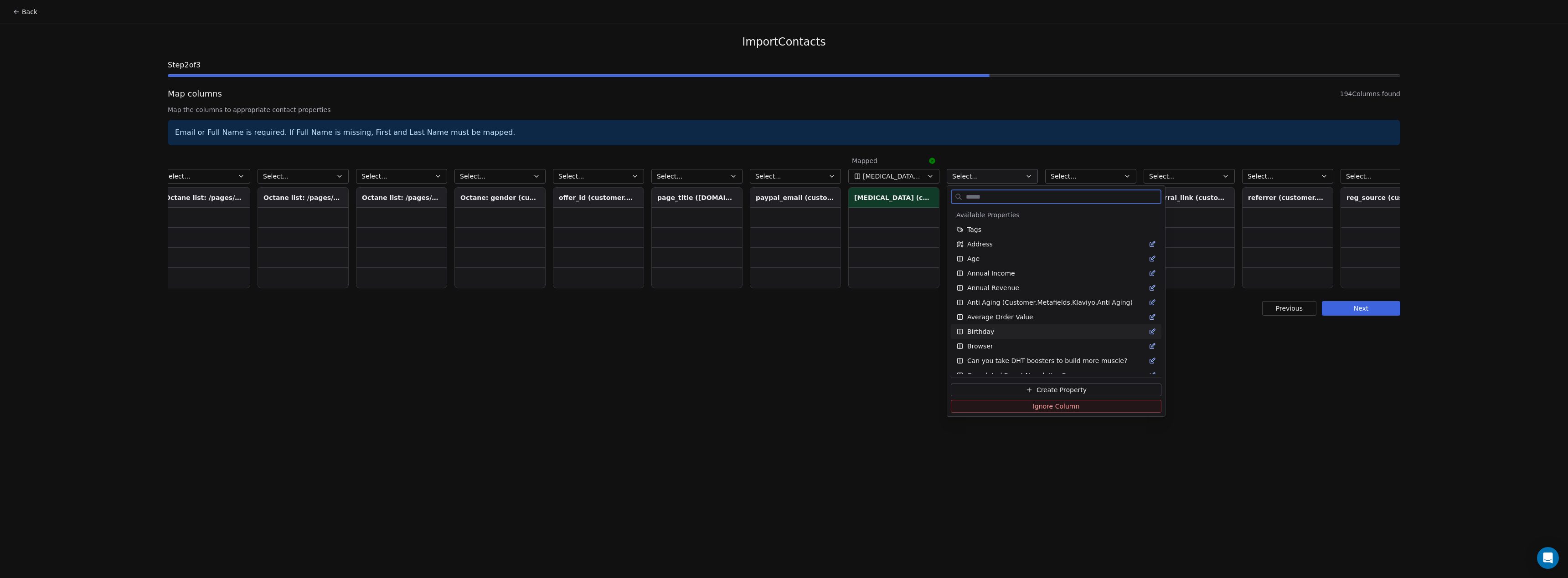
click at [1027, 388] on icon at bounding box center [1029, 390] width 7 height 7
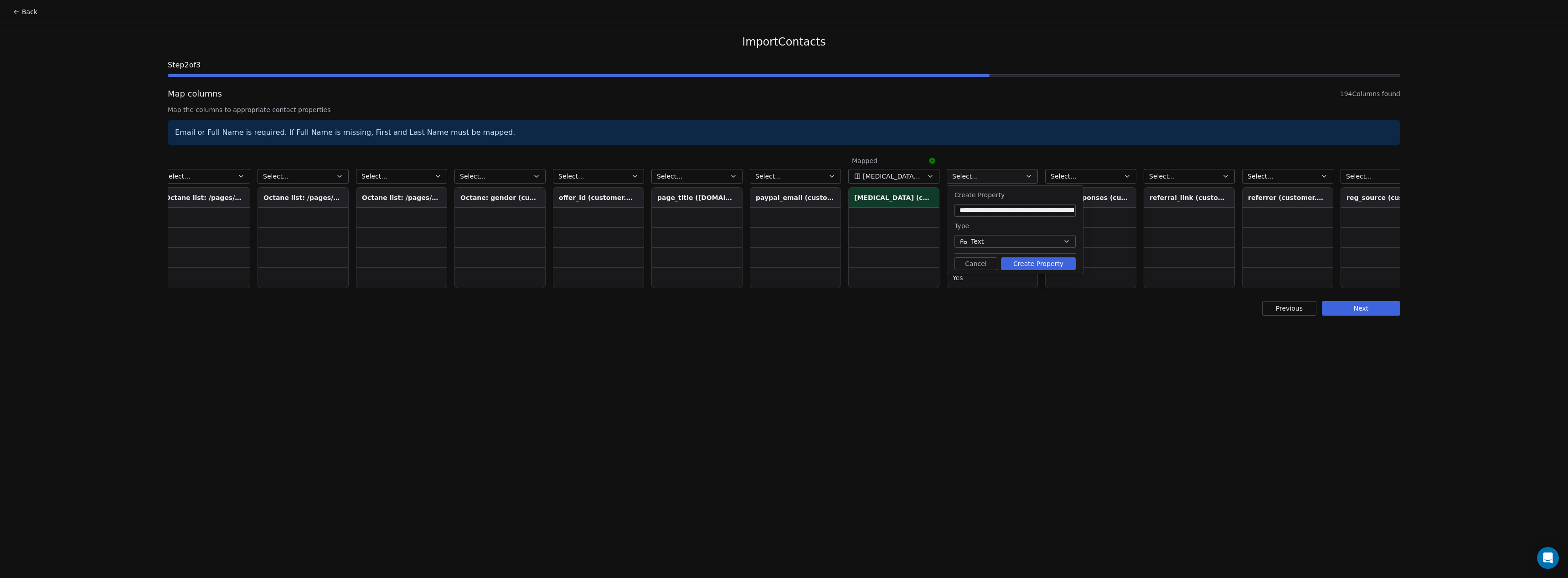
click at [1031, 257] on div "**********" at bounding box center [1015, 230] width 136 height 88
click at [1031, 262] on button "Create Property" at bounding box center [1038, 263] width 75 height 13
click at [1088, 178] on button "Select..." at bounding box center [1091, 176] width 91 height 15
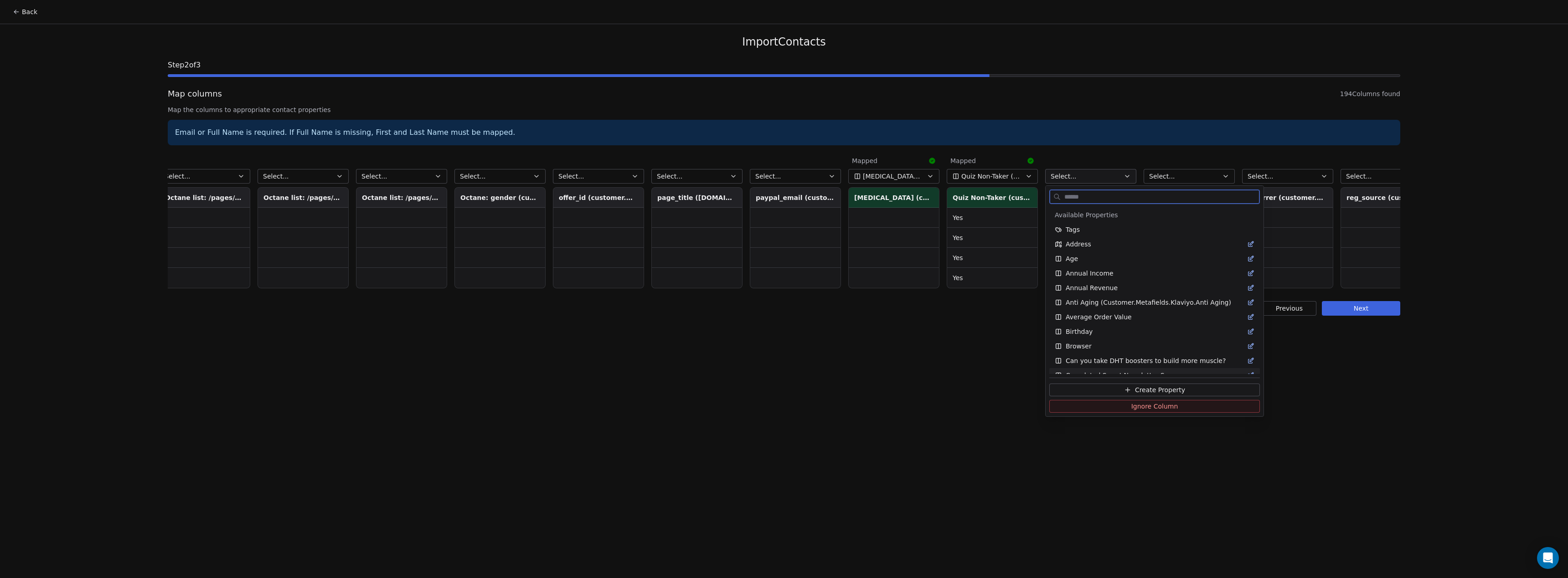
click at [1140, 390] on span "Create Property" at bounding box center [1160, 390] width 50 height 9
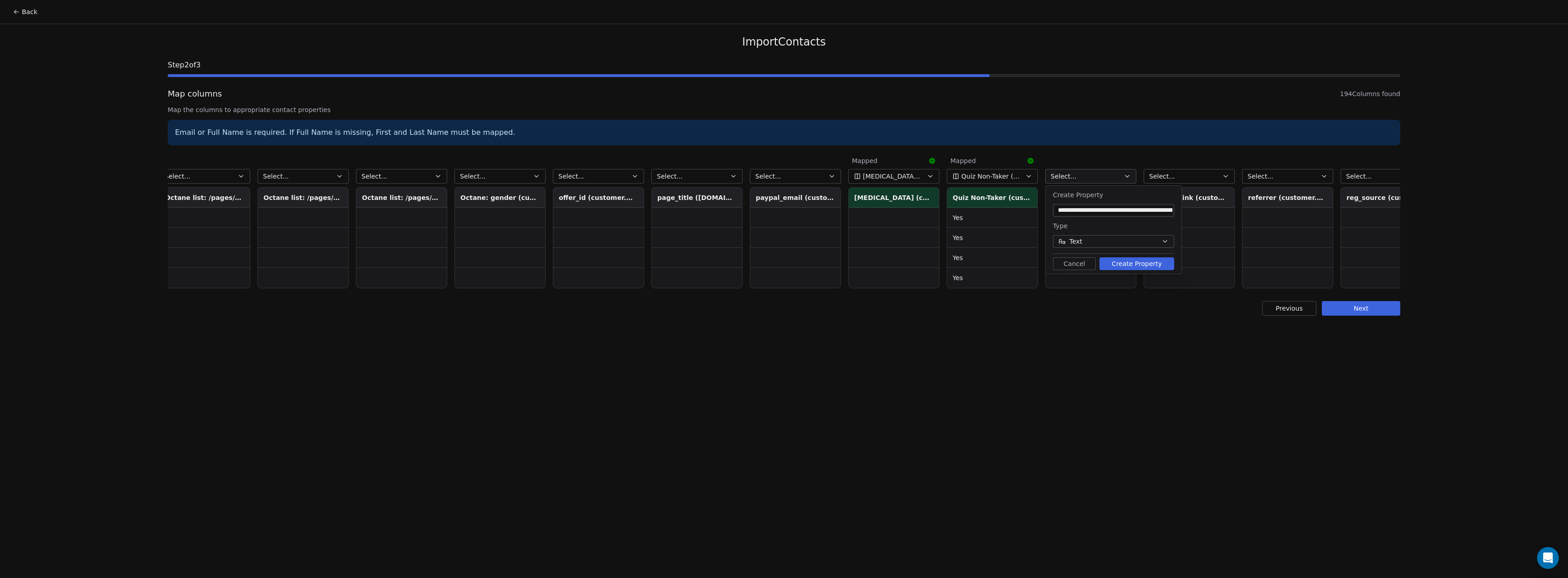
click at [1138, 262] on button "Create Property" at bounding box center [1136, 263] width 75 height 13
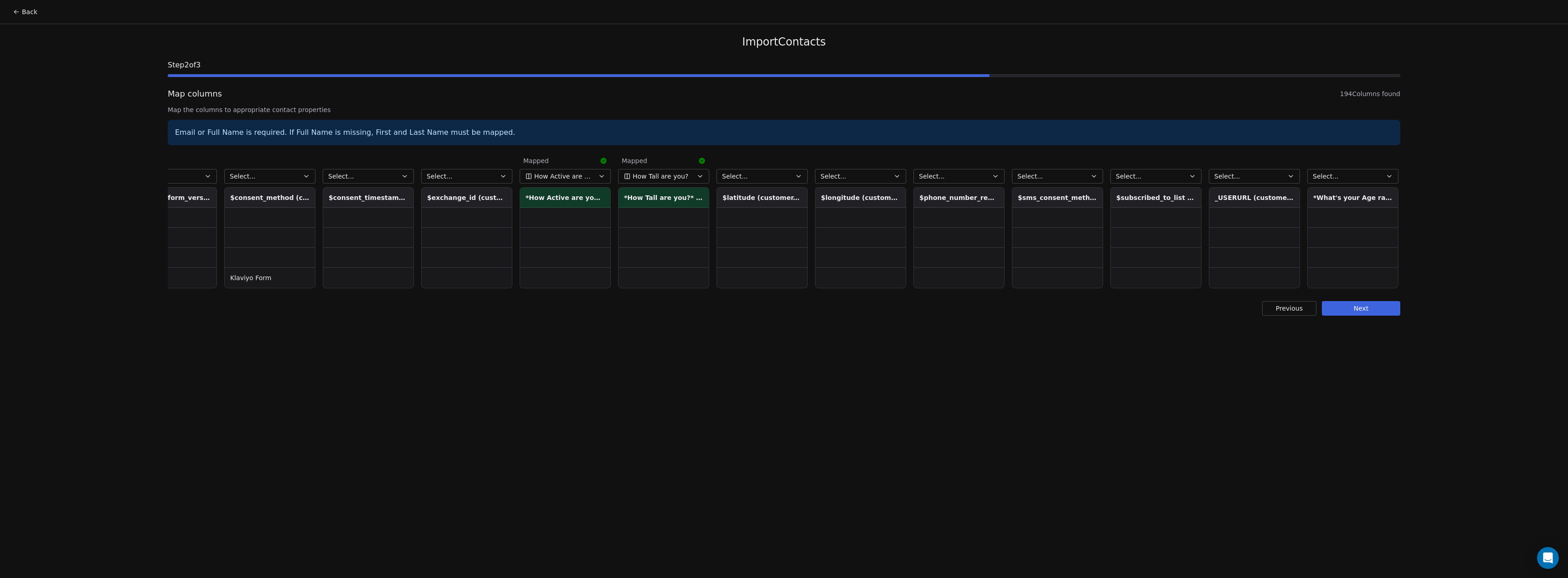
scroll to position [0, 17860]
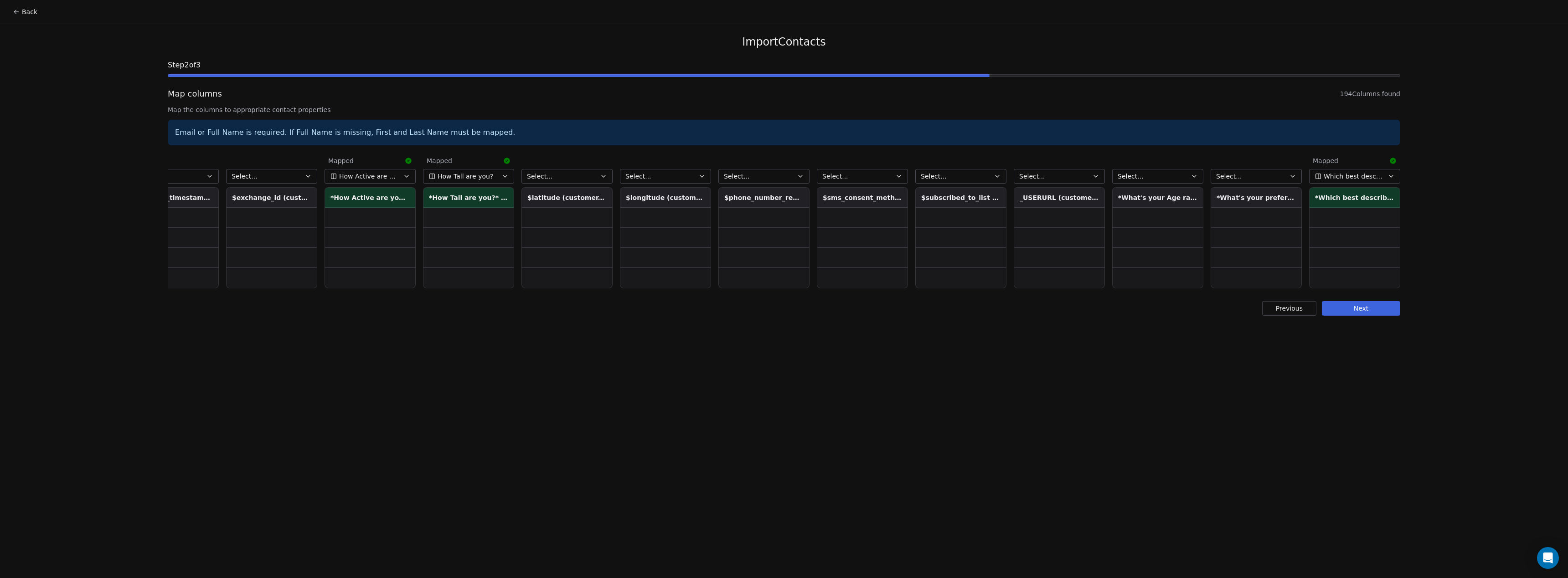
click at [1180, 175] on button "Select..." at bounding box center [1158, 176] width 91 height 15
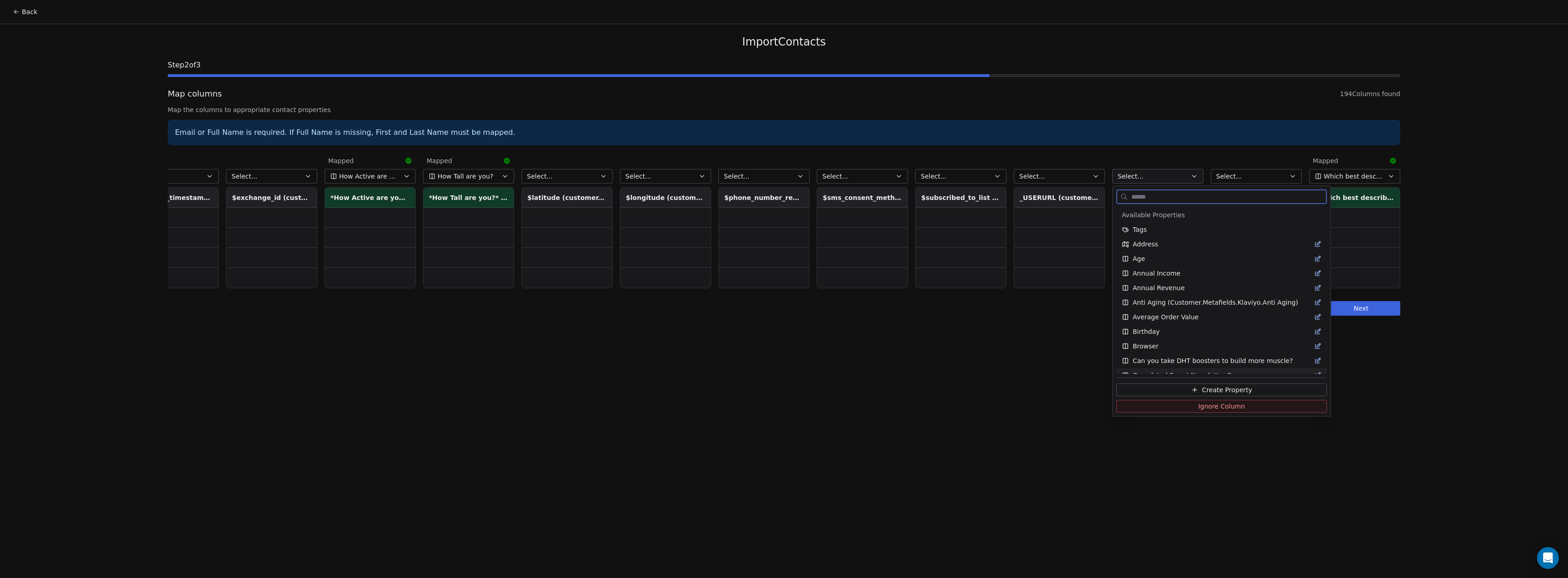
click at [1220, 389] on span "Create Property" at bounding box center [1227, 390] width 50 height 9
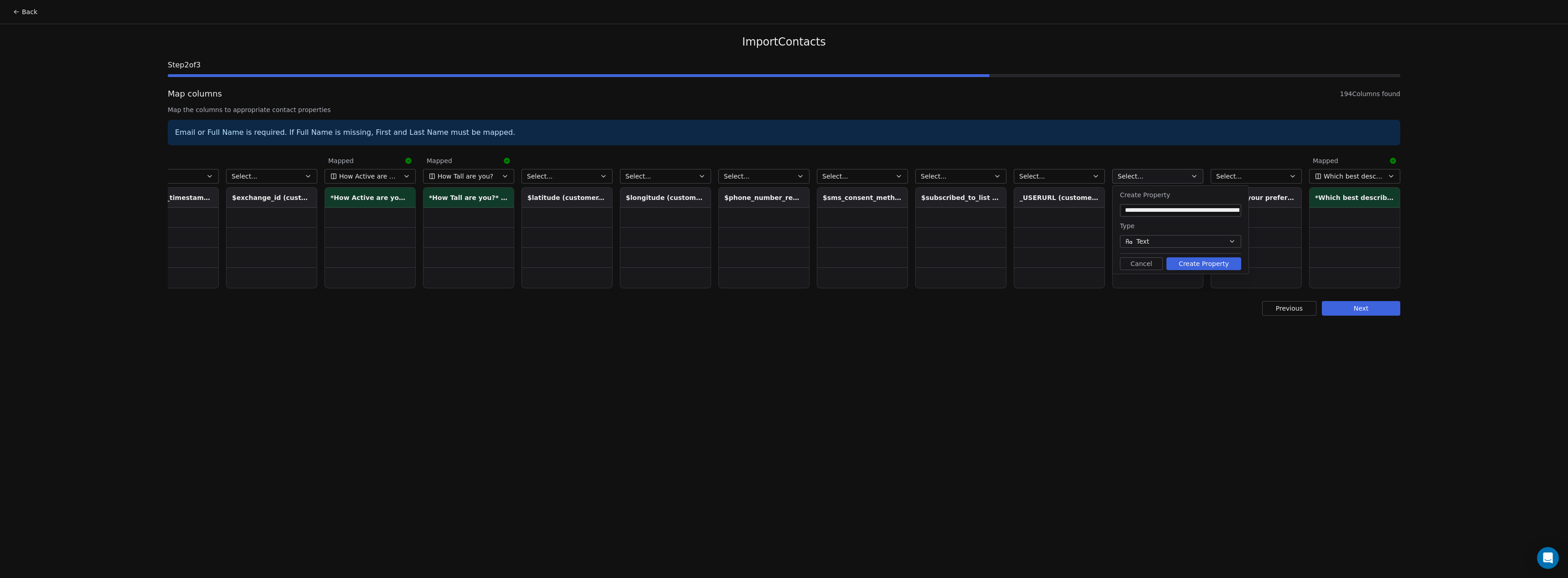
click at [1208, 260] on button "Create Property" at bounding box center [1203, 263] width 75 height 13
click at [1282, 179] on button "Select..." at bounding box center [1256, 176] width 91 height 15
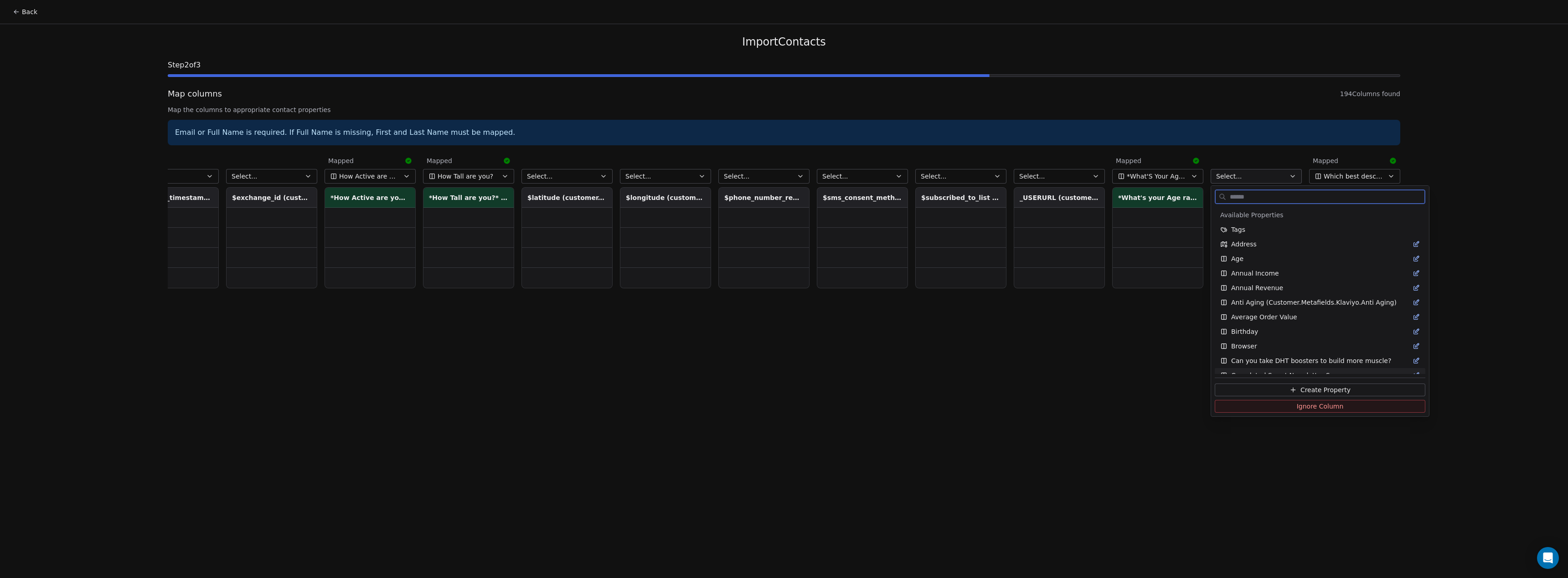
click at [1307, 387] on span "Create Property" at bounding box center [1325, 390] width 50 height 9
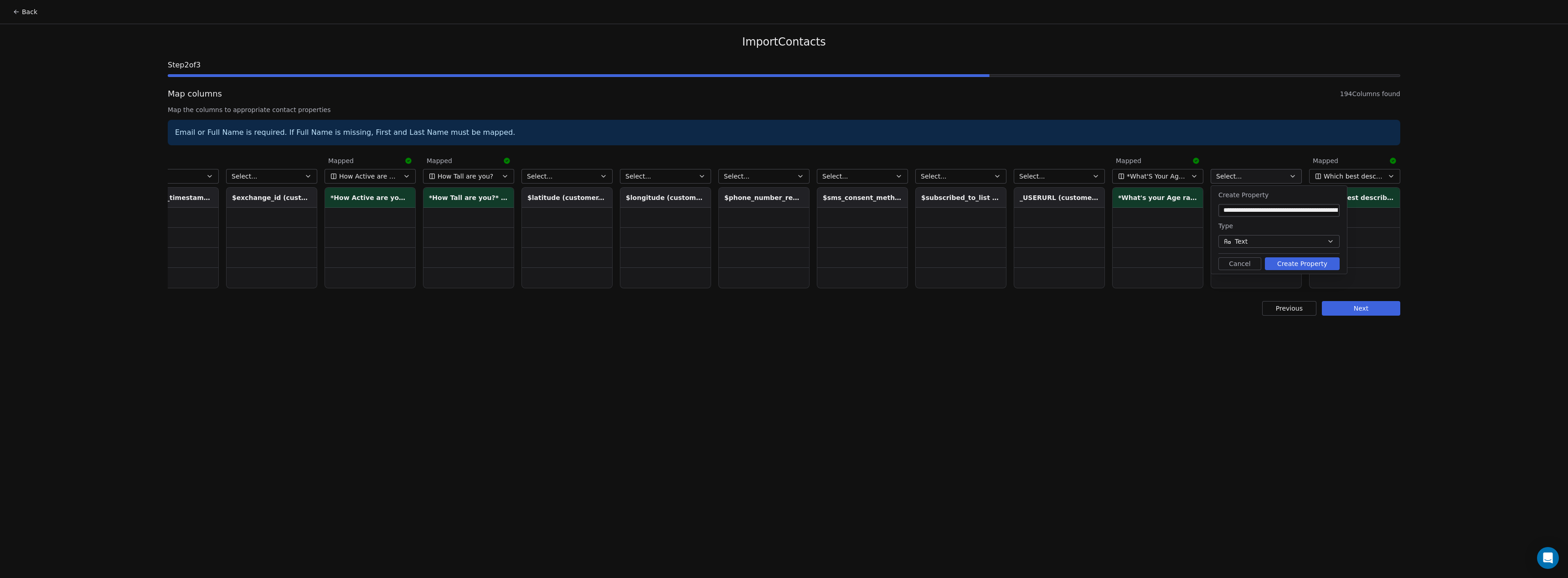
click at [1321, 260] on button "Create Property" at bounding box center [1302, 263] width 75 height 13
click at [1371, 312] on button "Next" at bounding box center [1361, 308] width 79 height 15
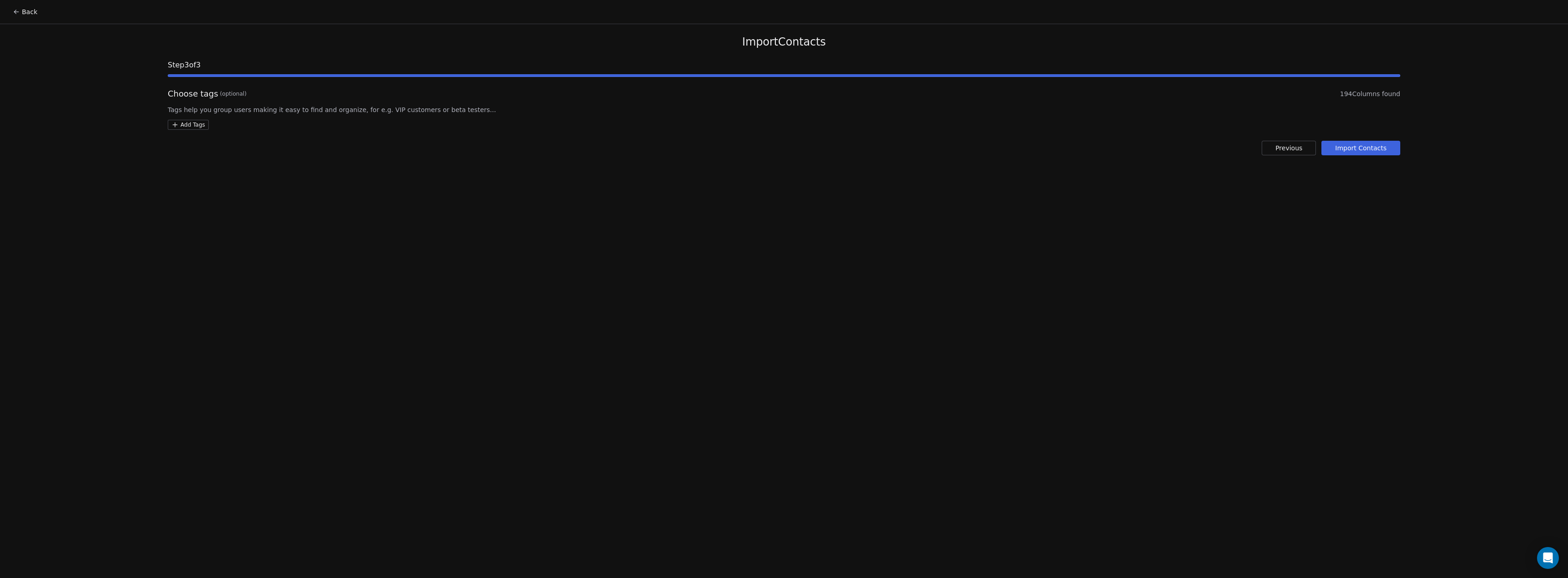
click at [184, 128] on html "Back Import Contacts Step 3 of 3 Choose tags (optional) 194 Columns found Tags …" at bounding box center [784, 289] width 1568 height 578
type input "**********"
click at [180, 169] on button "Suggestions" at bounding box center [181, 170] width 7 height 7
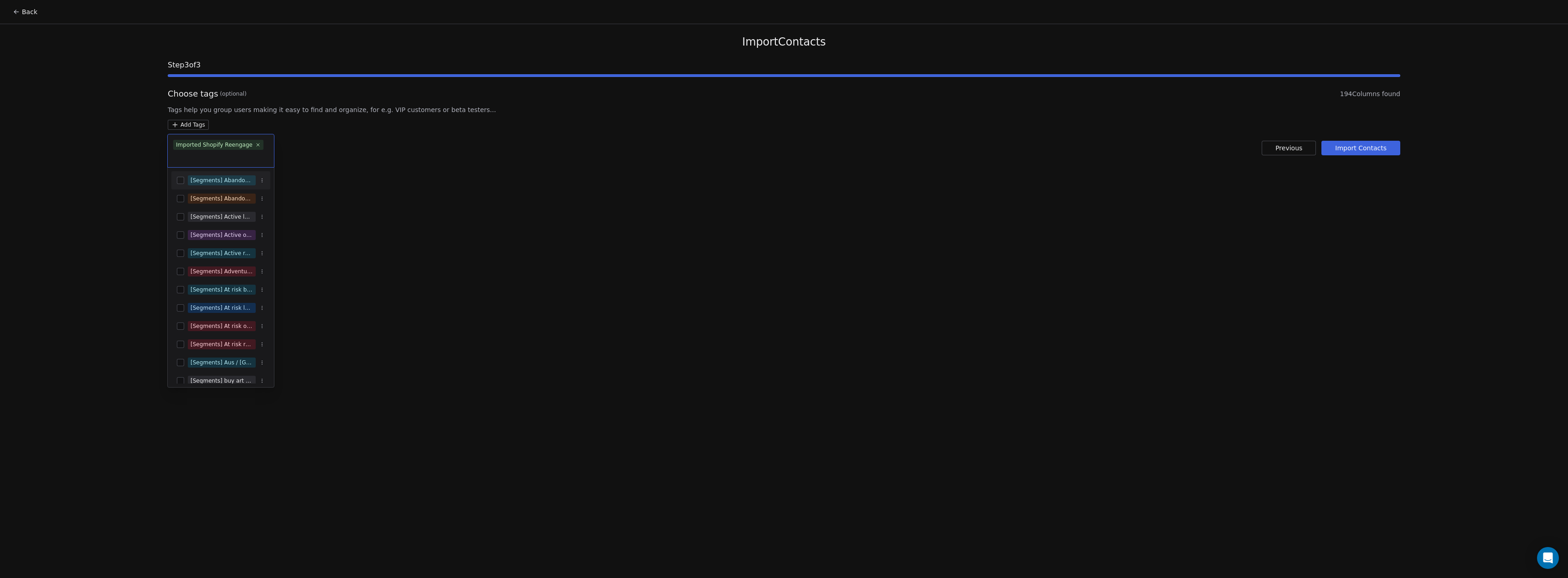
drag, startPoint x: 544, startPoint y: 242, endPoint x: 539, endPoint y: 242, distance: 5.0
click at [543, 242] on html "Back Import Contacts Step 3 of 3 Choose tags (optional) 194 Columns found Tags …" at bounding box center [784, 289] width 1568 height 578
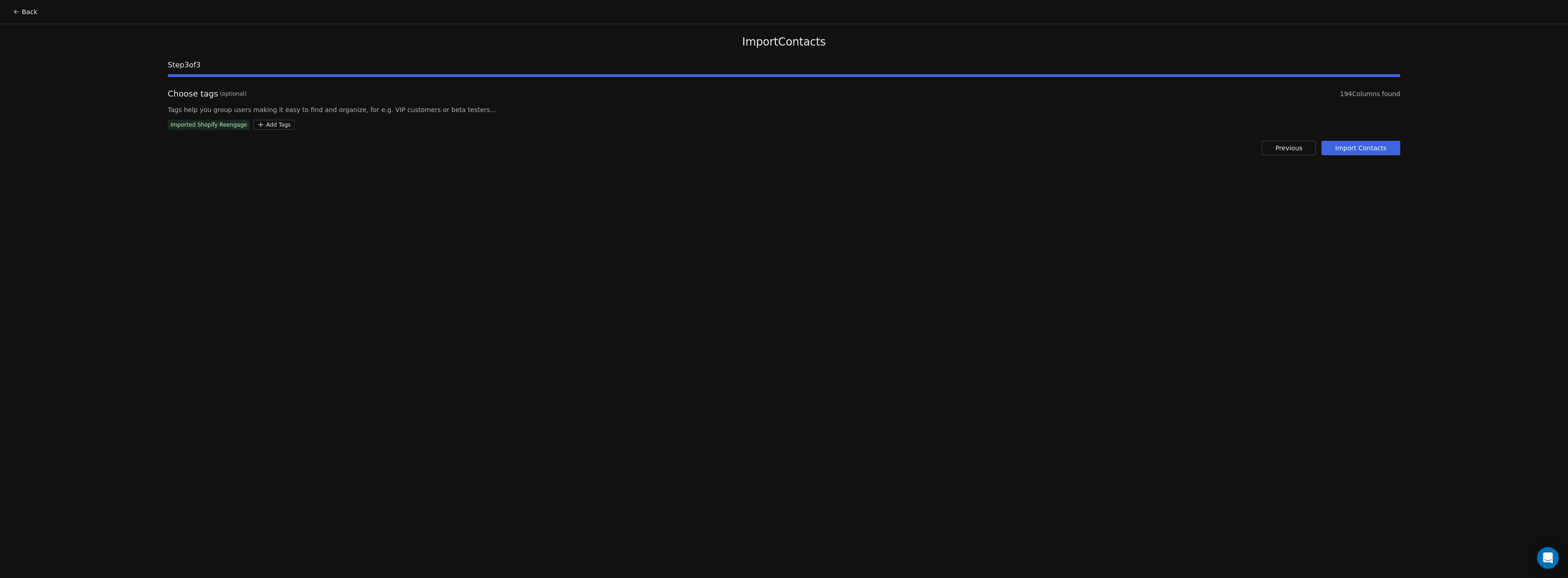
click at [1351, 148] on button "Import Contacts" at bounding box center [1361, 148] width 79 height 15
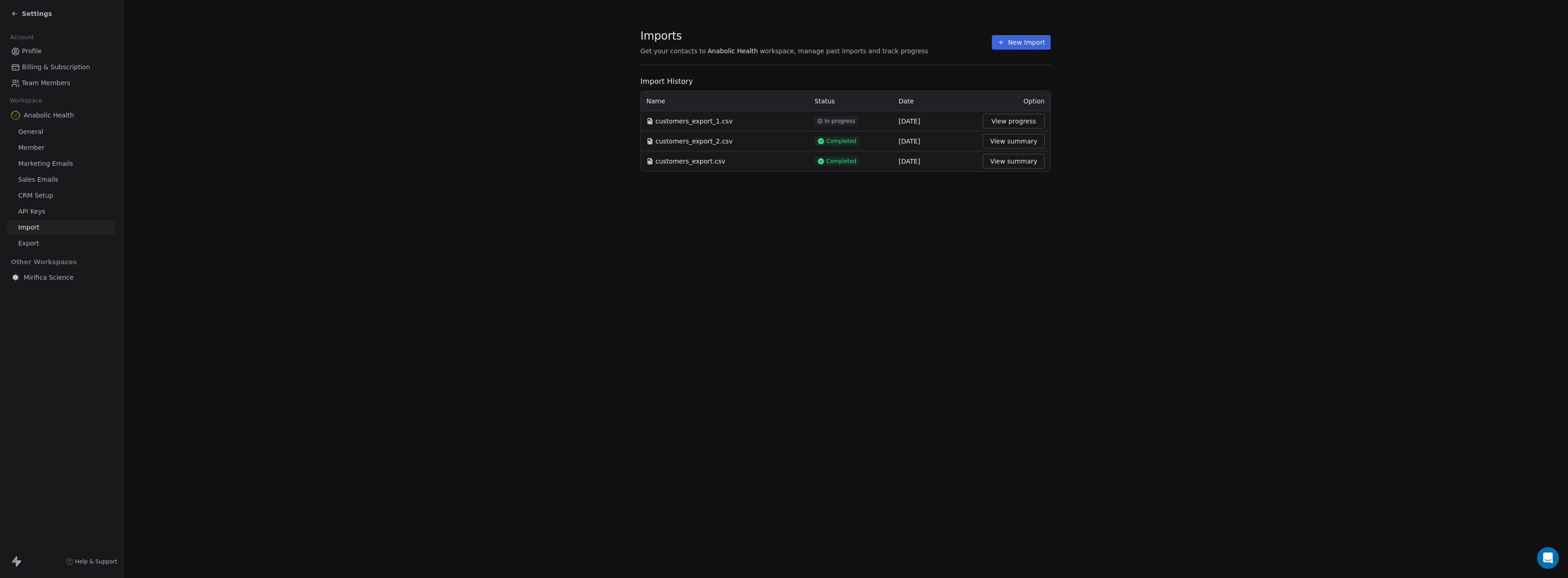
click at [1010, 161] on button "View summary" at bounding box center [1013, 161] width 62 height 15
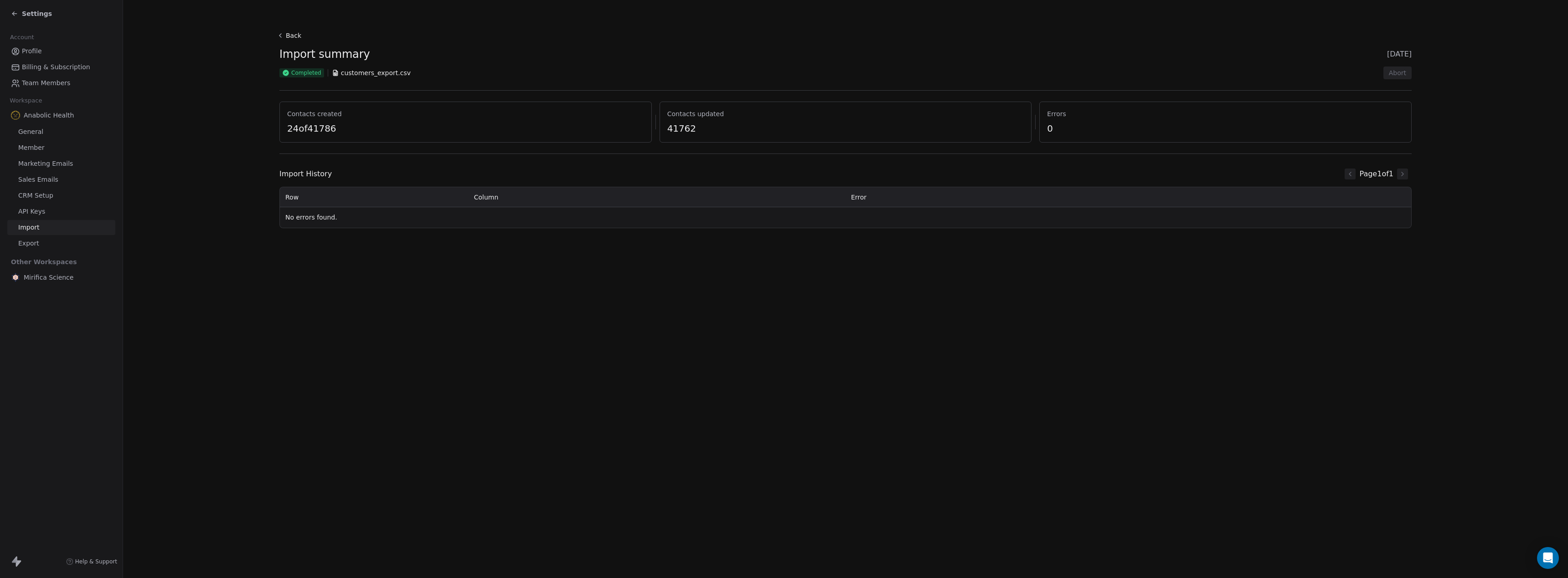
click at [293, 35] on button "Back" at bounding box center [290, 35] width 29 height 16
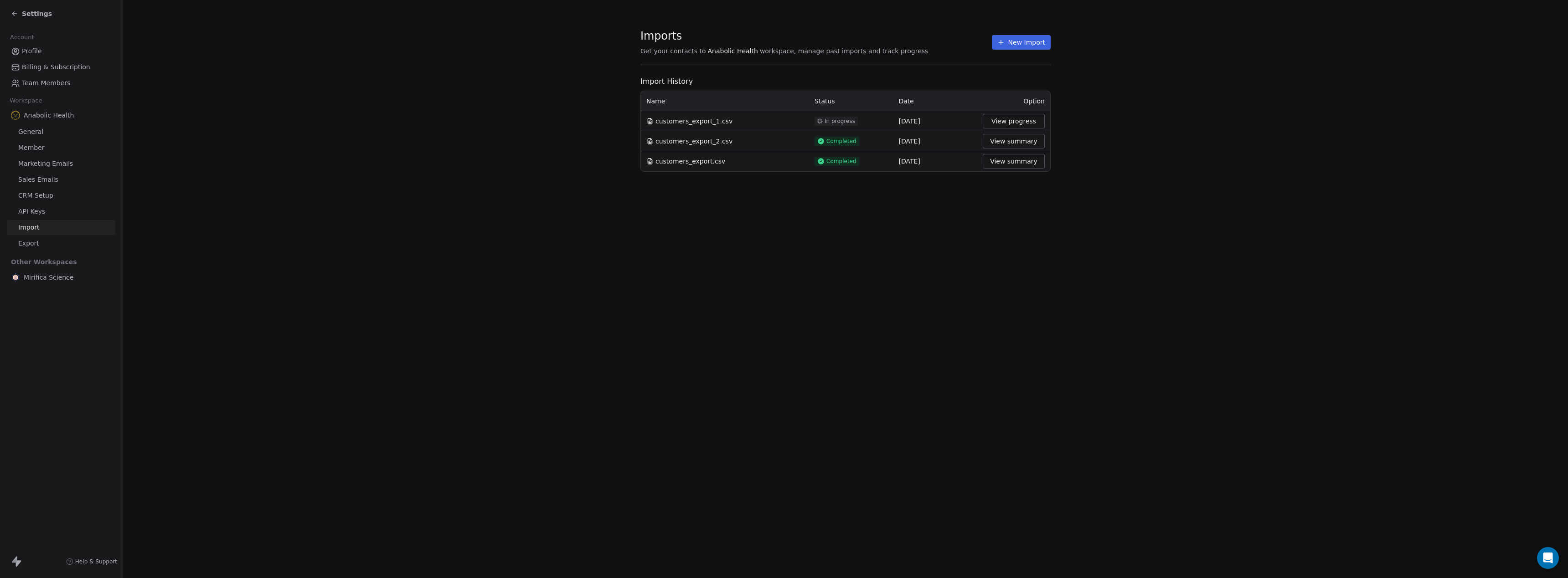
click at [1021, 141] on button "View summary" at bounding box center [1013, 141] width 62 height 15
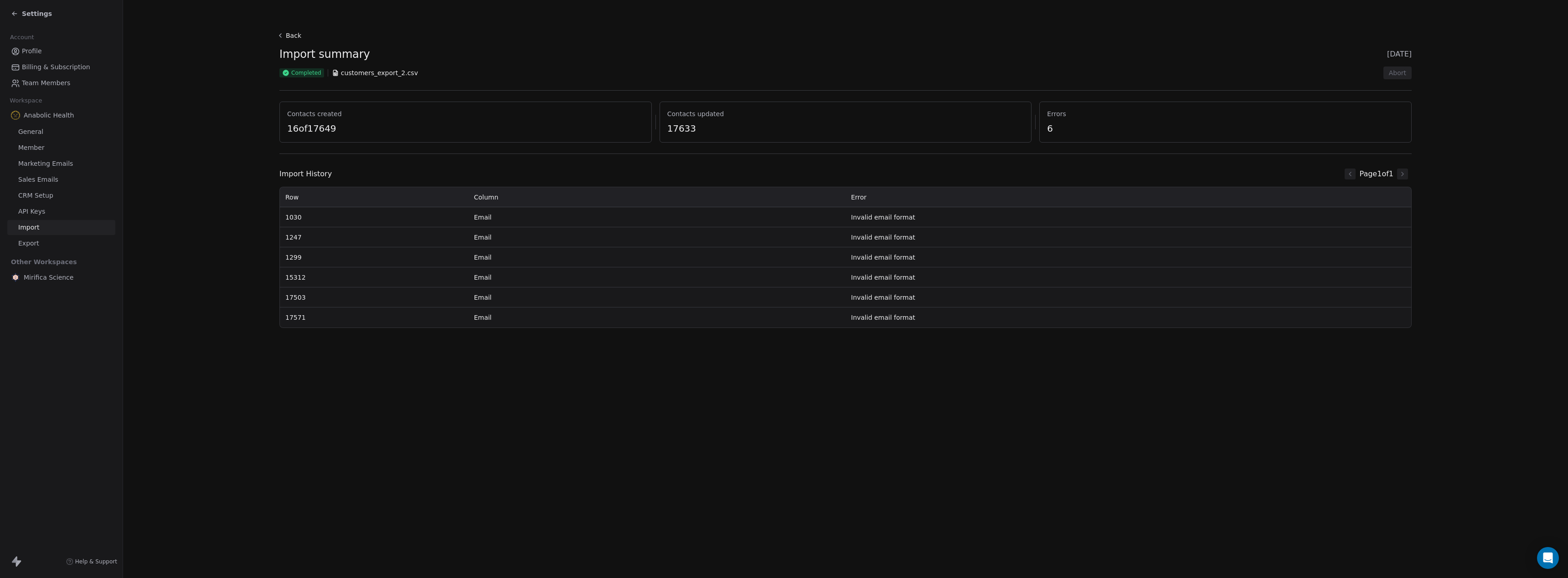
click at [282, 34] on icon at bounding box center [281, 35] width 7 height 7
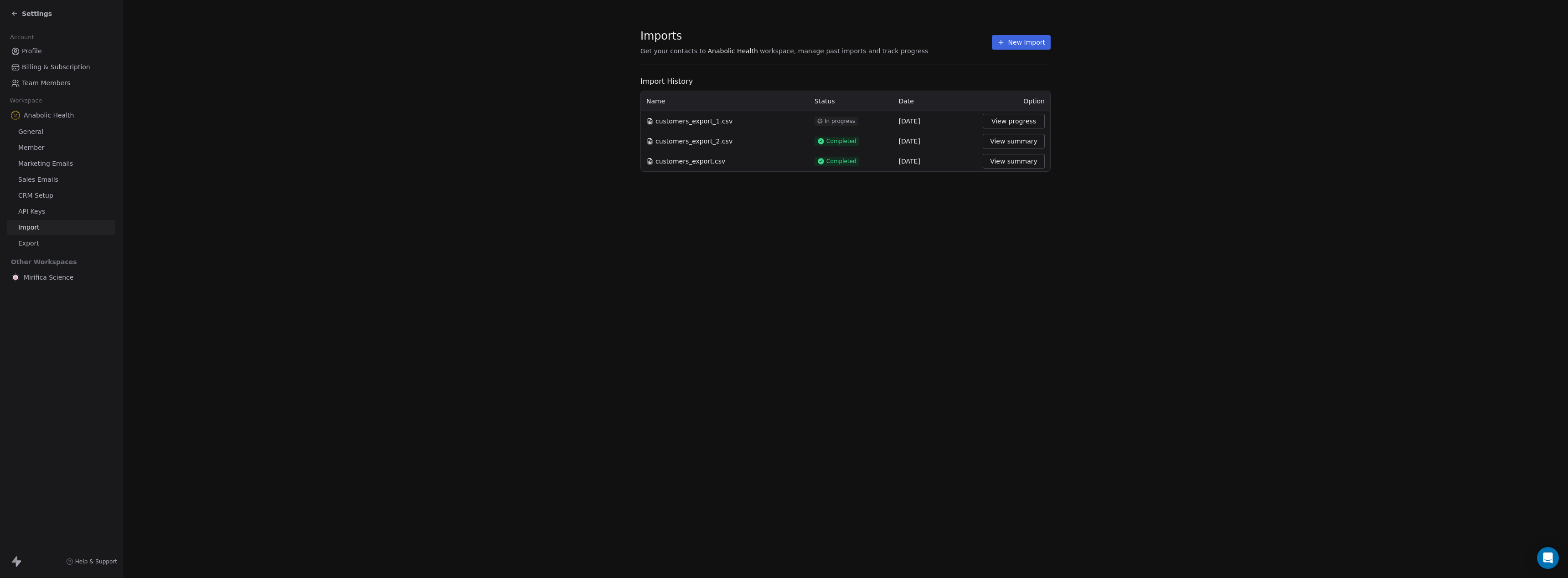
click at [1168, 139] on section "Imports Get your contacts to Anabolic Health workspace, manage past imports and…" at bounding box center [845, 100] width 1445 height 201
click at [1021, 122] on button "View summary" at bounding box center [1013, 121] width 62 height 15
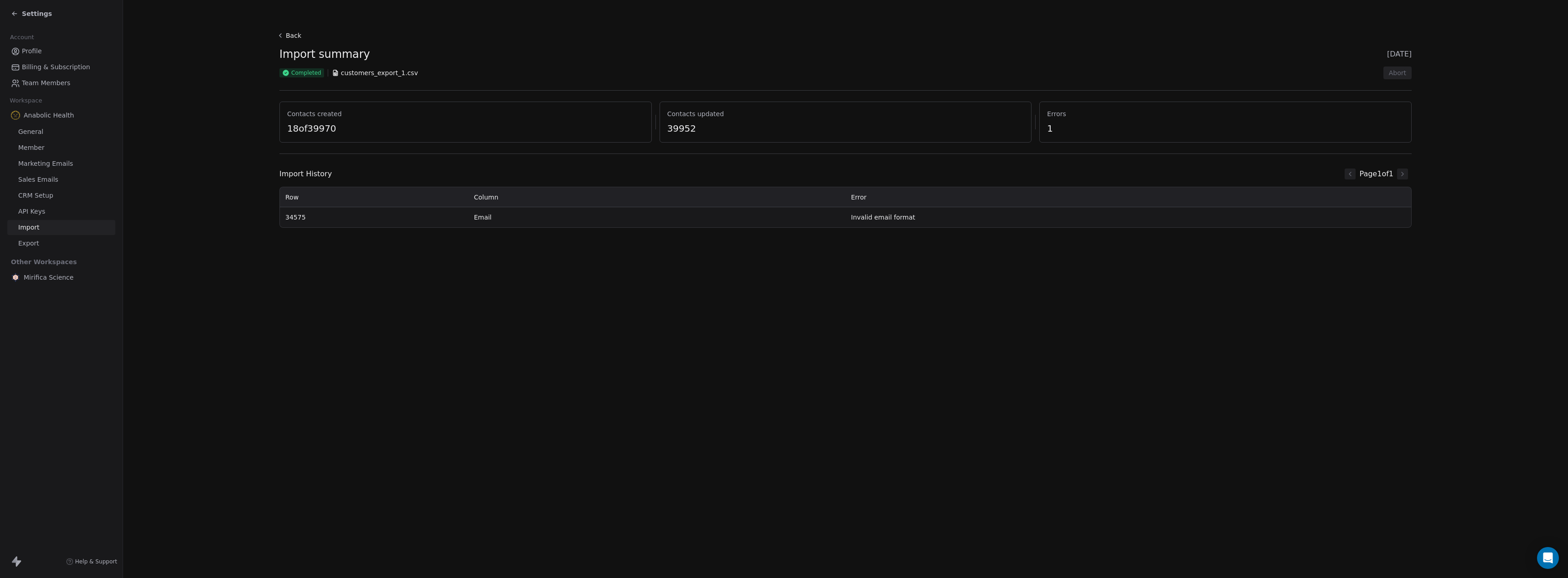
click at [296, 36] on button "Back" at bounding box center [290, 35] width 29 height 16
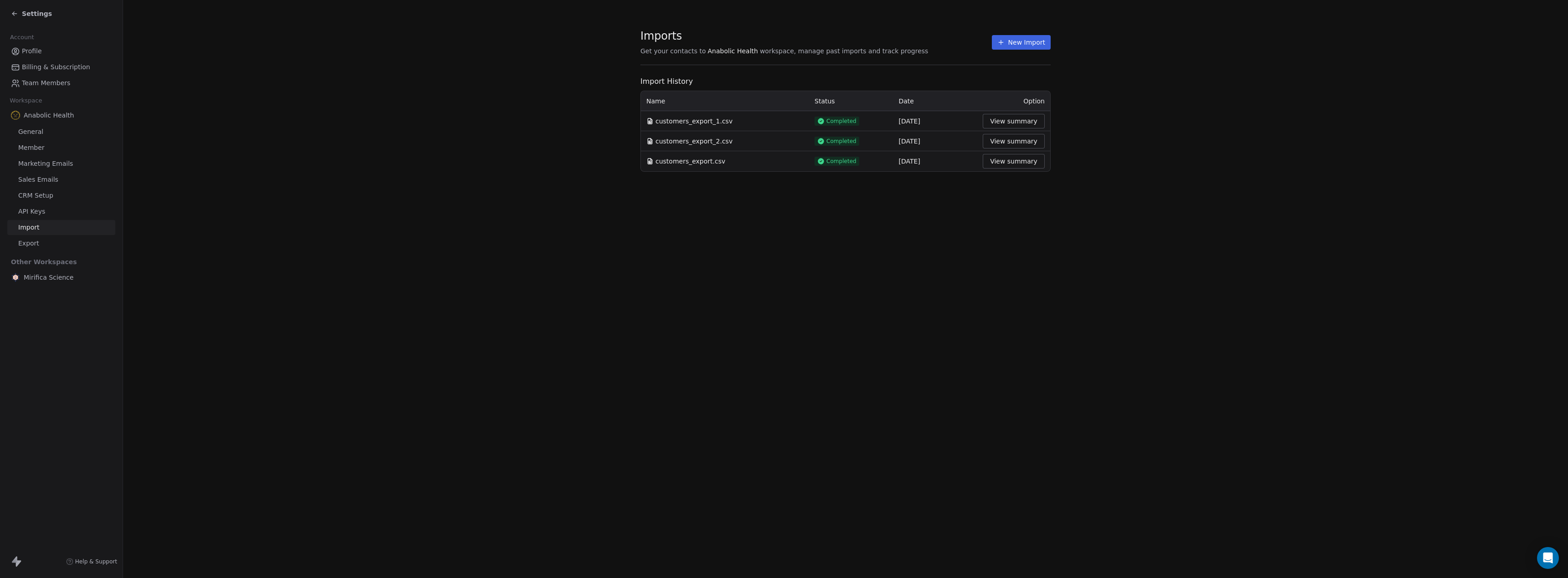
click at [17, 17] on icon at bounding box center [15, 13] width 7 height 7
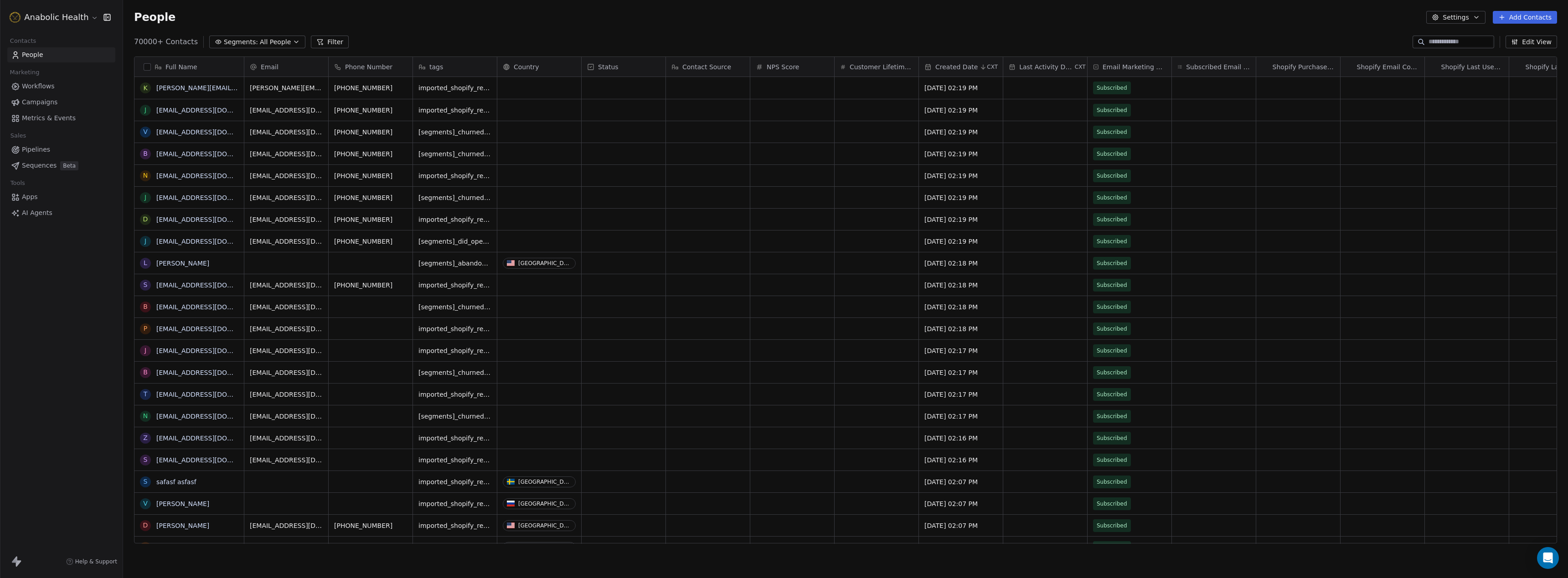
scroll to position [509, 1445]
click at [260, 48] on button "Segments: All People" at bounding box center [257, 41] width 96 height 13
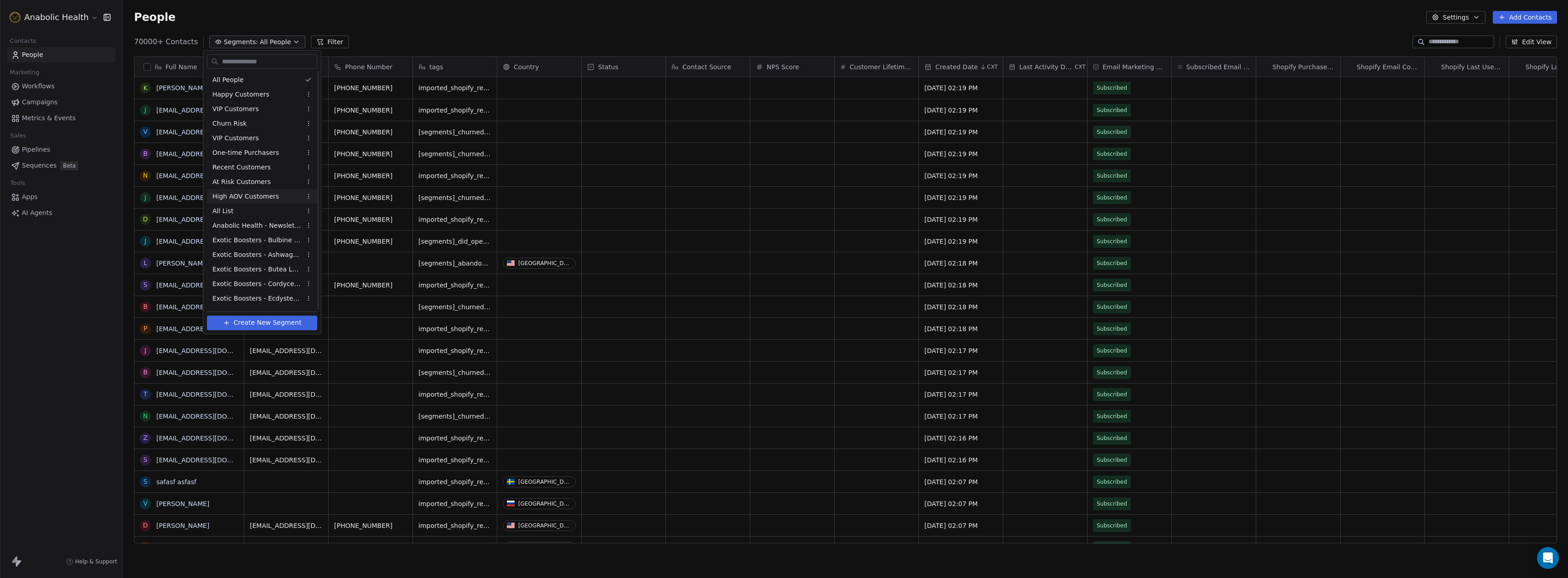
scroll to position [260, 0]
click at [270, 289] on span "Imported Shopify Reengage (6-Week 50% Re-engage Flow)" at bounding box center [257, 287] width 89 height 10
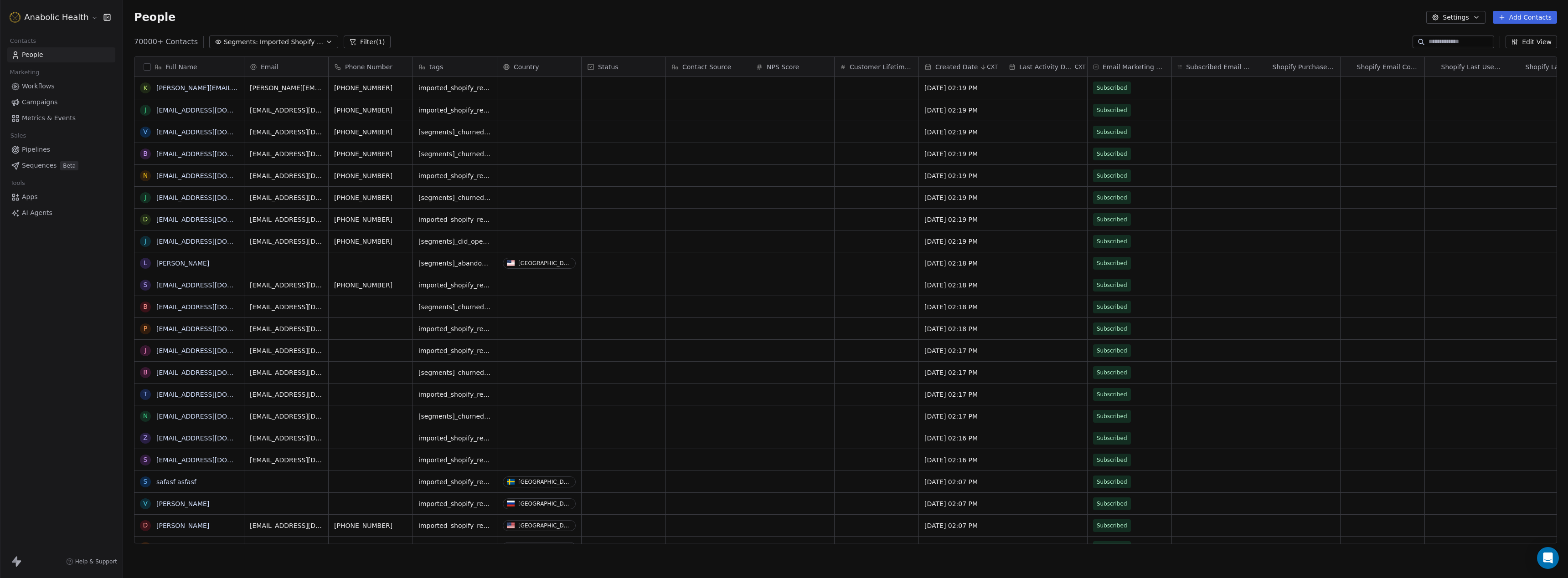
scroll to position [509, 1445]
click at [144, 65] on button "button" at bounding box center [147, 67] width 7 height 7
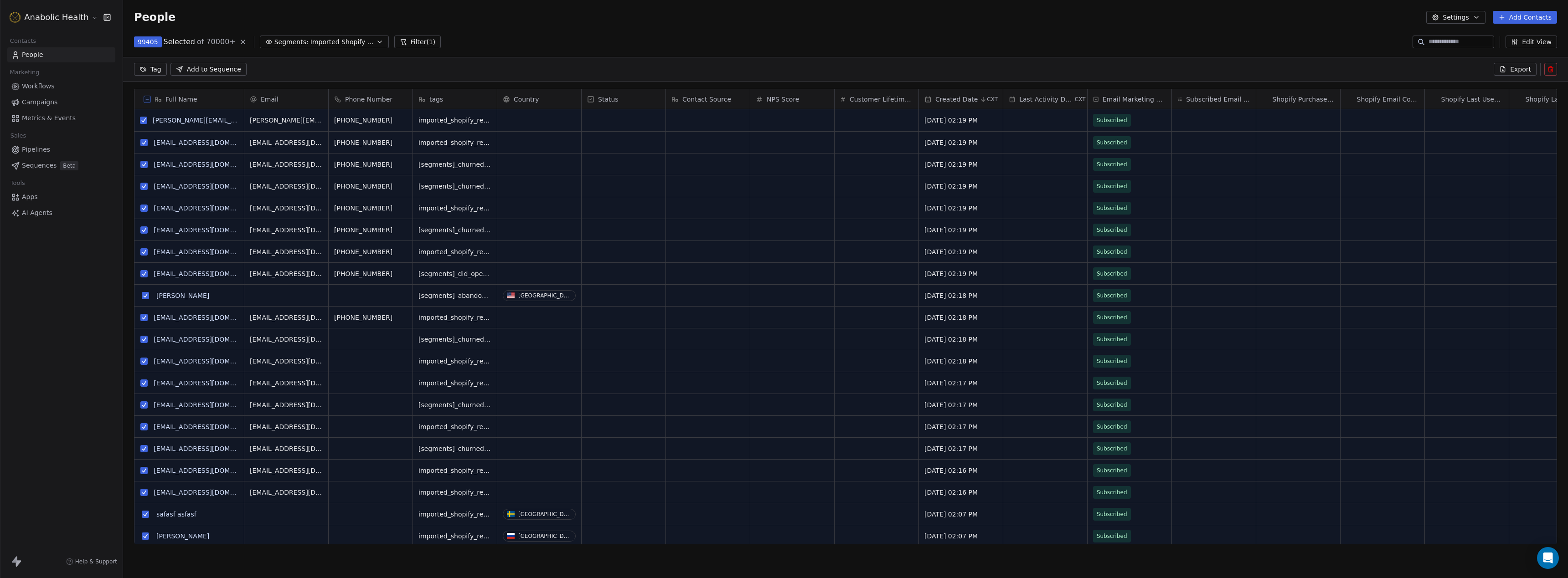
scroll to position [476, 1445]
click at [144, 97] on button at bounding box center [147, 99] width 7 height 7
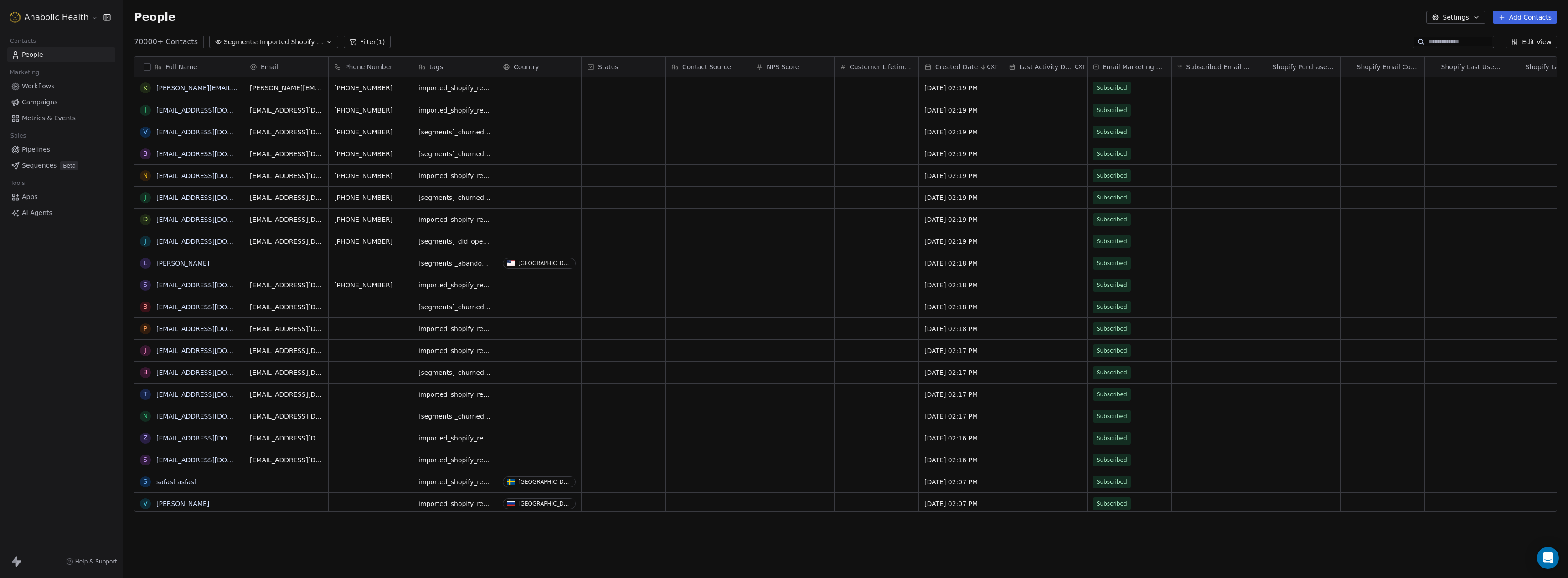
scroll to position [509, 1445]
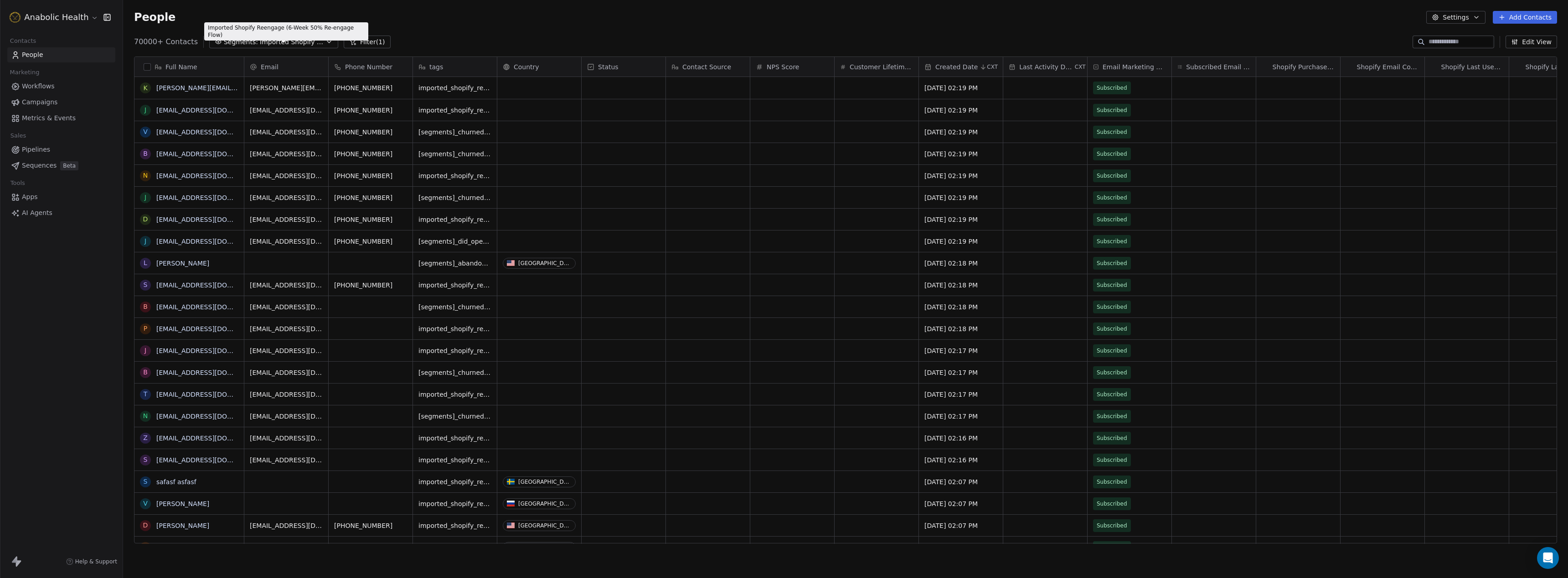
click at [278, 44] on span "Imported Shopify Reengage (6-Week 50% Re-engage Flow)" at bounding box center [292, 42] width 64 height 10
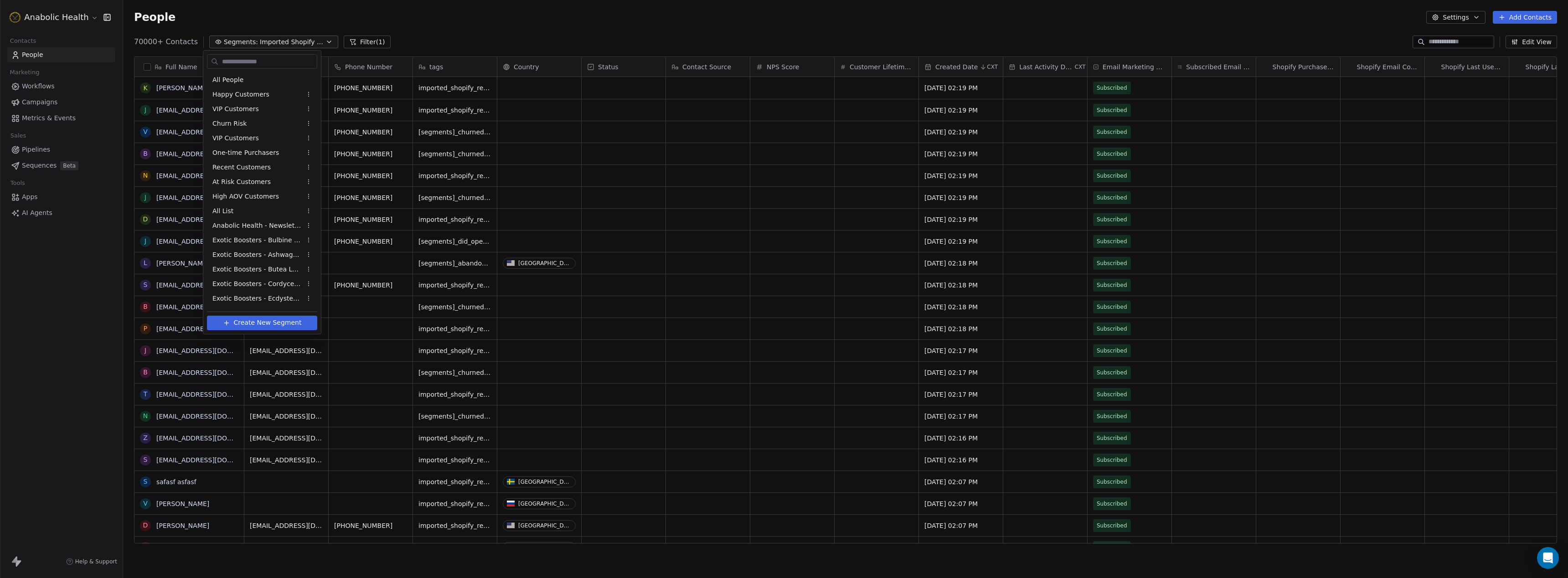
scroll to position [246, 0]
click at [517, 35] on html "Anabolic Health Contacts People Marketing Workflows Campaigns Metrics & Events …" at bounding box center [784, 289] width 1568 height 578
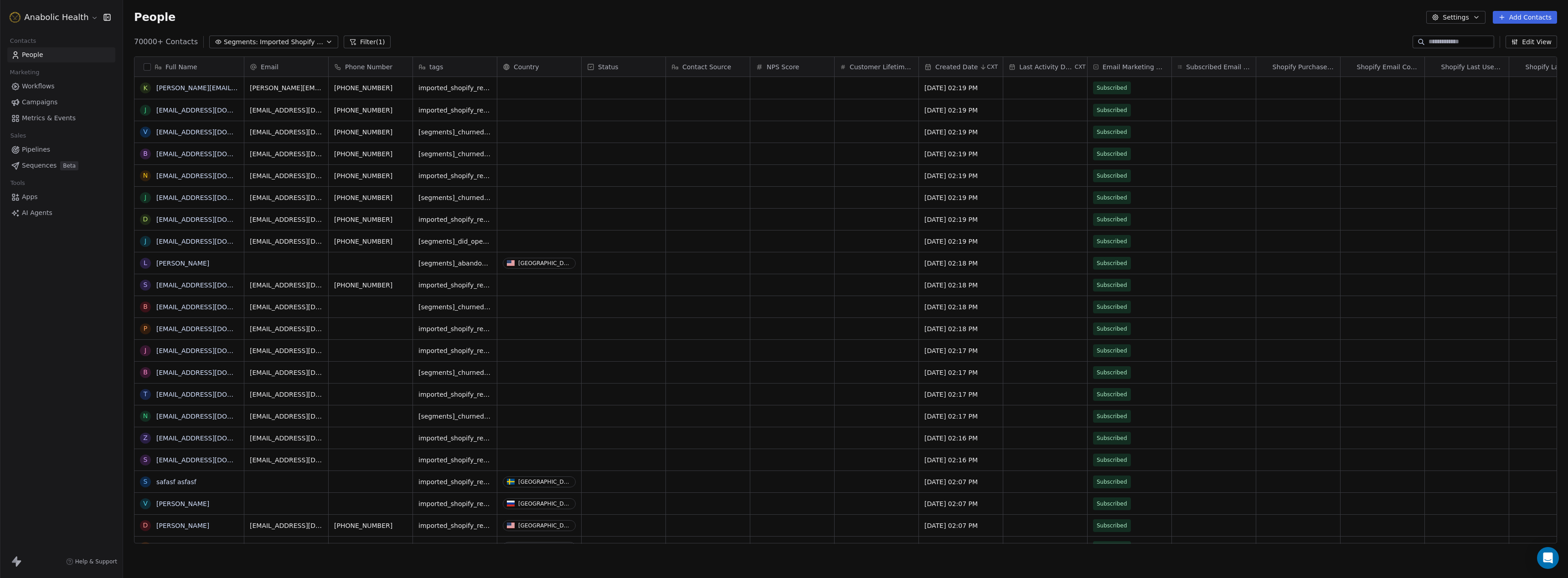
scroll to position [509, 1445]
click at [281, 43] on span "Imported Shopify Reengage (6-Week 50% Re-engage Flow)" at bounding box center [292, 42] width 64 height 10
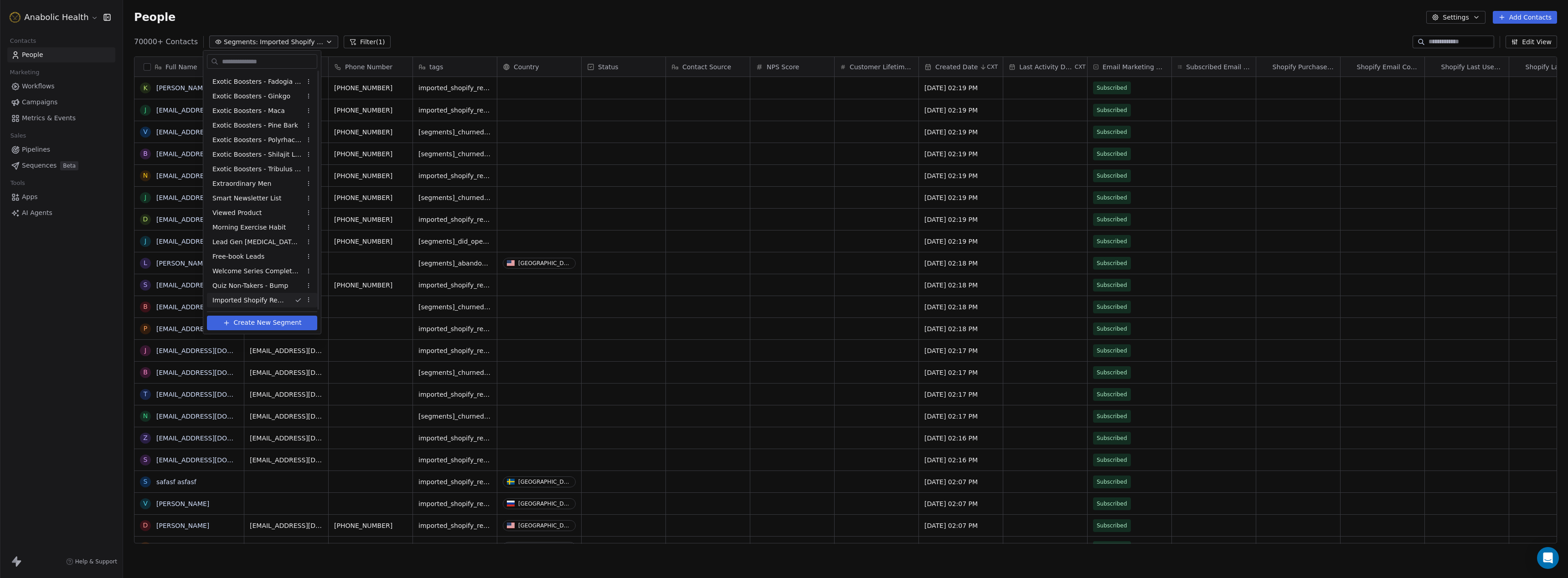
scroll to position [260, 0]
click at [306, 286] on html "Anabolic Health Contacts People Marketing Workflows Campaigns Metrics & Events …" at bounding box center [784, 289] width 1568 height 578
click at [315, 317] on div "Rename" at bounding box center [338, 318] width 61 height 15
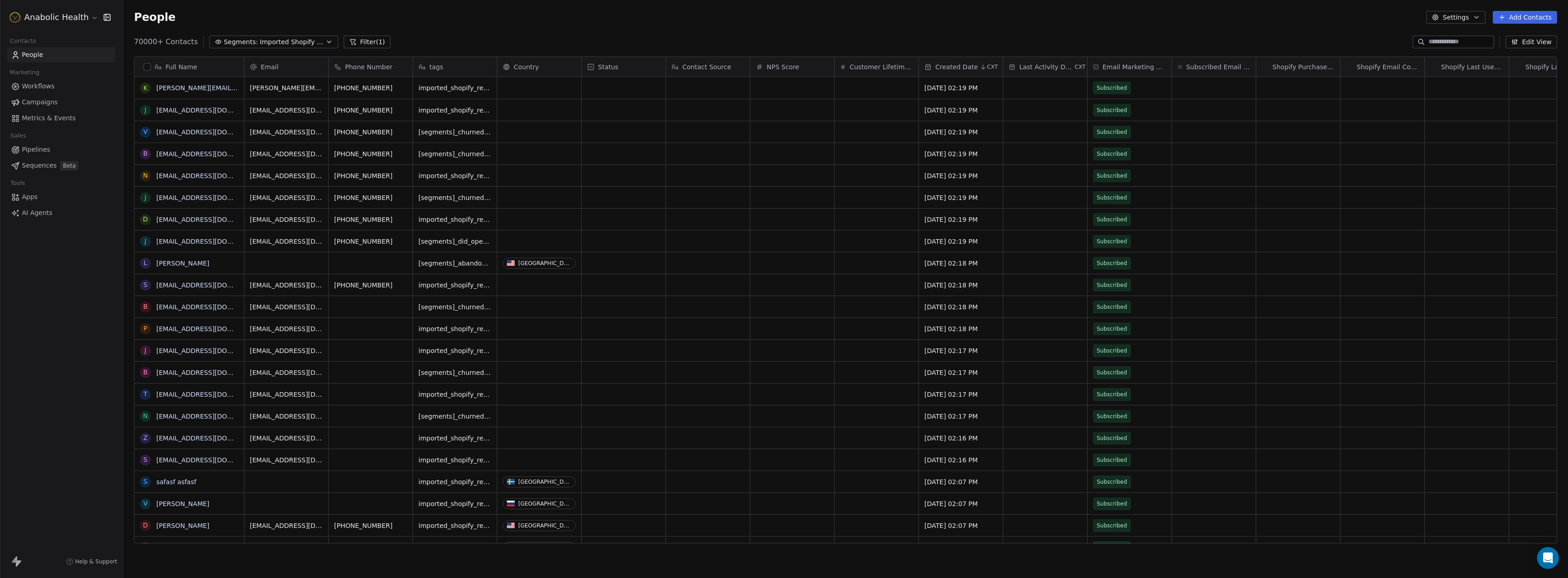
scroll to position [509, 1445]
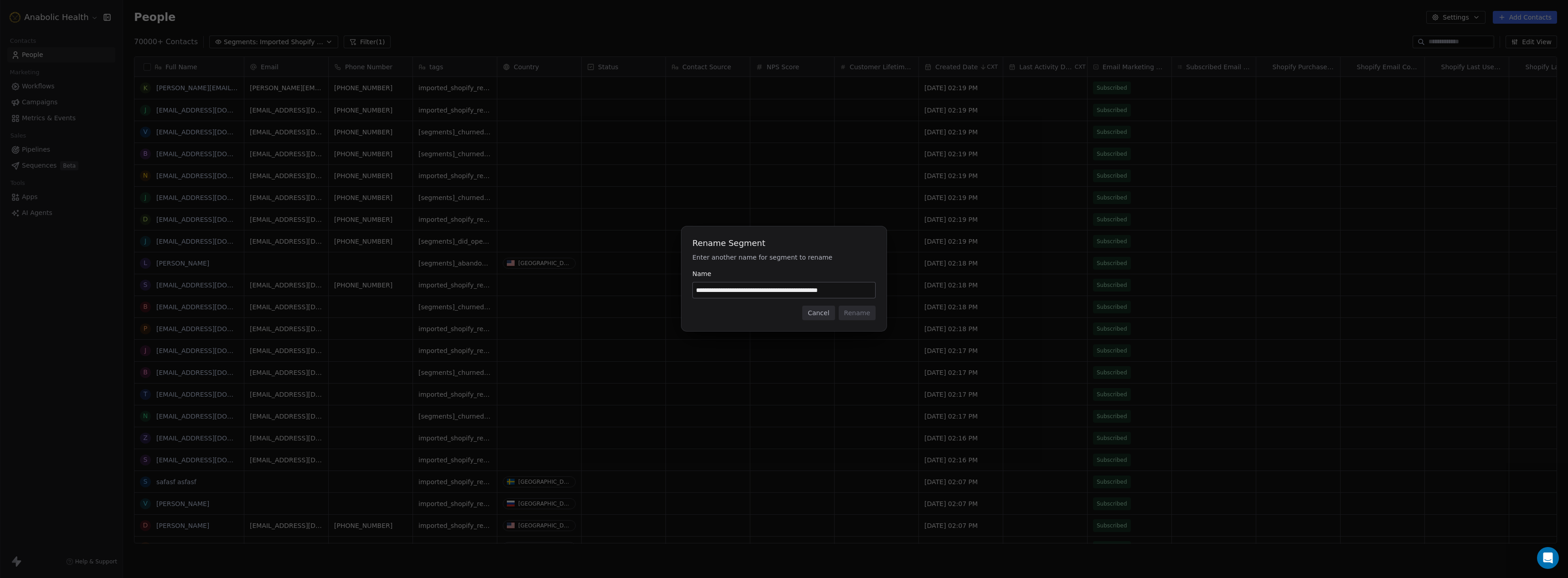
click at [807, 293] on input "**********" at bounding box center [784, 290] width 183 height 15
click at [817, 312] on button "Cancel" at bounding box center [818, 313] width 32 height 15
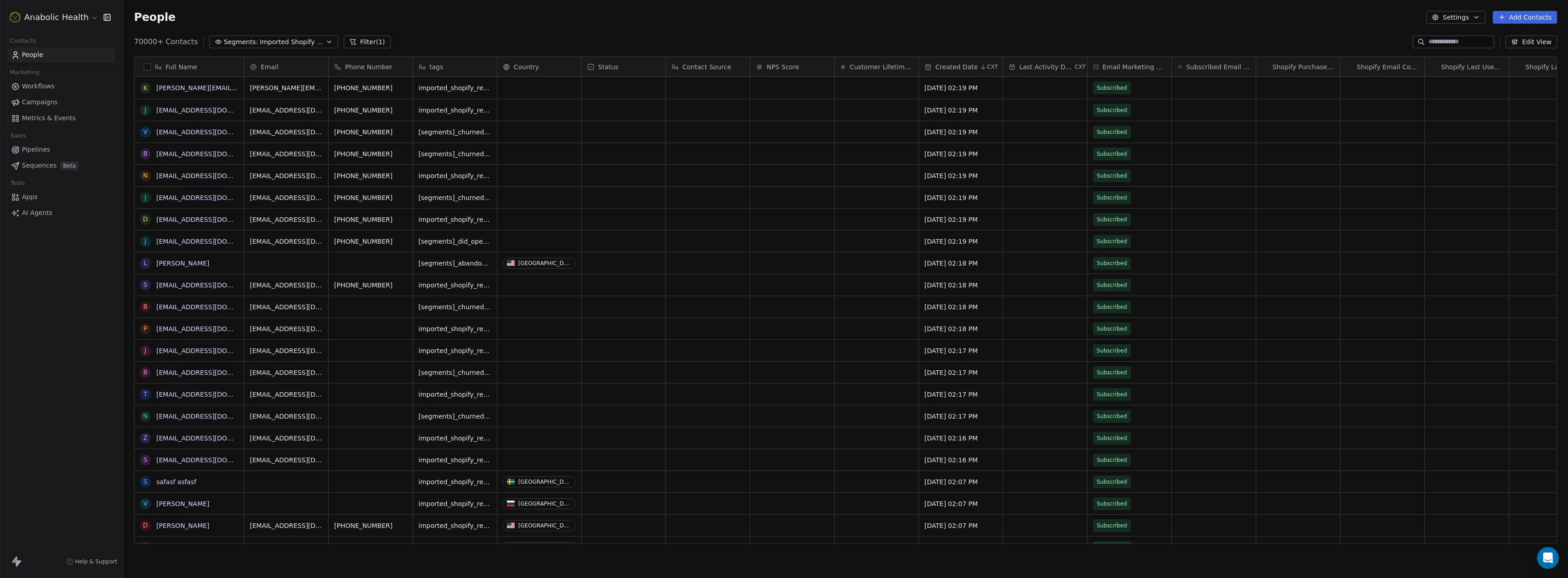
click at [359, 41] on button "Filter (1)" at bounding box center [367, 41] width 47 height 13
click at [52, 78] on button "button" at bounding box center [61, 75] width 103 height 15
click at [46, 96] on div "Is" at bounding box center [61, 97] width 96 height 15
click at [54, 97] on input at bounding box center [61, 93] width 102 height 13
paste input "**********"
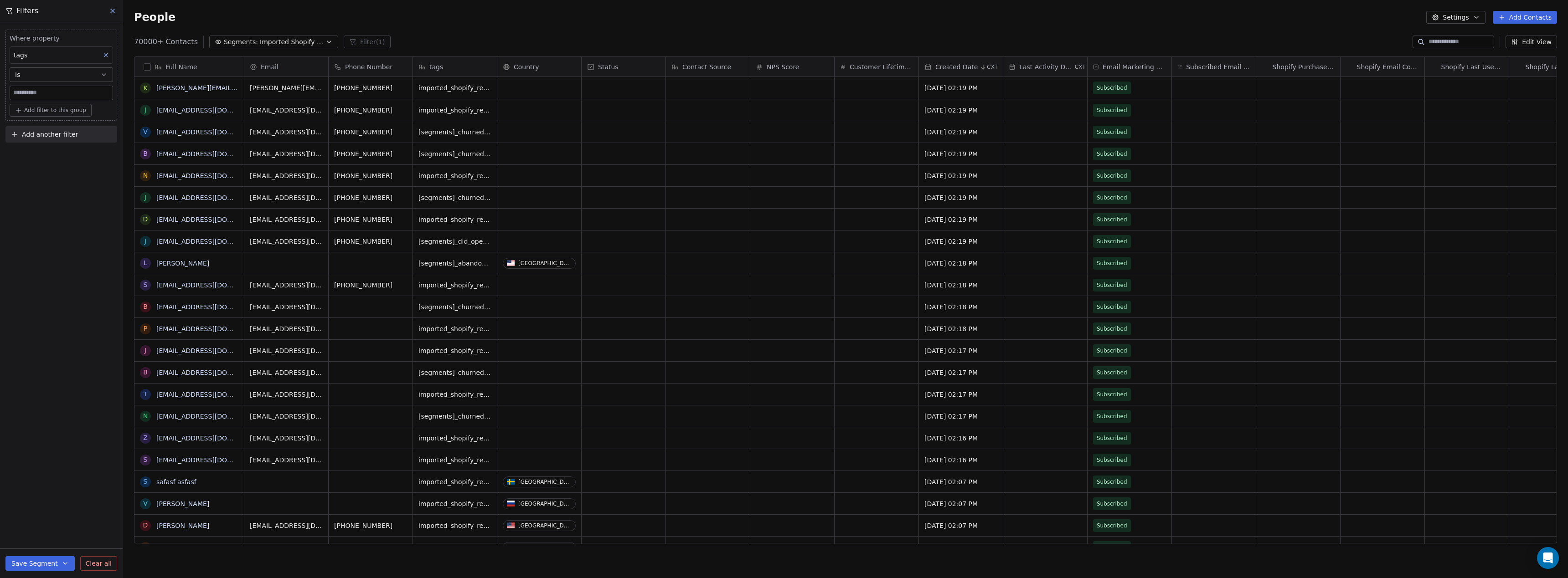
type input "**********"
click at [115, 13] on icon at bounding box center [113, 11] width 7 height 7
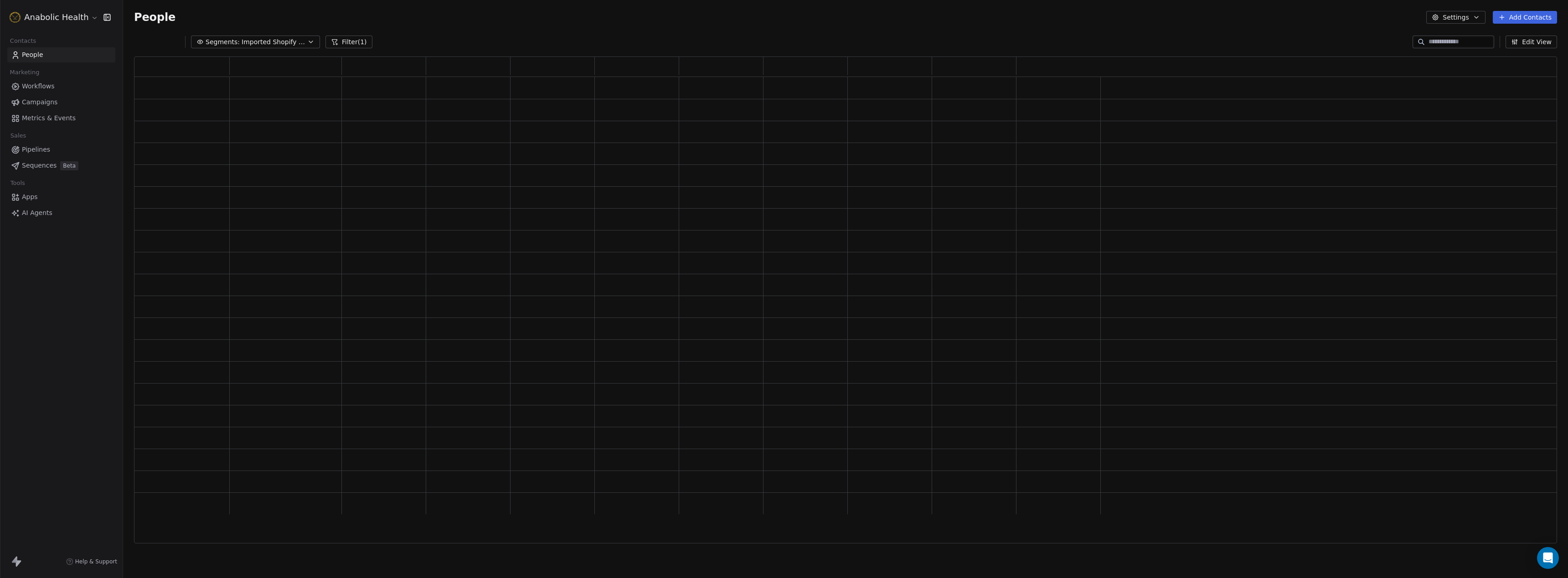
scroll to position [487, 1423]
click at [63, 12] on html "Anabolic Health Contacts People Marketing Workflows Campaigns Metrics & Events …" at bounding box center [784, 289] width 1568 height 578
click at [61, 13] on html "Anabolic Health Contacts People Marketing Workflows Campaigns Metrics & Events …" at bounding box center [784, 289] width 1568 height 578
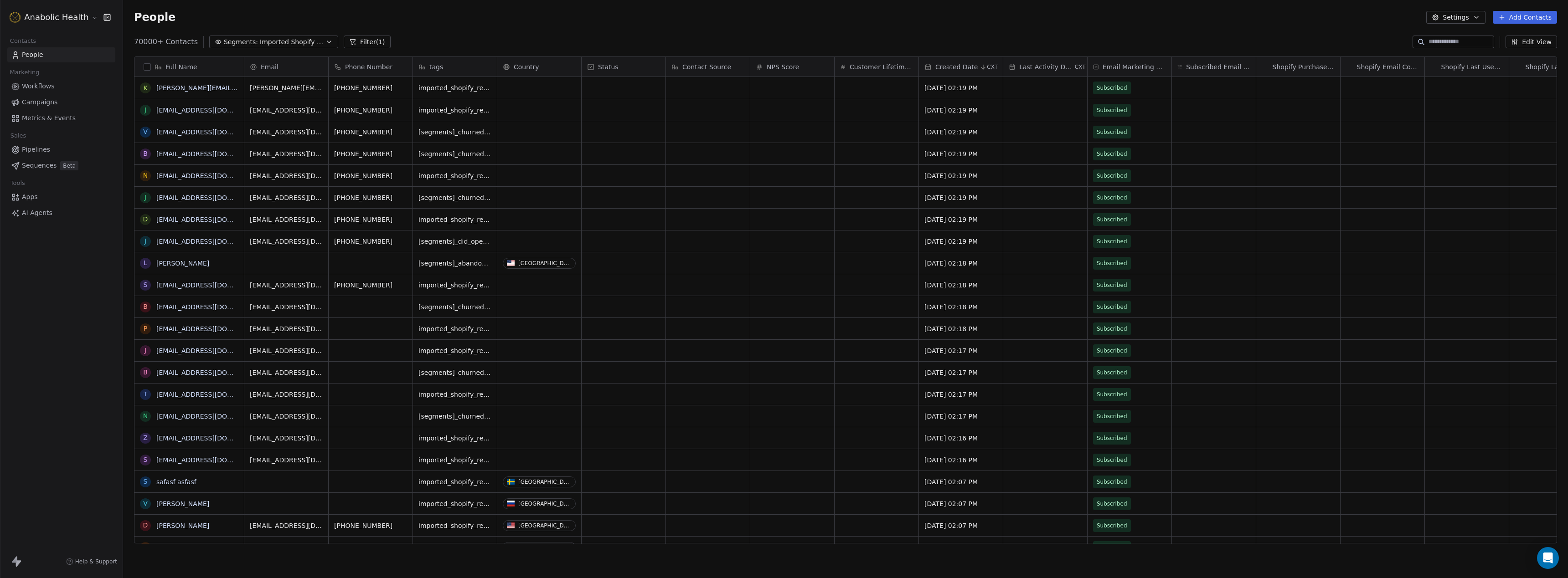
click at [1480, 18] on icon "button" at bounding box center [1476, 17] width 7 height 7
click at [1478, 18] on html "Anabolic Health Contacts People Marketing Workflows Campaigns Metrics & Events …" at bounding box center [784, 289] width 1568 height 578
click at [1478, 18] on icon "button" at bounding box center [1476, 17] width 4 height 2
click at [1469, 53] on div "Tags" at bounding box center [1452, 52] width 36 height 15
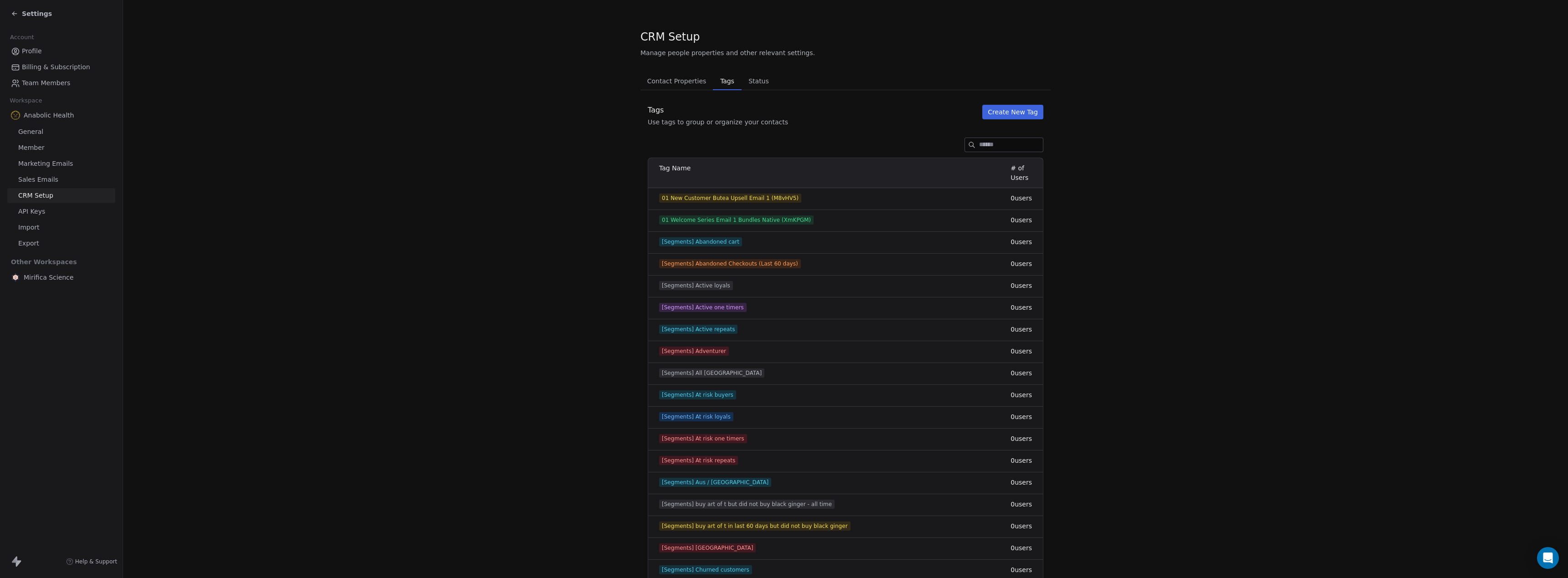
click at [988, 147] on input at bounding box center [1011, 145] width 64 height 13
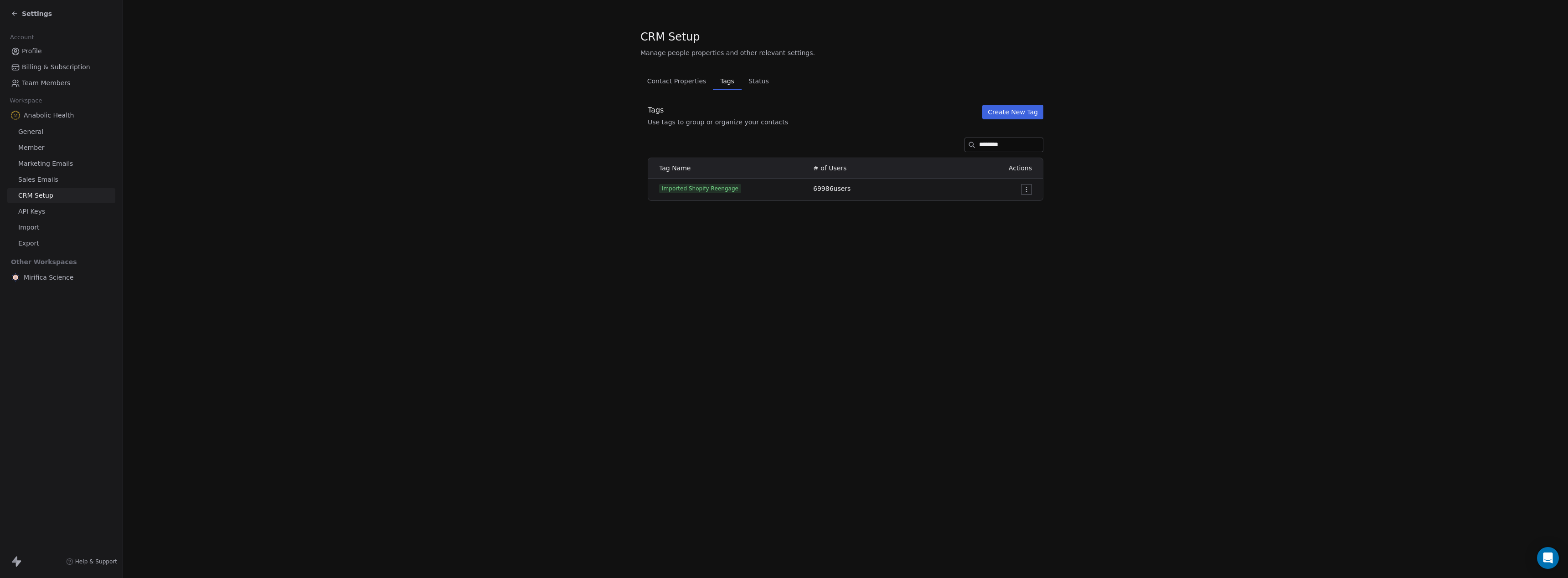
type input "********"
click at [1019, 110] on button "Create New Tag" at bounding box center [1013, 112] width 61 height 15
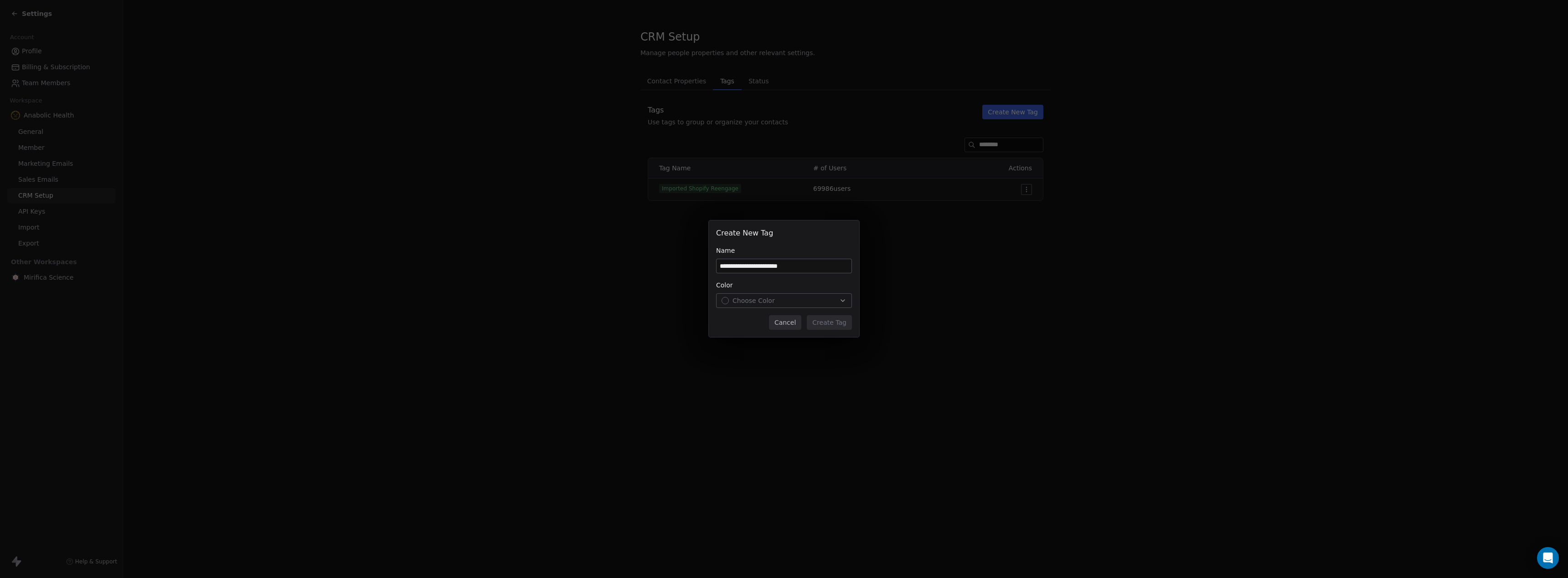
click at [763, 265] on input "**********" at bounding box center [784, 266] width 135 height 13
type input "**********"
click at [797, 304] on div "Choose Color" at bounding box center [783, 301] width 125 height 9
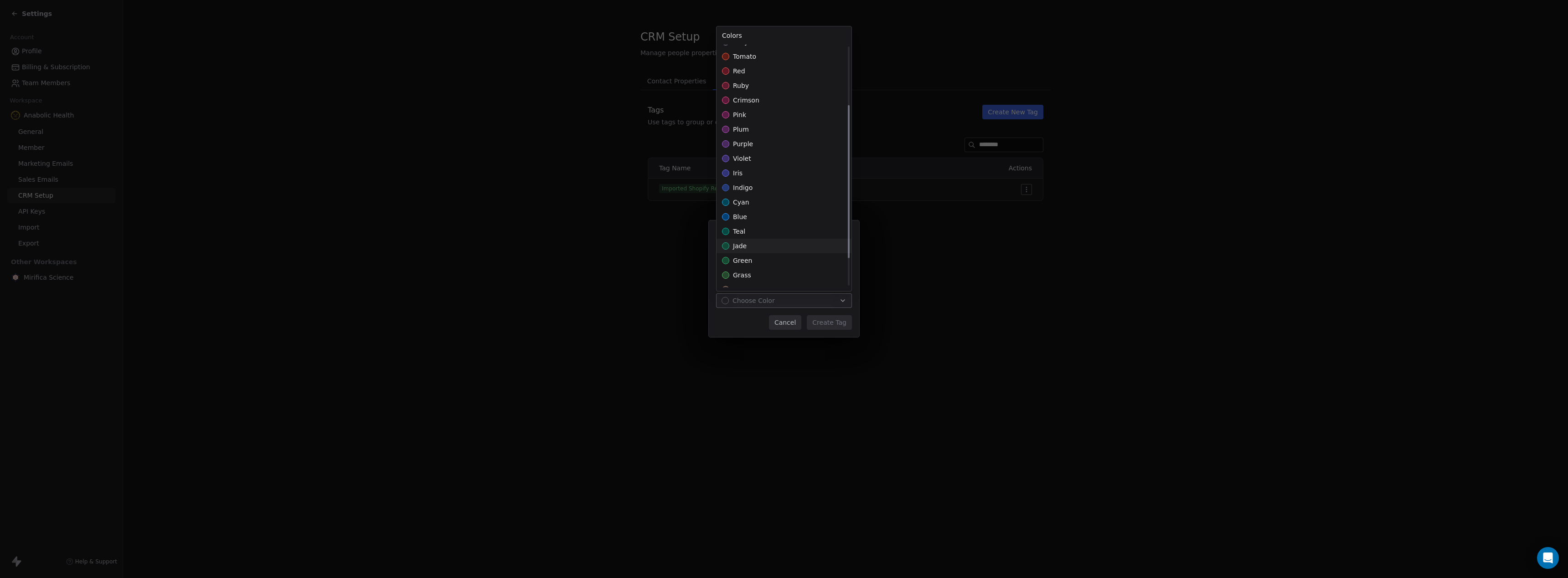
scroll to position [130, 0]
click at [765, 161] on div "grass" at bounding box center [784, 155] width 135 height 15
click at [837, 320] on div "**********" at bounding box center [784, 288] width 1568 height 166
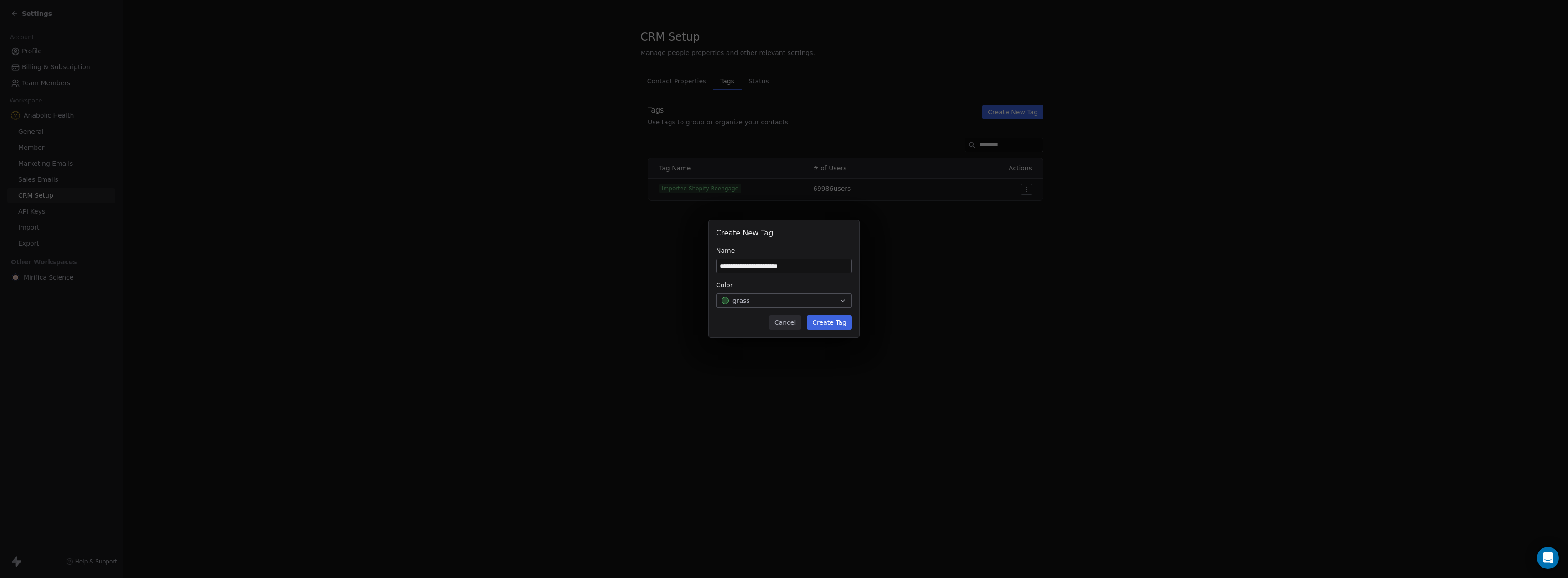
click at [828, 320] on button "Create Tag" at bounding box center [829, 322] width 45 height 15
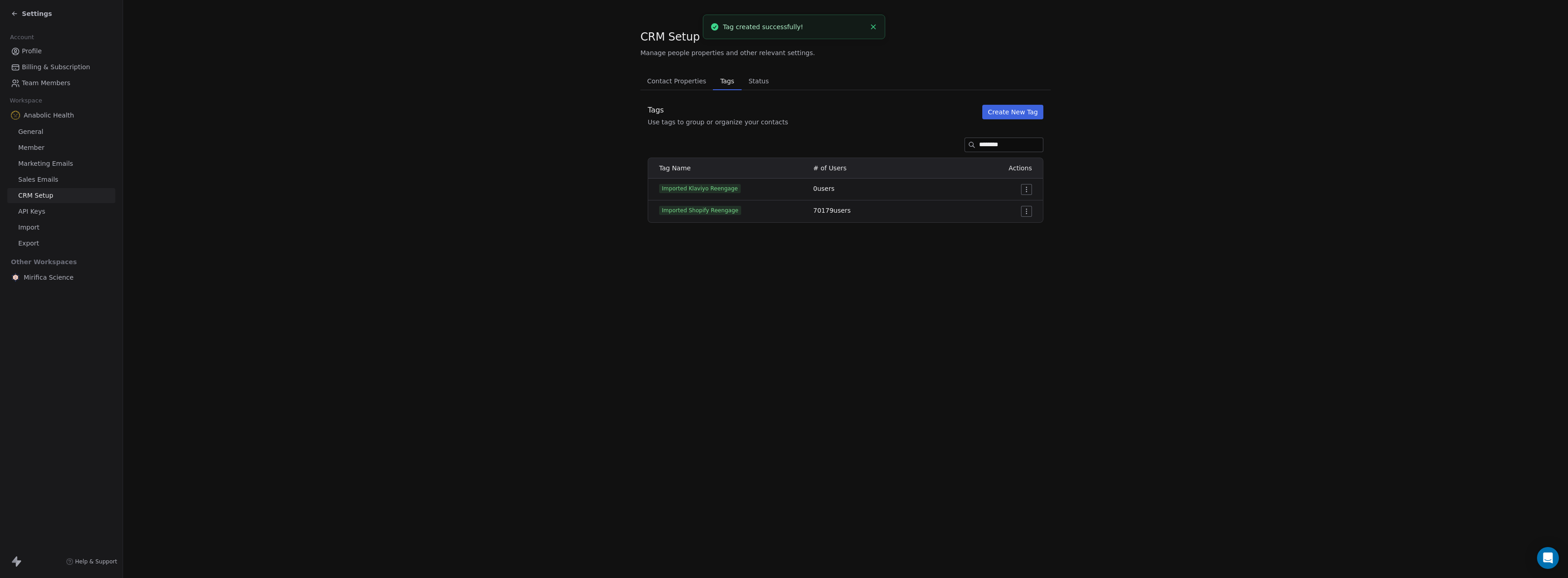
click at [17, 16] on icon at bounding box center [15, 13] width 7 height 7
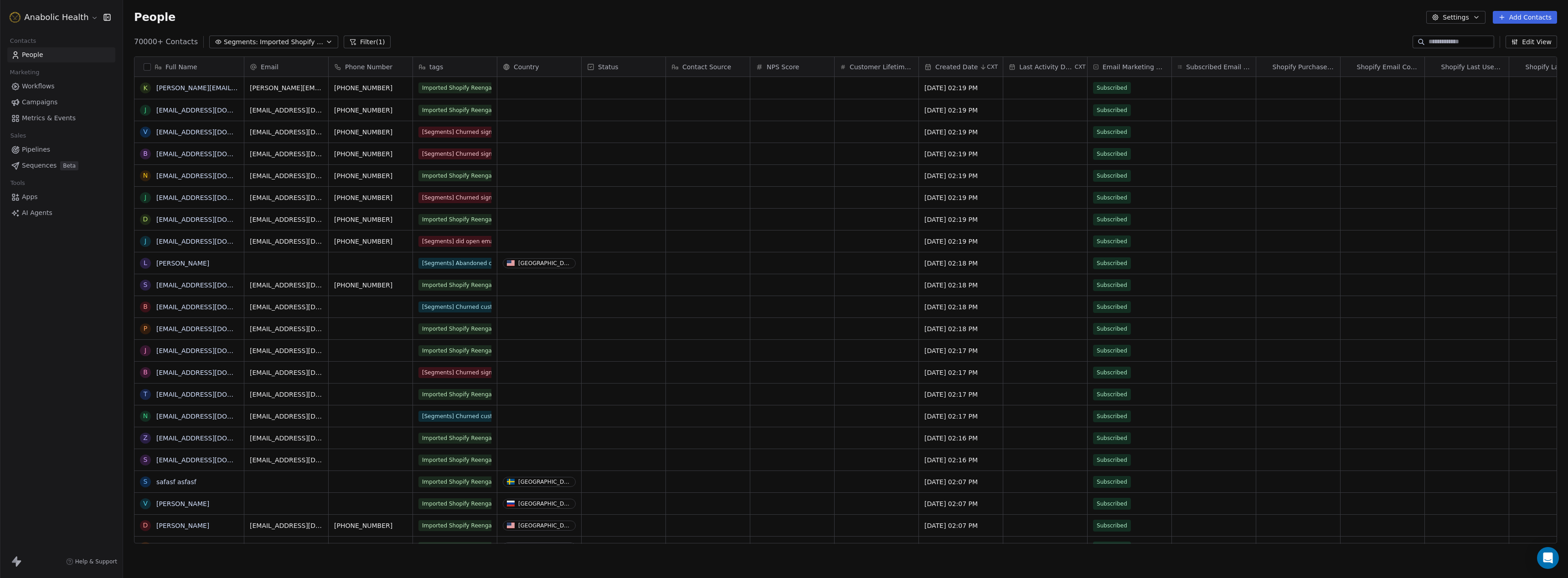
scroll to position [509, 1445]
click at [293, 38] on span "Imported Shopify Reengage (6-Week 50% Re-engage Flow)" at bounding box center [292, 42] width 64 height 10
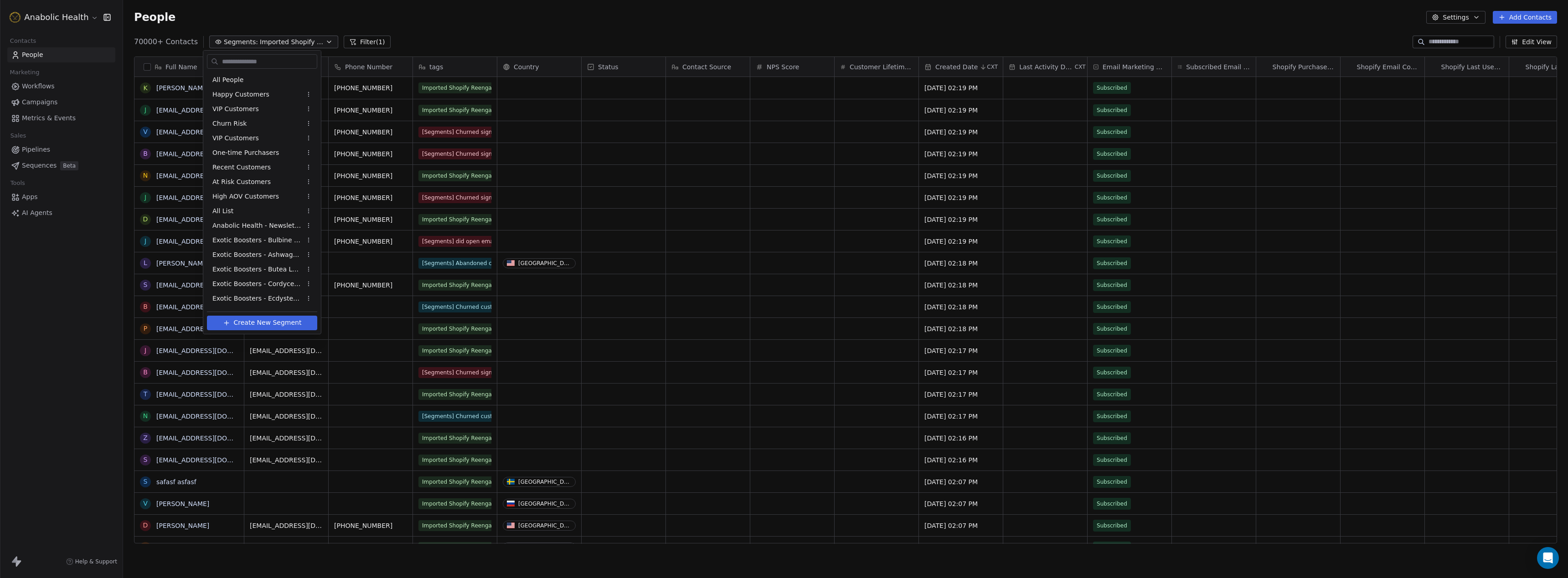
scroll to position [246, 0]
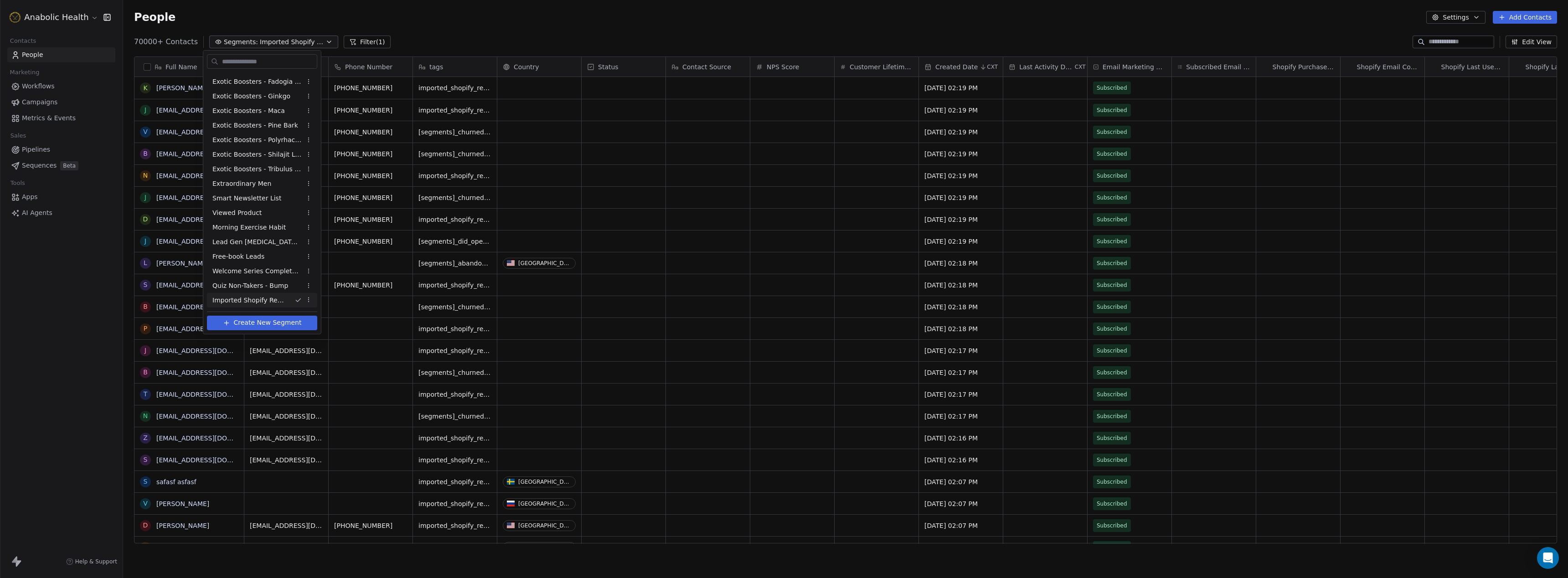
click at [247, 326] on span "Create New Segment" at bounding box center [268, 323] width 68 height 10
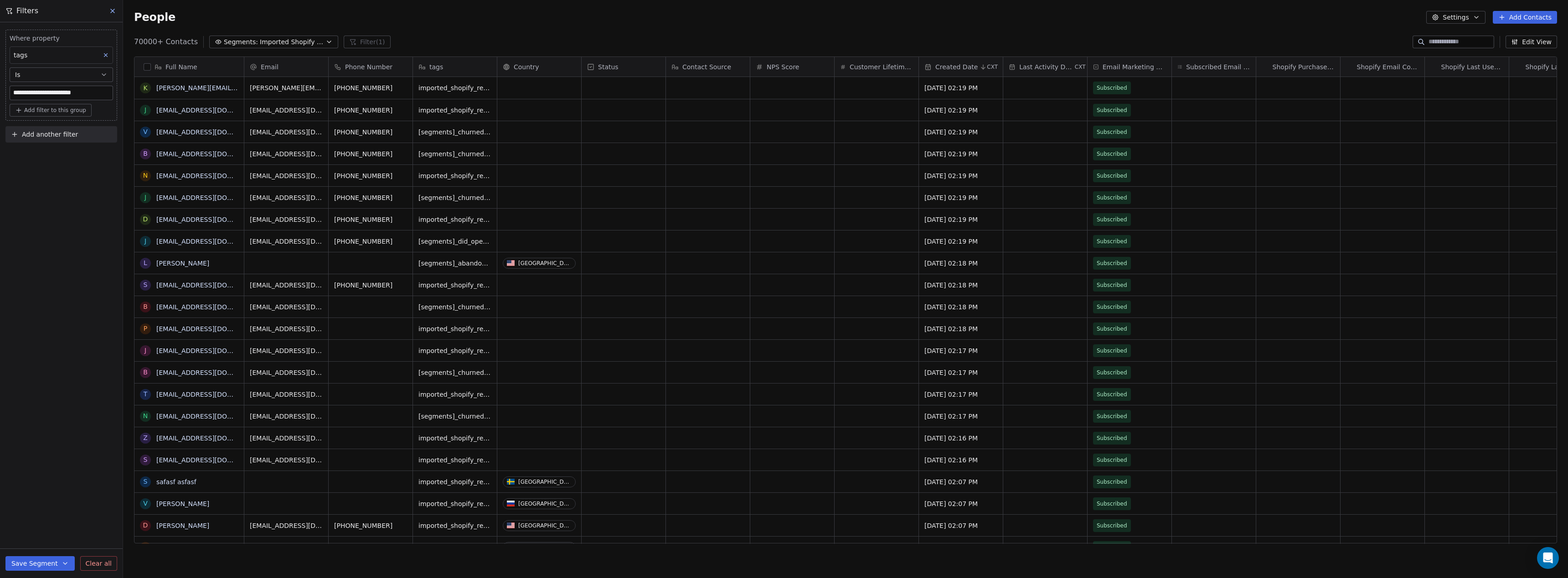
scroll to position [509, 1445]
click at [56, 92] on input "**********" at bounding box center [61, 93] width 102 height 13
type input "**********"
click at [78, 194] on div "**********" at bounding box center [61, 301] width 122 height 556
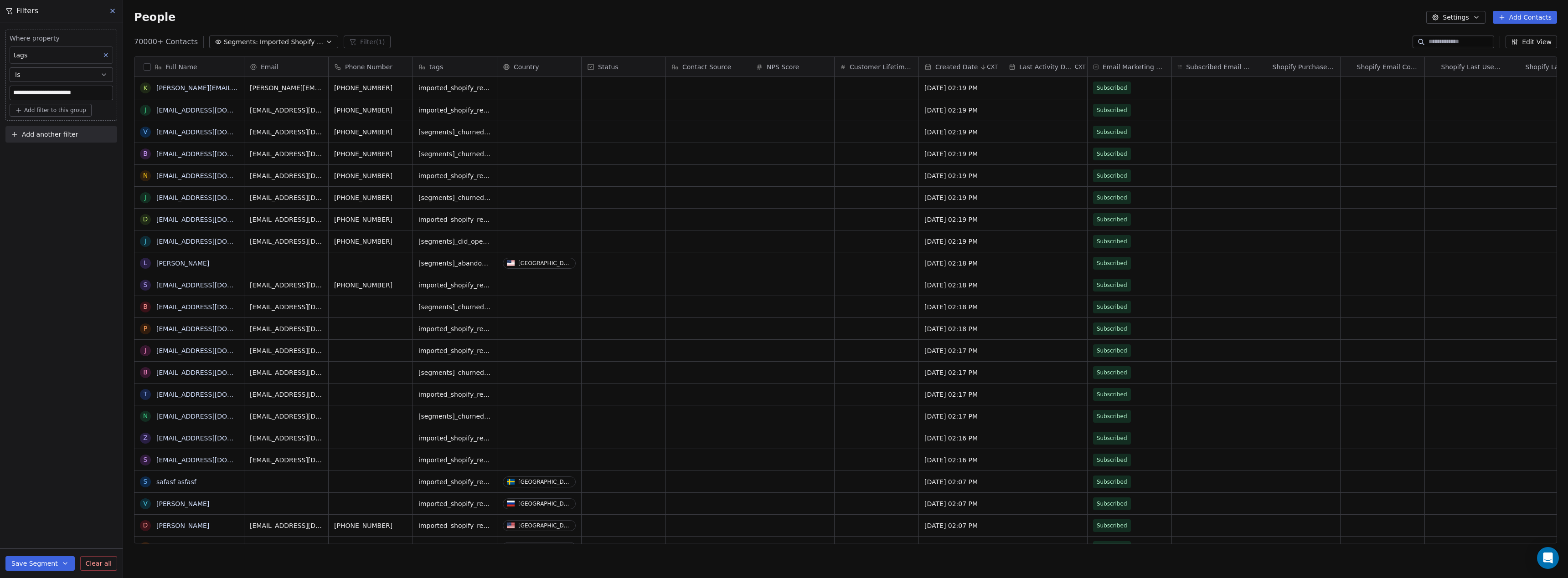
click at [64, 54] on div "tags" at bounding box center [61, 55] width 103 height 17
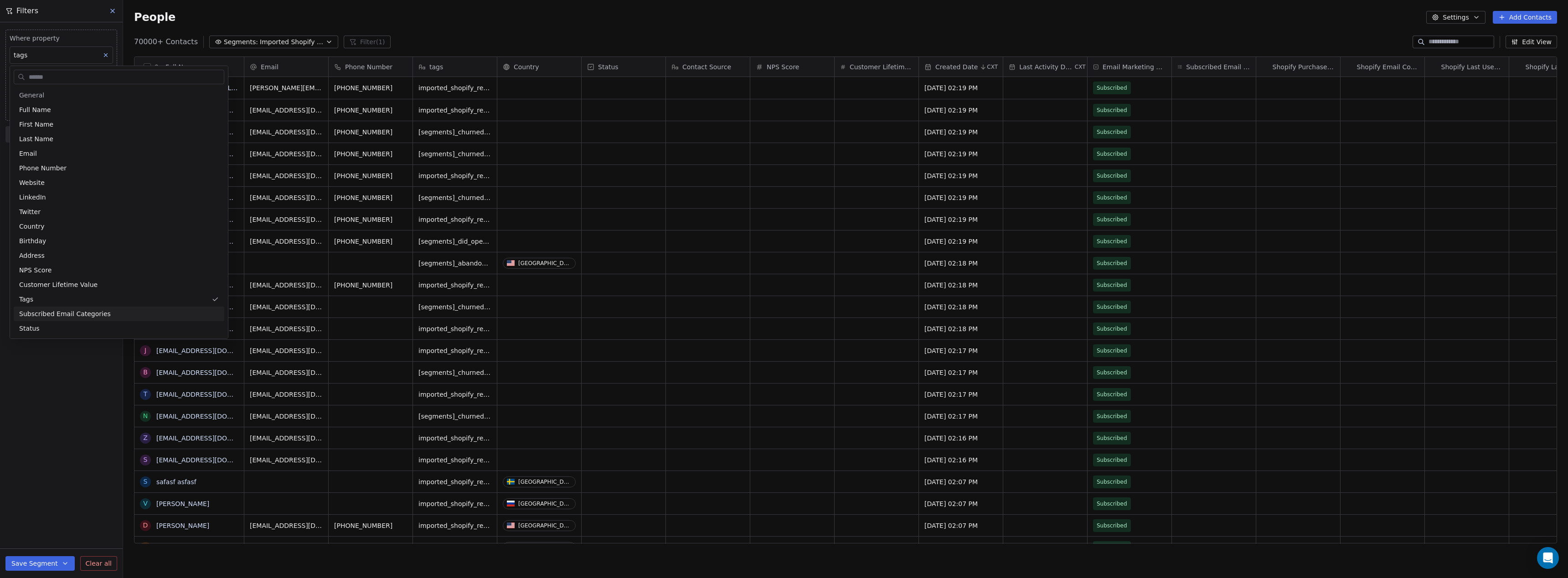
click at [59, 394] on html "**********" at bounding box center [784, 289] width 1568 height 578
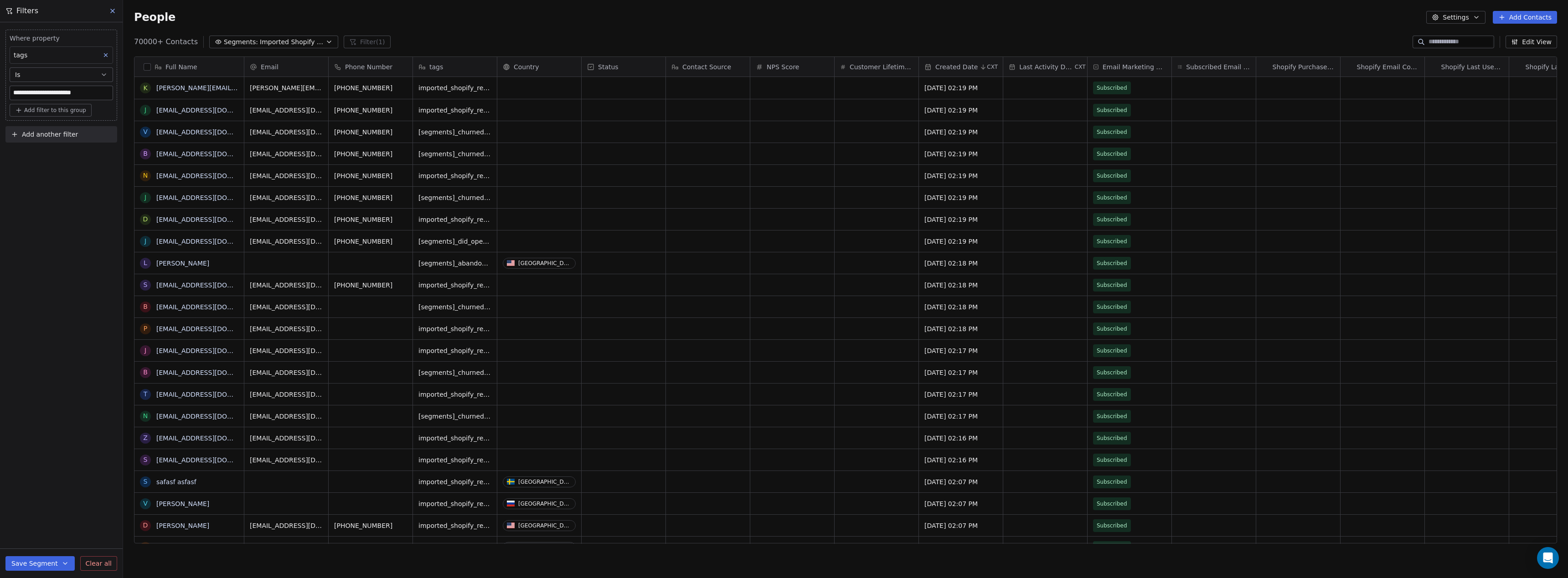
click at [42, 77] on button "Is" at bounding box center [61, 75] width 103 height 15
click at [69, 277] on div "**********" at bounding box center [61, 301] width 122 height 556
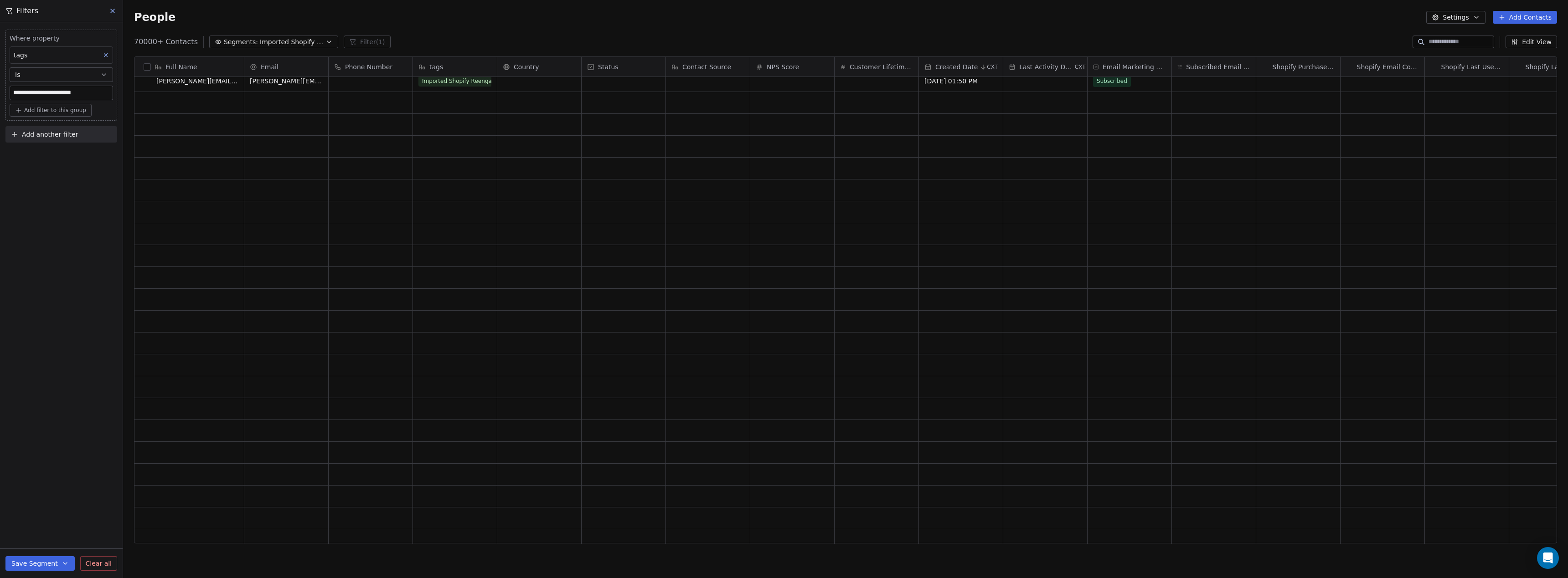
scroll to position [0, 0]
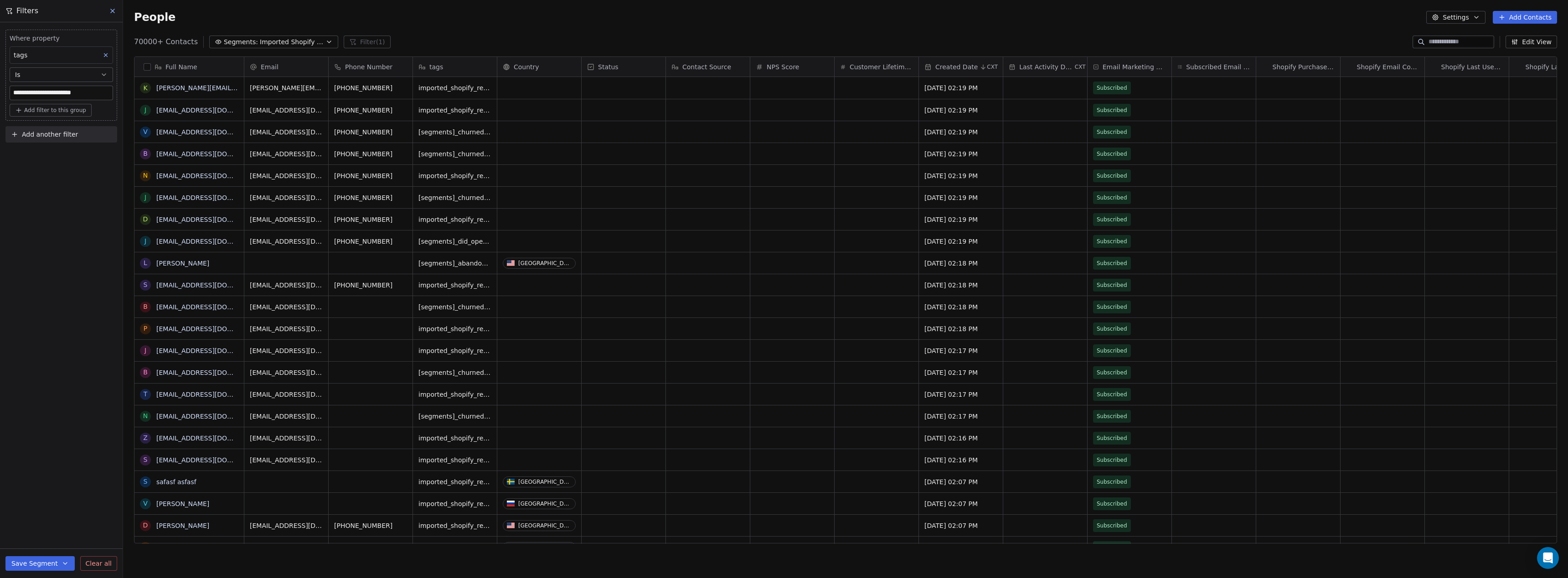
click at [47, 564] on button "Save Segment" at bounding box center [40, 563] width 69 height 15
click at [62, 524] on span "Create new segment" at bounding box center [59, 522] width 66 height 9
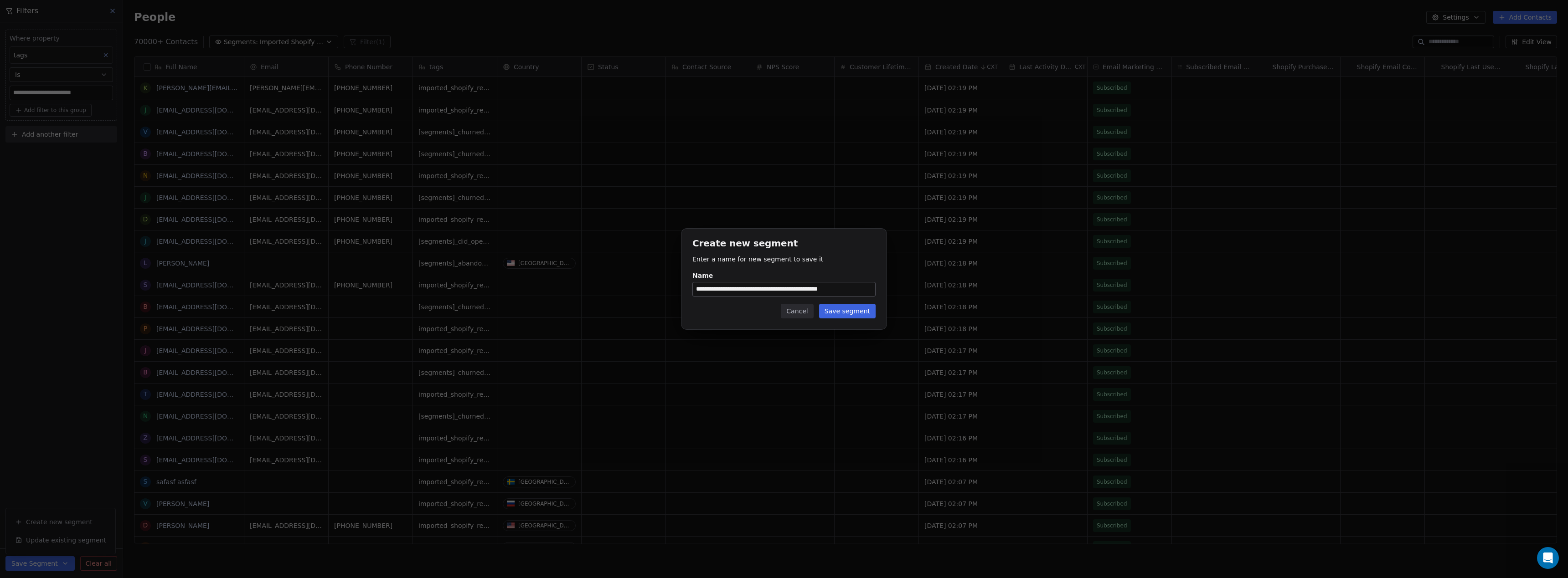
scroll to position [509, 1445]
click at [742, 290] on input "**********" at bounding box center [784, 289] width 183 height 13
type input "**********"
click at [859, 313] on button "Save segment" at bounding box center [847, 311] width 57 height 15
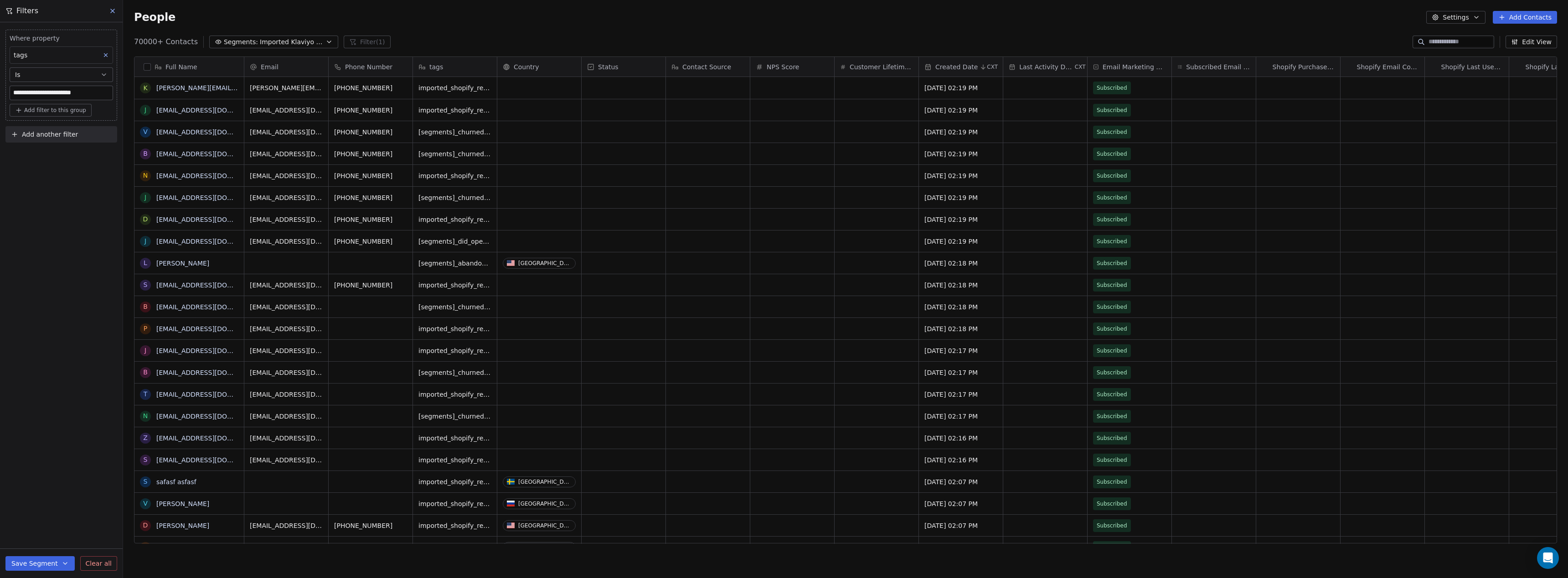
click at [88, 85] on div "**********" at bounding box center [61, 66] width 103 height 66
click at [79, 98] on input "**********" at bounding box center [61, 93] width 102 height 13
click at [65, 271] on div "Where property tags Is Add filter to this group Add another filter Save Segment…" at bounding box center [61, 301] width 122 height 556
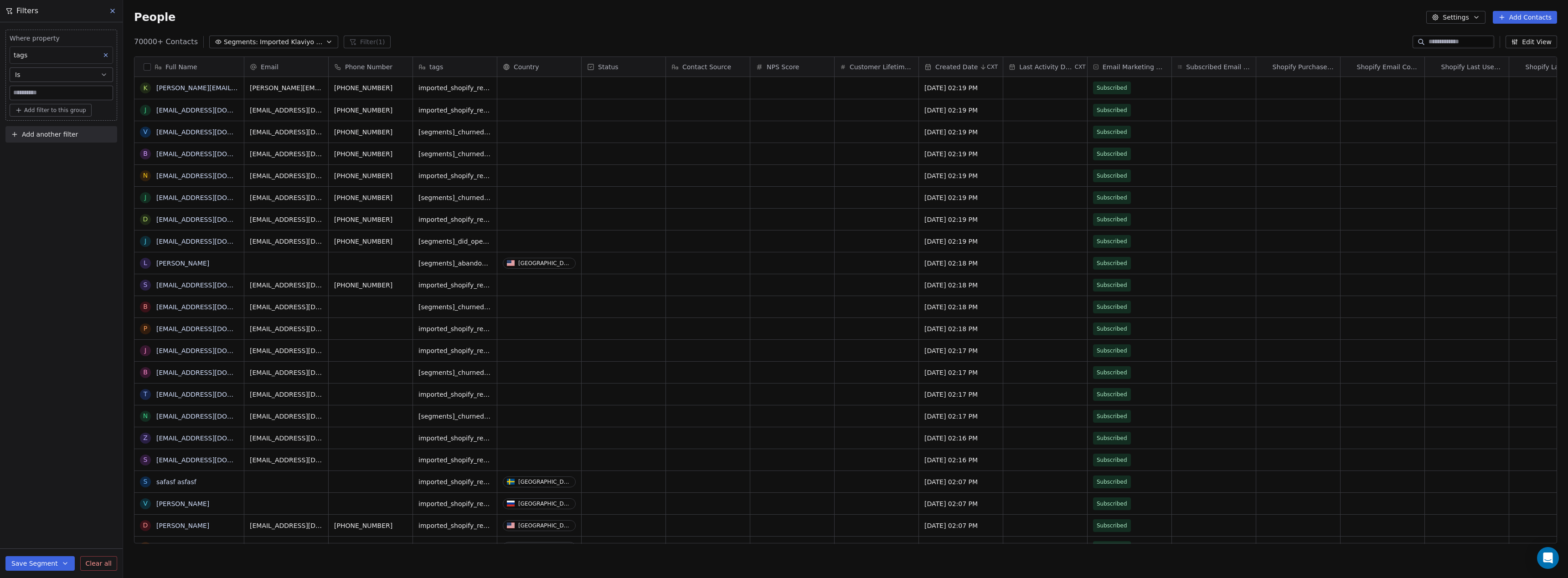
click at [53, 53] on div "tags" at bounding box center [61, 55] width 103 height 17
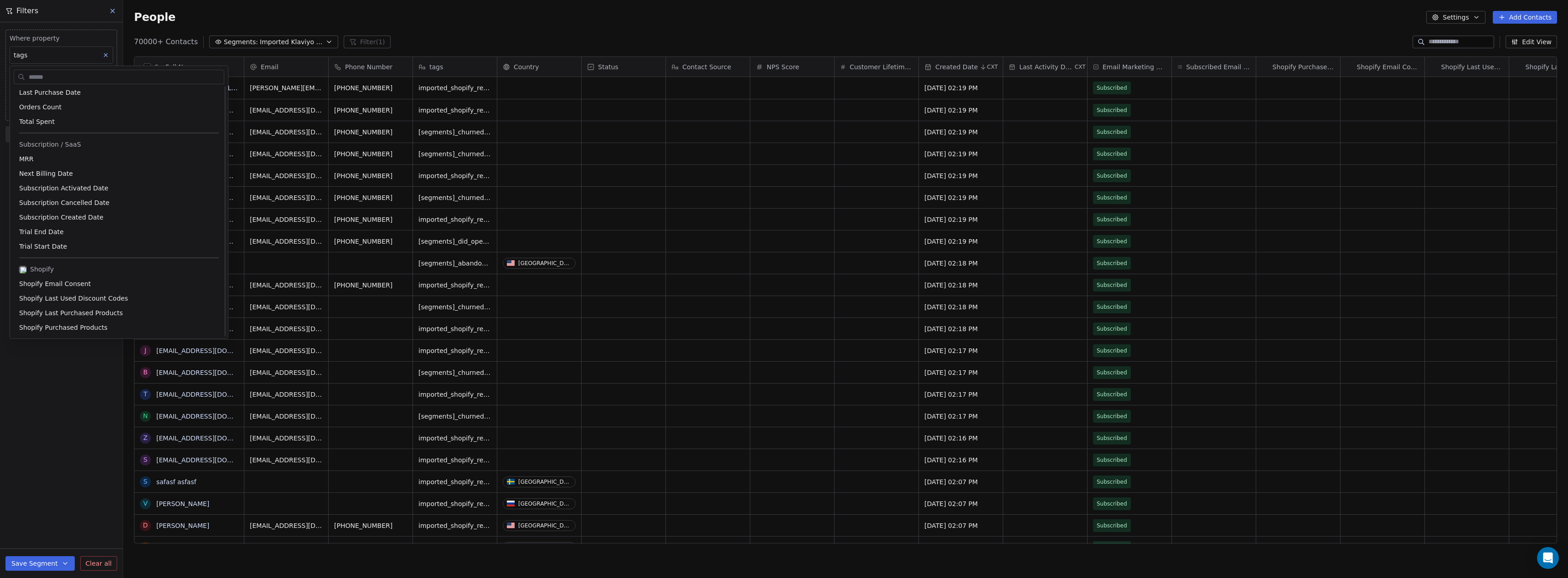
scroll to position [0, 0]
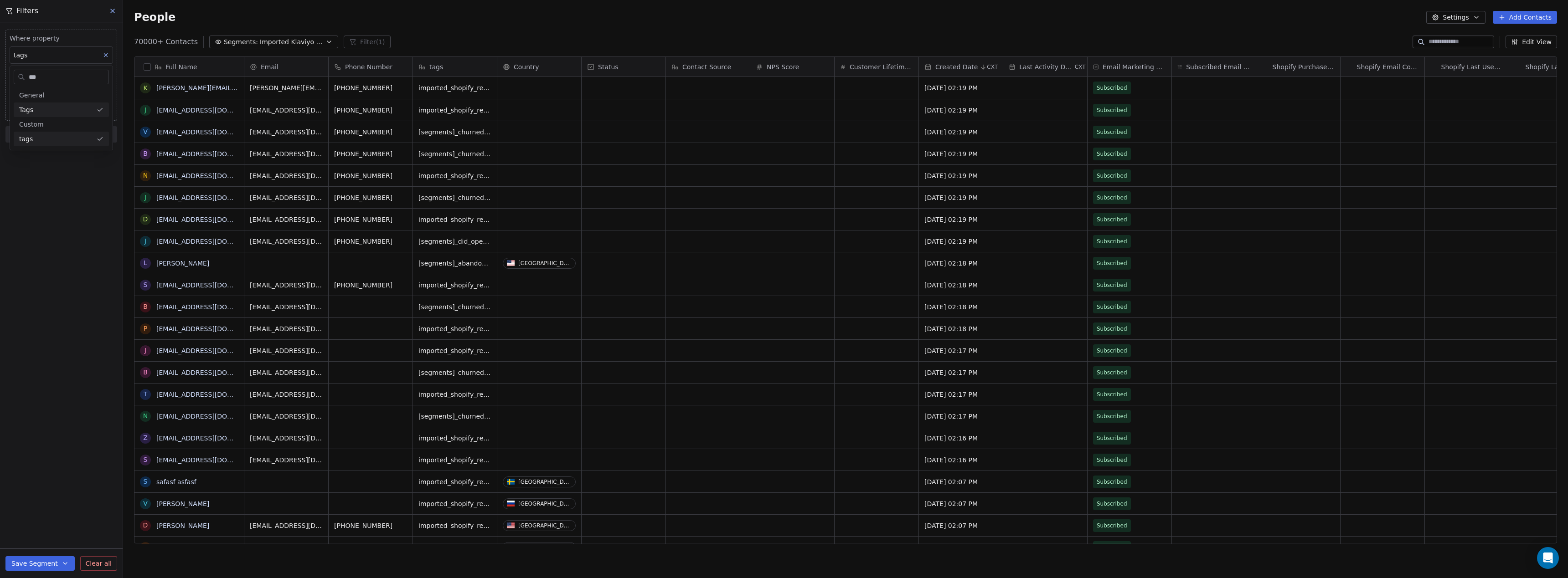
type input "***"
click at [43, 141] on div "tags" at bounding box center [55, 139] width 74 height 9
click at [56, 96] on div "Includes" at bounding box center [61, 97] width 96 height 15
click at [66, 90] on body "Anabolic Health Contacts People Marketing Workflows Campaigns Metrics & Events …" at bounding box center [784, 289] width 1568 height 578
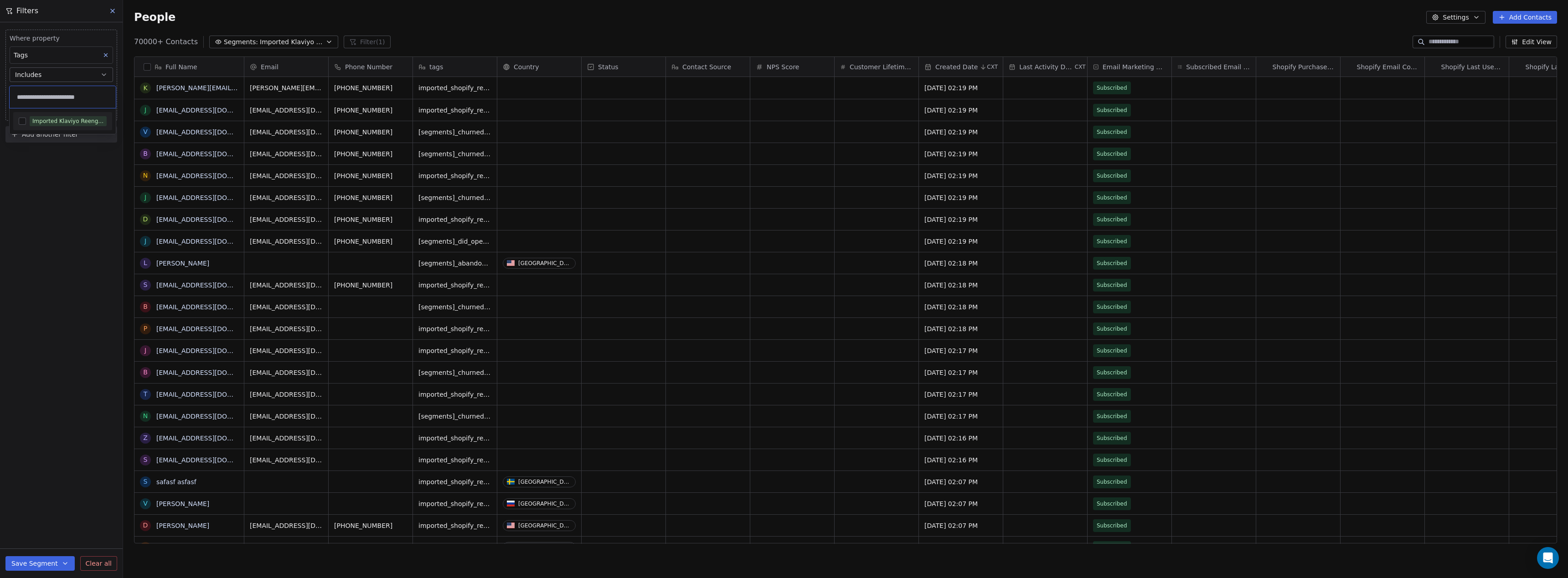
type input "**********"
click at [24, 119] on button "Suggestions" at bounding box center [23, 121] width 7 height 7
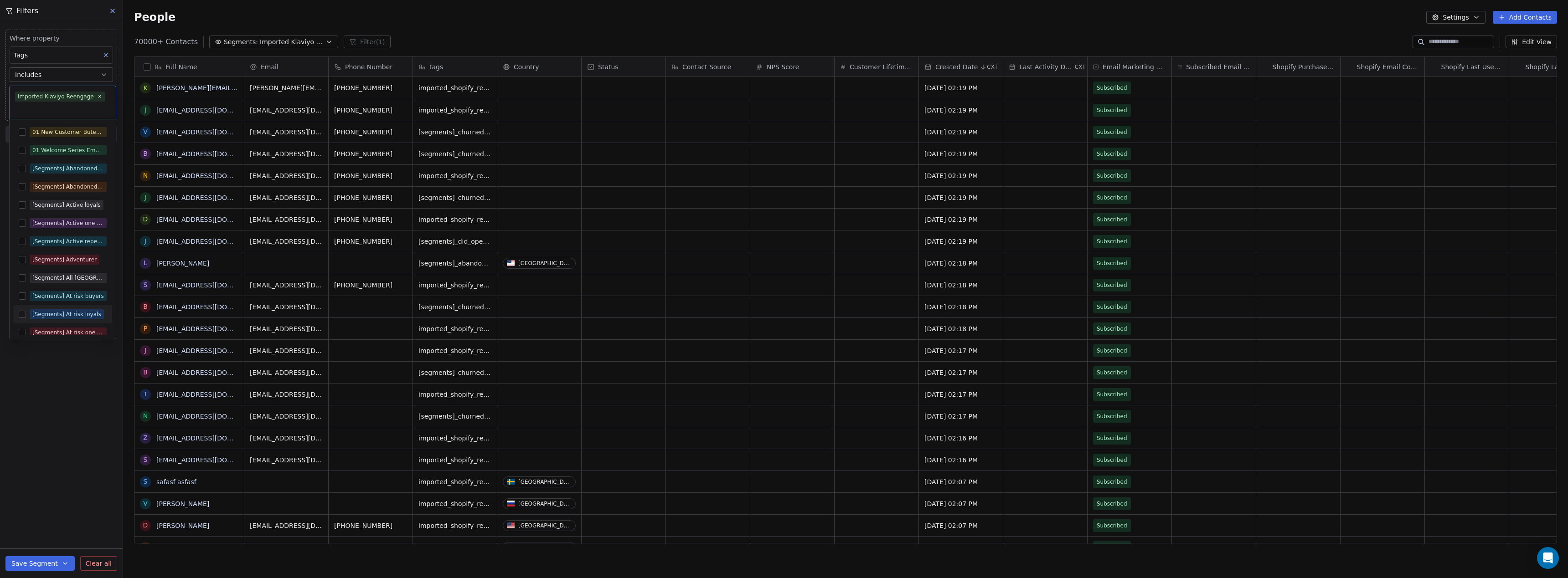
click at [58, 434] on html "Anabolic Health Contacts People Marketing Workflows Campaigns Metrics & Events …" at bounding box center [784, 289] width 1568 height 578
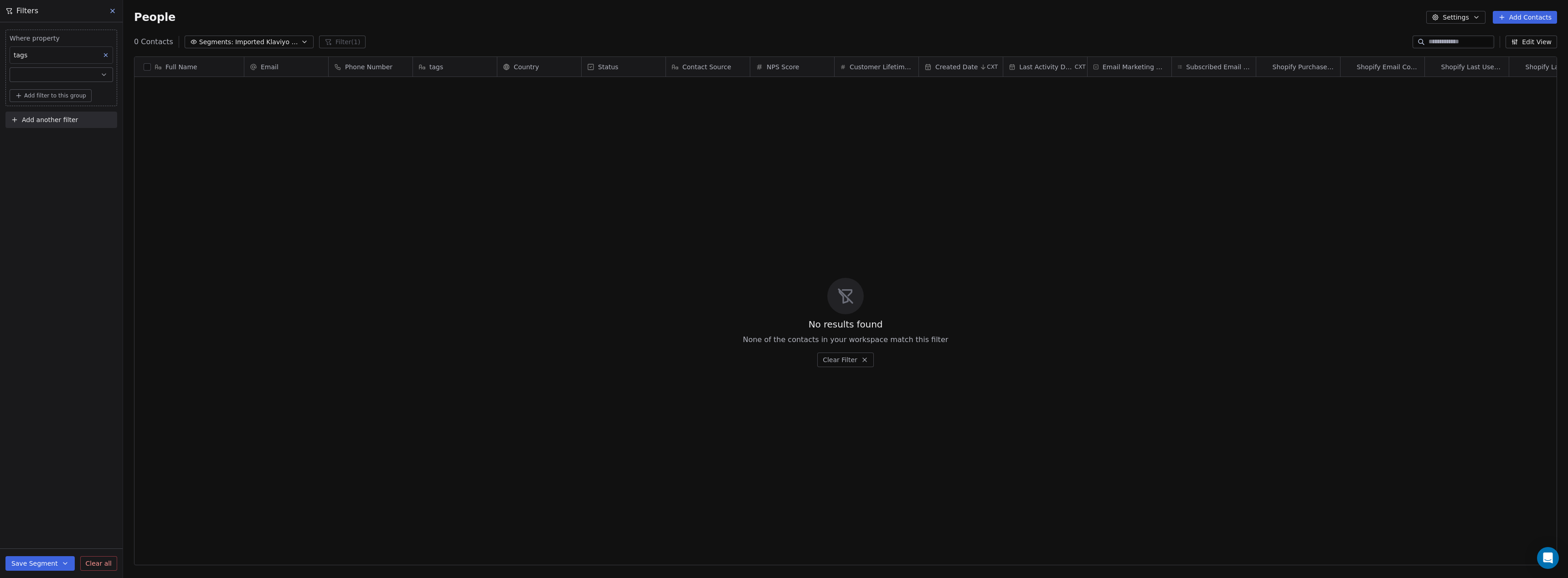
click at [80, 72] on button "button" at bounding box center [61, 75] width 103 height 15
click at [44, 97] on div "Is" at bounding box center [61, 97] width 96 height 15
click at [61, 94] on input at bounding box center [61, 93] width 102 height 13
click at [41, 55] on div "tags" at bounding box center [61, 55] width 103 height 17
click at [41, 55] on html "Anabolic Health Contacts People Marketing Workflows Campaigns Metrics & Events …" at bounding box center [784, 289] width 1568 height 578
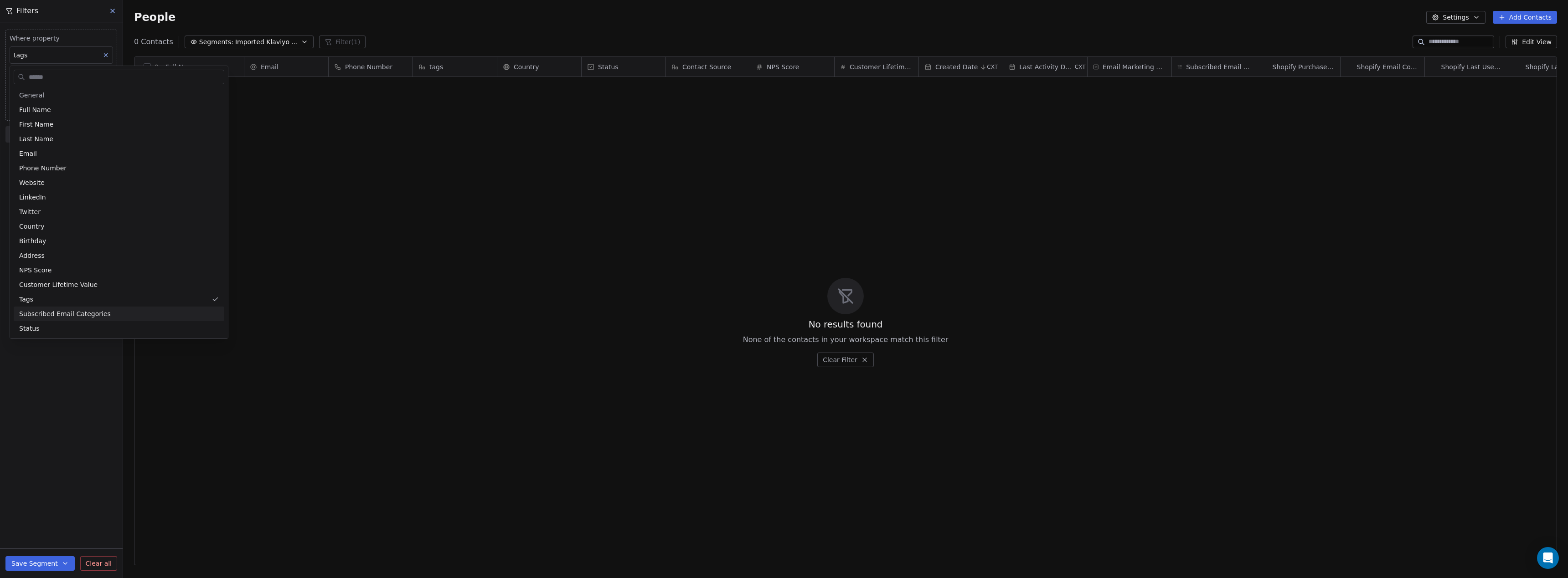
drag, startPoint x: 52, startPoint y: 400, endPoint x: 48, endPoint y: 369, distance: 31.3
click at [52, 399] on html "Anabolic Health Contacts People Marketing Workflows Campaigns Metrics & Events …" at bounding box center [784, 300] width 1568 height 600
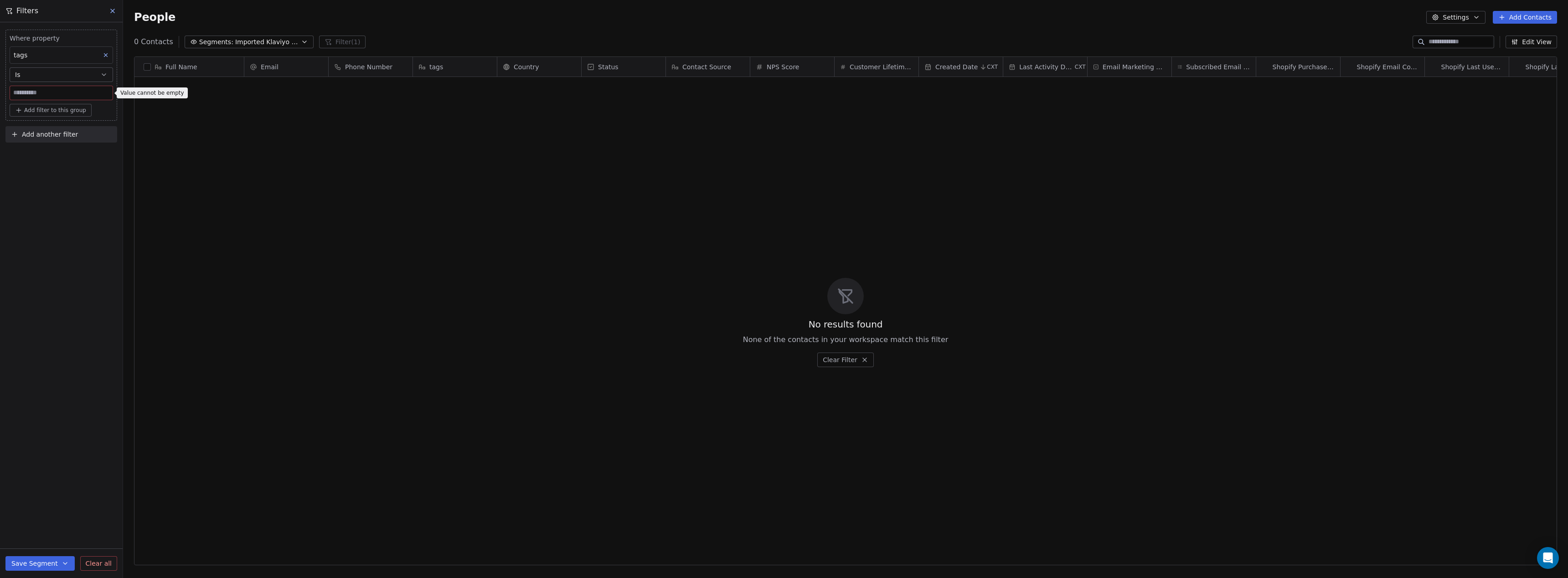
click at [21, 90] on input at bounding box center [61, 93] width 102 height 13
paste input "**********"
type input "**********"
click at [61, 90] on input "**********" at bounding box center [61, 93] width 102 height 13
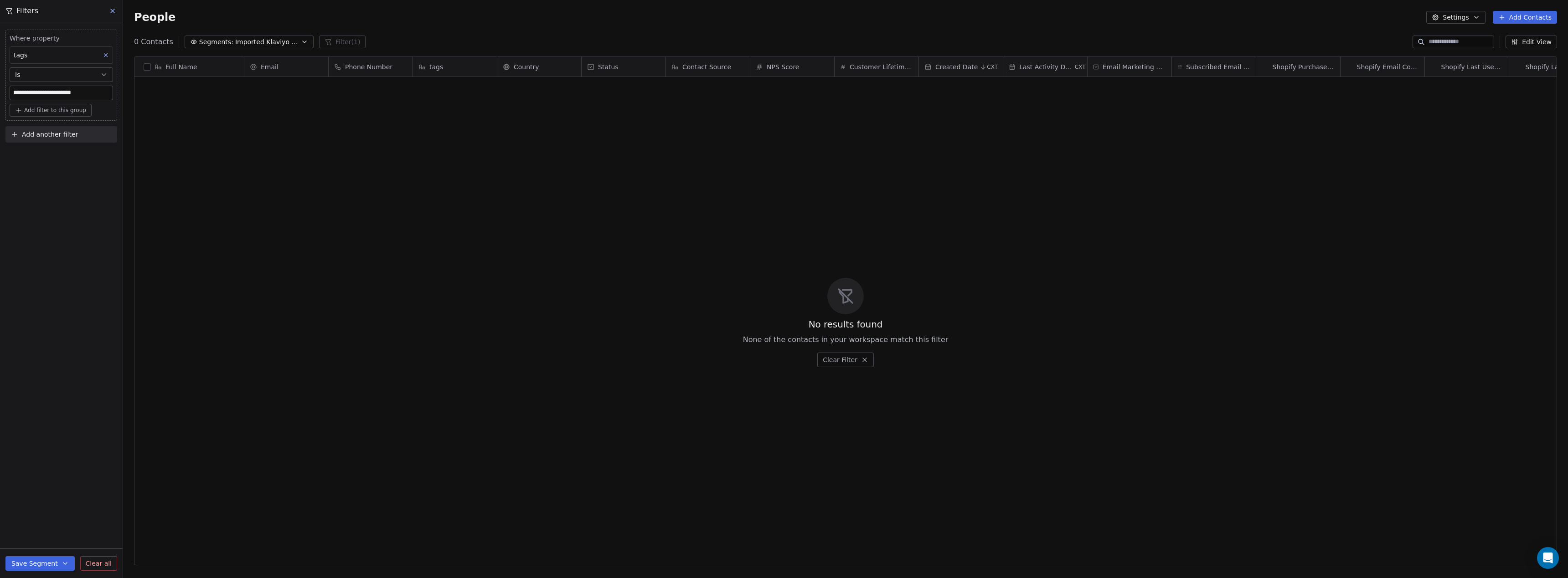
click at [61, 90] on input "**********" at bounding box center [61, 93] width 102 height 13
click at [45, 50] on div "tags" at bounding box center [61, 55] width 103 height 17
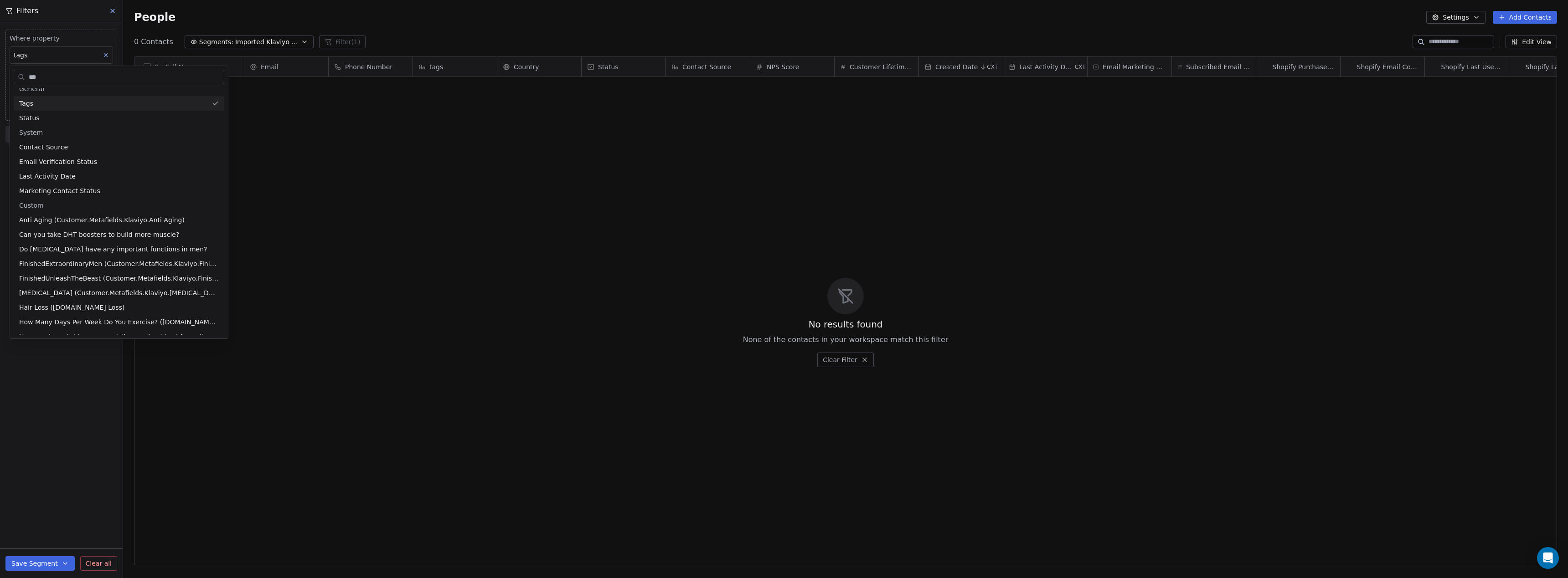
scroll to position [0, 0]
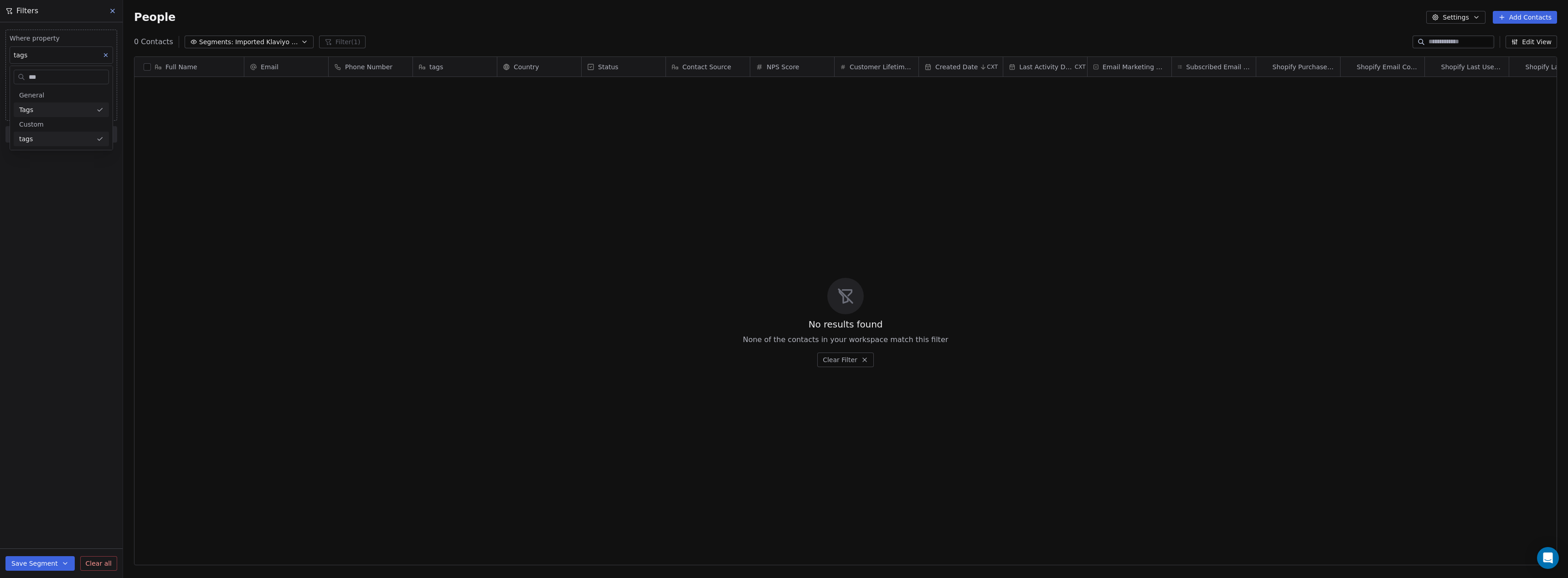
type input "***"
click at [55, 142] on div "tags" at bounding box center [55, 139] width 74 height 9
click at [43, 91] on div "Includes" at bounding box center [61, 97] width 96 height 15
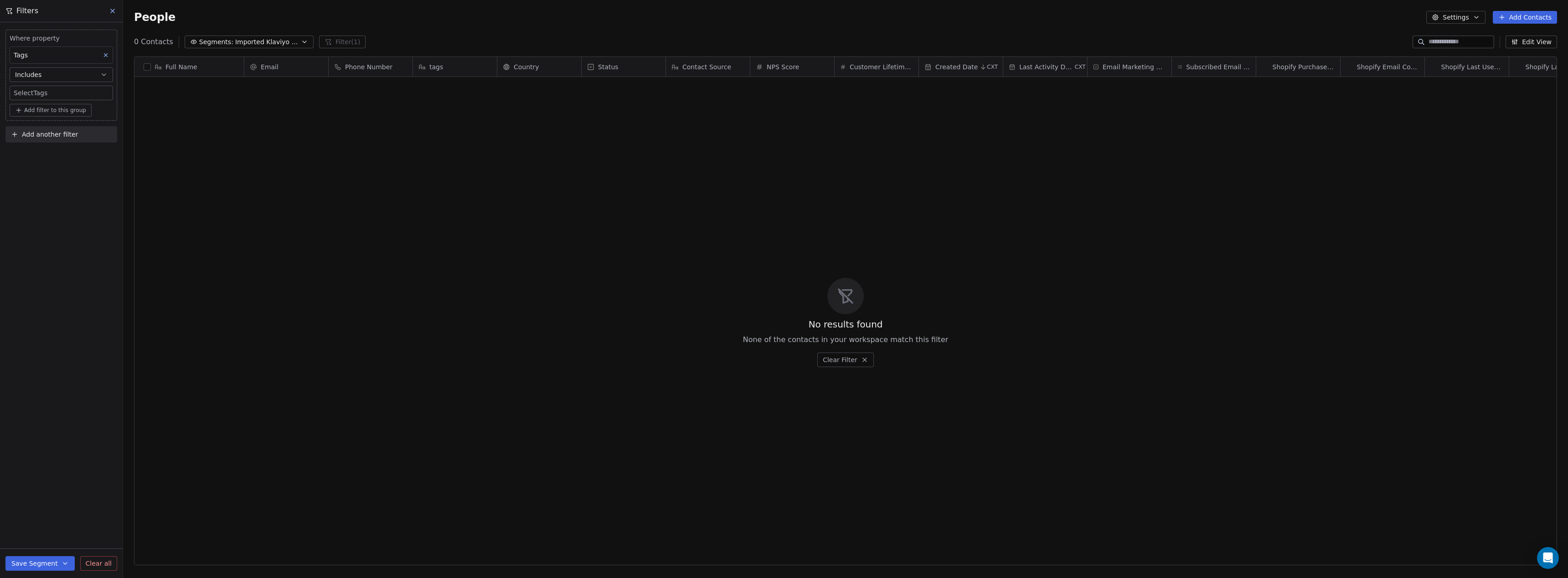
click at [47, 93] on body "Anabolic Health Contacts People Marketing Workflows Campaigns Metrics & Events …" at bounding box center [784, 289] width 1568 height 578
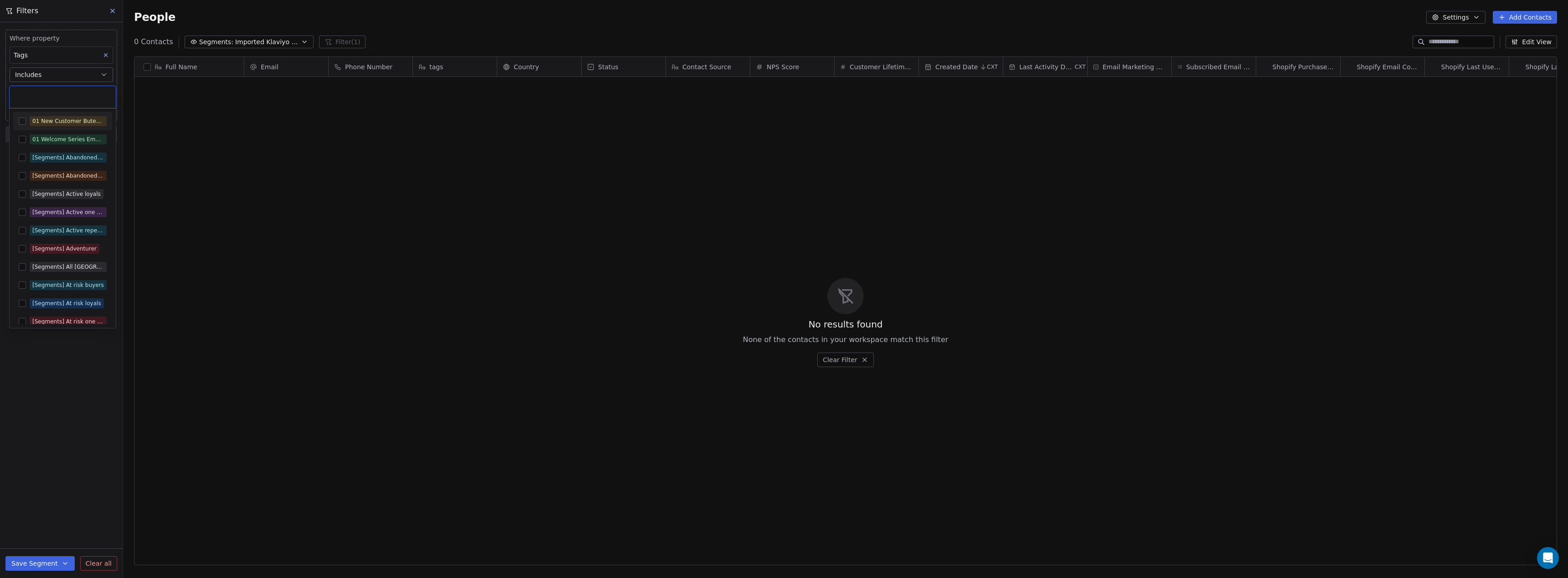
click at [69, 101] on input "text" at bounding box center [63, 97] width 96 height 10
paste input "**********"
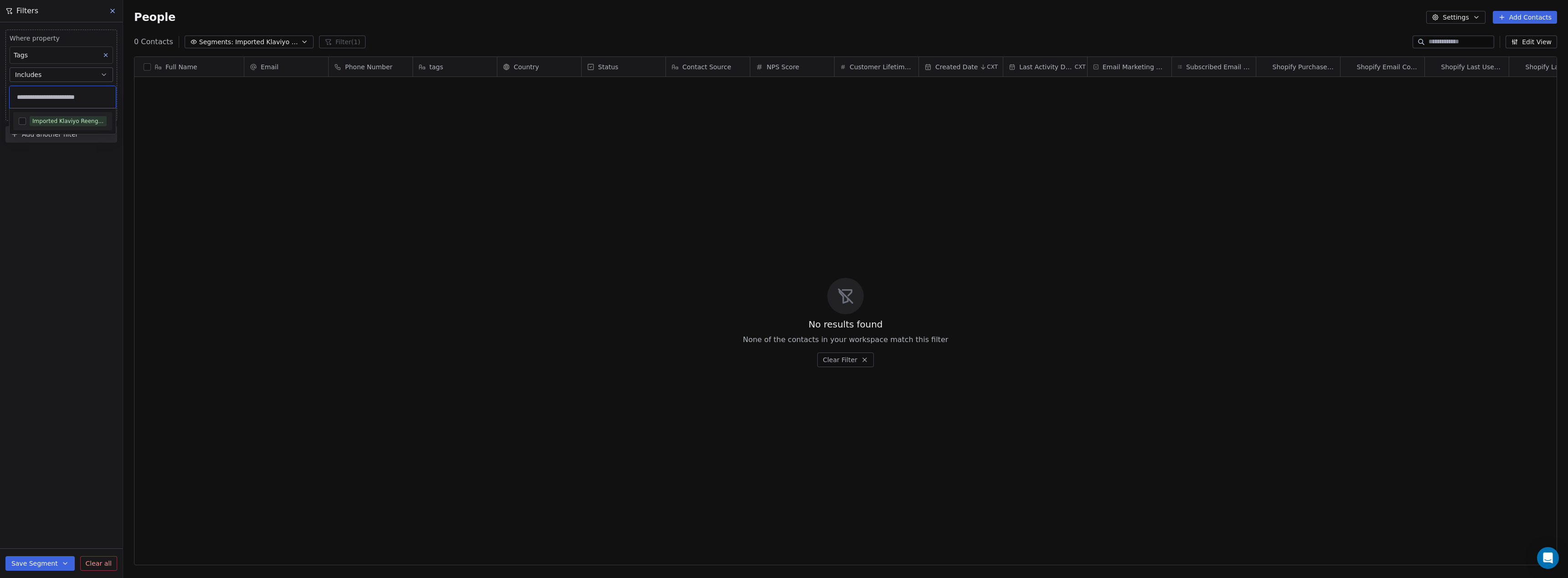
type input "**********"
click at [23, 120] on button "Suggestions" at bounding box center [23, 121] width 7 height 7
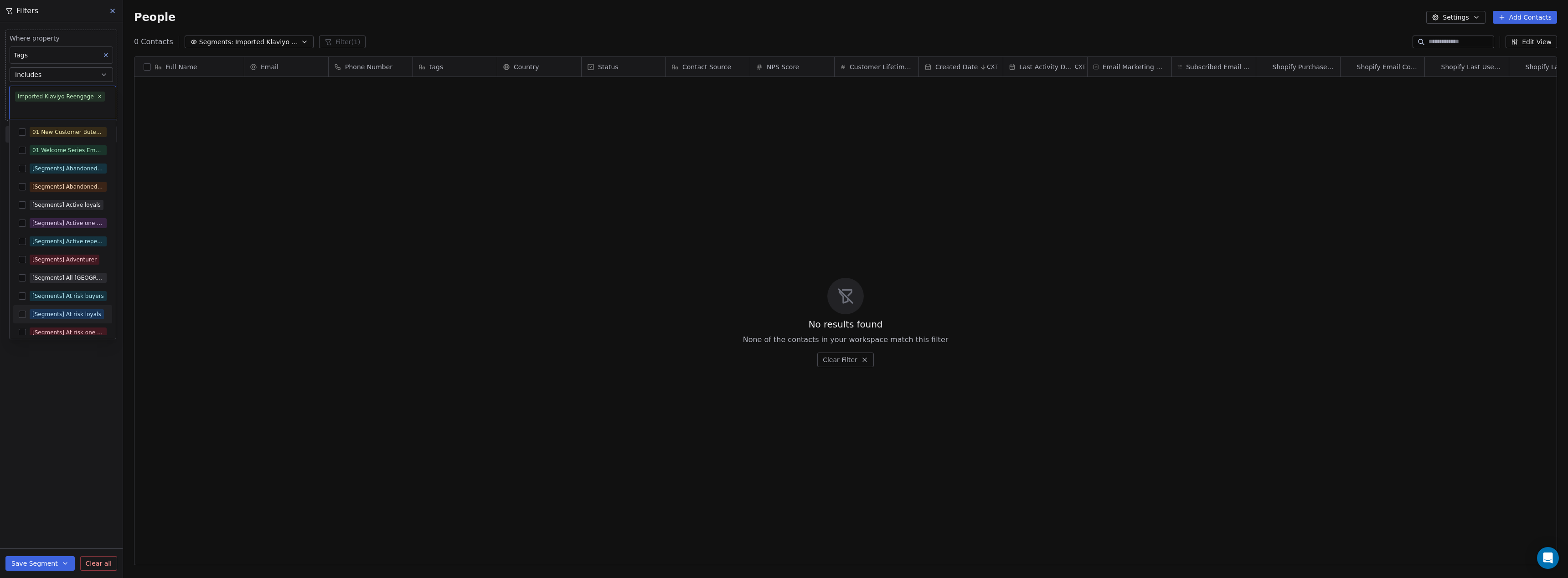
click at [33, 565] on html "Anabolic Health Contacts People Marketing Workflows Campaigns Metrics & Events …" at bounding box center [784, 289] width 1568 height 578
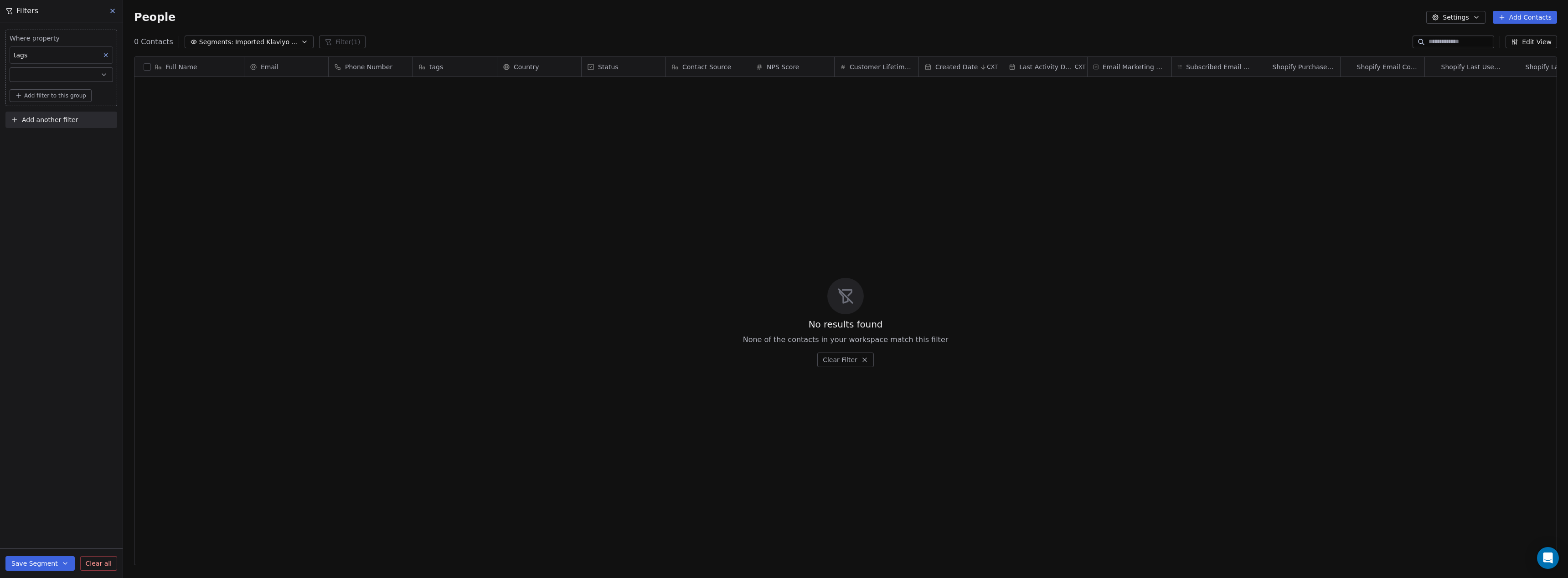
click at [24, 562] on button "Save Segment" at bounding box center [40, 563] width 69 height 15
click at [24, 566] on button "Save Segment" at bounding box center [40, 563] width 69 height 15
click at [23, 563] on button "Save Segment" at bounding box center [40, 563] width 69 height 15
click at [44, 543] on span "Update existing segment" at bounding box center [66, 540] width 80 height 9
click at [108, 8] on button at bounding box center [113, 10] width 13 height 13
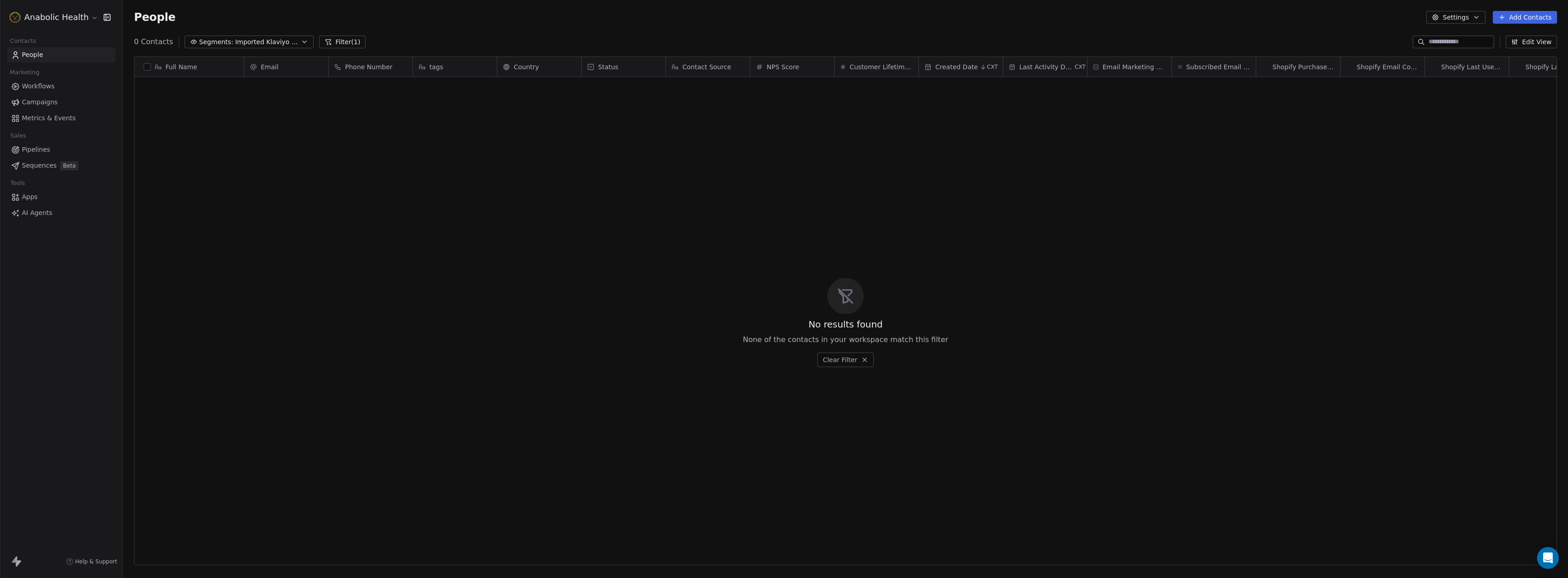
click at [1532, 12] on button "Add Contacts" at bounding box center [1525, 17] width 65 height 13
click at [1518, 52] on span "Import from CSV" at bounding box center [1522, 52] width 53 height 10
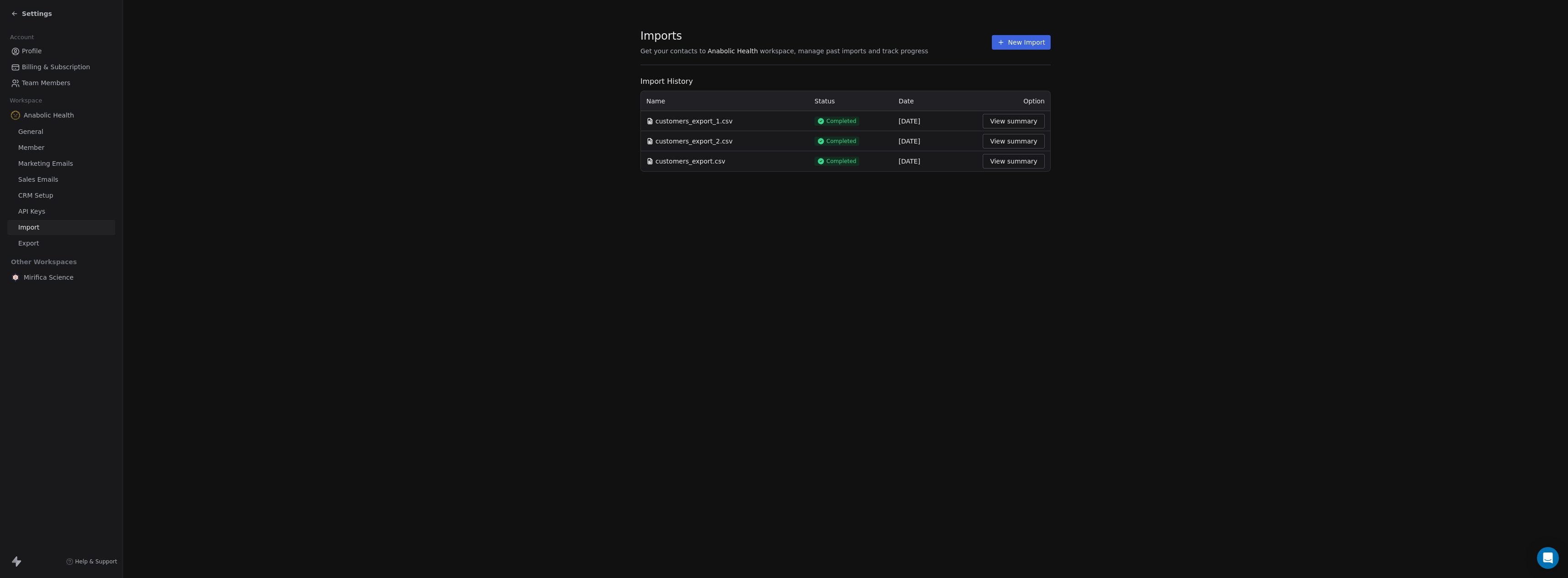
click at [1001, 44] on icon at bounding box center [1001, 43] width 7 height 7
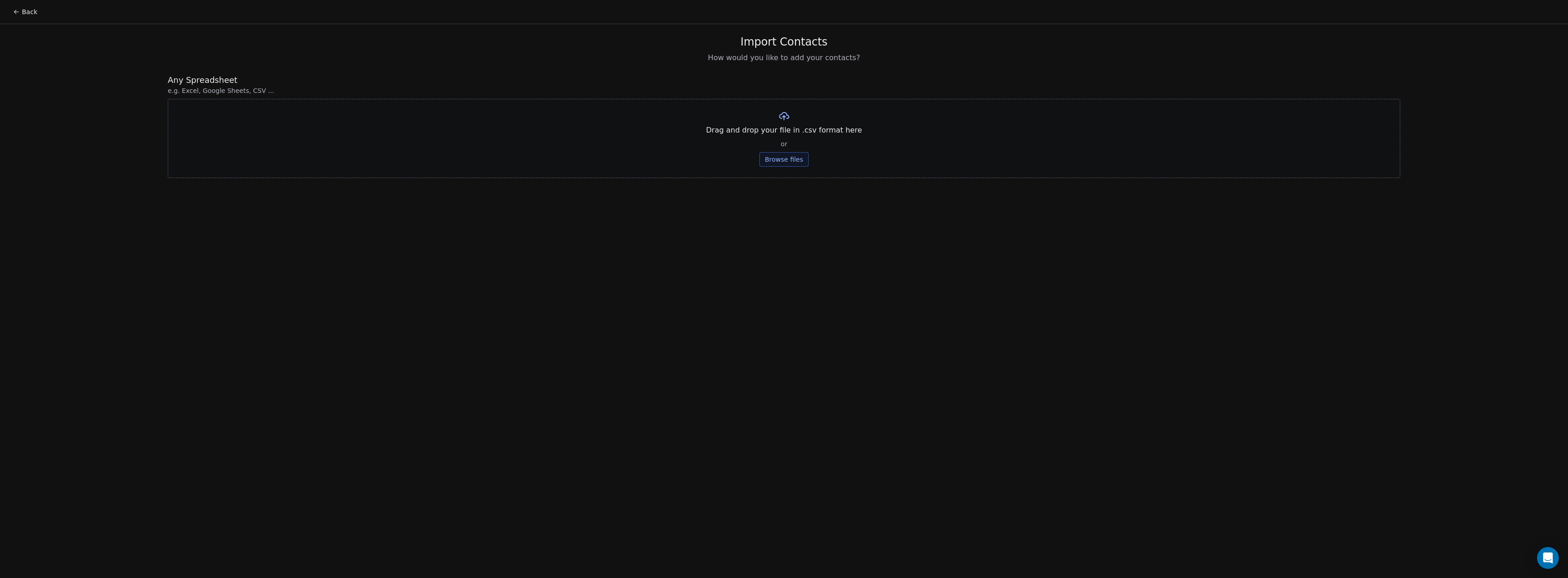
click at [791, 159] on button "Browse files" at bounding box center [784, 159] width 49 height 15
click at [964, 111] on div "Unengaged - Received 30 Emails and more (safe suppress beyond this) - List Expo…" at bounding box center [784, 116] width 371 height 11
click at [963, 115] on icon at bounding box center [965, 116] width 7 height 7
click at [780, 160] on button "Browse files" at bounding box center [784, 159] width 49 height 15
click at [788, 133] on button "Upload" at bounding box center [783, 134] width 33 height 15
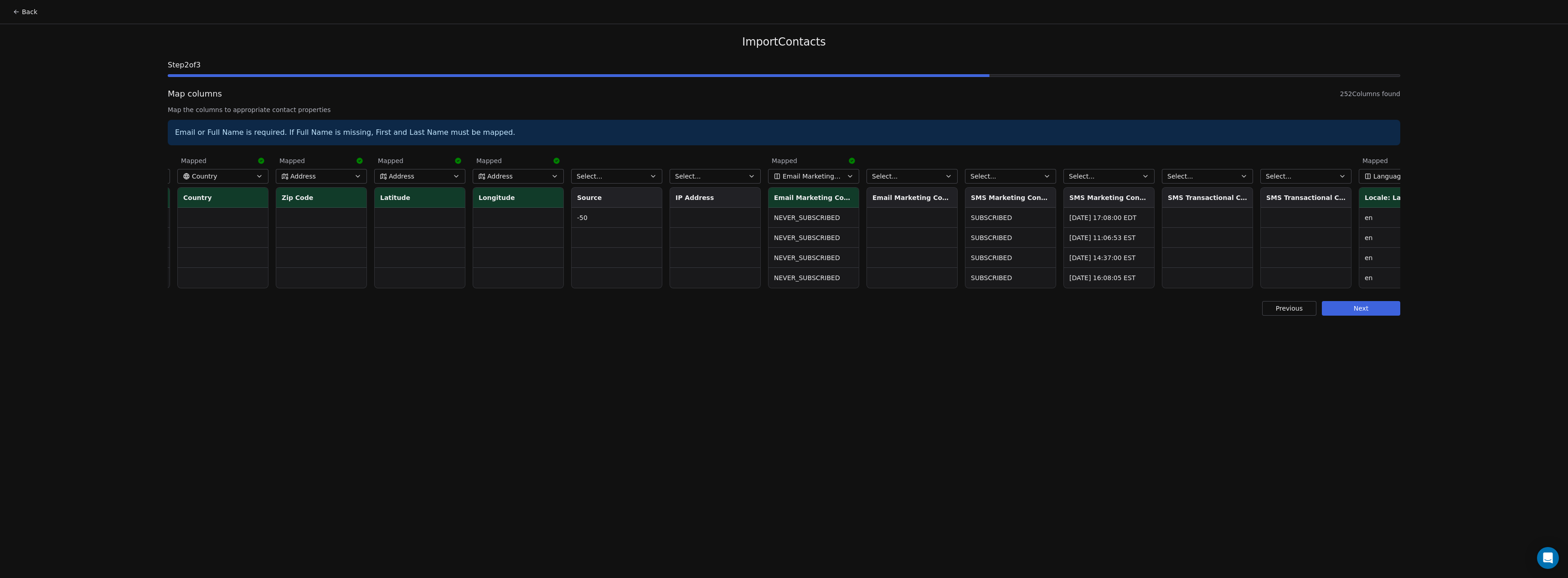
scroll to position [0, 1190]
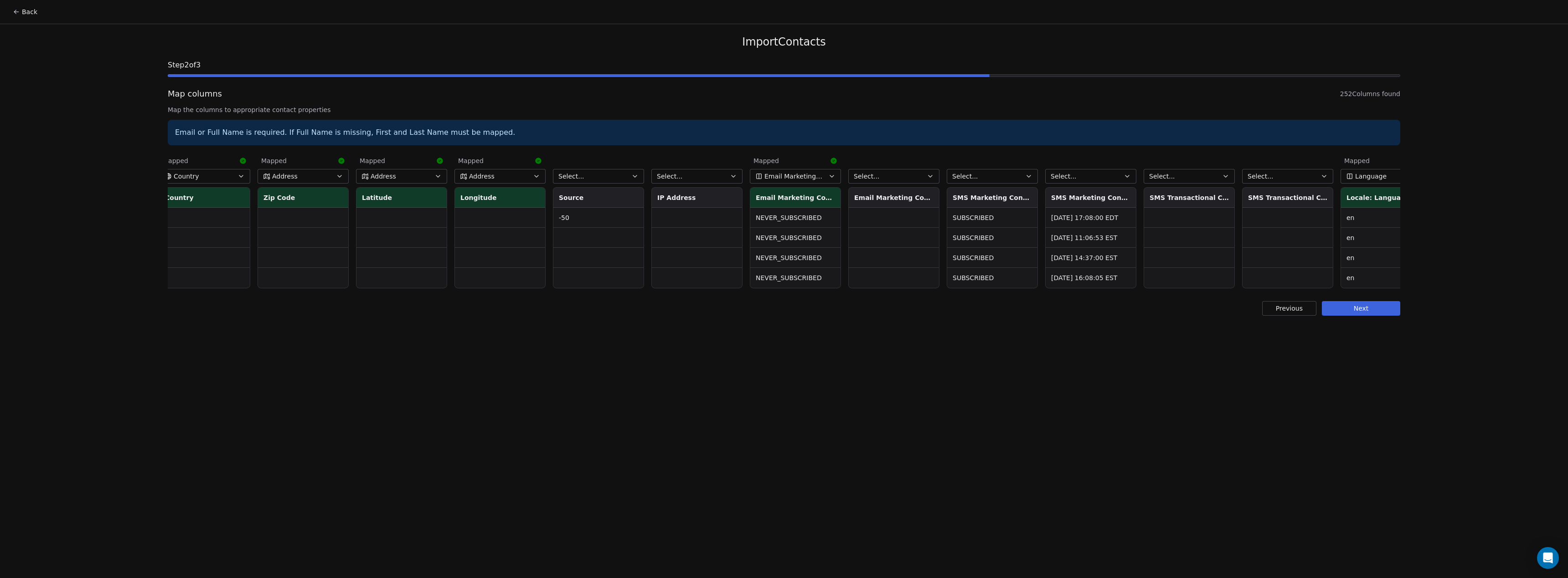
click at [788, 178] on span "Email Marketing Consent" at bounding box center [794, 176] width 59 height 9
click at [788, 178] on html "Back Import Contacts Step 2 of 3 Map columns 252 Columns found Map the columns …" at bounding box center [784, 289] width 1568 height 578
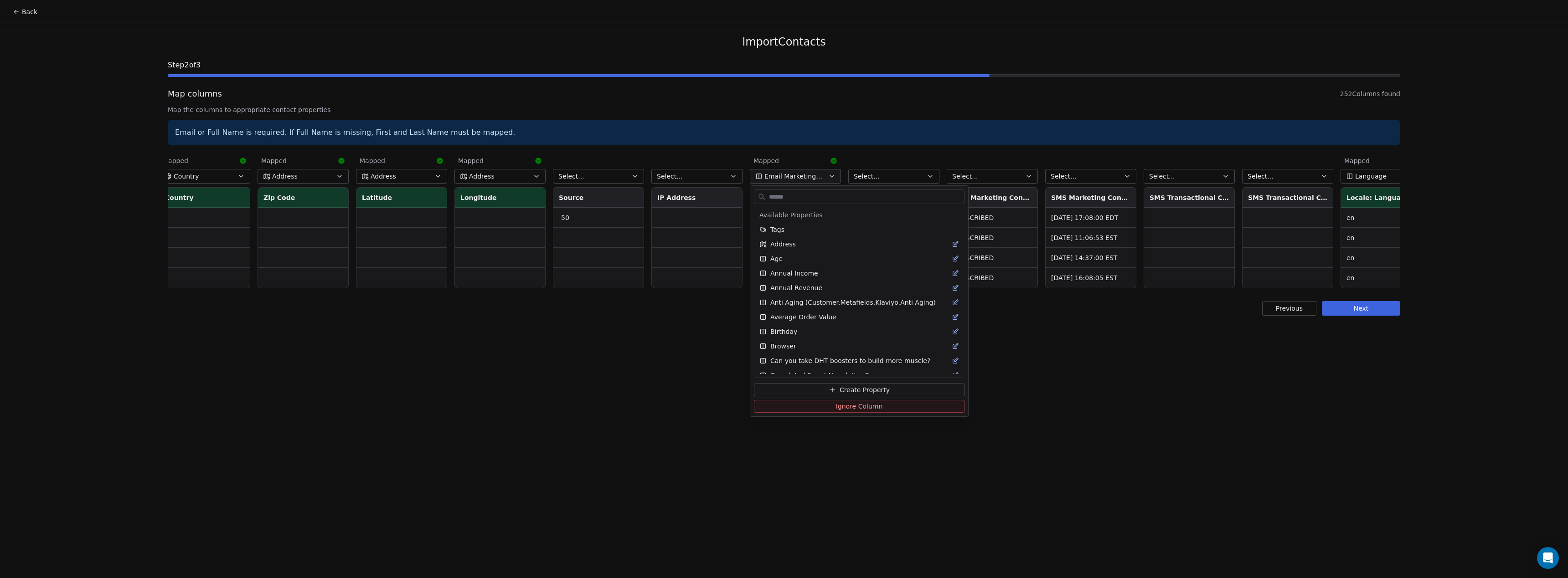
scroll to position [650, 0]
click at [812, 409] on button "Ignore Column" at bounding box center [859, 406] width 211 height 13
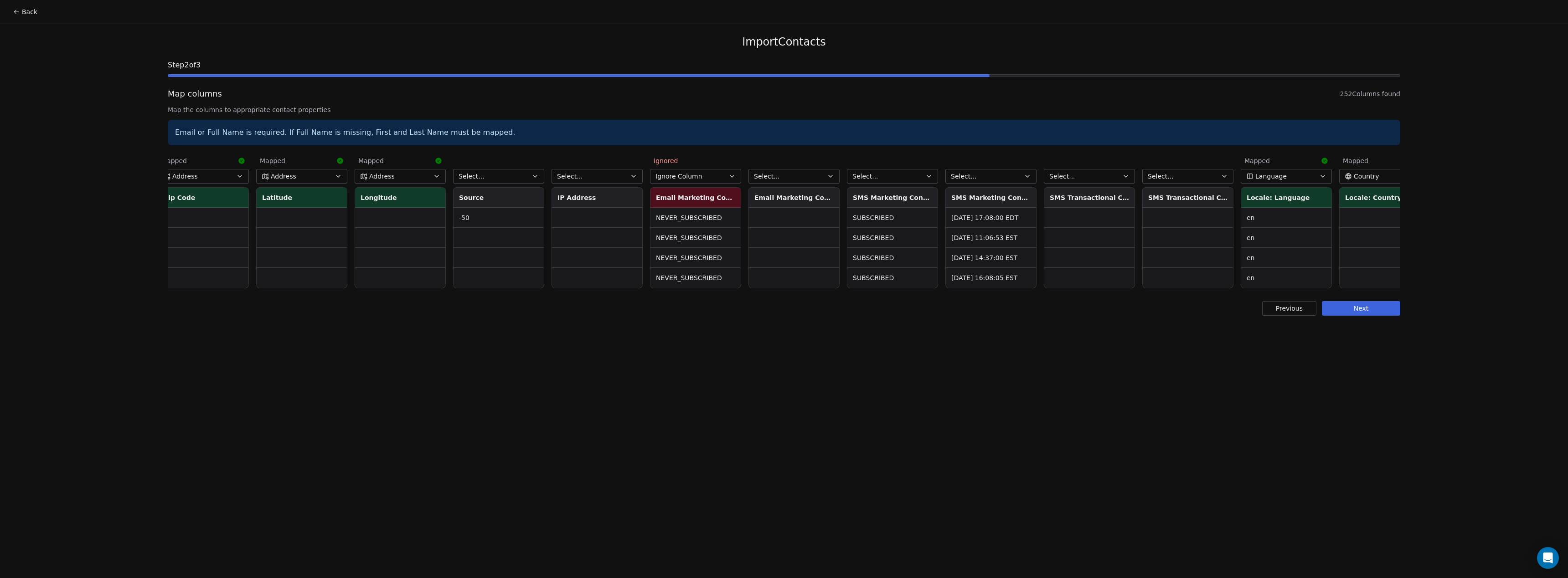
scroll to position [0, 1426]
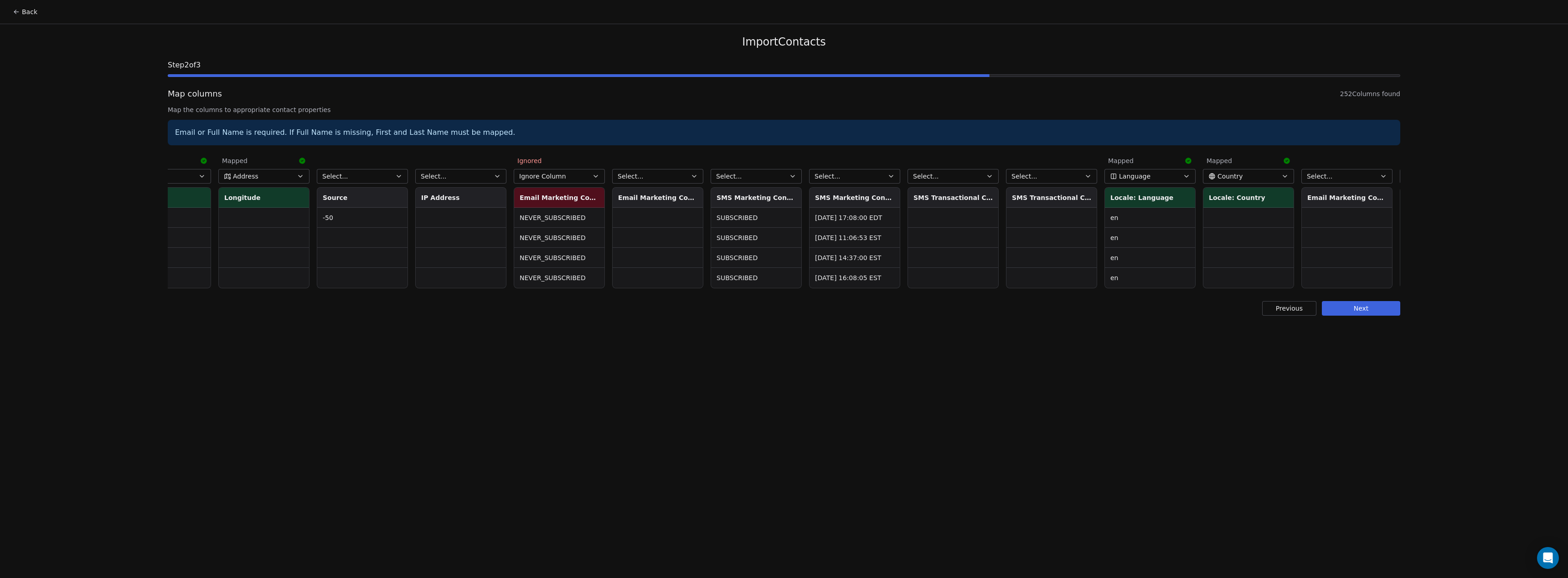
click at [752, 173] on button "Select..." at bounding box center [756, 176] width 91 height 15
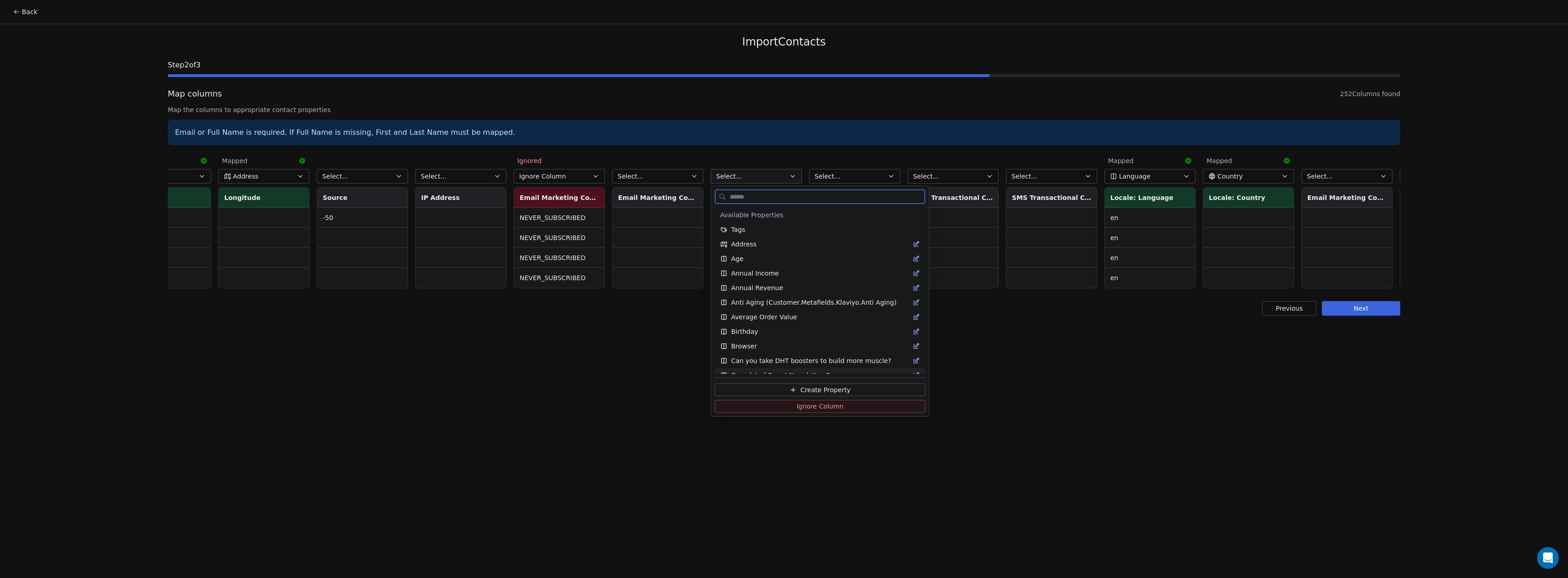
click at [793, 389] on icon at bounding box center [793, 390] width 7 height 7
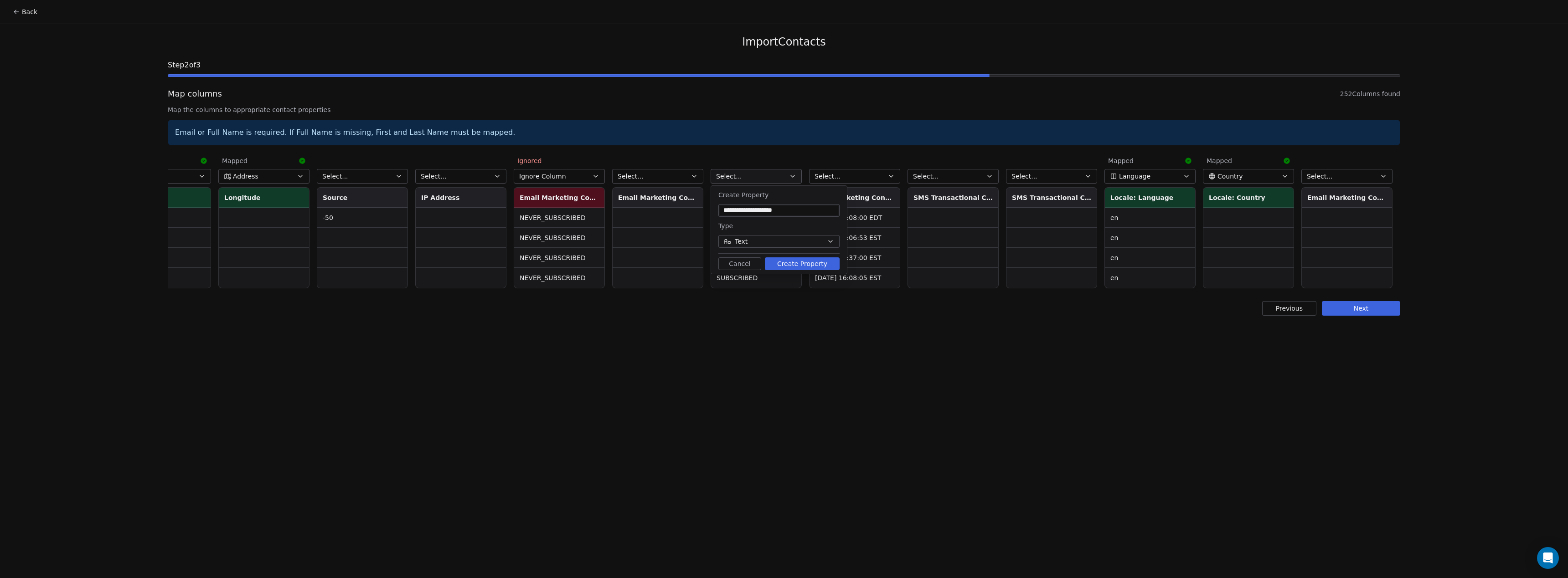
click at [801, 268] on button "Create Property" at bounding box center [802, 263] width 75 height 13
click at [839, 179] on button "Select..." at bounding box center [855, 176] width 91 height 15
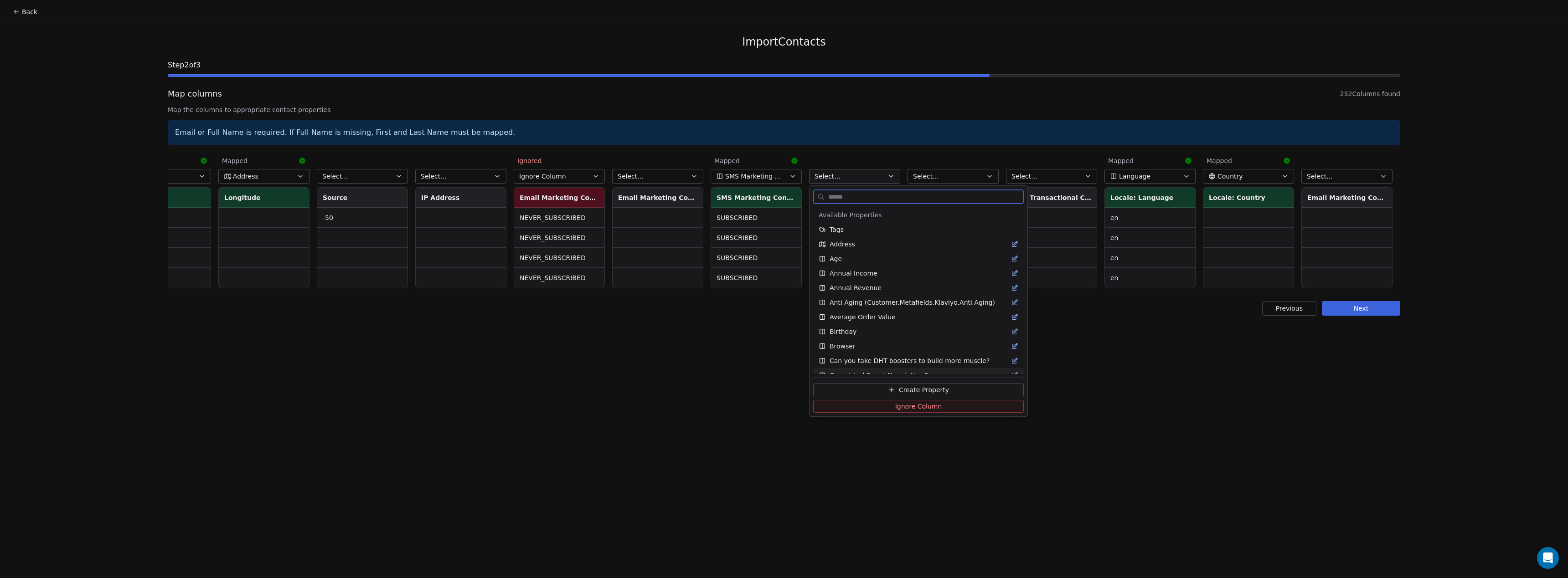
click at [887, 389] on button "Create Property" at bounding box center [919, 390] width 211 height 13
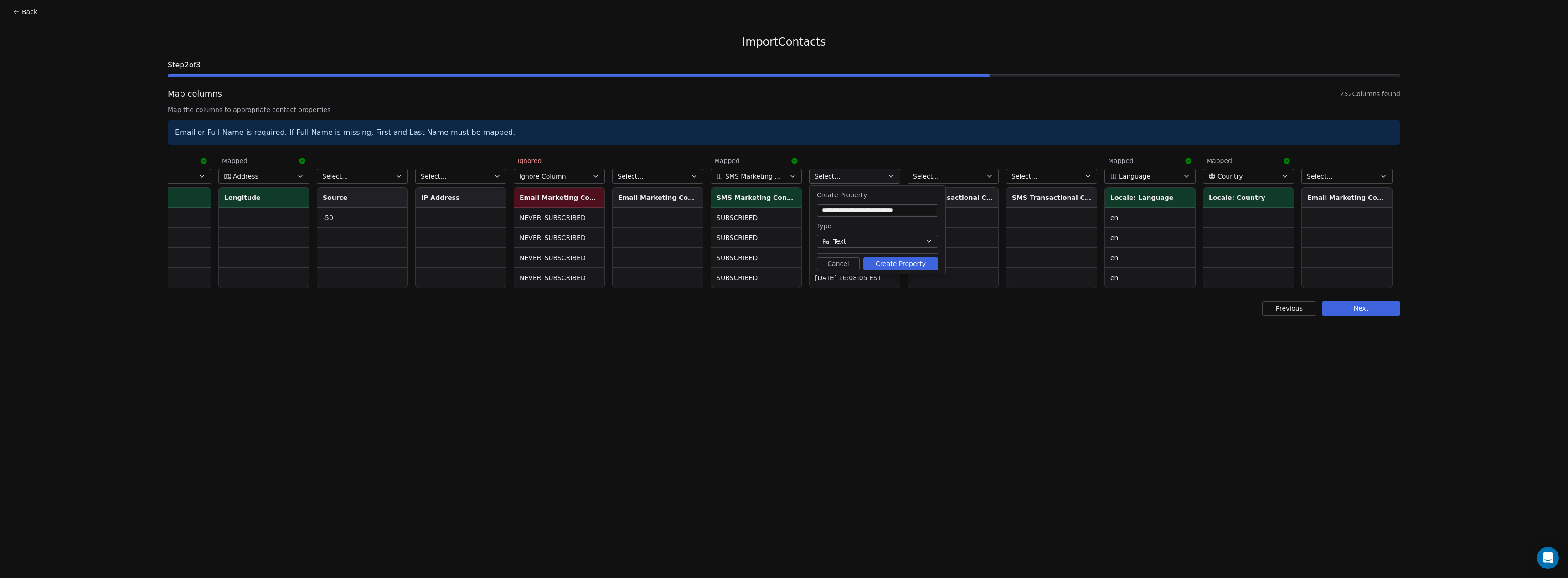
click at [858, 239] on button "Text" at bounding box center [877, 241] width 121 height 13
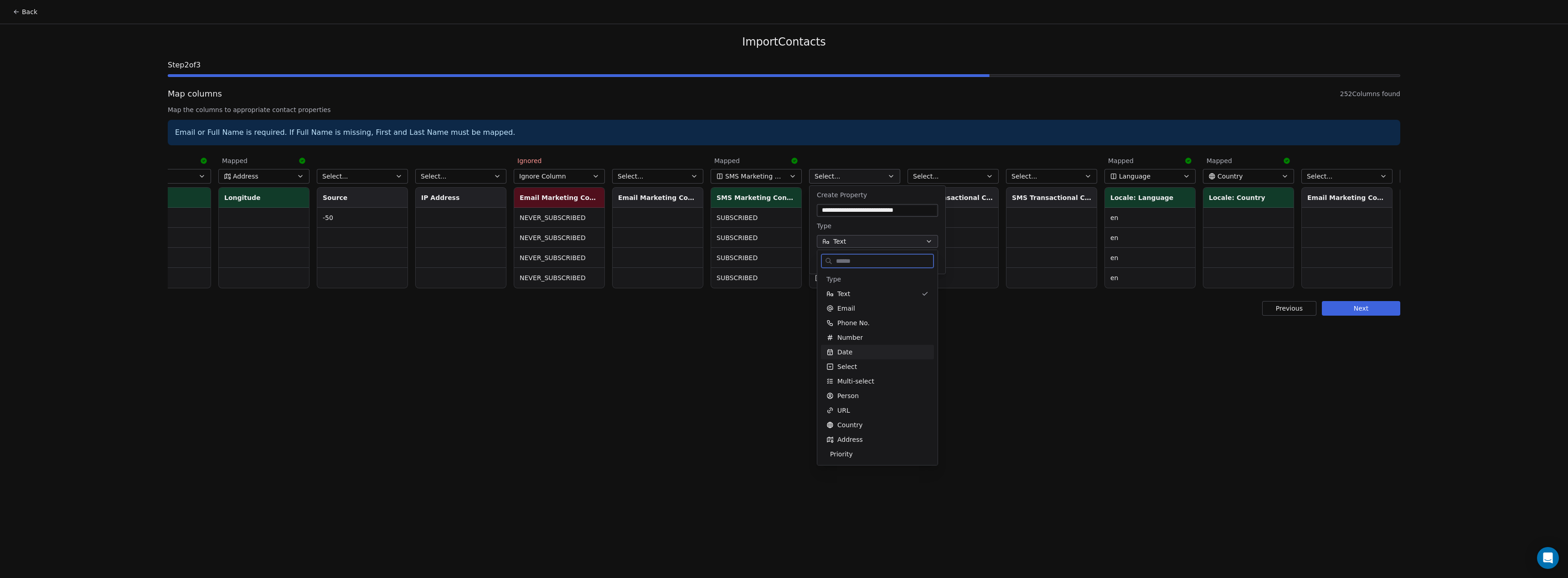
click at [853, 349] on div "Date" at bounding box center [878, 352] width 102 height 9
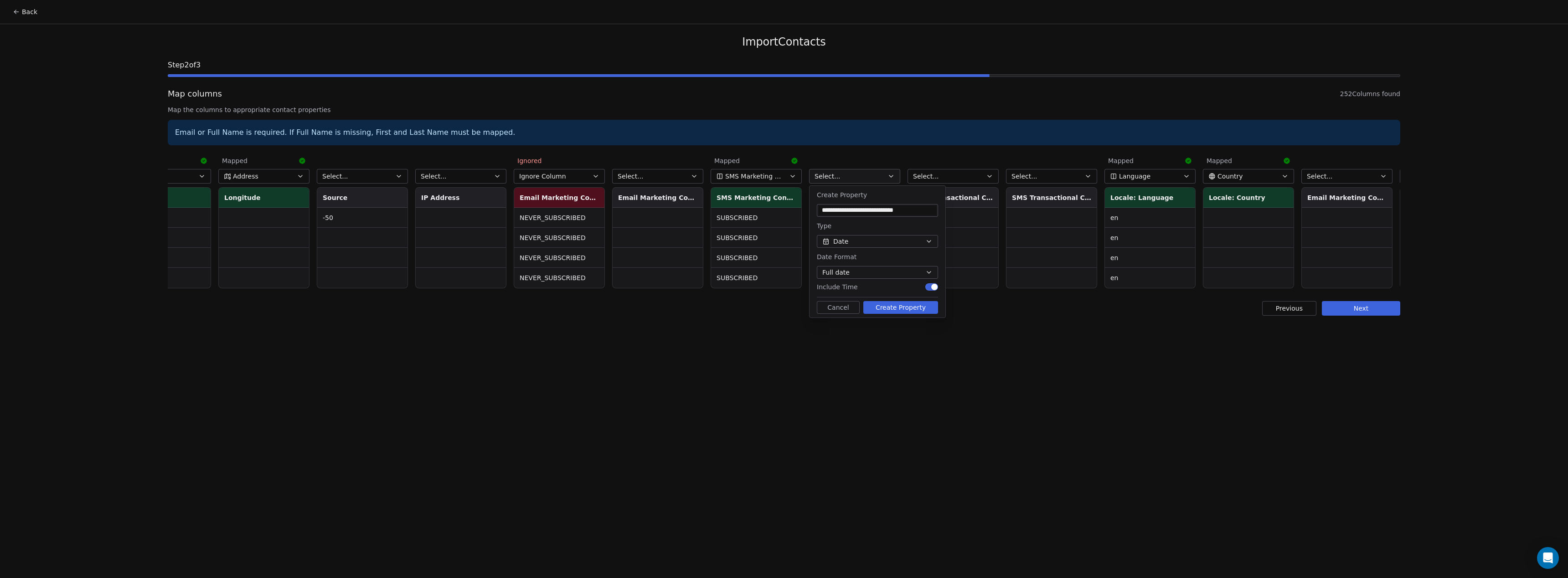
click at [912, 307] on button "Create Property" at bounding box center [900, 307] width 75 height 13
drag, startPoint x: 261, startPoint y: 293, endPoint x: 267, endPoint y: 293, distance: 6.0
click at [267, 293] on div "Import Contacts Step 2 of 3 Map columns 252 Columns found Map the columns to ap…" at bounding box center [784, 175] width 1255 height 302
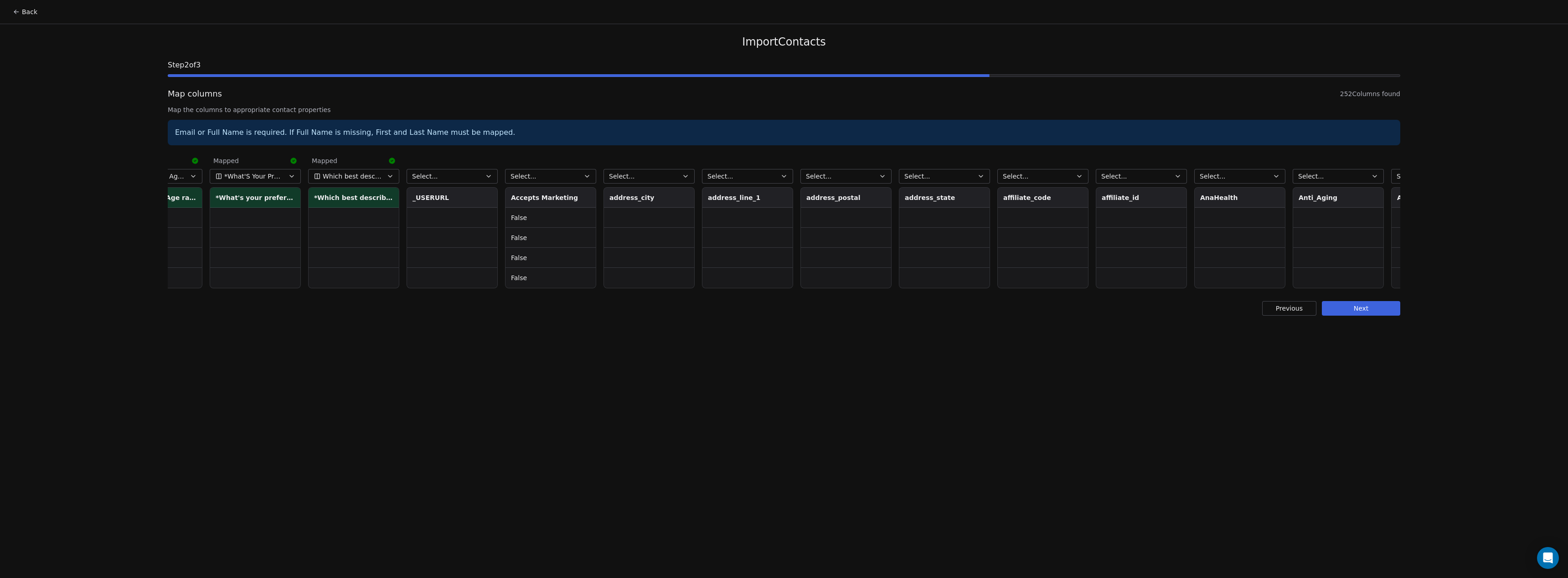
scroll to position [0, 7567]
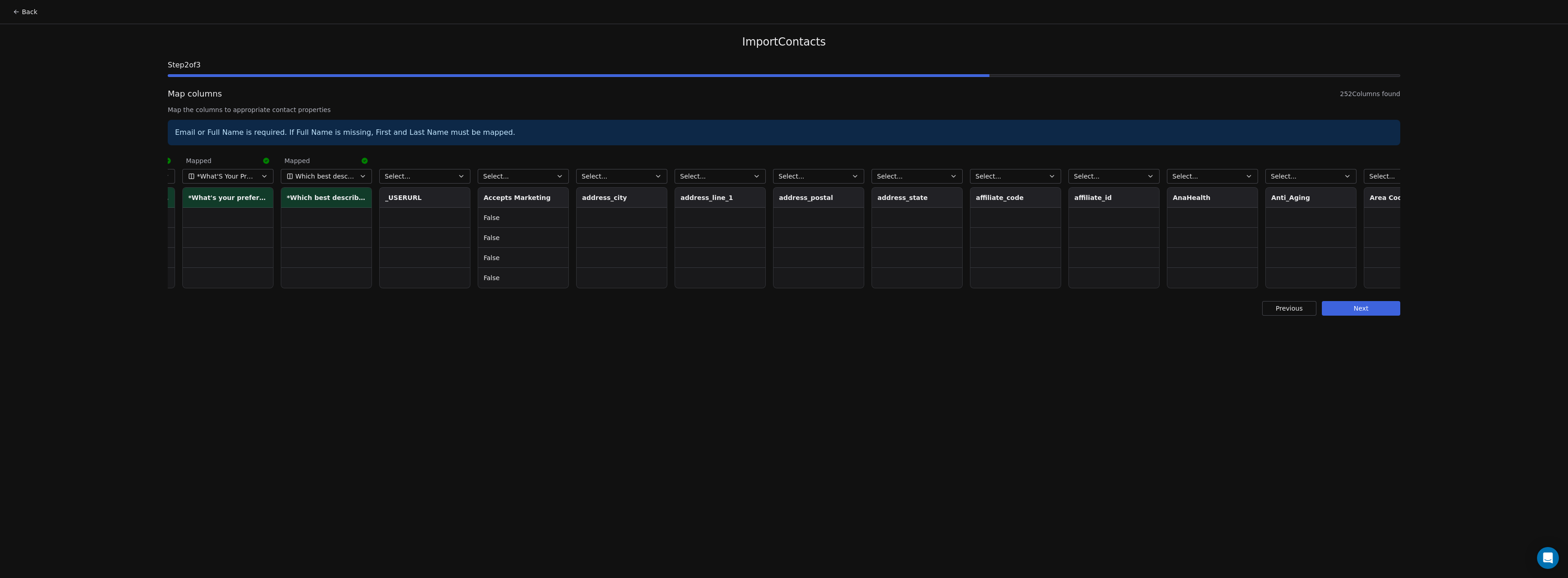
click at [534, 177] on button "Select..." at bounding box center [523, 176] width 91 height 15
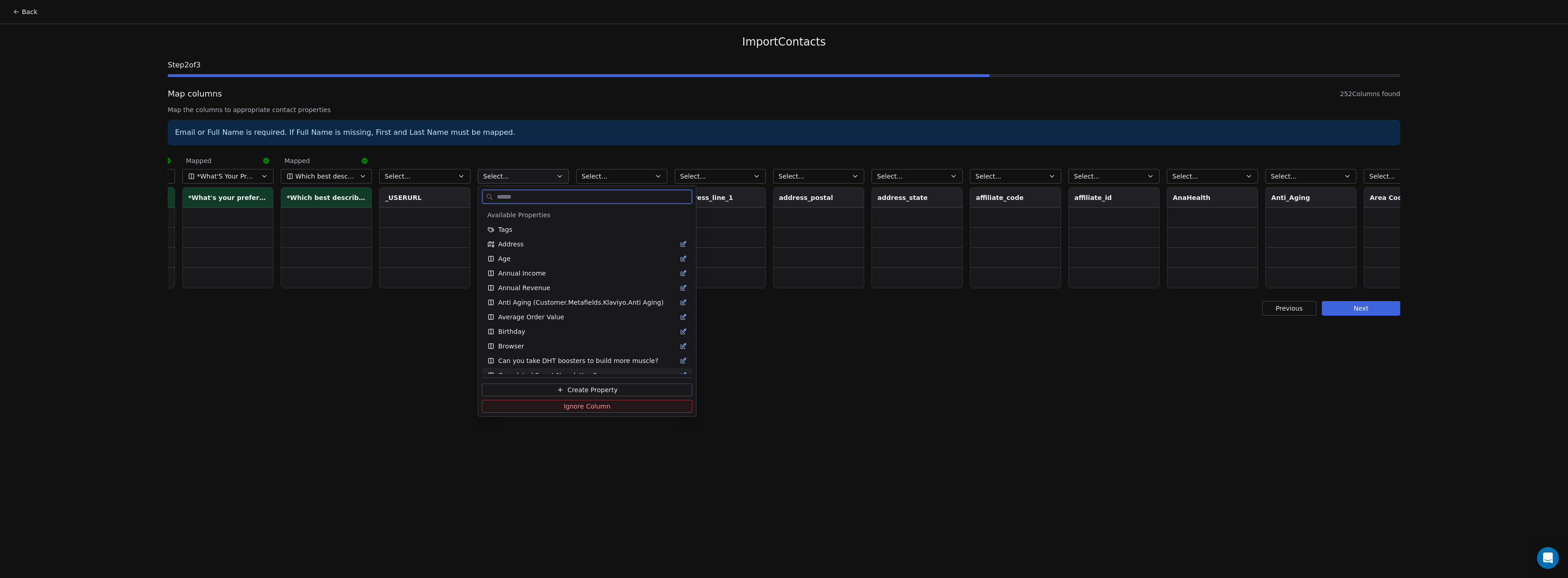
click at [579, 405] on span "Ignore Column" at bounding box center [587, 406] width 47 height 9
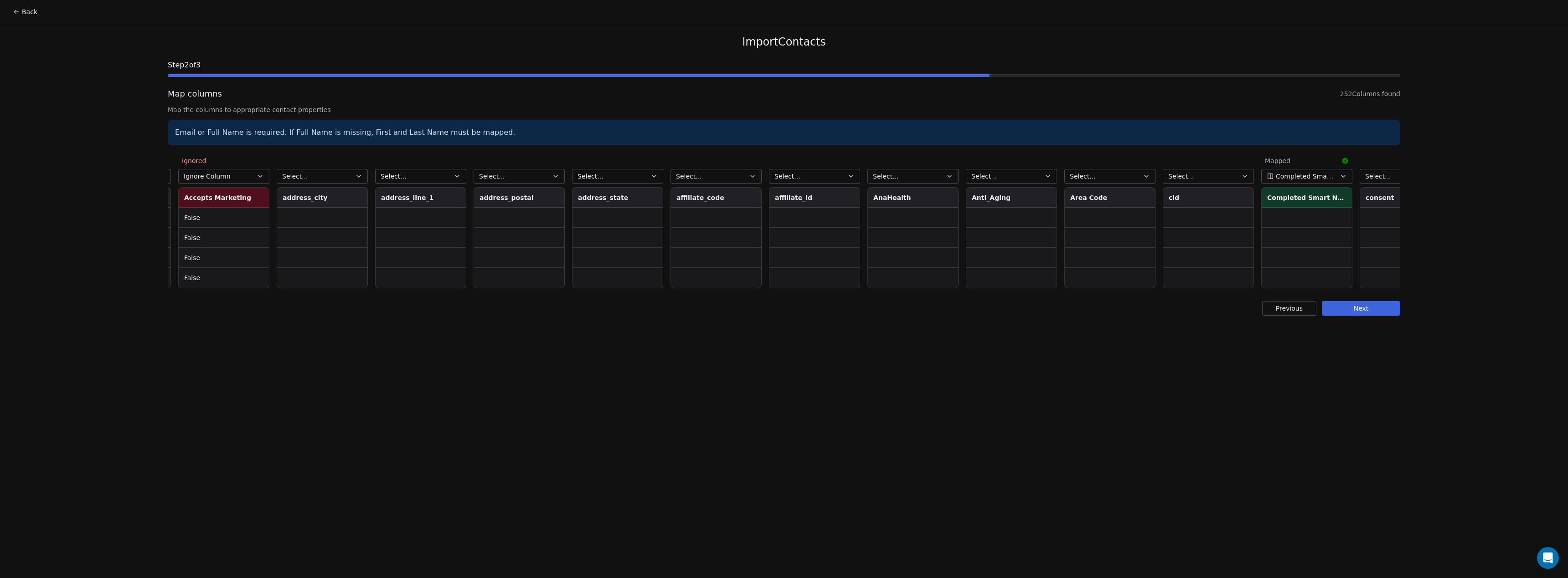
scroll to position [0, 7984]
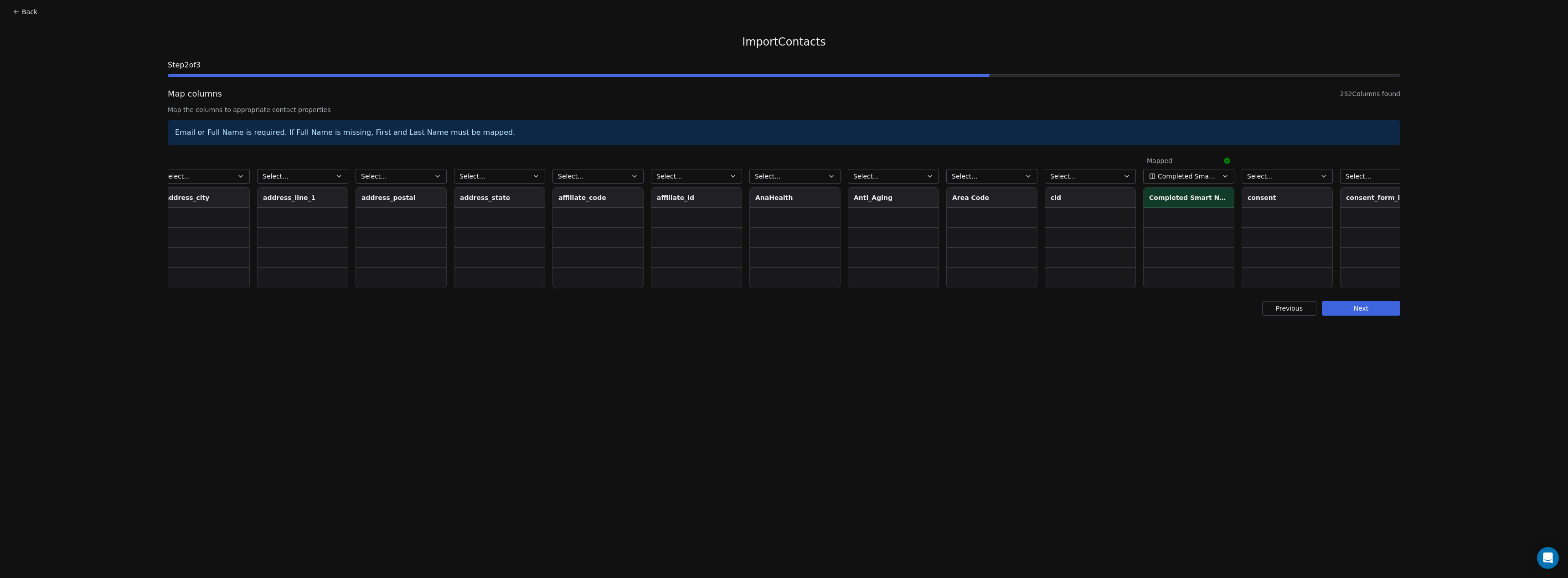
click at [867, 176] on span "Select..." at bounding box center [866, 176] width 26 height 9
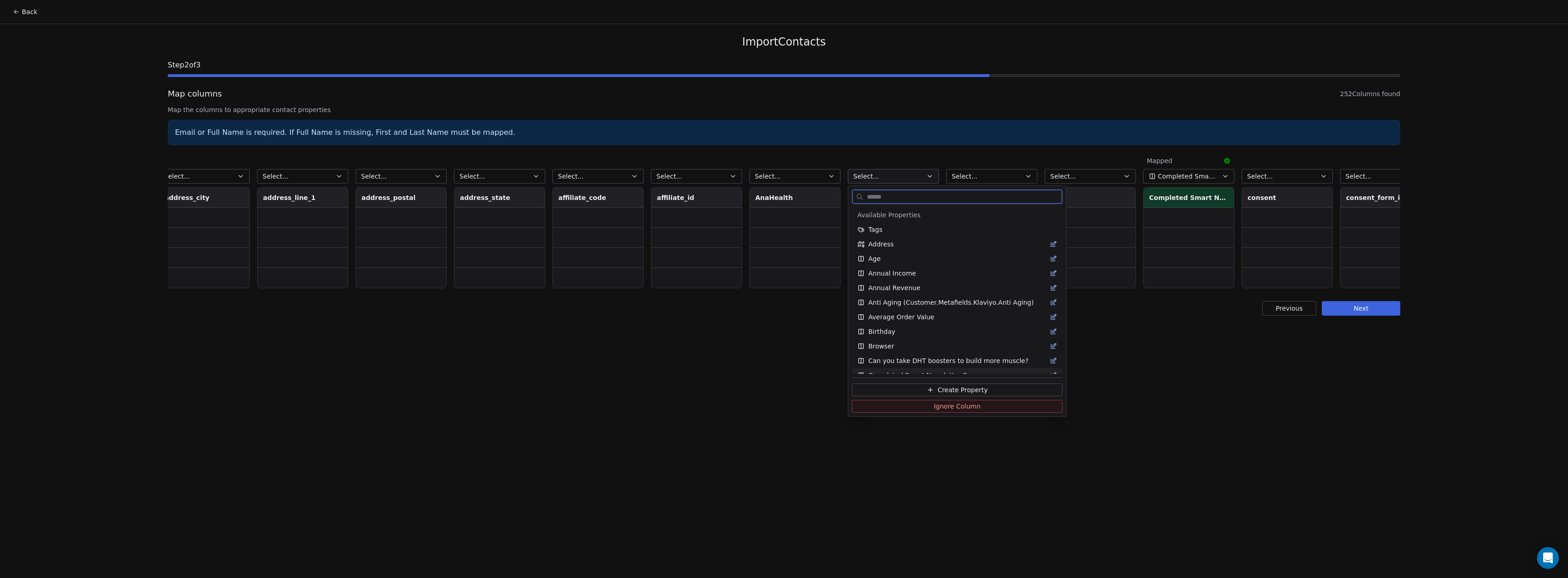
click at [934, 388] on icon at bounding box center [930, 390] width 7 height 7
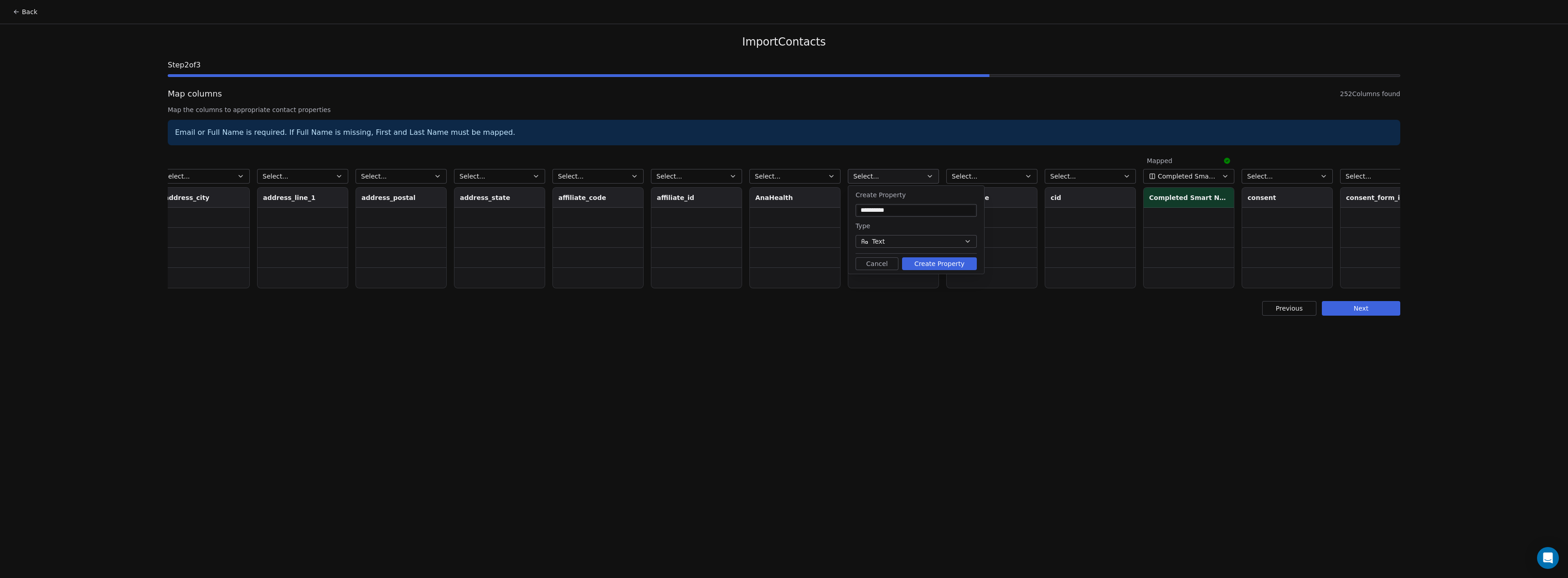
click at [953, 265] on button "Create Property" at bounding box center [939, 263] width 75 height 13
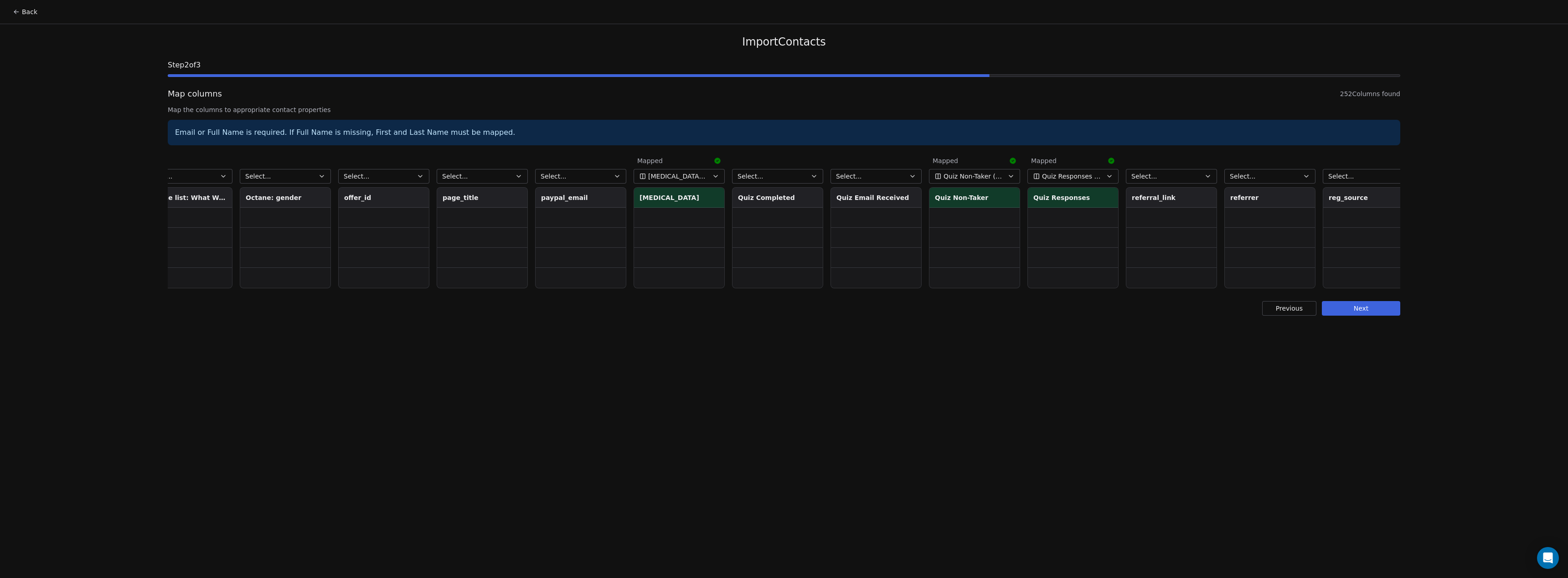
scroll to position [0, 18457]
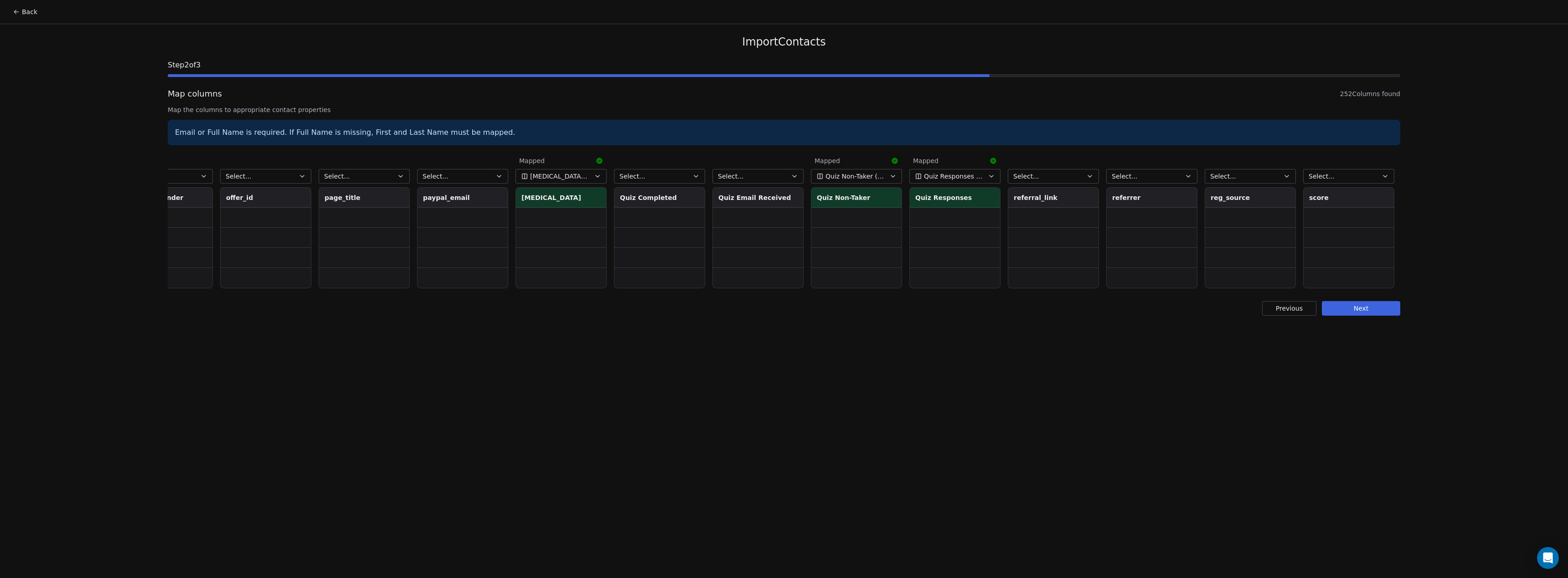
click at [654, 176] on button "Select..." at bounding box center [660, 176] width 91 height 15
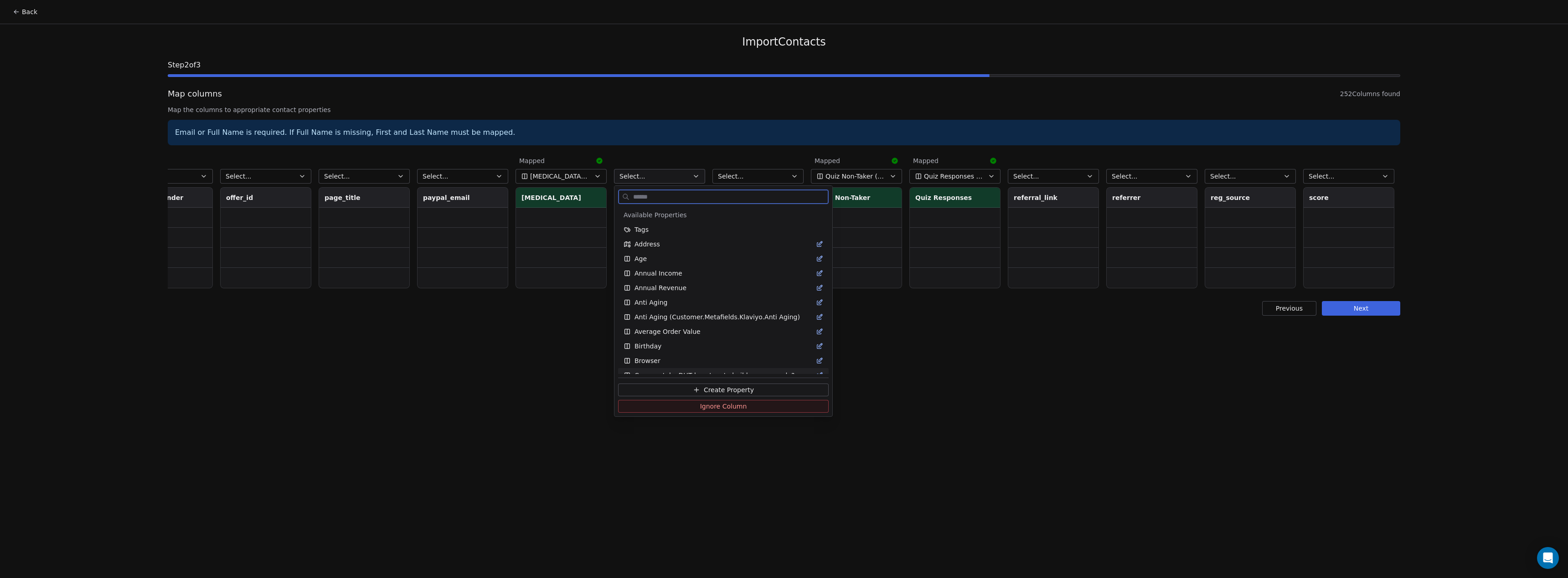
click at [679, 385] on button "Create Property" at bounding box center [723, 390] width 211 height 13
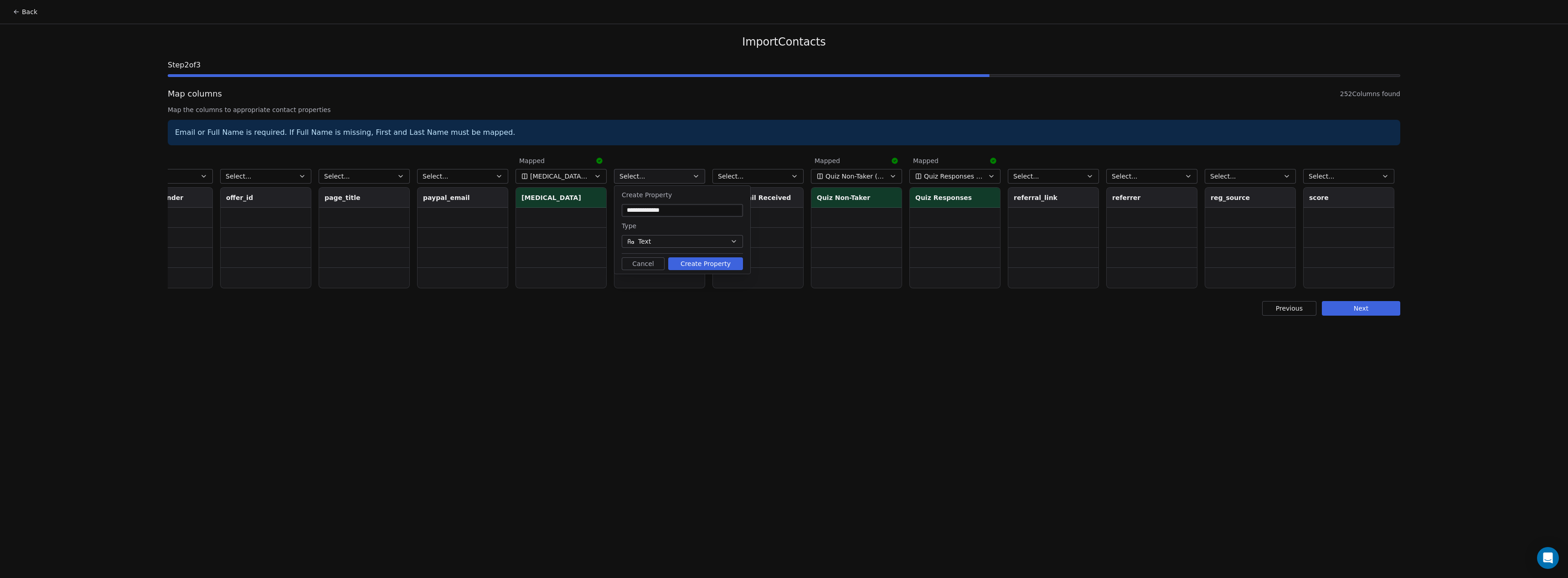
click at [711, 260] on button "Create Property" at bounding box center [705, 263] width 75 height 13
click at [771, 176] on button "Select..." at bounding box center [758, 176] width 91 height 15
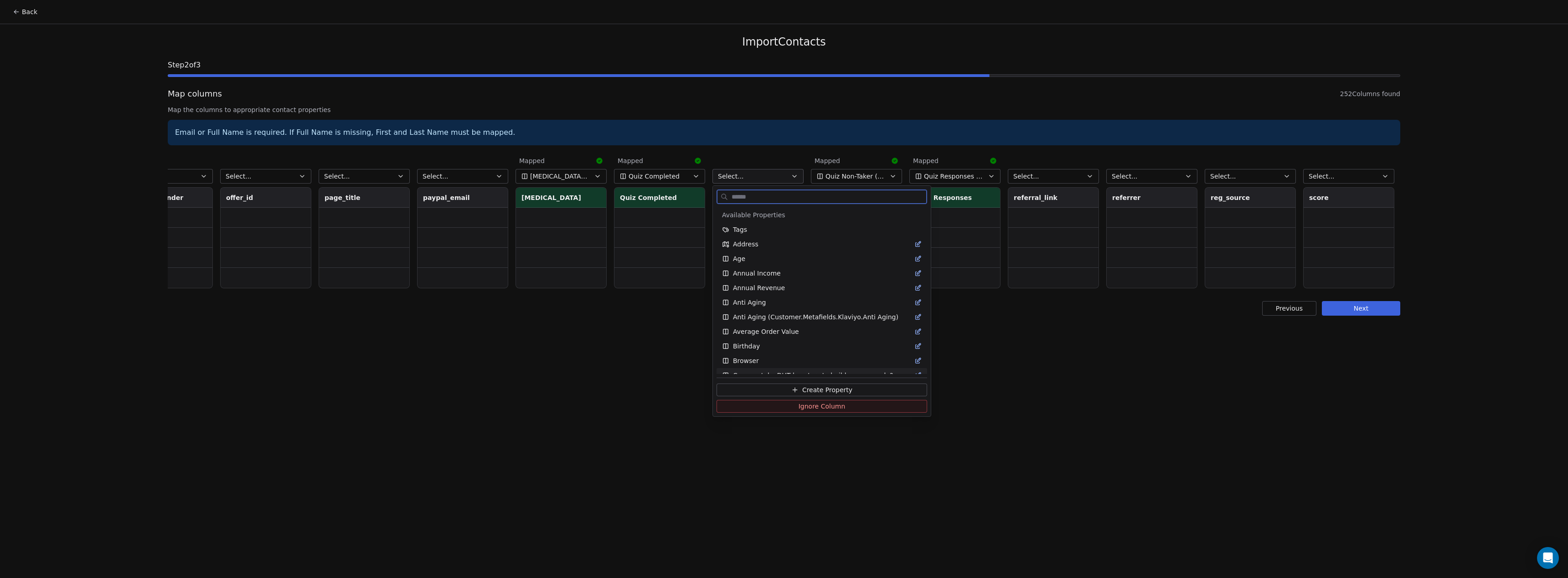
click at [797, 386] on button "Create Property" at bounding box center [822, 390] width 211 height 13
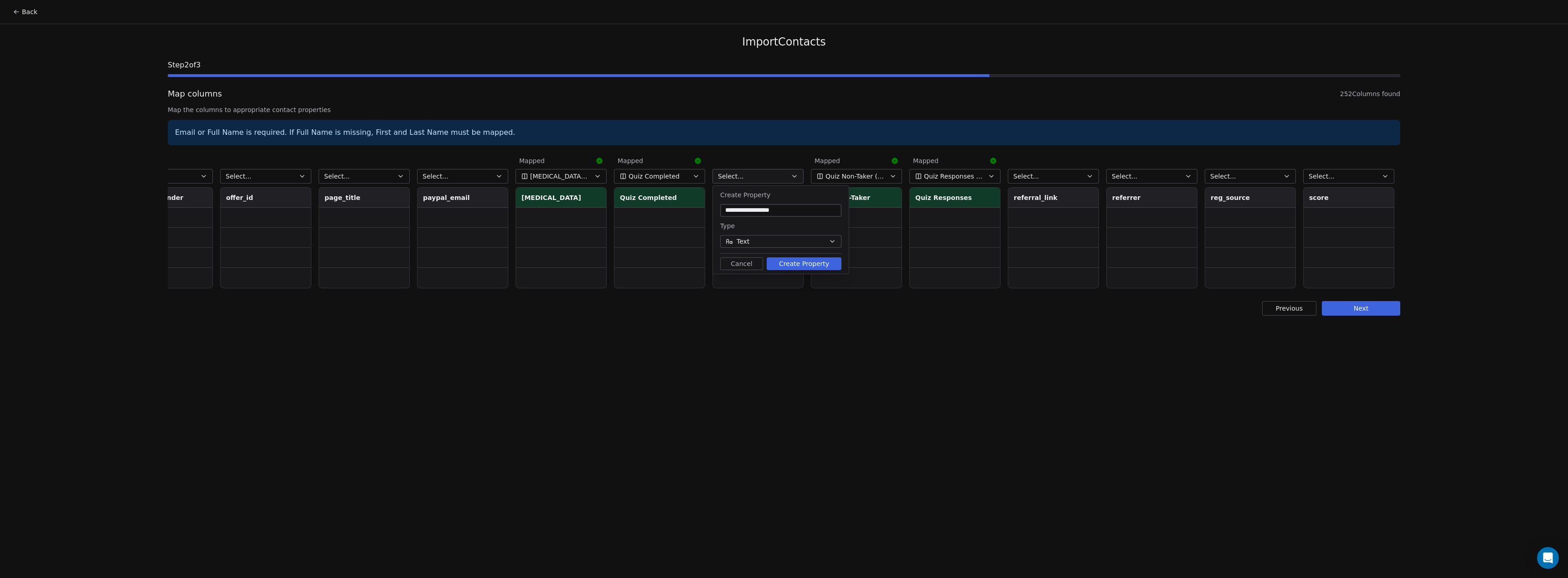
click at [816, 260] on button "Create Property" at bounding box center [804, 263] width 75 height 13
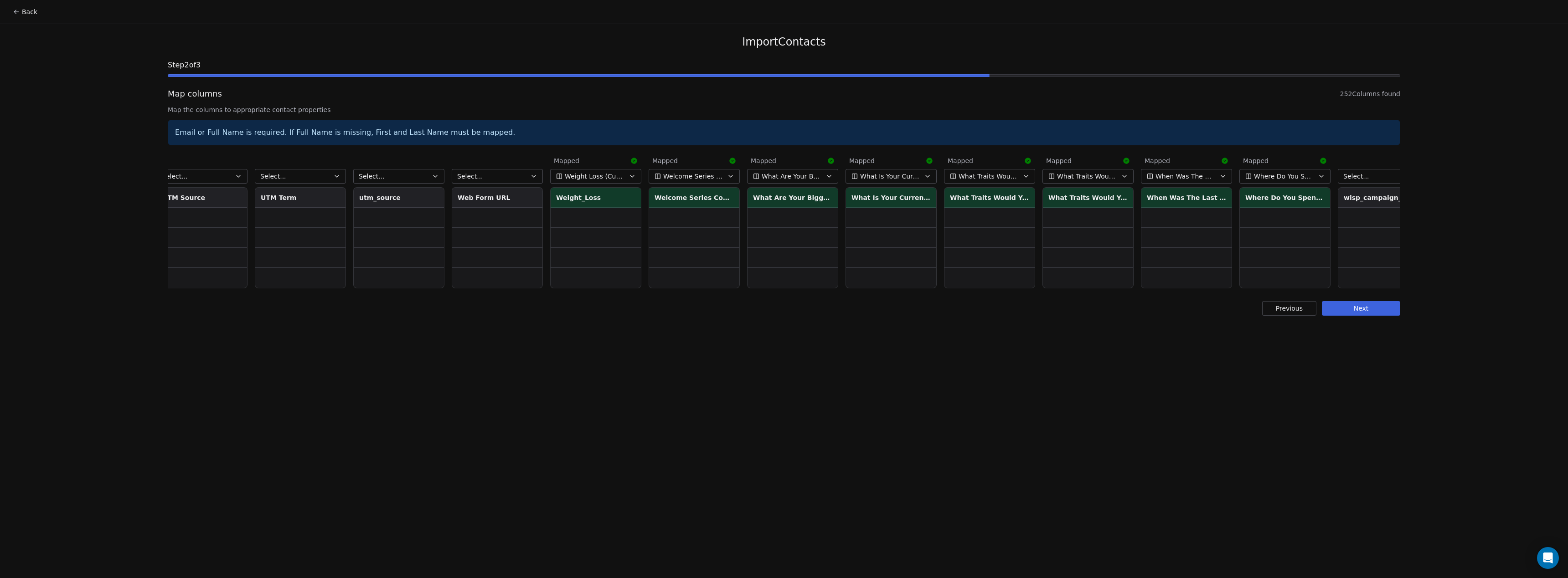
scroll to position [0, 23571]
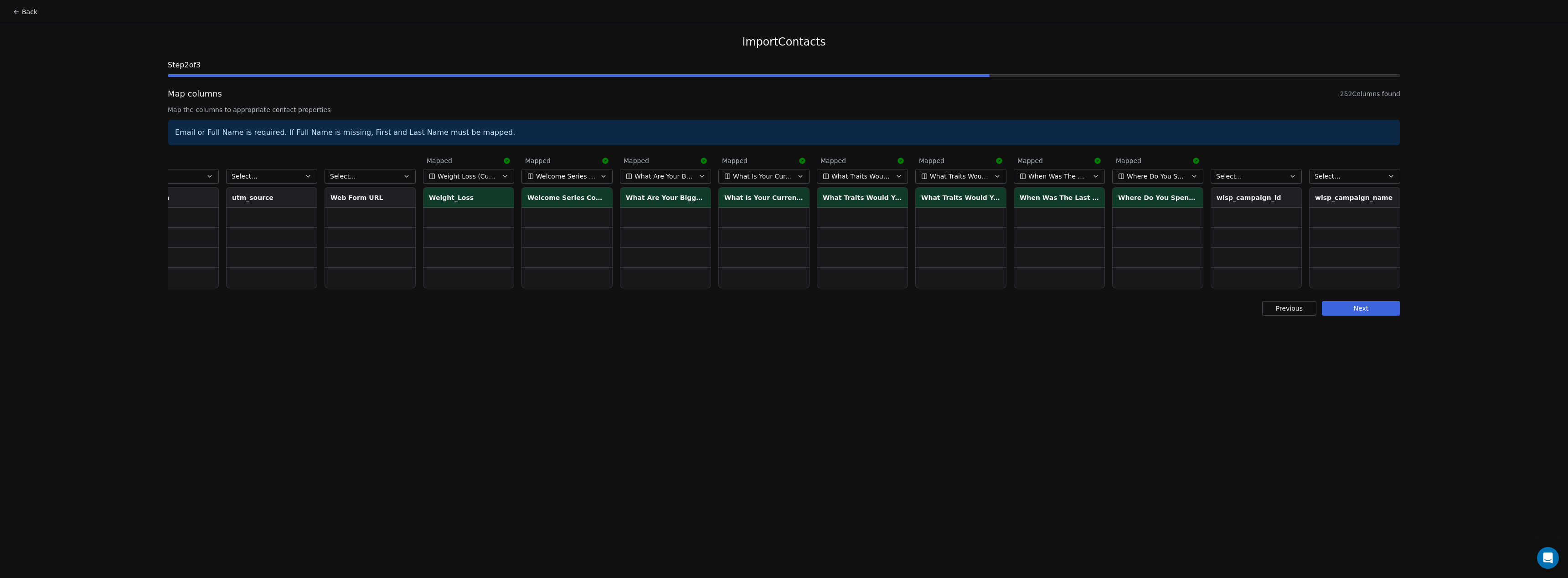
click at [1357, 312] on button "Next" at bounding box center [1361, 308] width 79 height 15
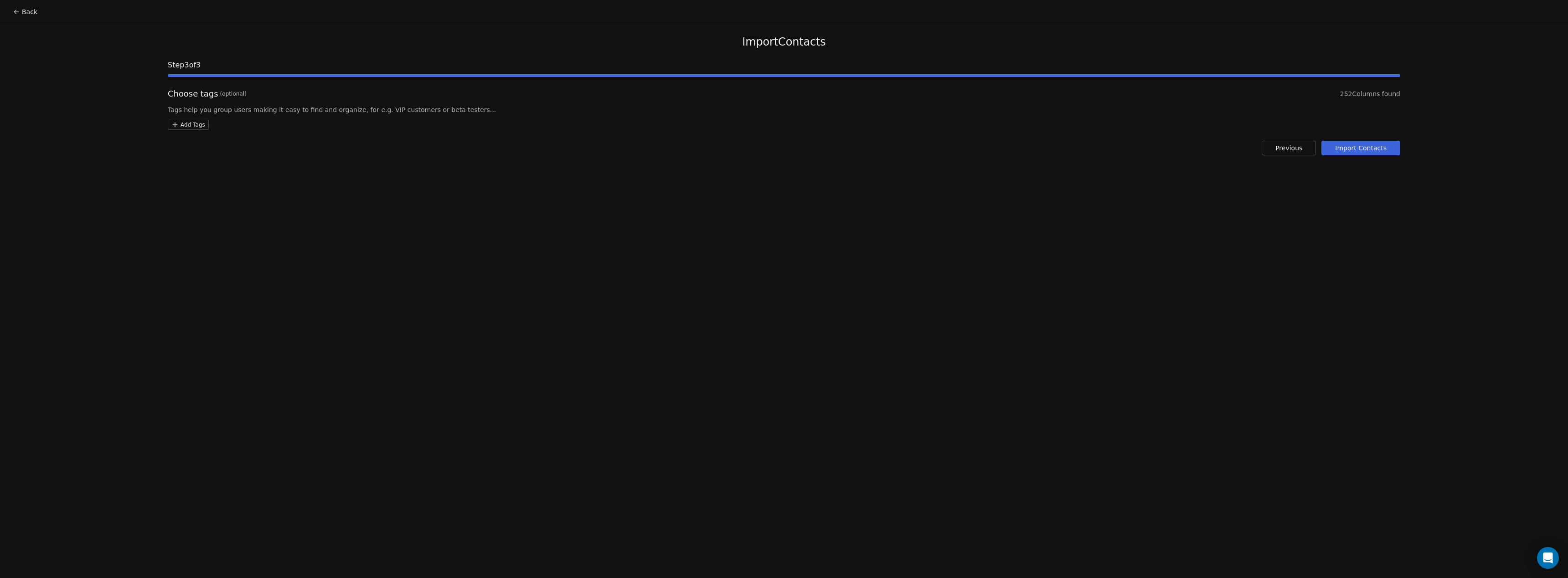
click at [188, 124] on html "Back Import Contacts Step 3 of 3 Choose tags (optional) 252 Columns found Tags …" at bounding box center [784, 289] width 1568 height 578
type input "**********"
click at [181, 172] on button "Suggestions" at bounding box center [181, 170] width 7 height 7
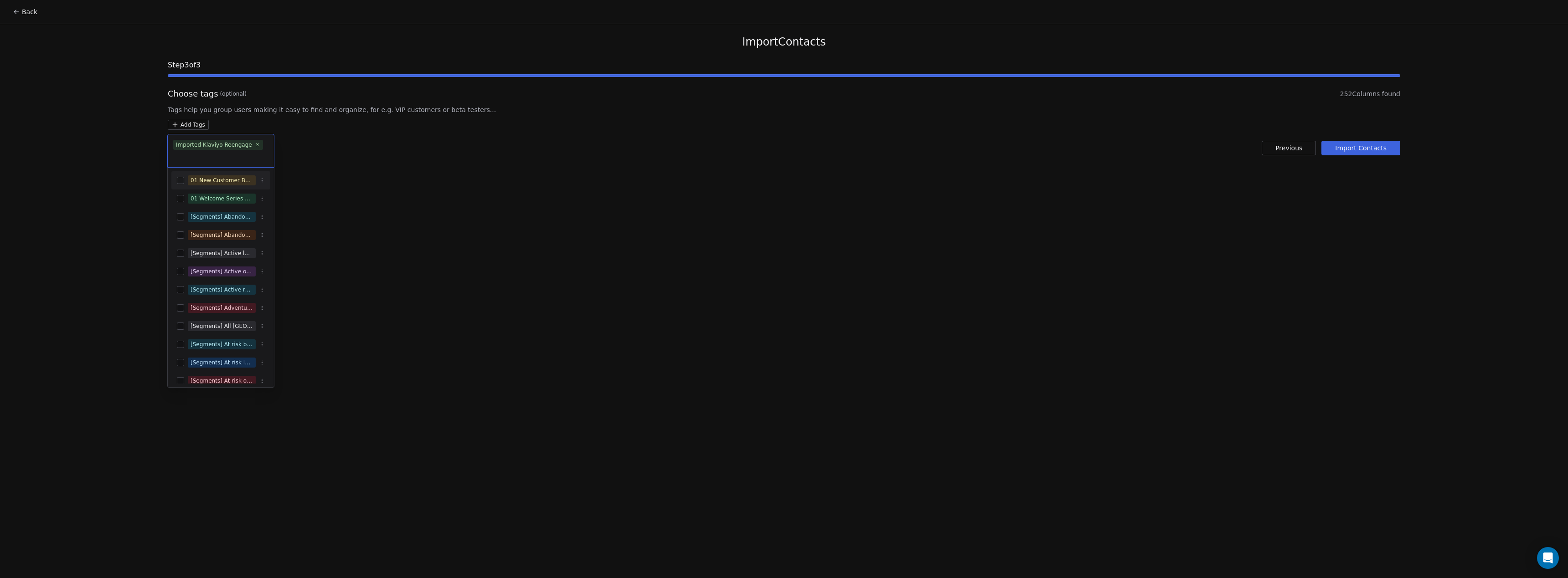
click at [612, 223] on html "Back Import Contacts Step 3 of 3 Choose tags (optional) 252 Columns found Tags …" at bounding box center [784, 289] width 1568 height 578
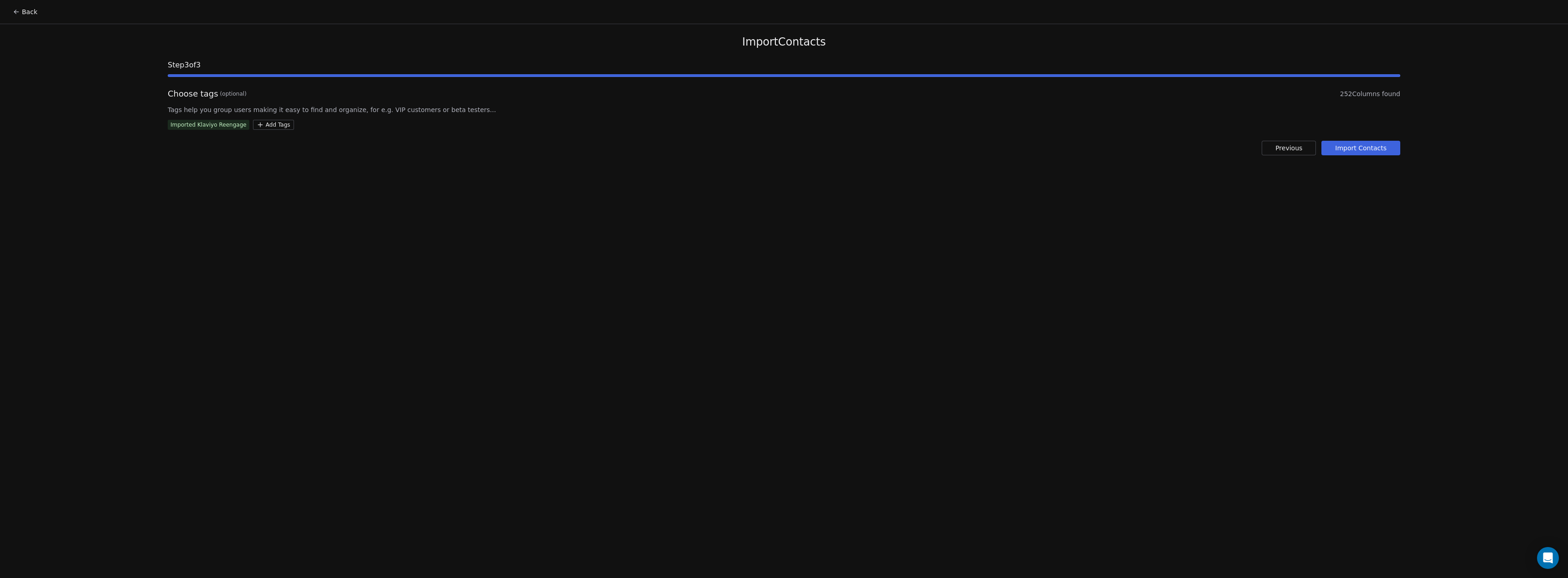
click at [1373, 150] on button "Import Contacts" at bounding box center [1361, 148] width 79 height 15
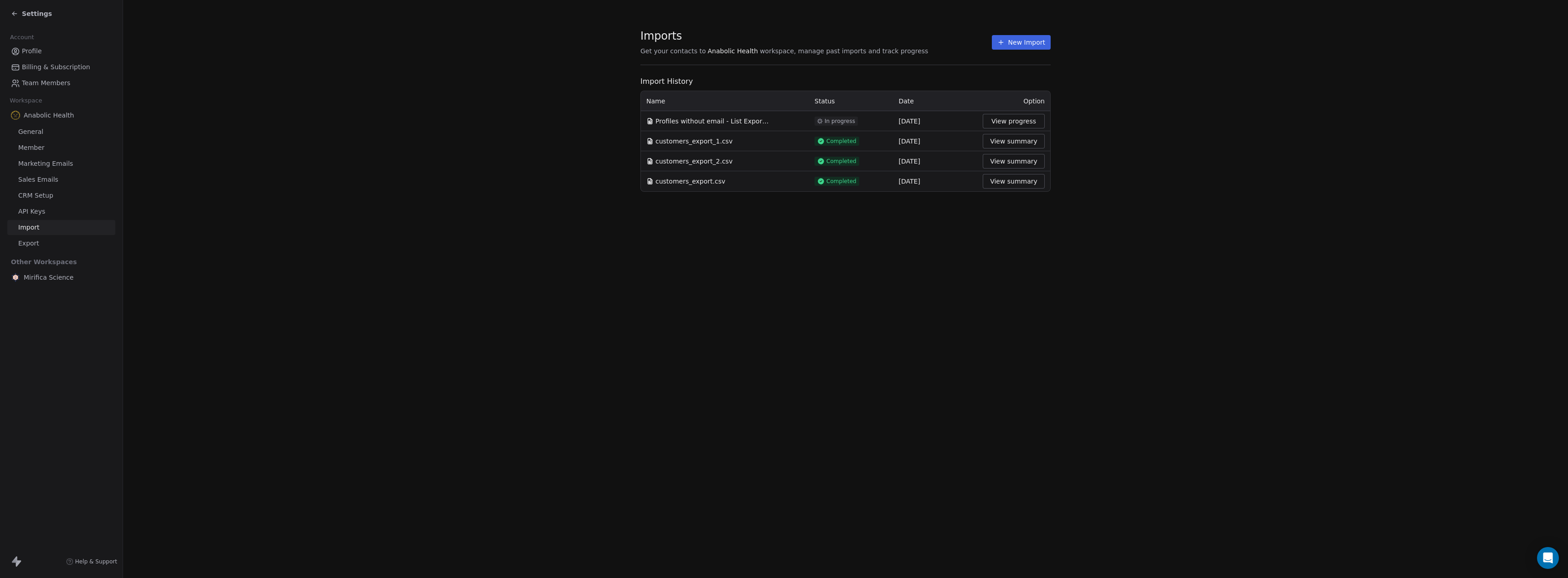
click at [1228, 133] on section "Imports Get your contacts to Anabolic Health workspace, manage past imports and…" at bounding box center [845, 110] width 1445 height 221
click at [1024, 41] on button "New Import" at bounding box center [1021, 43] width 59 height 15
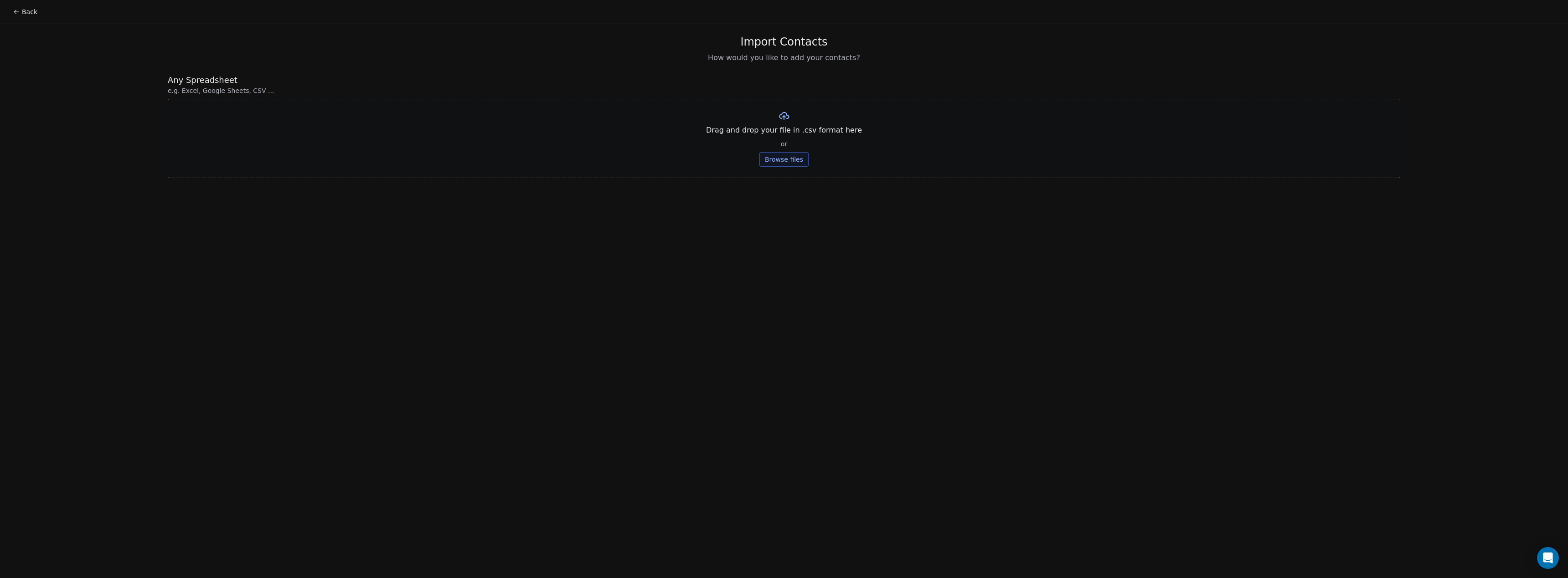
click at [788, 160] on button "Browse files" at bounding box center [784, 159] width 49 height 15
click at [785, 133] on button "Upload" at bounding box center [783, 134] width 33 height 15
